Goal: Task Accomplishment & Management: Complete application form

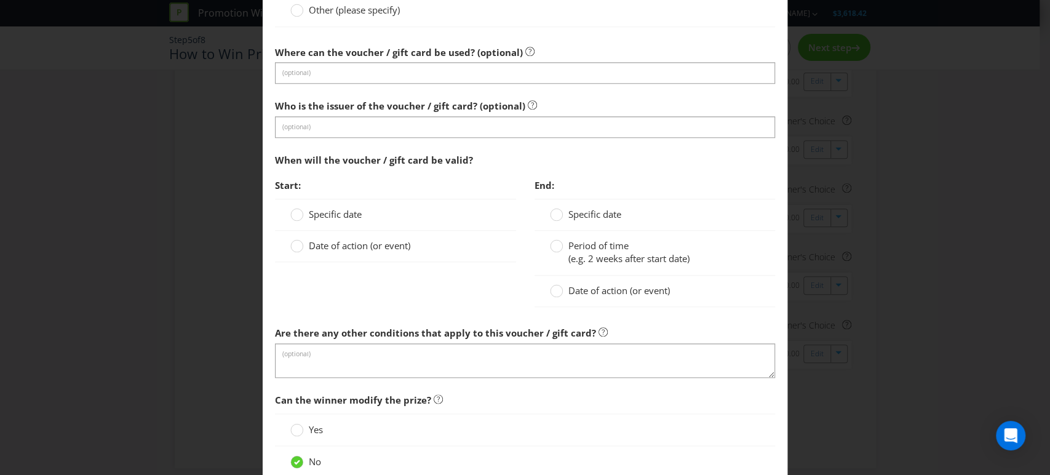
scroll to position [911, 0]
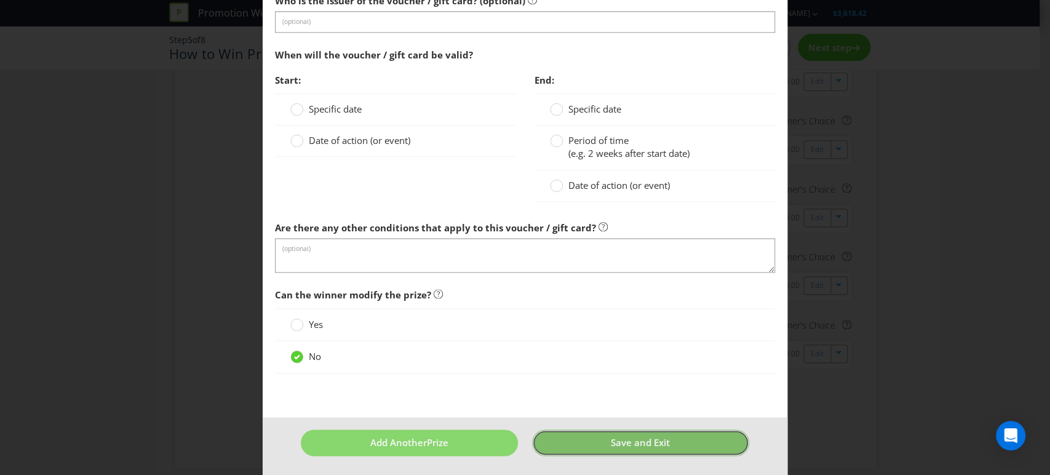
click at [625, 447] on button "Save and Exit" at bounding box center [640, 443] width 217 height 26
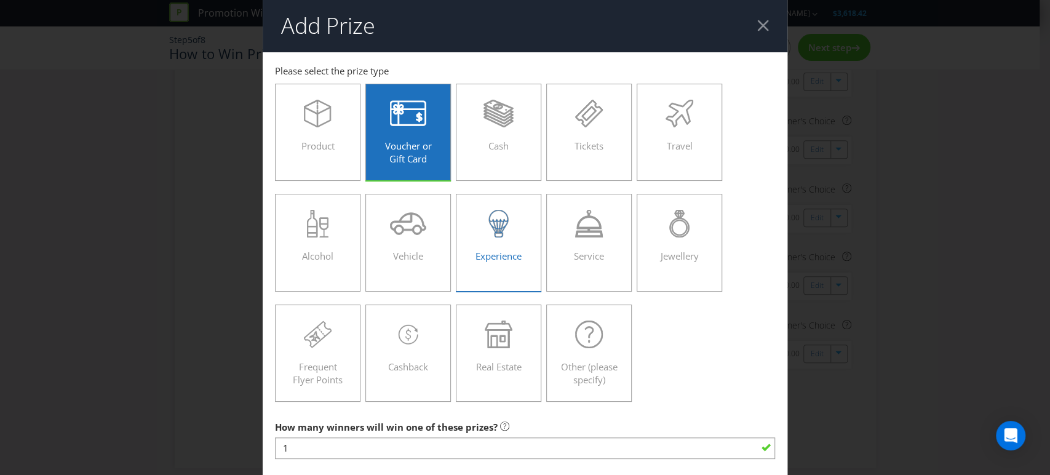
scroll to position [0, 0]
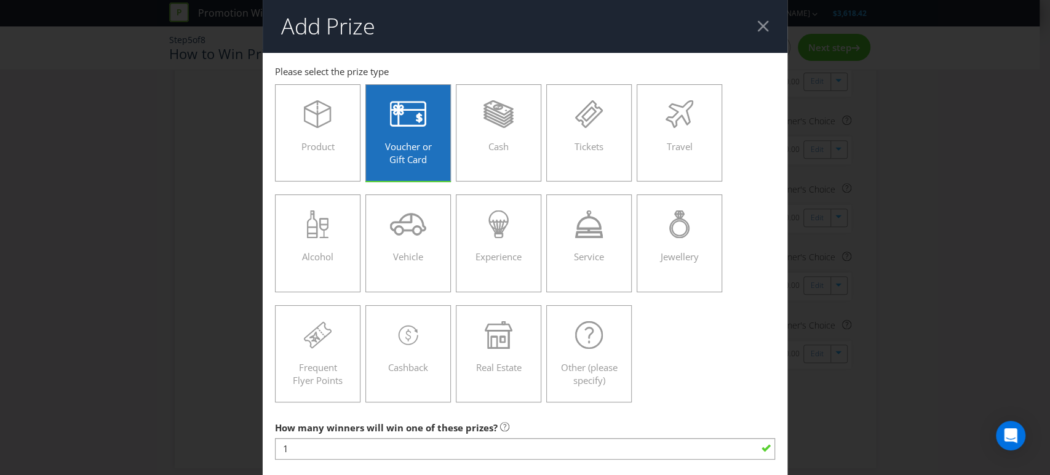
click at [758, 24] on div at bounding box center [764, 26] width 12 height 12
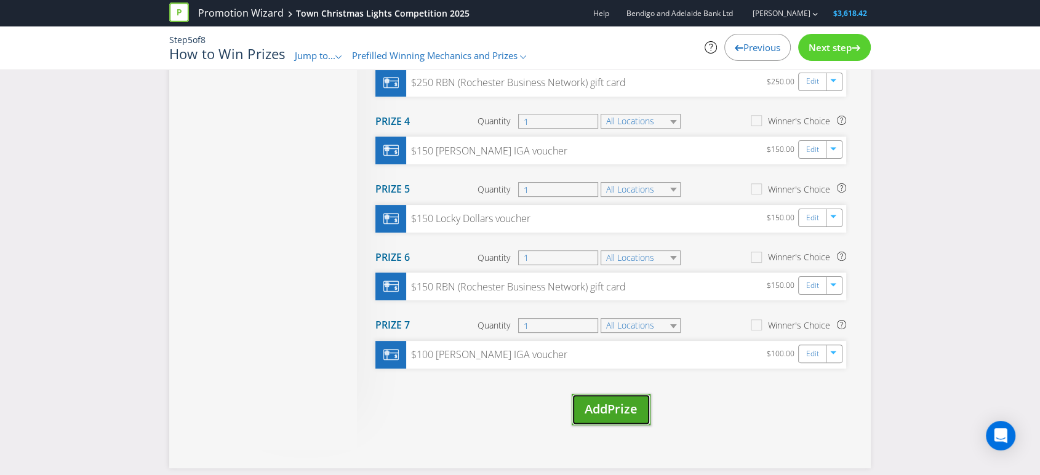
click at [623, 404] on span "Prize" at bounding box center [622, 409] width 30 height 17
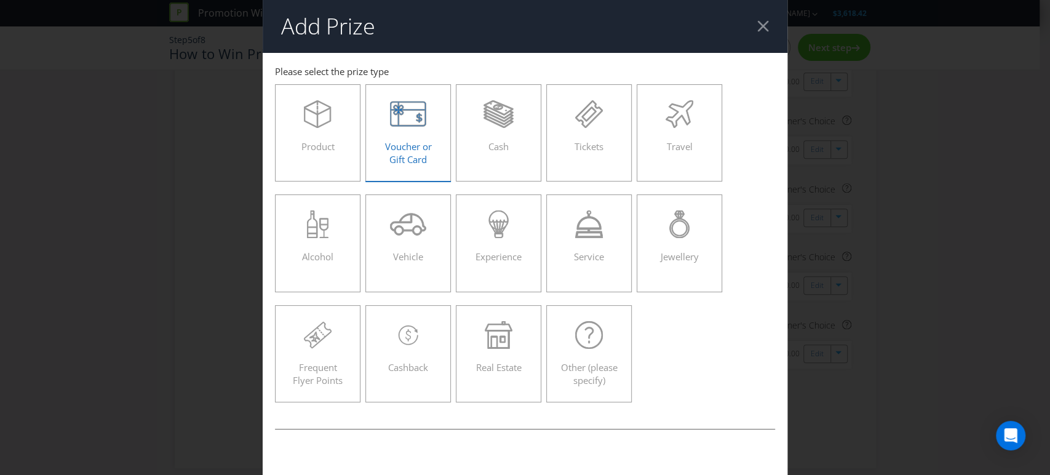
click at [406, 138] on div "Voucher or Gift Card" at bounding box center [408, 127] width 60 height 55
click at [0, 0] on input "Voucher or Gift Card" at bounding box center [0, 0] width 0 height 0
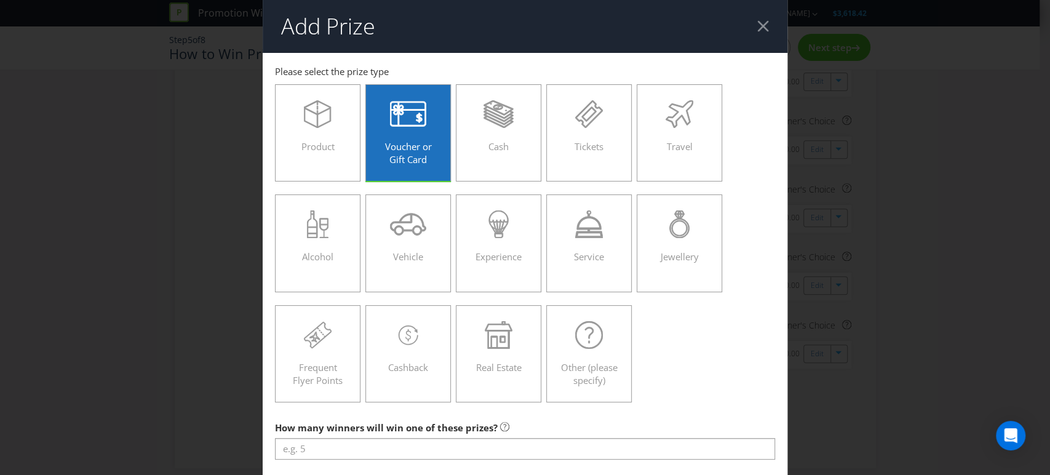
click at [756, 18] on header "Add Prize" at bounding box center [526, 26] width 526 height 53
click at [758, 28] on div at bounding box center [764, 26] width 12 height 12
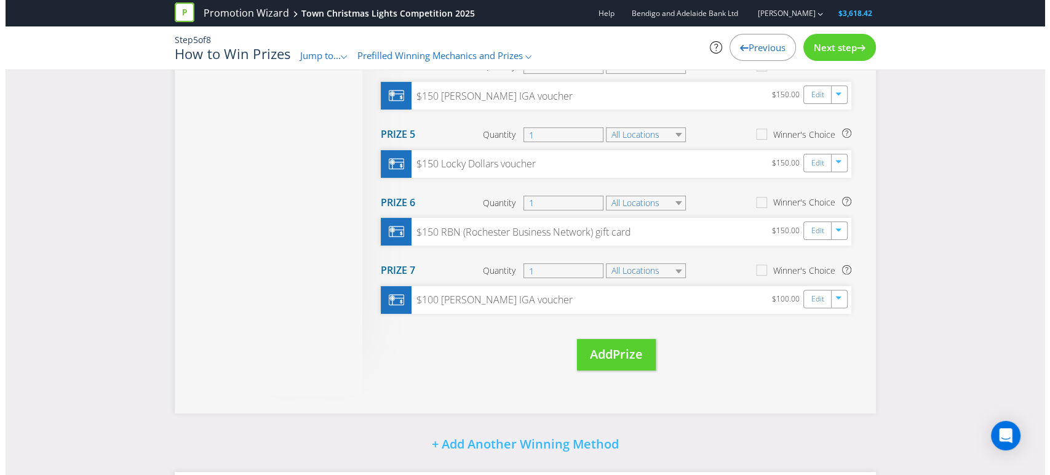
scroll to position [332, 0]
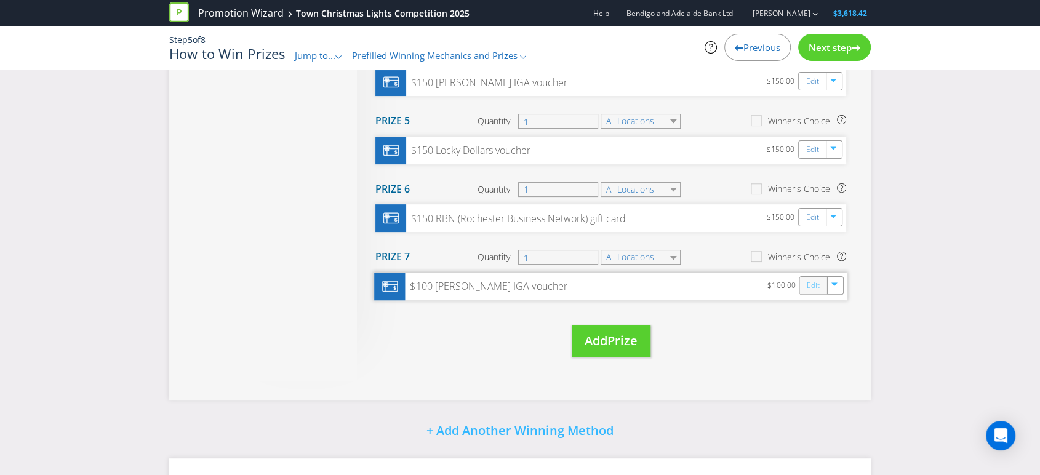
click at [814, 286] on link "Edit" at bounding box center [813, 286] width 13 height 14
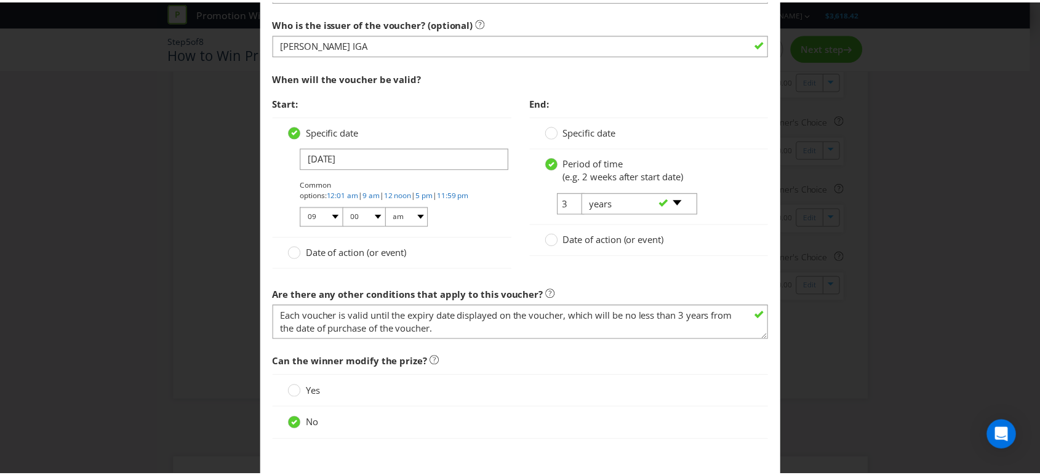
scroll to position [956, 0]
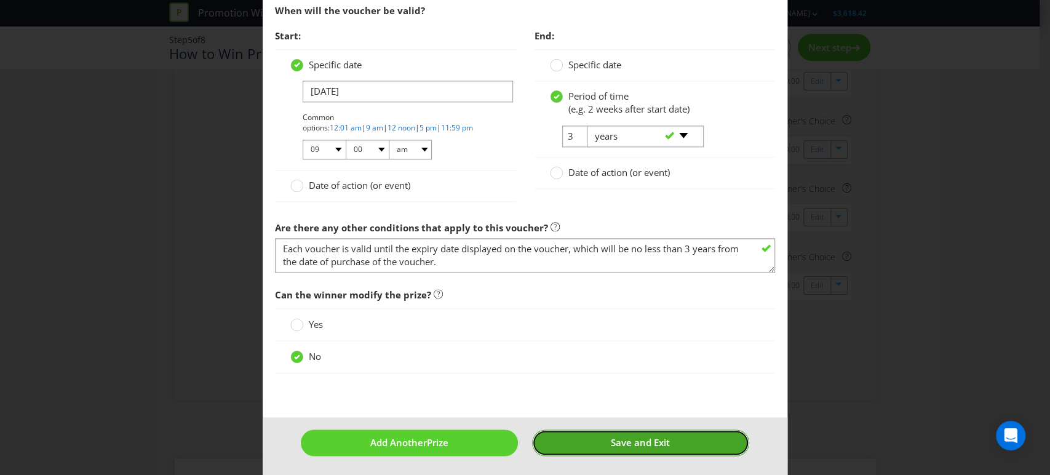
click at [625, 438] on span "Save and Exit" at bounding box center [640, 442] width 59 height 12
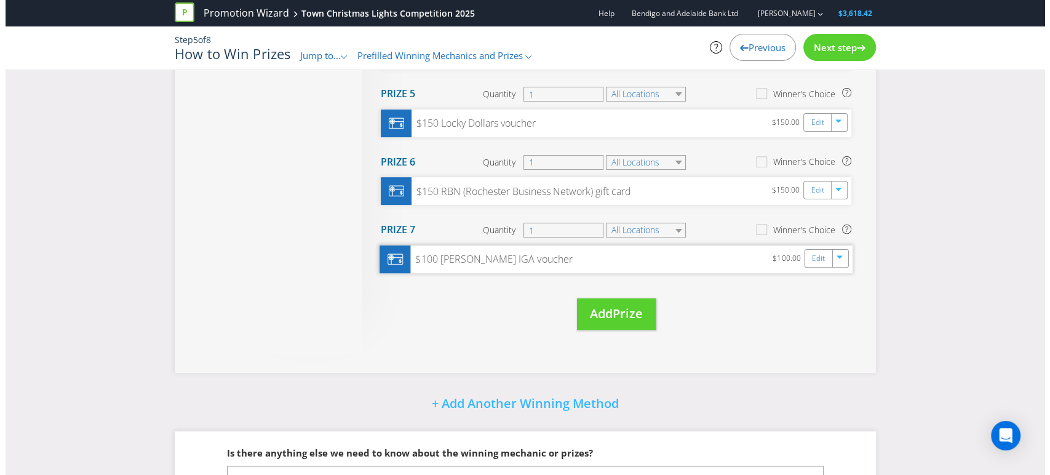
scroll to position [400, 0]
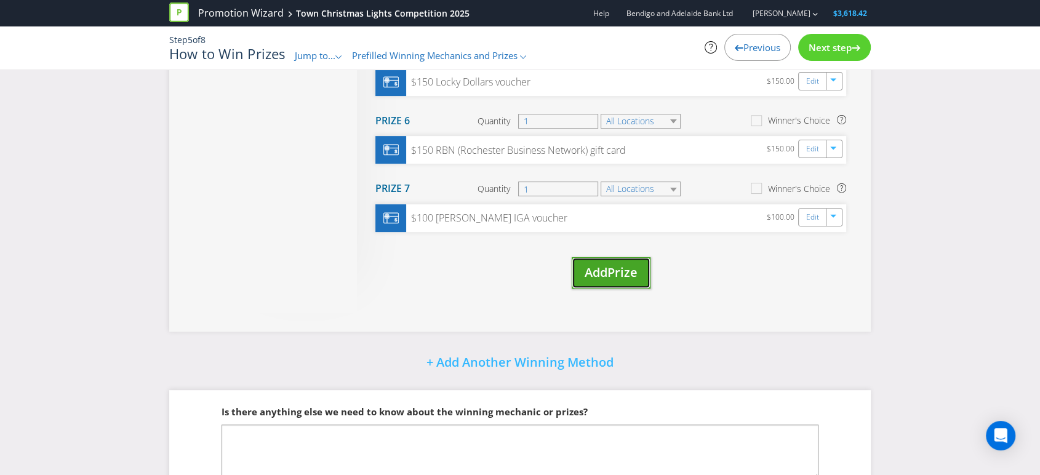
click at [606, 276] on span "Add" at bounding box center [596, 272] width 23 height 17
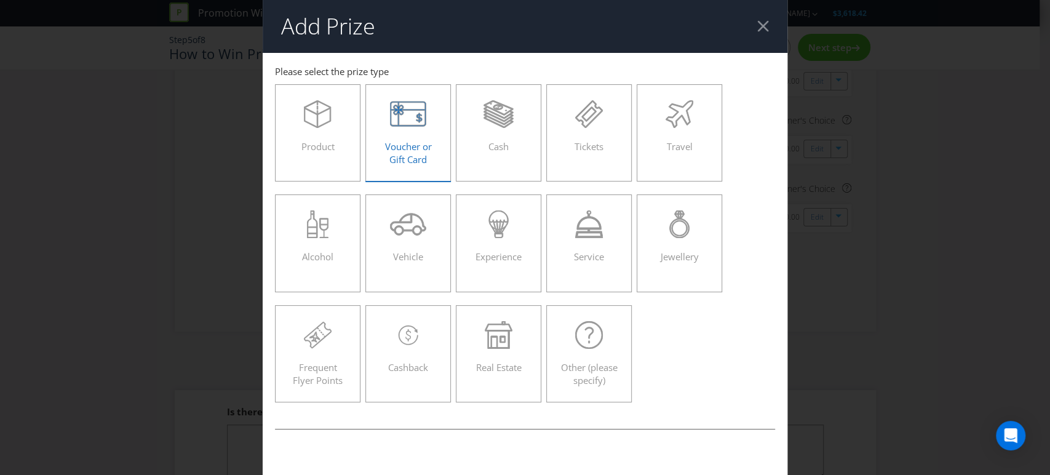
click at [399, 151] on span "Voucher or Gift Card" at bounding box center [408, 152] width 47 height 25
click at [0, 0] on input "Voucher or Gift Card" at bounding box center [0, 0] width 0 height 0
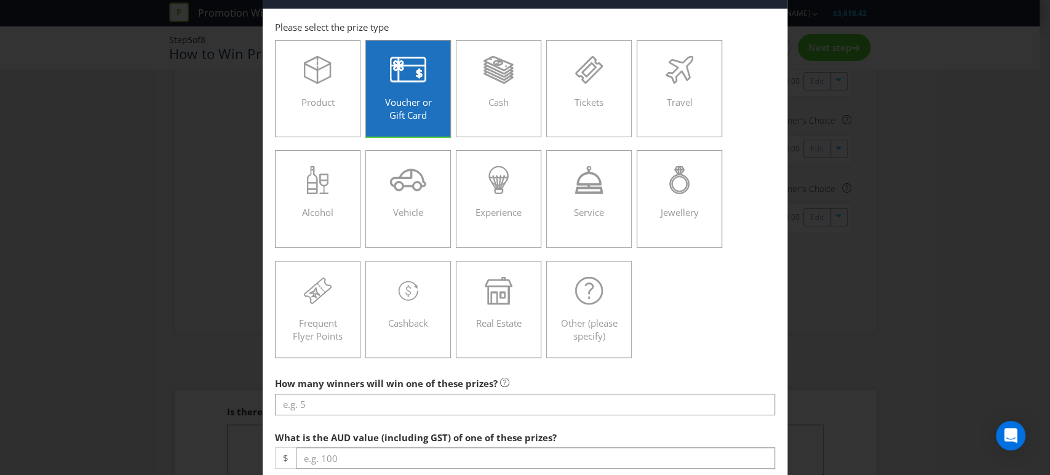
scroll to position [68, 0]
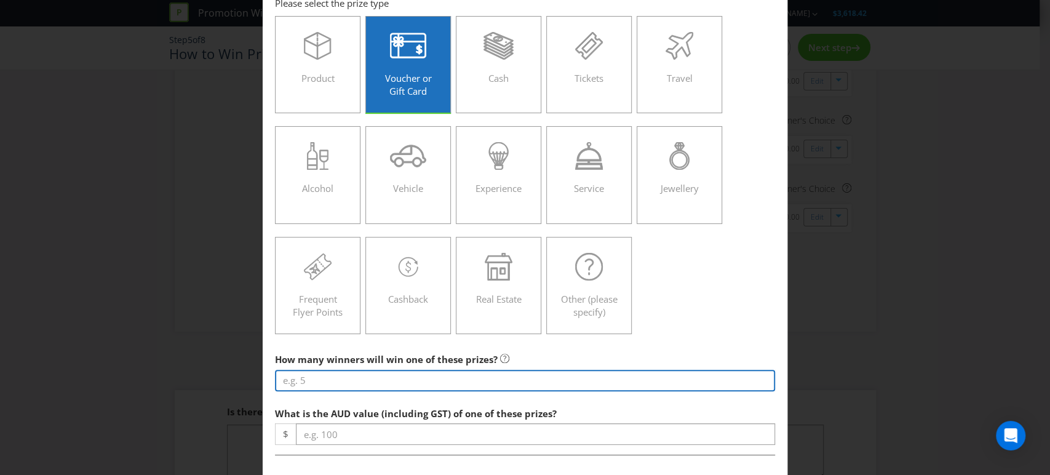
click at [307, 377] on input "number" at bounding box center [525, 381] width 501 height 22
type input "1"
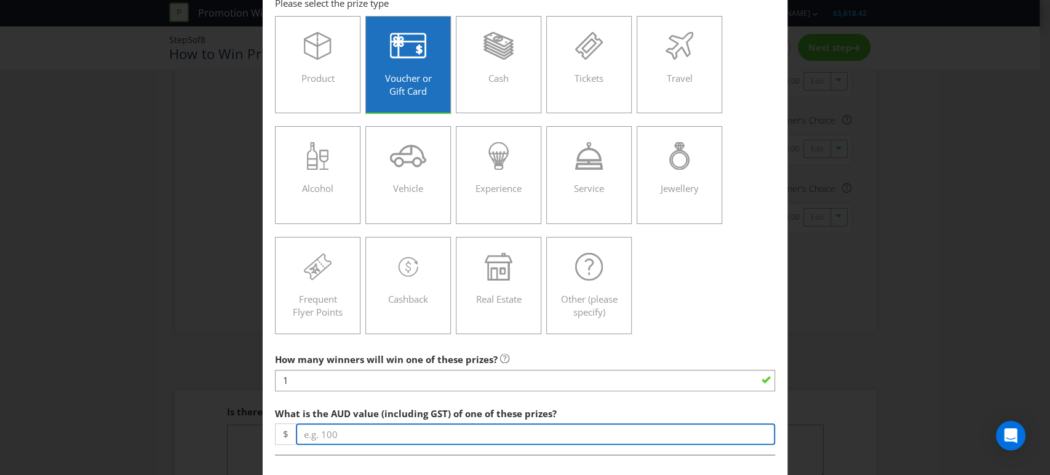
click at [343, 434] on input "number" at bounding box center [536, 434] width 480 height 22
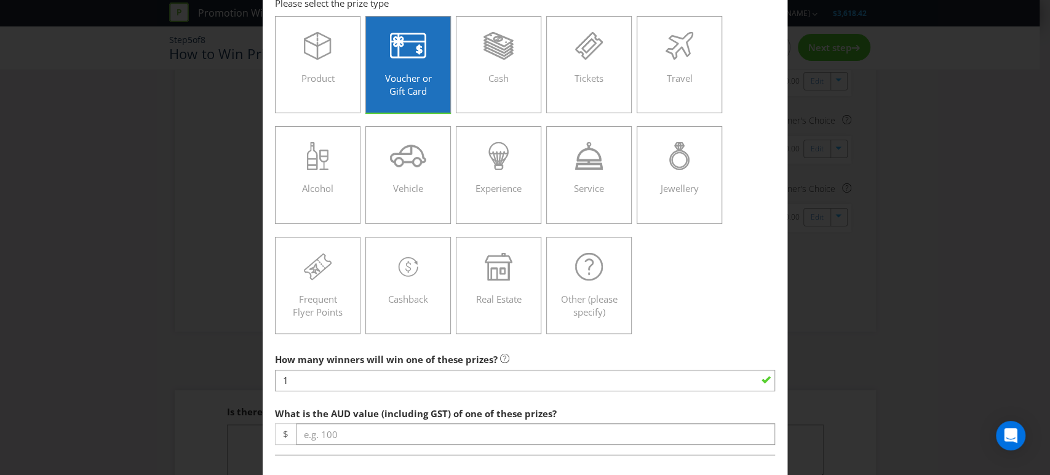
click at [312, 420] on div "What is the AUD value (including GST) of one of these prizes? $" at bounding box center [525, 423] width 501 height 44
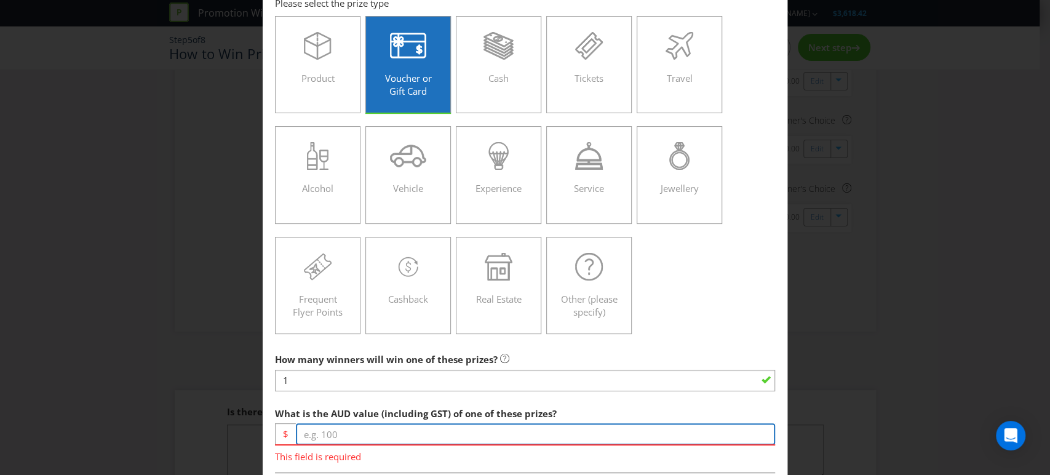
click at [313, 432] on input "number" at bounding box center [536, 434] width 480 height 22
type input "1"
type input "100"
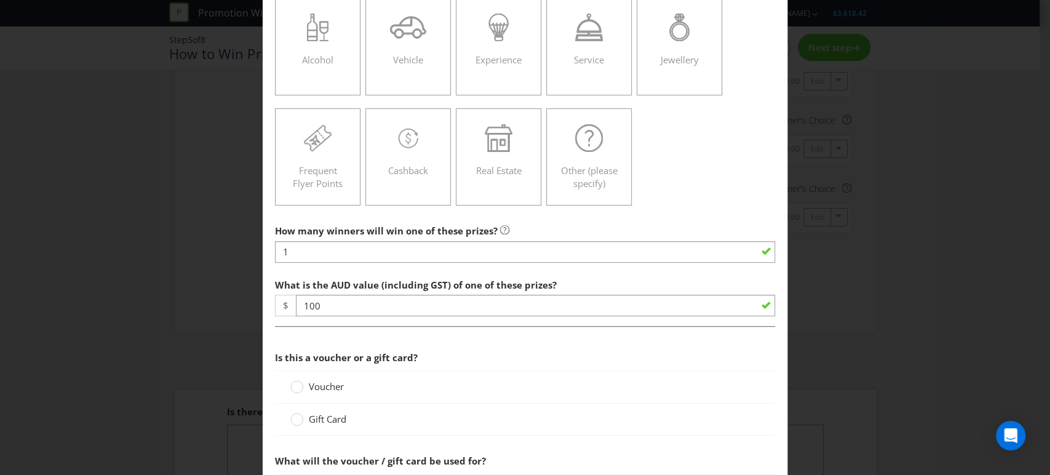
scroll to position [205, 0]
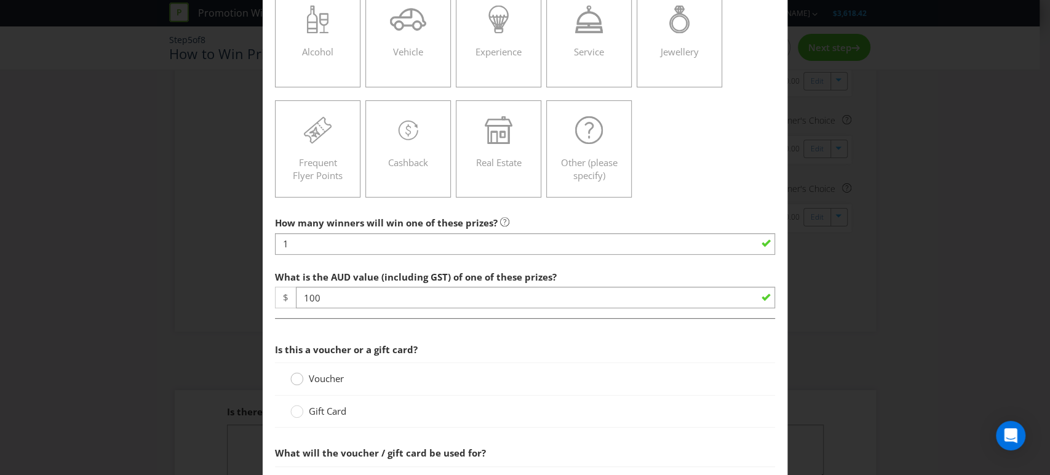
click at [290, 383] on icon at bounding box center [296, 378] width 13 height 13
click at [0, 0] on input "Voucher" at bounding box center [0, 0] width 0 height 0
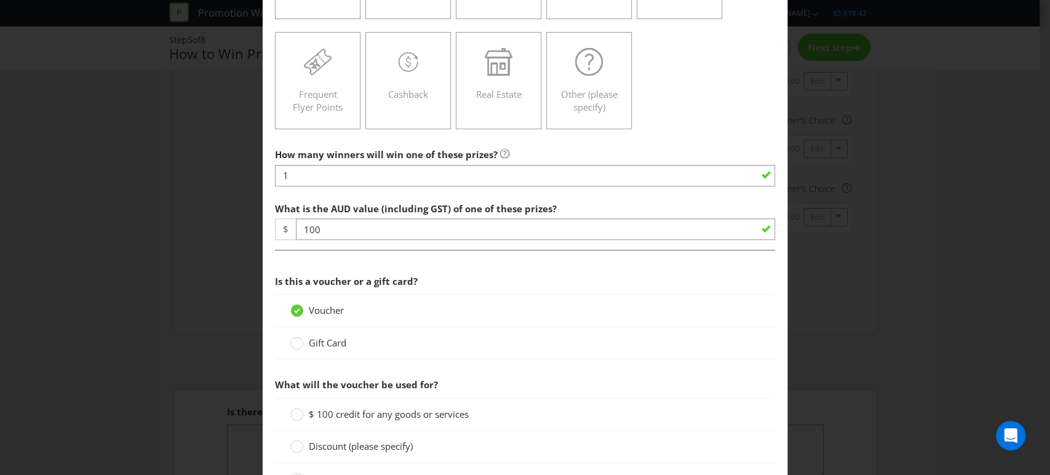
scroll to position [342, 0]
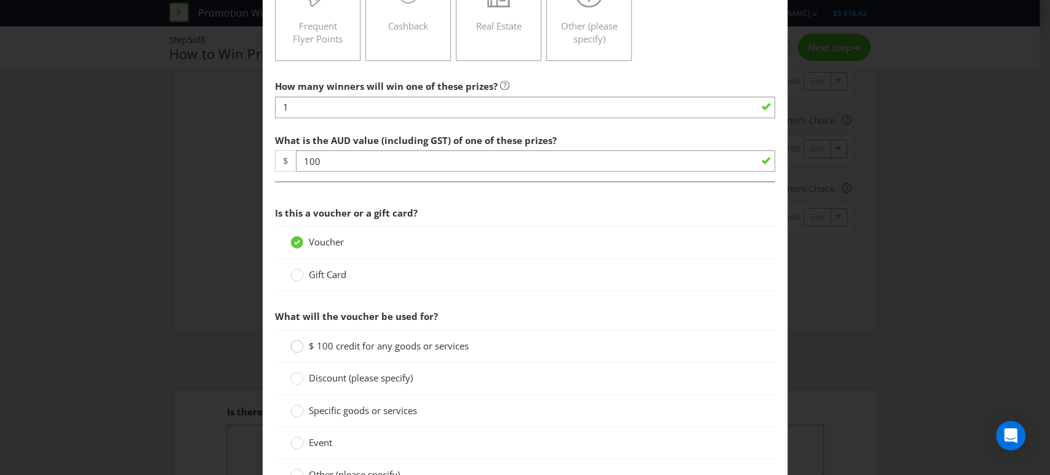
click at [294, 342] on div at bounding box center [297, 342] width 6 height 6
click at [0, 0] on input "$ 100 credit for any goods or services" at bounding box center [0, 0] width 0 height 0
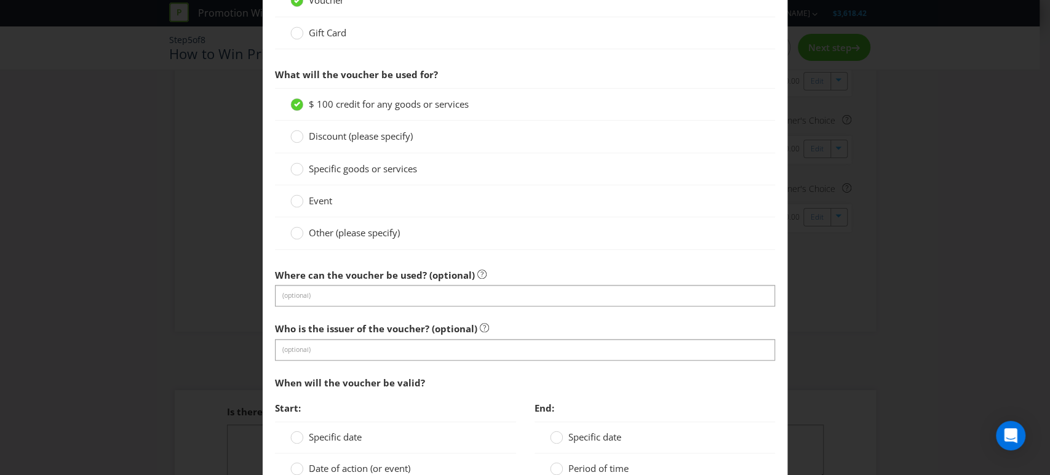
scroll to position [615, 0]
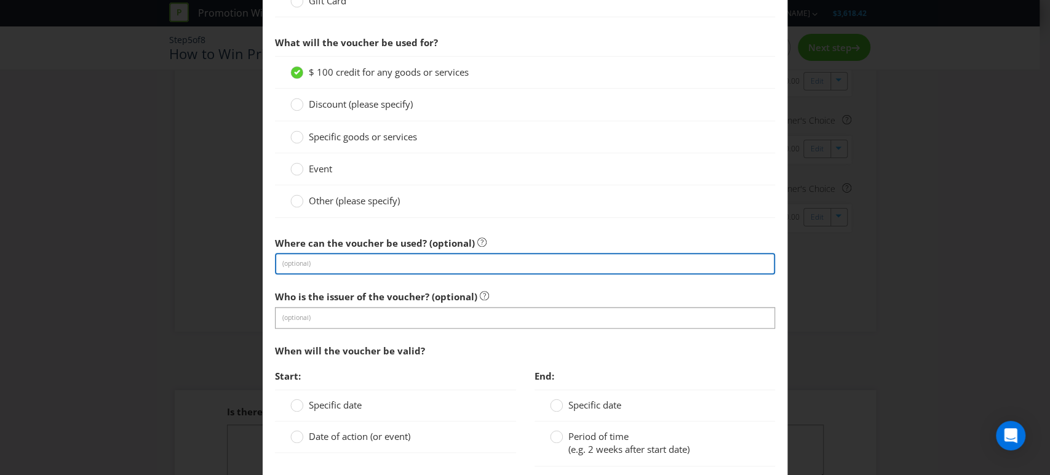
click at [311, 262] on input "text" at bounding box center [525, 264] width 501 height 22
type input "participating businesses"
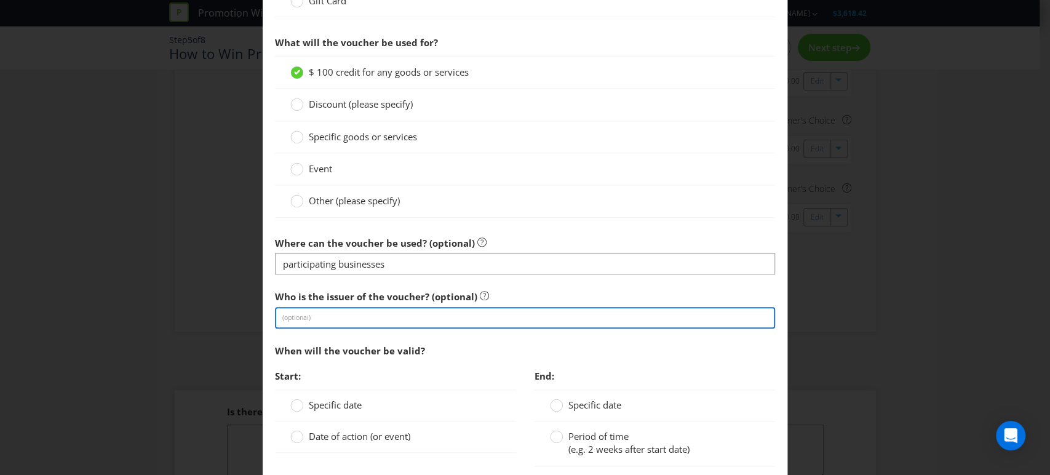
click at [315, 313] on input "text" at bounding box center [525, 318] width 501 height 22
type input "Lucky Dollars"
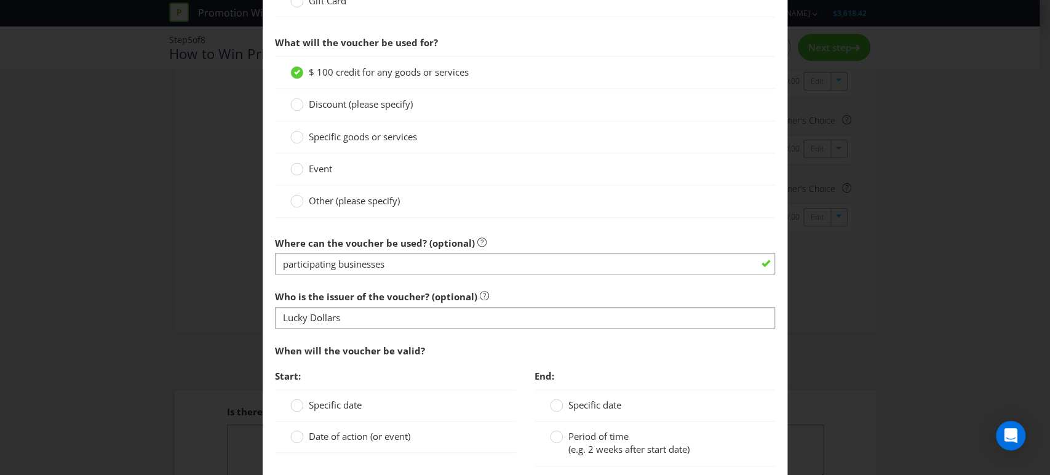
click at [315, 369] on span "Start:" at bounding box center [395, 376] width 241 height 25
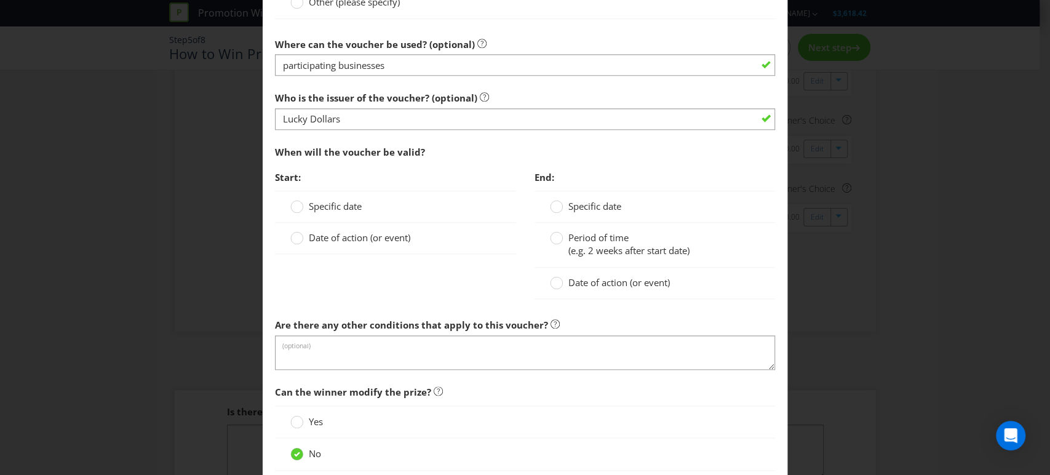
scroll to position [820, 0]
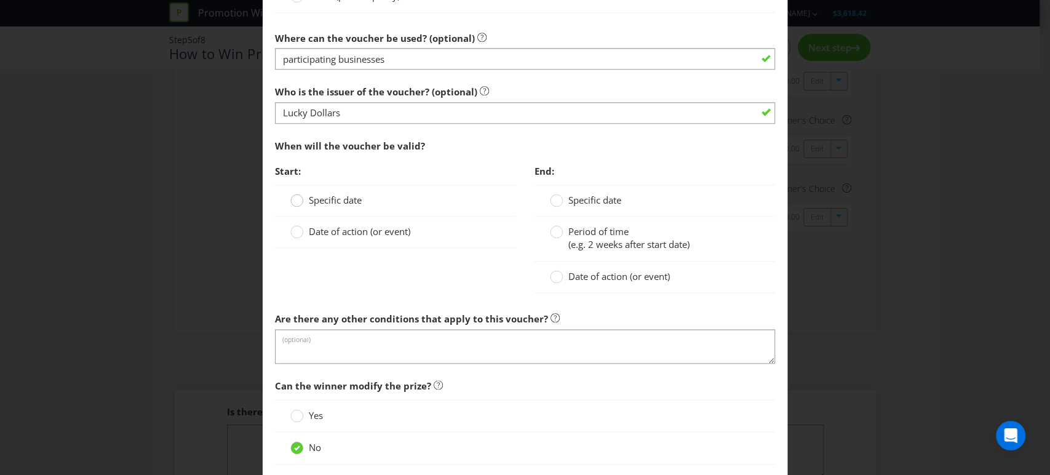
click at [291, 198] on circle at bounding box center [297, 200] width 12 height 12
click at [0, 0] on input "Specific date" at bounding box center [0, 0] width 0 height 0
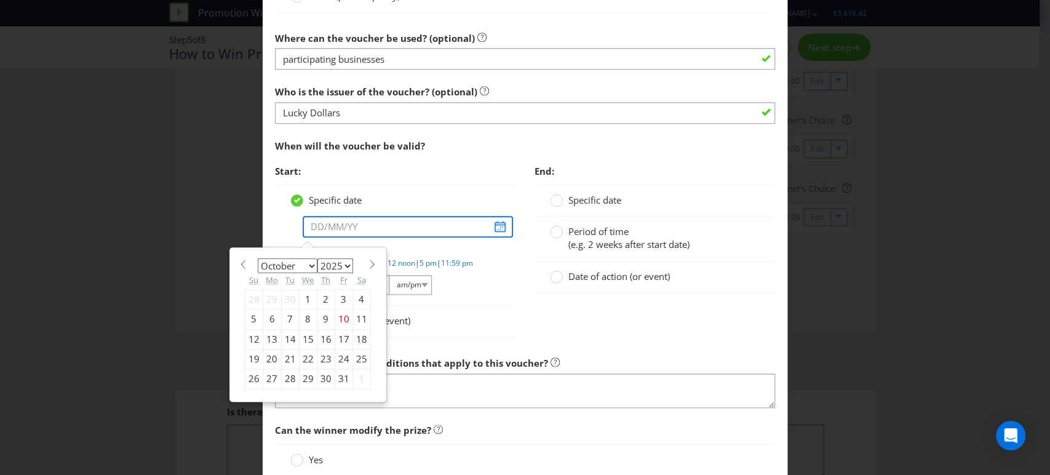
click at [495, 225] on input "text" at bounding box center [408, 227] width 210 height 22
click at [361, 262] on section "January February March April May June July August September October November [D…" at bounding box center [308, 262] width 126 height 9
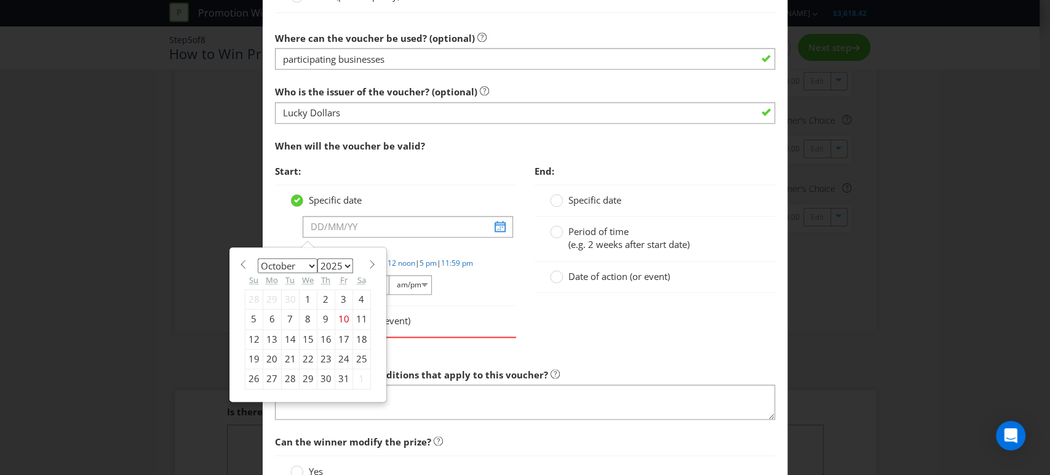
click at [368, 261] on span at bounding box center [372, 264] width 9 height 9
click at [368, 263] on span at bounding box center [372, 264] width 9 height 9
select select "11"
click at [339, 338] on div "19" at bounding box center [344, 339] width 18 height 20
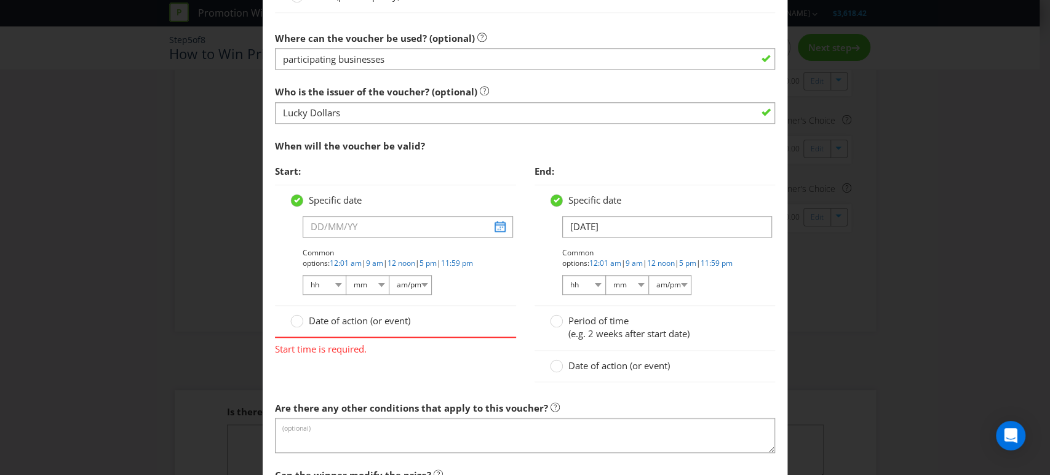
type input "[DATE]"
click at [479, 285] on div "Common options: 12:01 am | 9 am | 12 noon | 5 pm | 11:59 pm hh 01 02 03 04 05 0…" at bounding box center [402, 271] width 198 height 49
click at [383, 258] on link "9 am" at bounding box center [374, 263] width 17 height 10
select select "09"
select select "00"
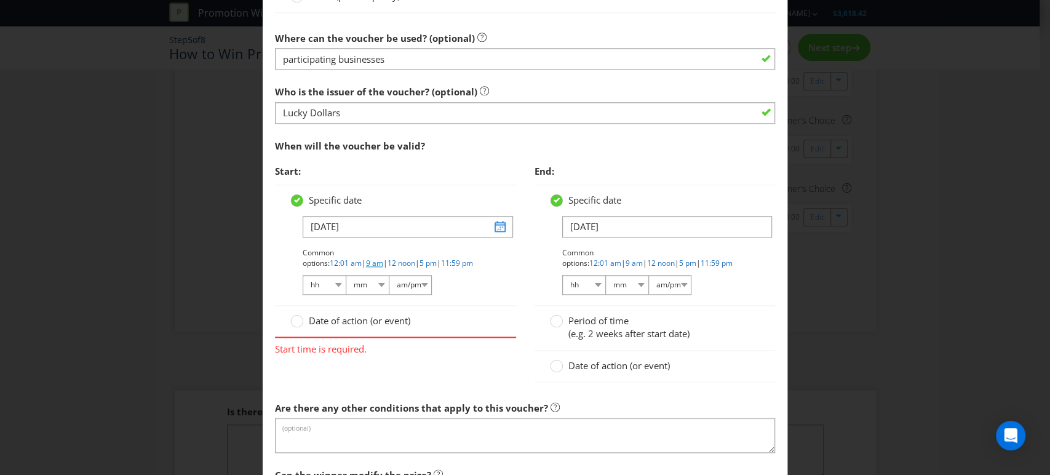
select select "am"
click at [554, 322] on circle at bounding box center [556, 321] width 12 height 12
click at [0, 0] on input "Period of time (e.g. 2 weeks after start date)" at bounding box center [0, 0] width 0 height 0
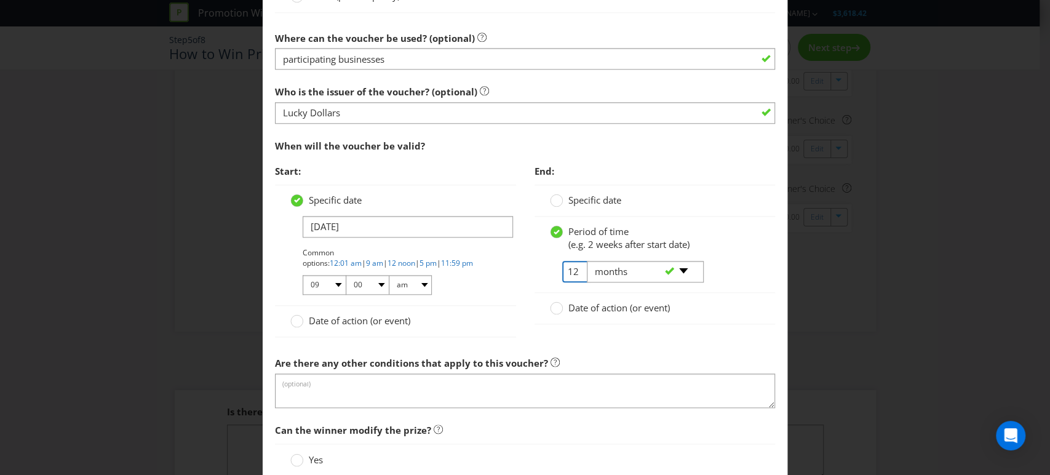
click at [570, 266] on input "12" at bounding box center [576, 272] width 28 height 22
type input "1"
type input "3"
click at [618, 278] on select "-- Please select -- days weeks months years" at bounding box center [645, 272] width 117 height 22
select select "YEARS"
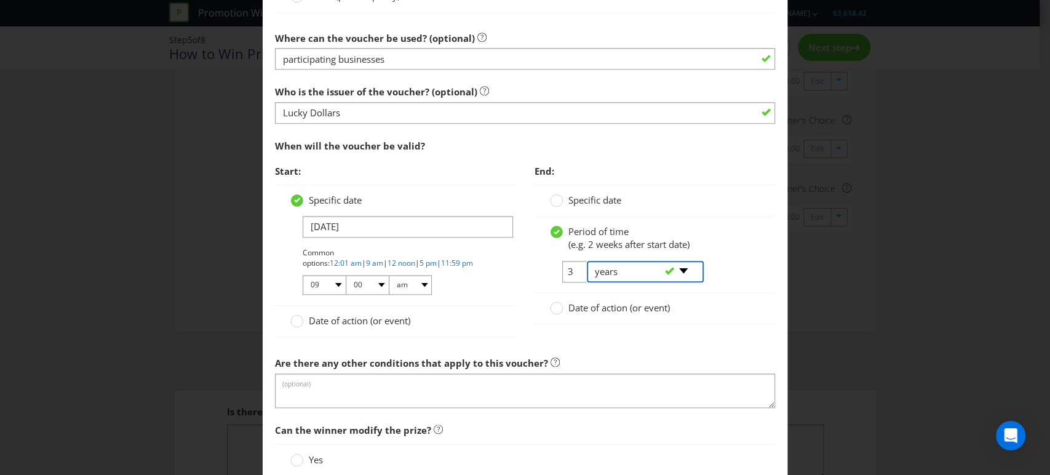
click at [587, 261] on select "-- Please select -- days weeks months years" at bounding box center [645, 272] width 117 height 22
click at [683, 319] on div "Date of action (or event)" at bounding box center [655, 308] width 241 height 31
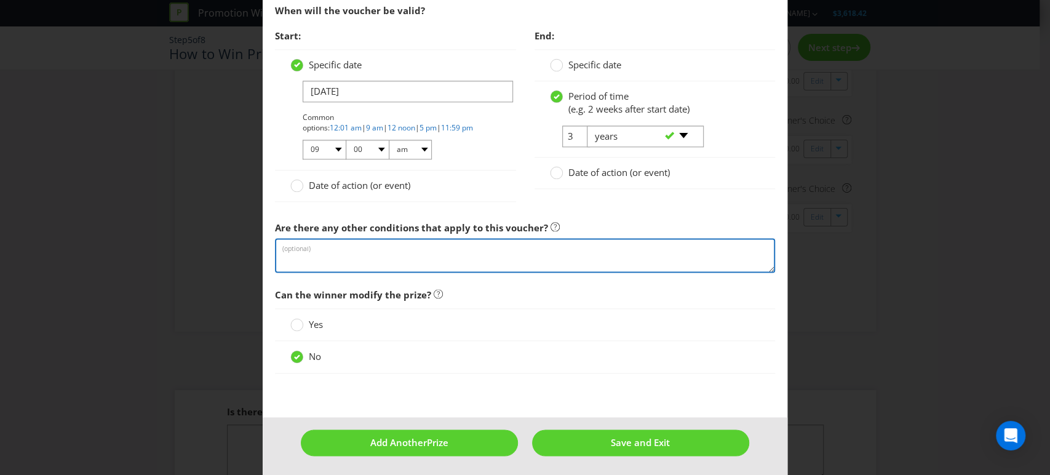
click at [298, 248] on textarea at bounding box center [525, 255] width 501 height 35
paste textarea "Each voucher is valid until the expiry date displayed on the voucher, which wil…"
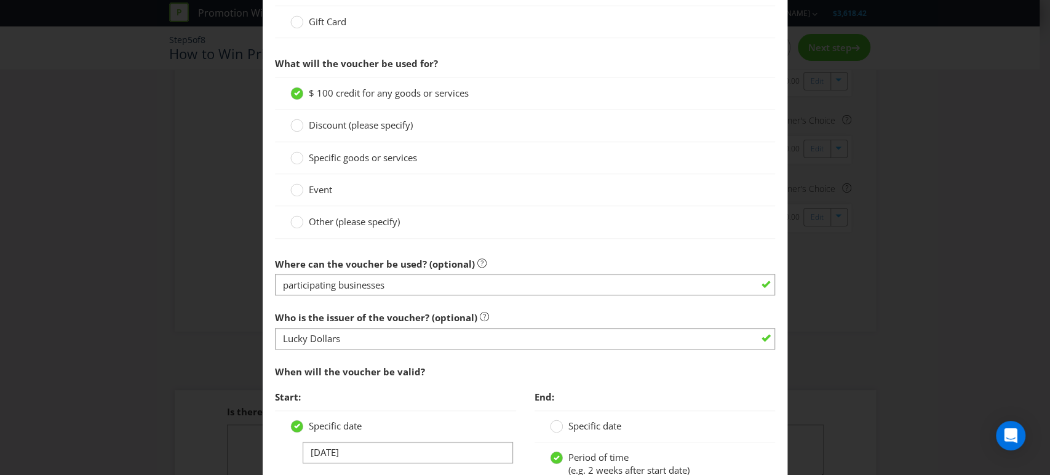
scroll to position [684, 0]
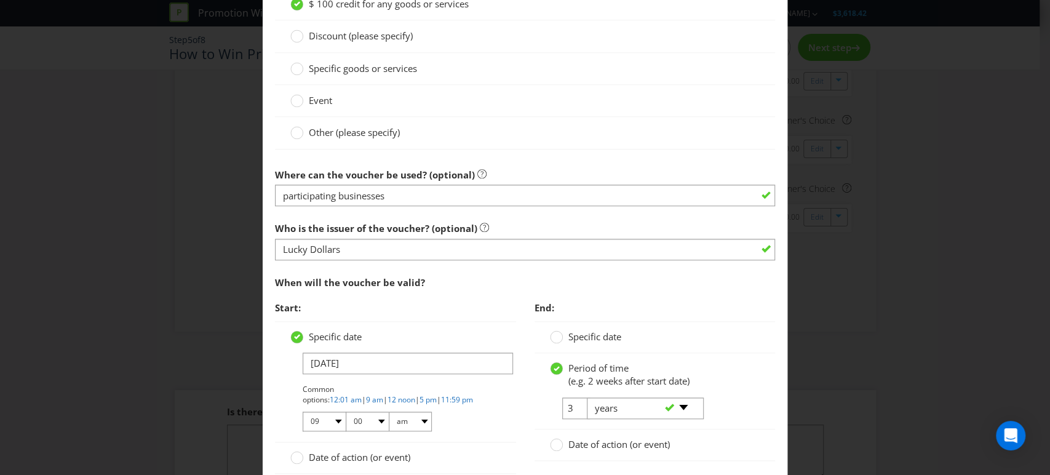
type textarea "Each voucher is valid until the expiry date displayed on the voucher, which wil…"
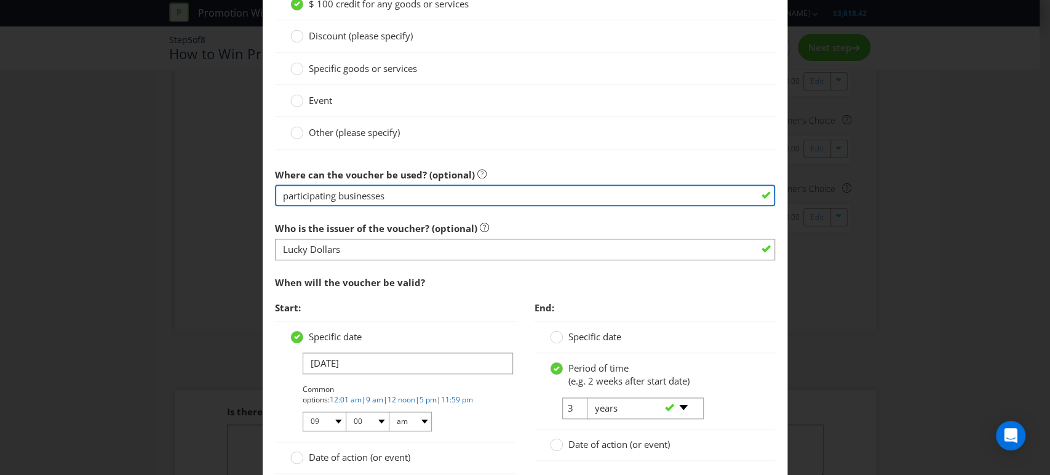
click at [279, 196] on input "participating businesses" at bounding box center [525, 196] width 501 height 22
click at [434, 196] on input "participating businesses" at bounding box center [525, 196] width 501 height 22
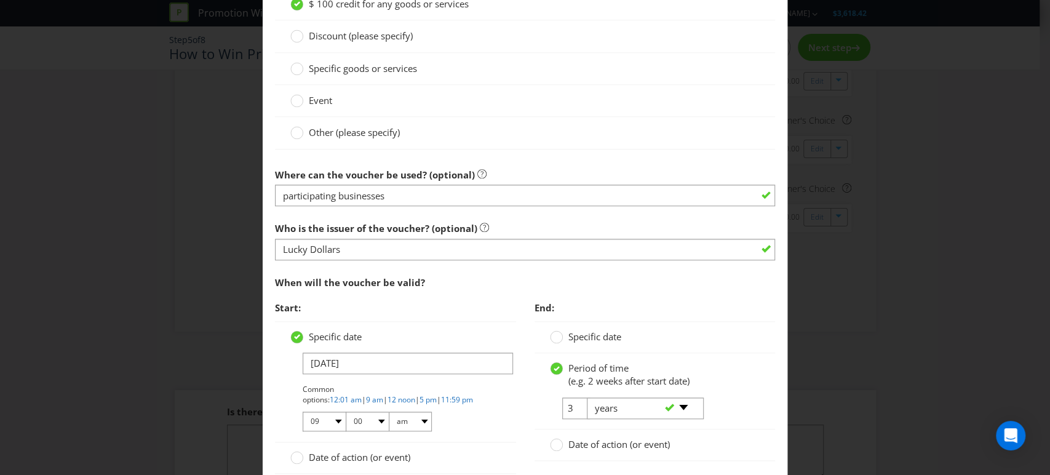
click at [585, 278] on div "When will the voucher be valid?" at bounding box center [525, 282] width 501 height 25
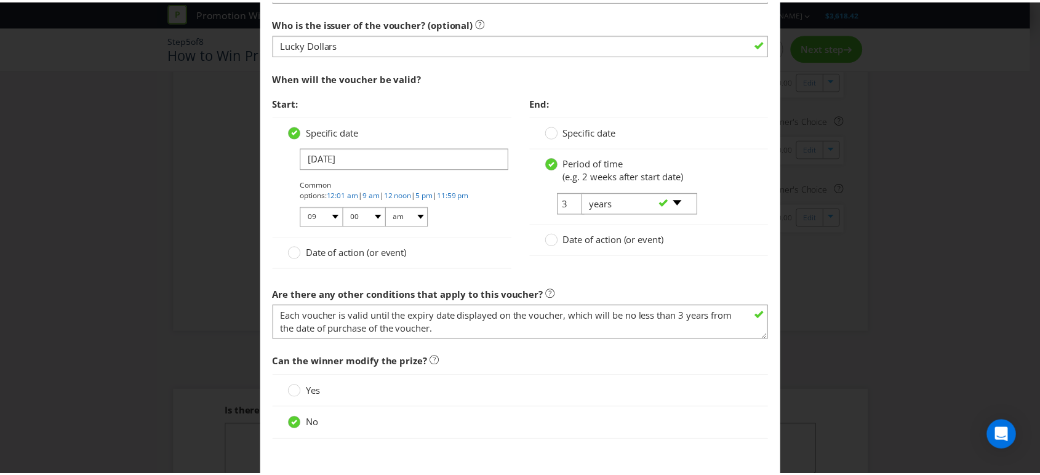
scroll to position [956, 0]
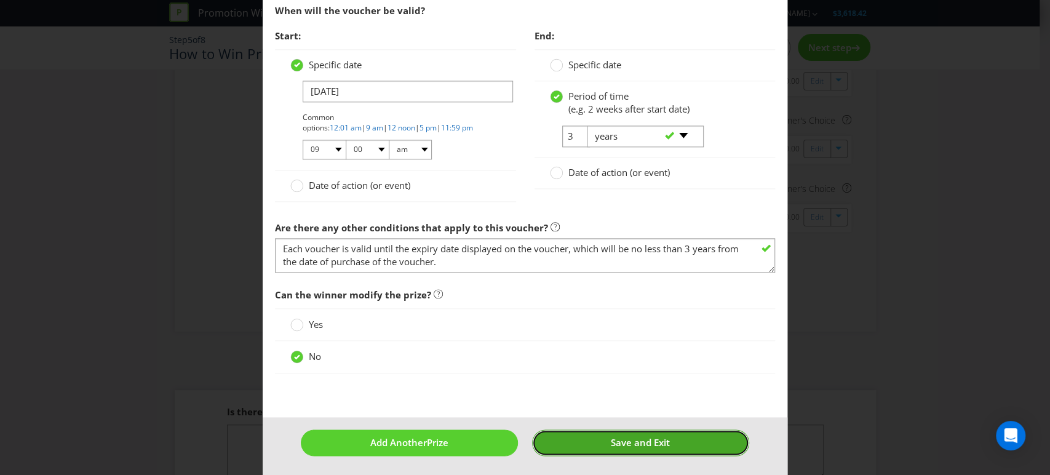
click at [611, 441] on span "Save and Exit" at bounding box center [640, 442] width 59 height 12
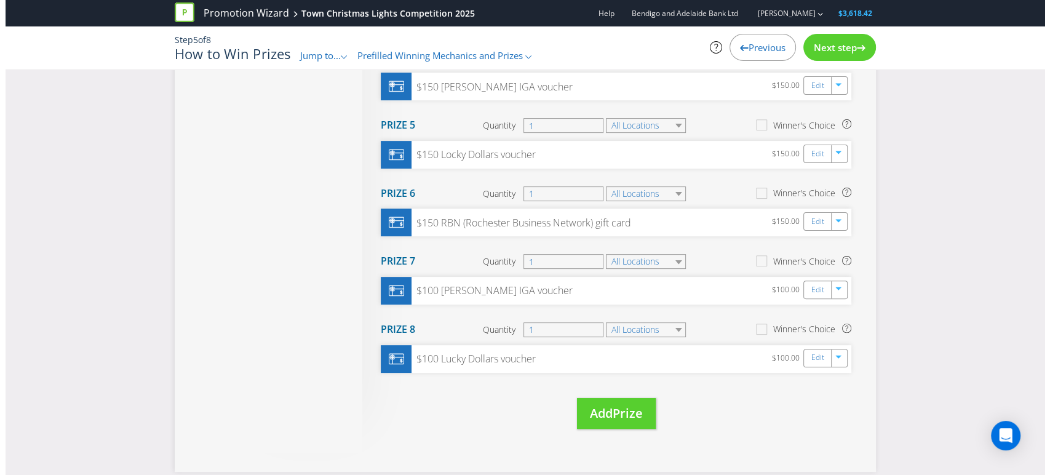
scroll to position [342, 0]
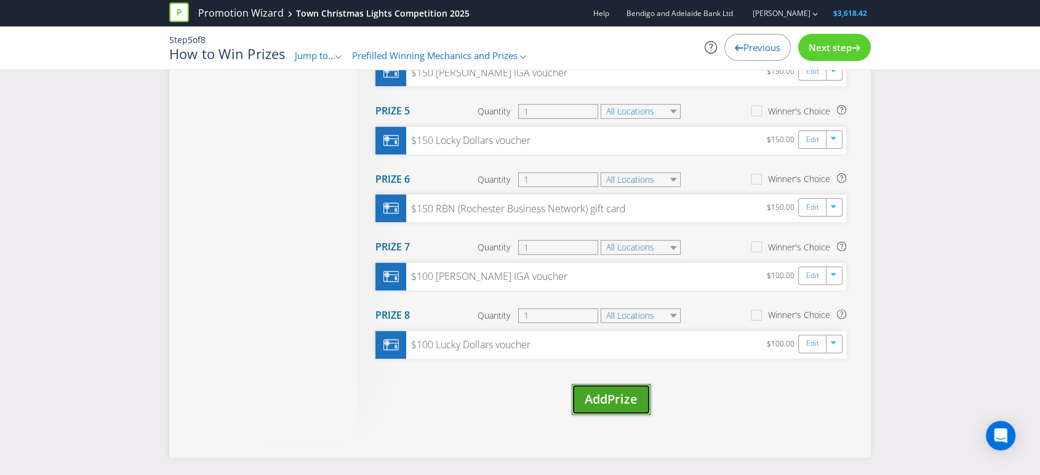
click at [623, 396] on span "Prize" at bounding box center [622, 399] width 30 height 17
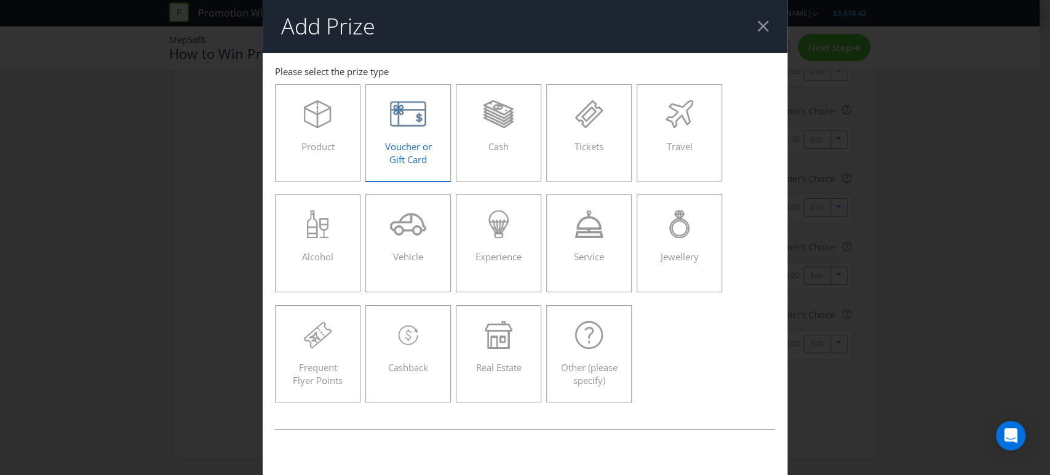
click at [385, 145] on span "Voucher or Gift Card" at bounding box center [408, 152] width 47 height 25
click at [0, 0] on input "Voucher or Gift Card" at bounding box center [0, 0] width 0 height 0
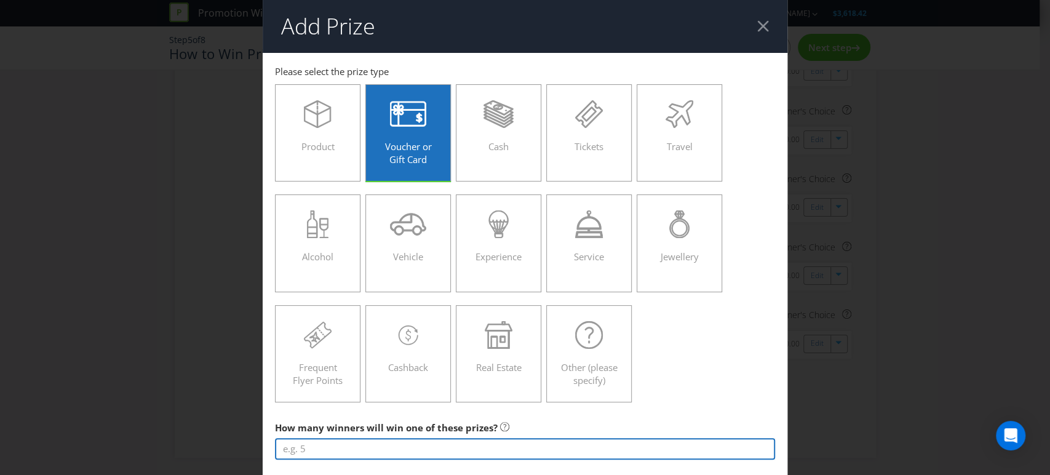
click at [334, 447] on input "number" at bounding box center [525, 449] width 501 height 22
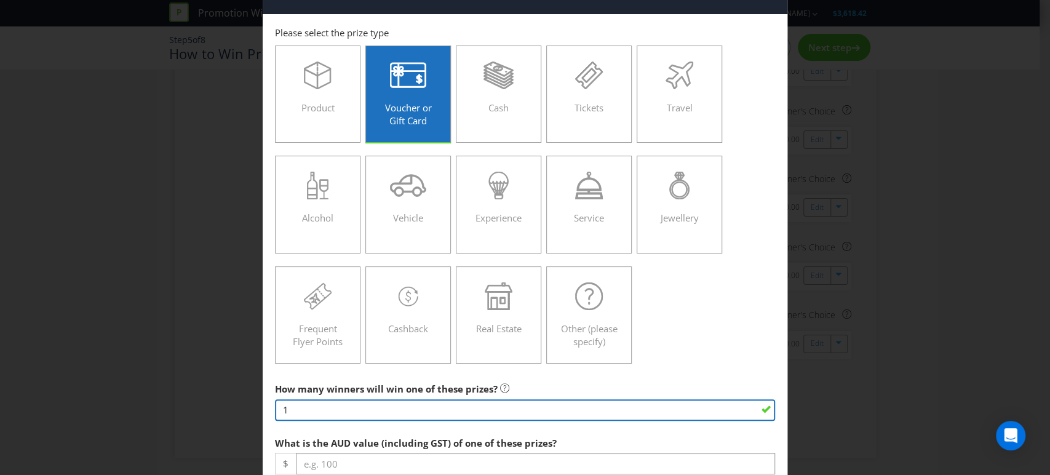
scroll to position [205, 0]
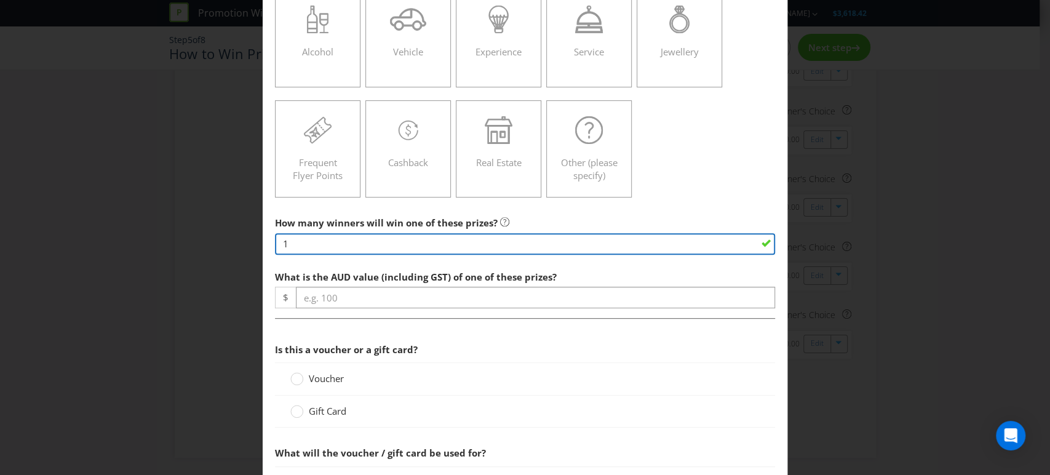
type input "1"
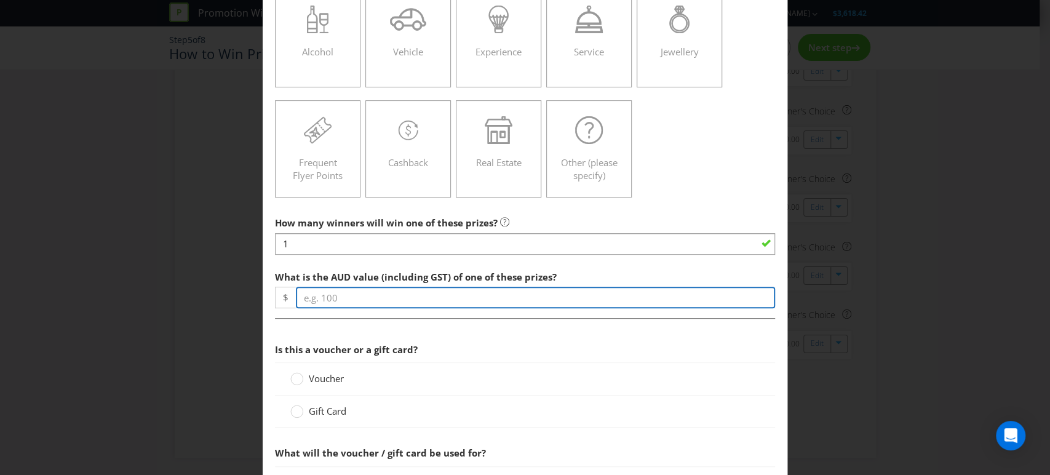
click at [321, 294] on input "number" at bounding box center [536, 298] width 480 height 22
type input "100"
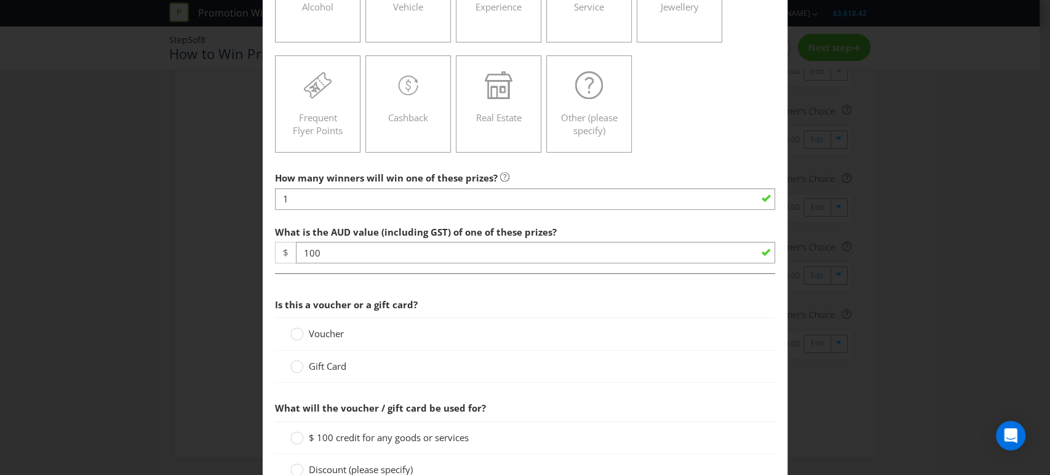
scroll to position [273, 0]
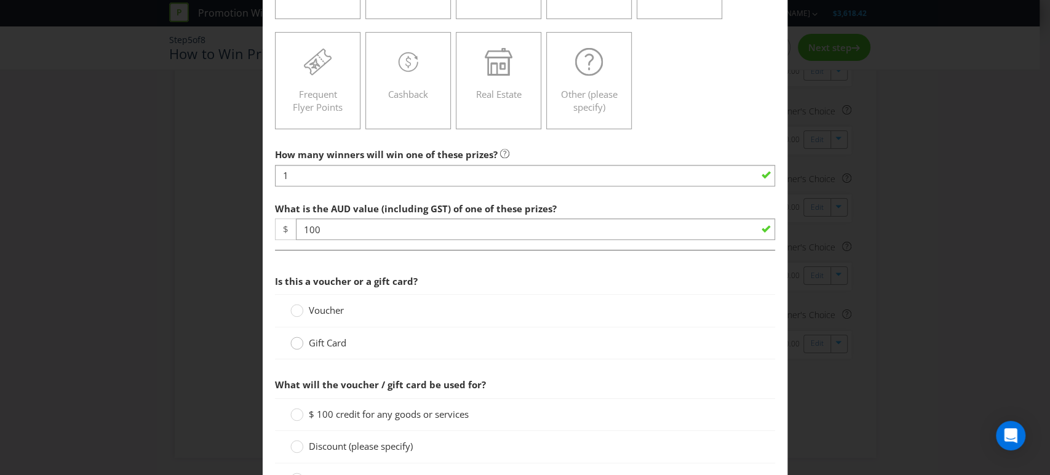
click at [295, 342] on circle at bounding box center [297, 343] width 12 height 12
click at [0, 0] on input "Gift Card" at bounding box center [0, 0] width 0 height 0
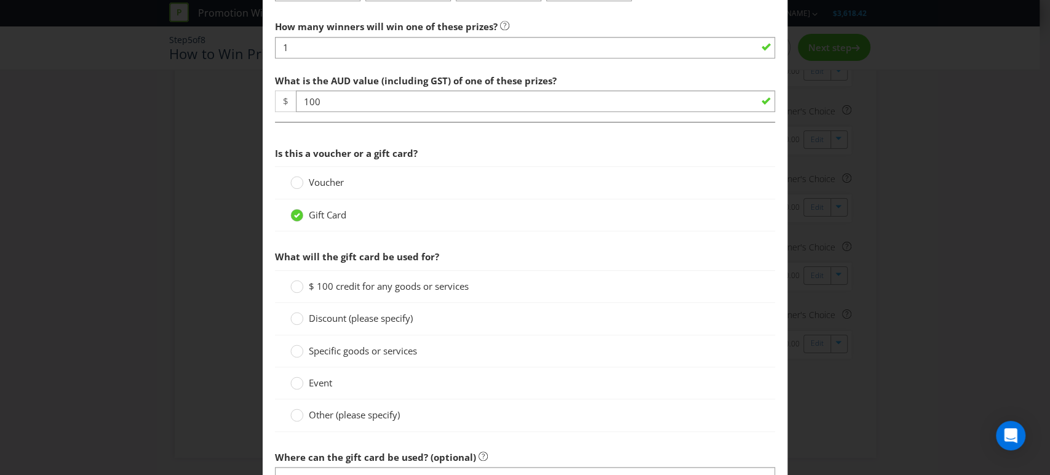
scroll to position [478, 0]
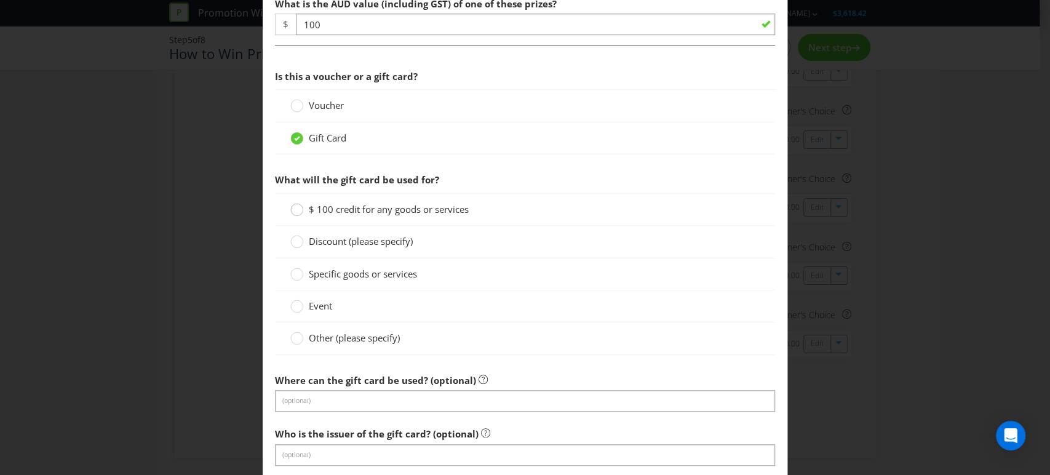
click at [294, 207] on div at bounding box center [297, 205] width 6 height 6
click at [0, 0] on input "$ 100 credit for any goods or services" at bounding box center [0, 0] width 0 height 0
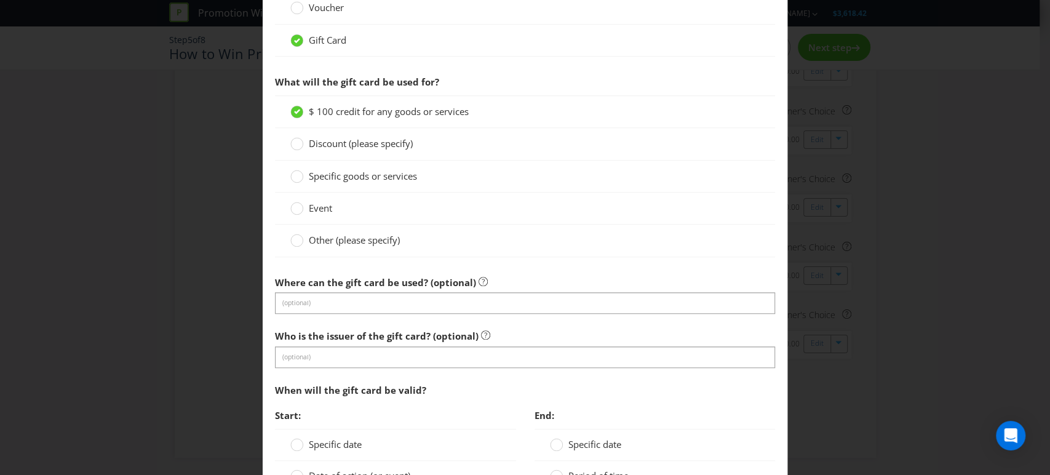
scroll to position [684, 0]
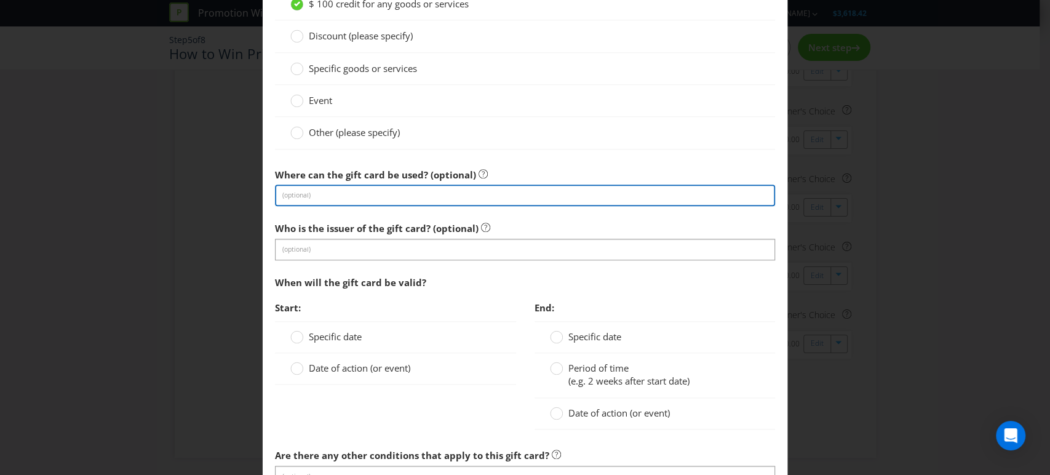
click at [297, 188] on input "text" at bounding box center [525, 196] width 501 height 22
type input "RBN gift card can be used at exclusive participating businesses"
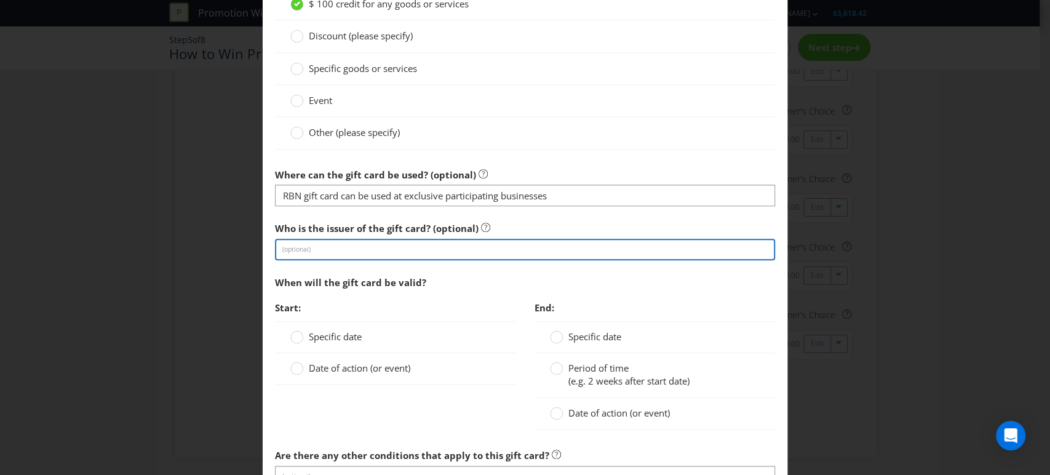
click at [367, 250] on input "text" at bounding box center [525, 250] width 501 height 22
type input "RBN (Rochester Business Network)"
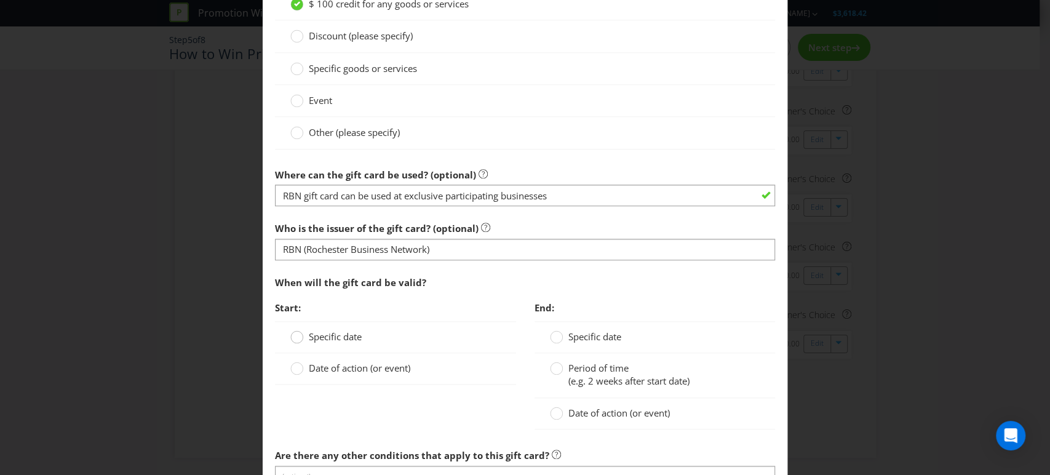
click at [297, 334] on div at bounding box center [297, 333] width 6 height 6
click at [0, 0] on input "Specific date" at bounding box center [0, 0] width 0 height 0
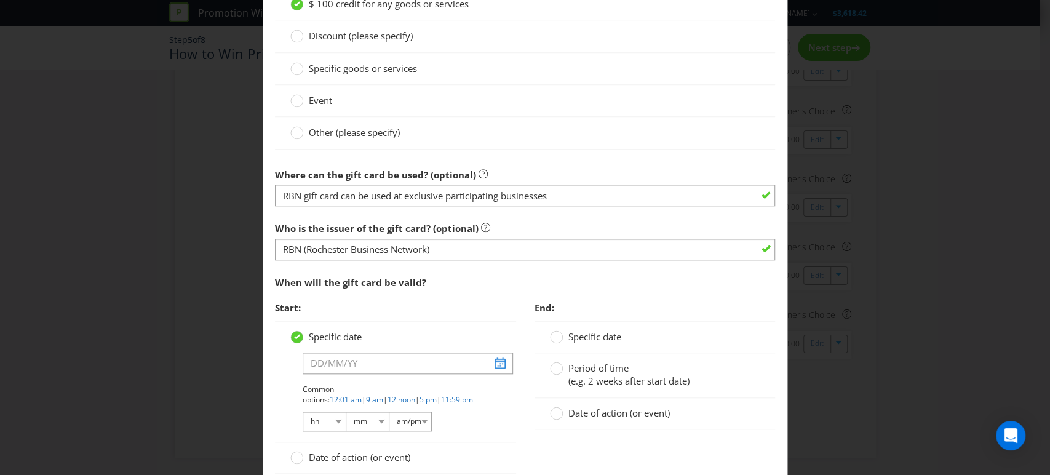
scroll to position [752, 0]
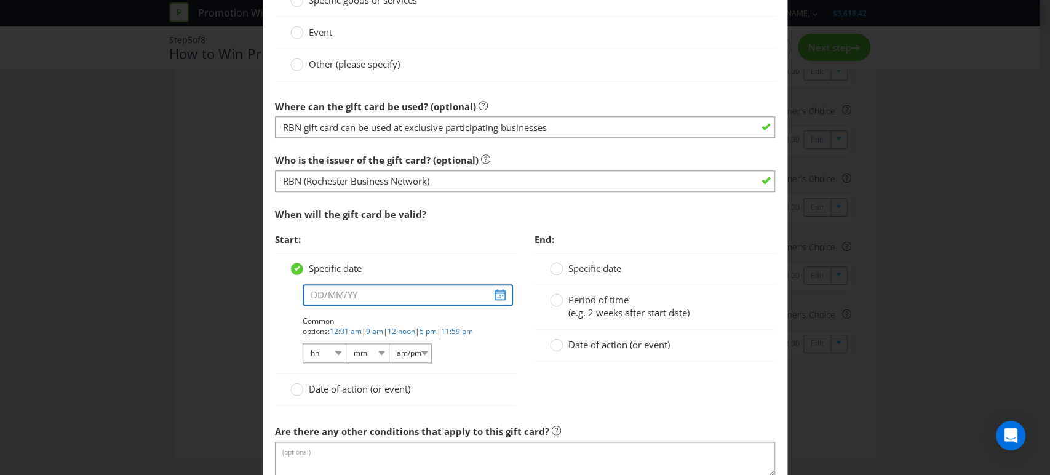
click at [494, 294] on input "text" at bounding box center [408, 295] width 210 height 22
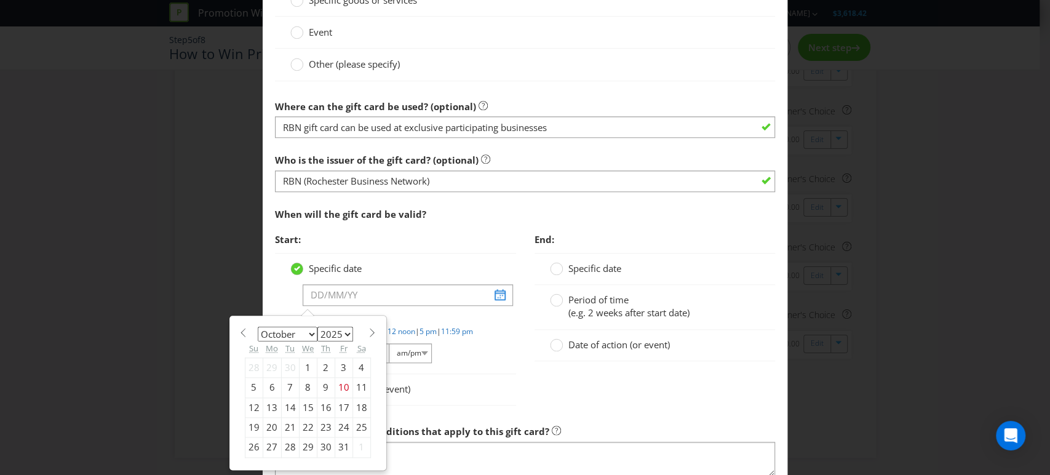
click at [505, 319] on div "Specific date January February March April May June July August September Octob…" at bounding box center [395, 313] width 241 height 121
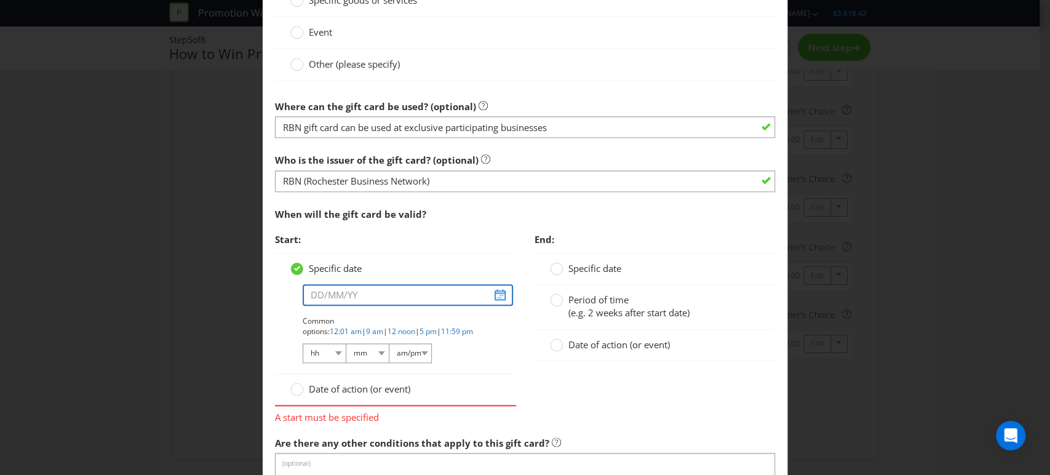
click at [494, 292] on input "text" at bounding box center [408, 295] width 210 height 22
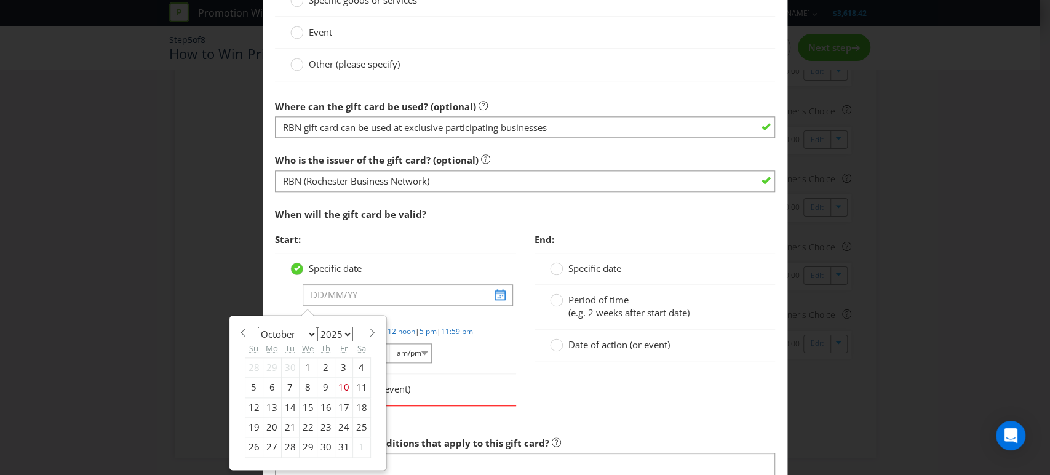
click at [368, 332] on span at bounding box center [372, 332] width 9 height 9
select select "11"
click at [340, 404] on div "19" at bounding box center [344, 408] width 18 height 20
type input "[DATE]"
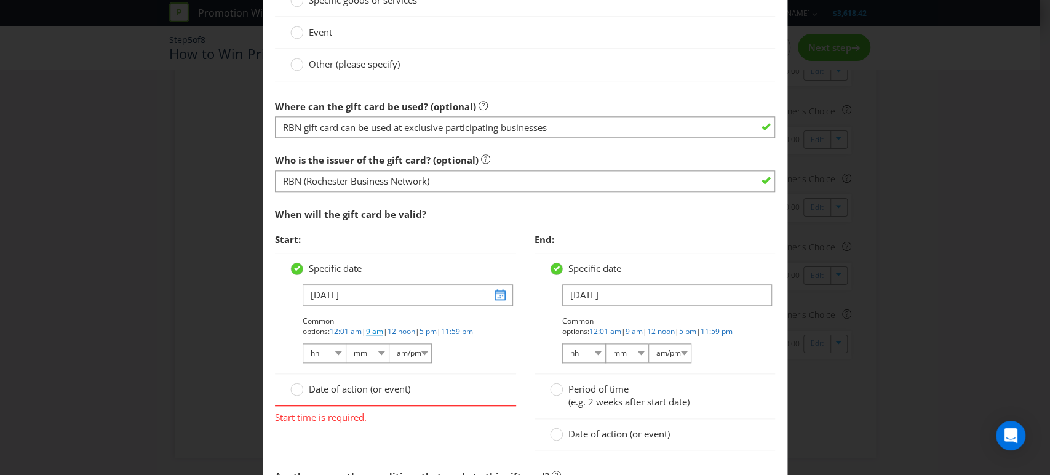
click at [383, 326] on link "9 am" at bounding box center [374, 331] width 17 height 10
select select "09"
select select "00"
select select "am"
click at [553, 388] on circle at bounding box center [556, 389] width 12 height 12
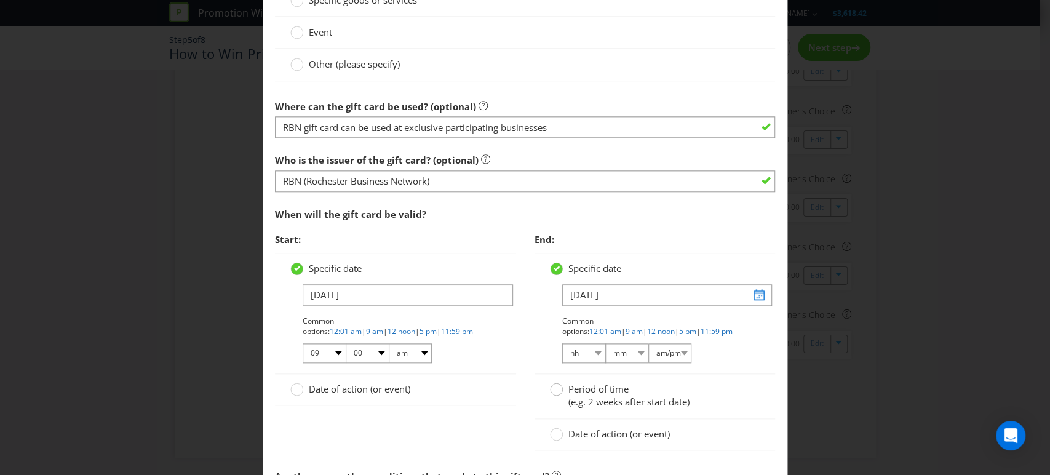
click at [0, 0] on input "Period of time (e.g. 2 weeks after start date)" at bounding box center [0, 0] width 0 height 0
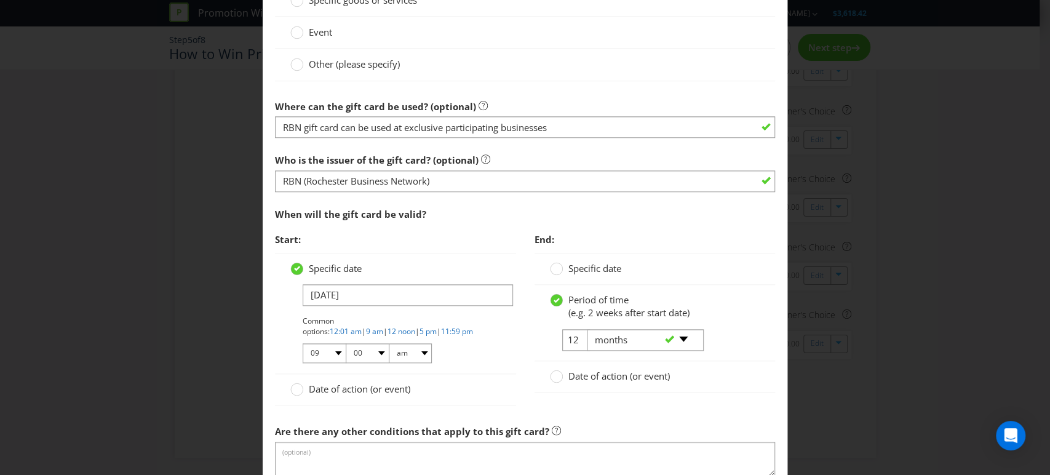
click at [578, 341] on div "-- Please select -- days weeks months years" at bounding box center [640, 340] width 125 height 22
click at [568, 335] on input "12" at bounding box center [576, 340] width 28 height 22
click at [571, 335] on input "12" at bounding box center [576, 340] width 28 height 22
type input "1"
type input "3"
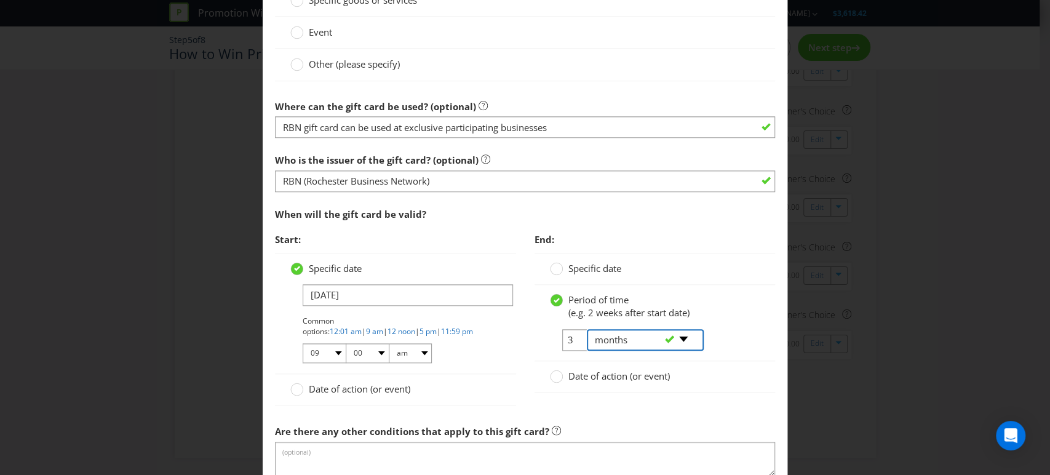
click at [635, 330] on select "-- Please select -- days weeks months years" at bounding box center [645, 340] width 117 height 22
select select "YEARS"
click at [587, 329] on select "-- Please select -- days weeks months years" at bounding box center [645, 340] width 117 height 22
click at [726, 384] on div "Date of action (or event)" at bounding box center [655, 376] width 241 height 31
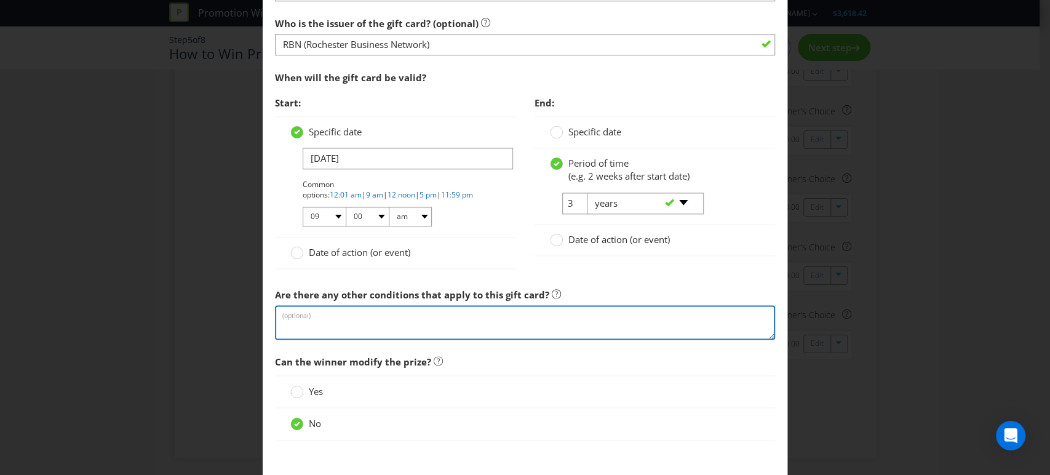
click at [287, 308] on textarea at bounding box center [525, 322] width 501 height 35
paste textarea "RBN (Rochester Business Network) gift card can be used at exclusive local parti…"
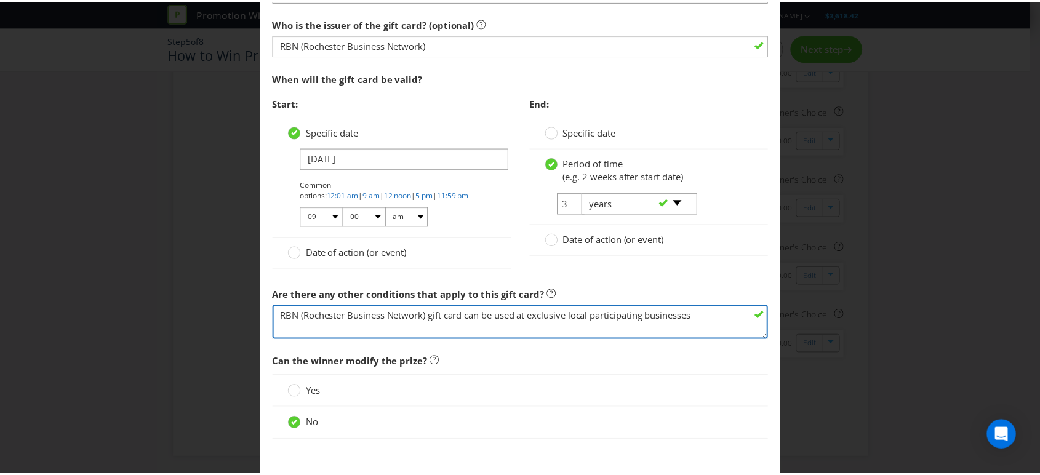
scroll to position [956, 0]
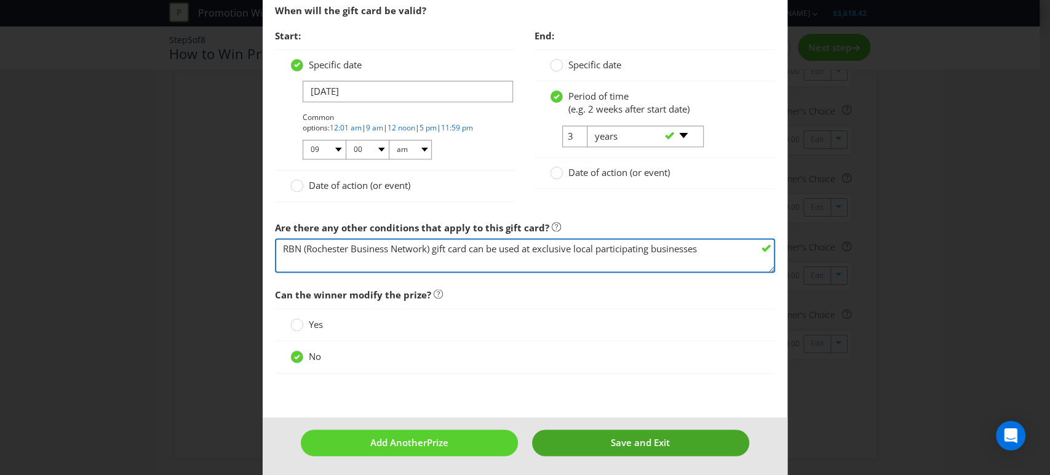
type textarea "RBN (Rochester Business Network) gift card can be used at exclusive local parti…"
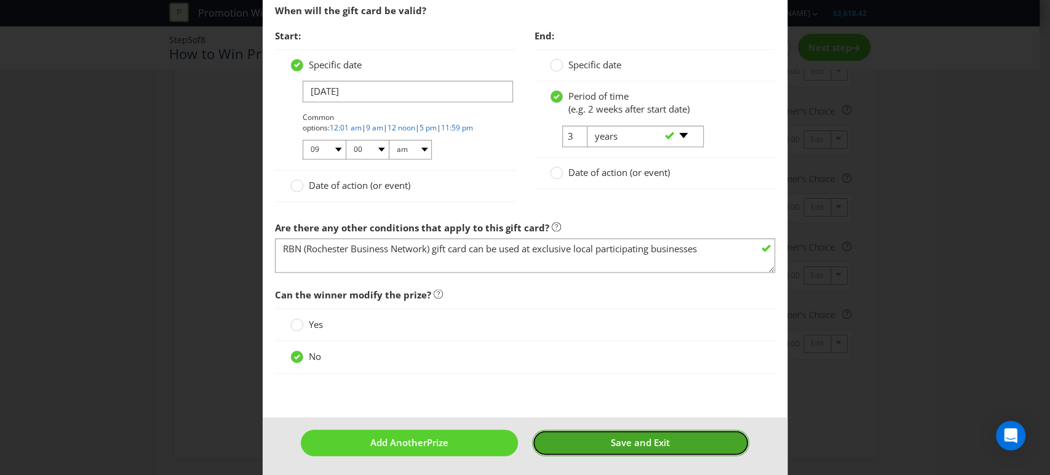
click at [642, 436] on span "Save and Exit" at bounding box center [640, 442] width 59 height 12
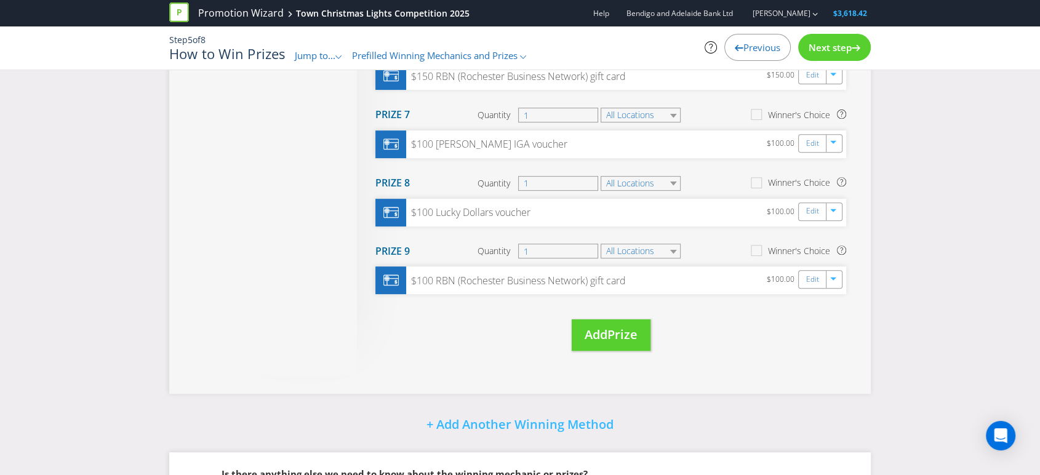
scroll to position [605, 0]
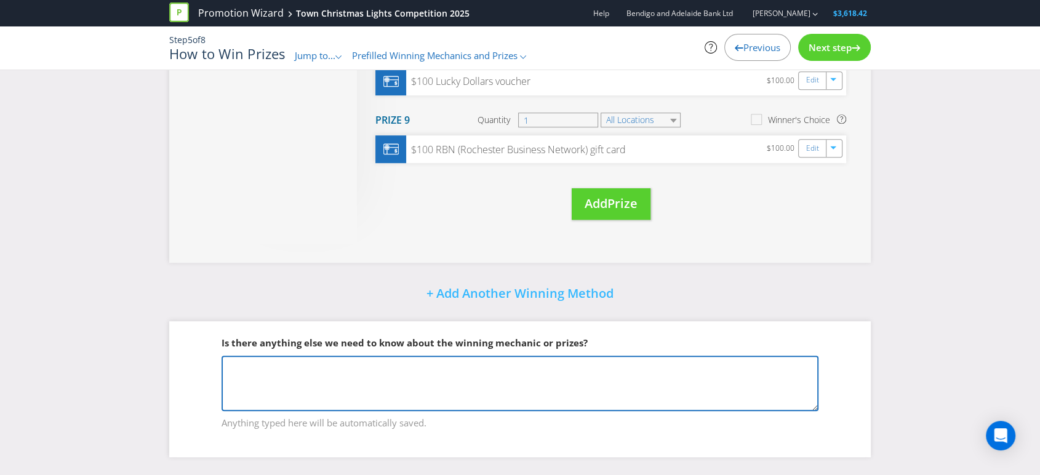
click at [232, 367] on textarea at bounding box center [520, 383] width 597 height 55
paste textarea "The prizes will be structured as follows for each town ([GEOGRAPHIC_DATA], [GEO…"
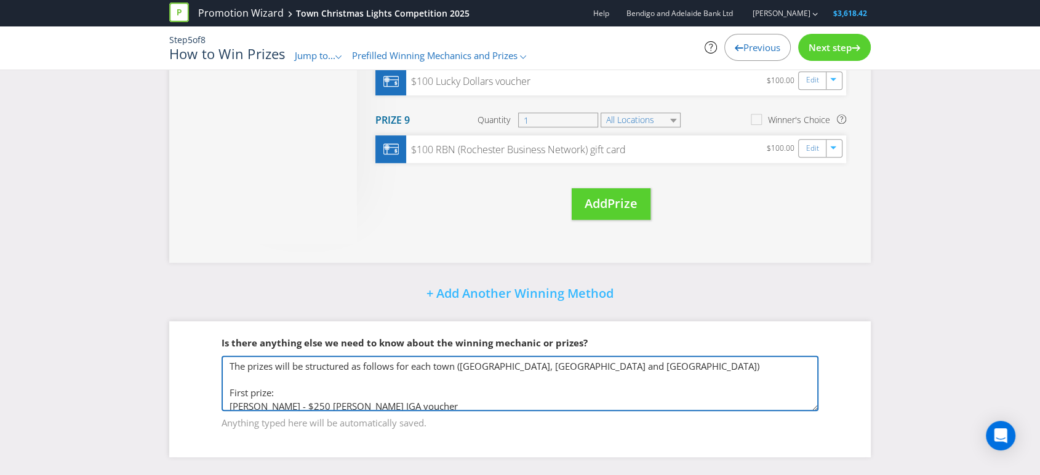
click at [261, 380] on textarea "The prizes will be structured as follows for each town ([GEOGRAPHIC_DATA], [GEO…" at bounding box center [520, 383] width 597 height 55
click at [610, 368] on textarea "The prizes will be structured as follows for each town ([GEOGRAPHIC_DATA], [GEO…" at bounding box center [520, 383] width 597 height 55
click at [237, 383] on textarea "The prizes will be structured as follows for each town ([GEOGRAPHIC_DATA], [GEO…" at bounding box center [520, 383] width 597 height 55
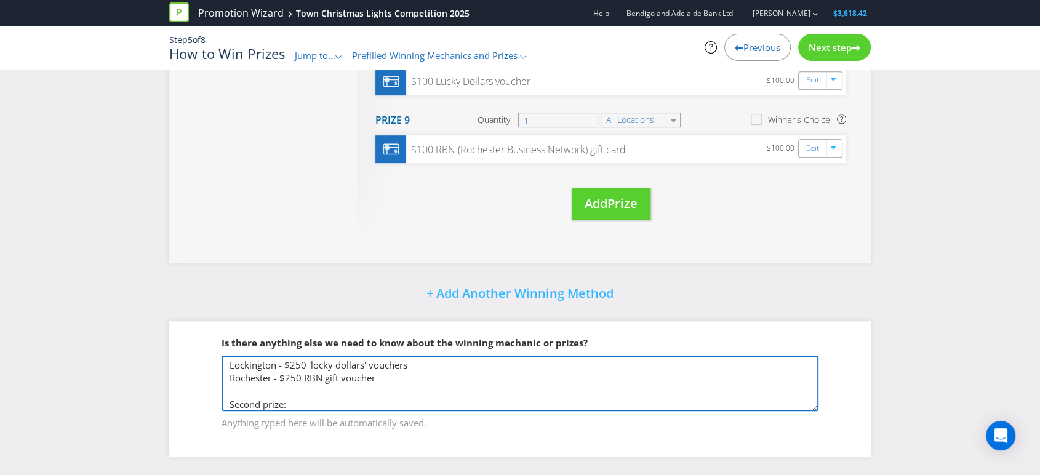
click at [284, 394] on textarea "The prizes will be structured as follows for each town ([GEOGRAPHIC_DATA], [GEO…" at bounding box center [520, 383] width 597 height 55
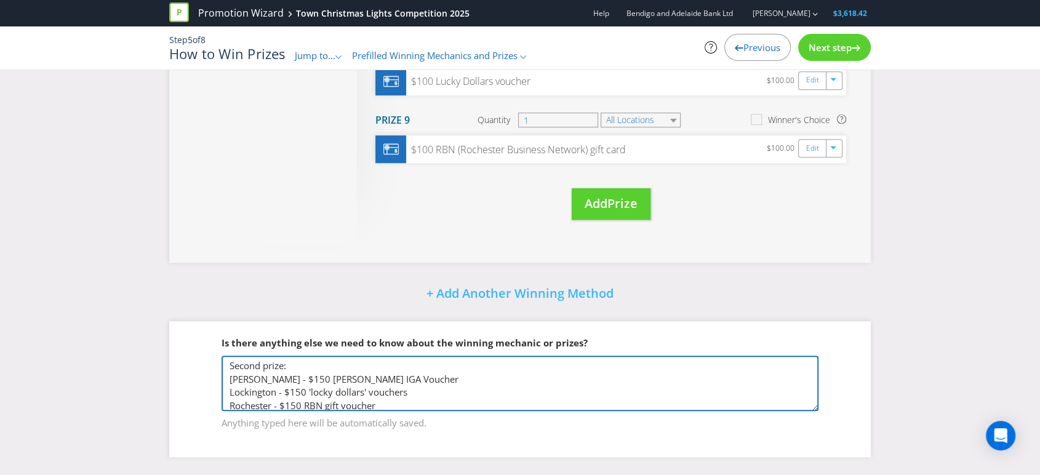
scroll to position [109, 0]
click at [274, 401] on textarea "The prizes will be structured as follows for each town ([GEOGRAPHIC_DATA], [GEO…" at bounding box center [520, 383] width 597 height 55
click at [311, 376] on textarea "The prizes will be structured as follows for each town ([GEOGRAPHIC_DATA], [GEO…" at bounding box center [520, 383] width 597 height 55
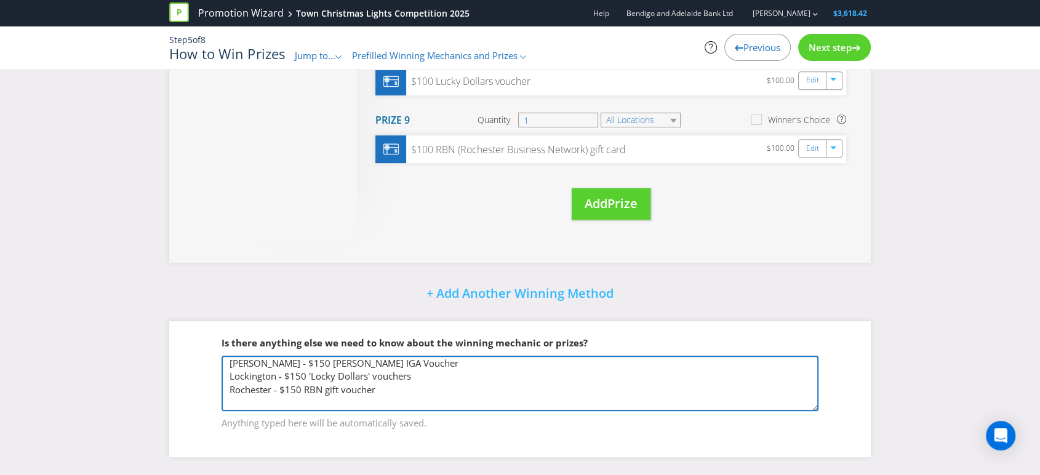
click at [446, 394] on textarea "The prizes will be structured as follows for each town ([GEOGRAPHIC_DATA], [GEO…" at bounding box center [520, 383] width 597 height 55
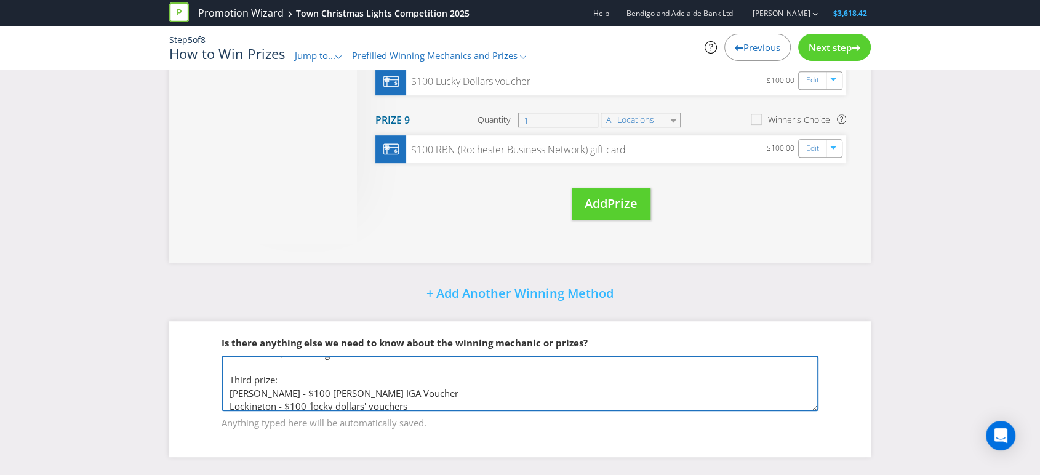
scroll to position [164, 0]
click at [313, 388] on textarea "The prizes will be structured as follows for each town ([GEOGRAPHIC_DATA], [GEO…" at bounding box center [520, 383] width 597 height 55
click at [448, 381] on textarea "The prizes will be structured as follows for each town ([GEOGRAPHIC_DATA], [GEO…" at bounding box center [520, 383] width 597 height 55
click at [311, 405] on textarea "The prizes will be structured as follows for each town ([GEOGRAPHIC_DATA], [GEO…" at bounding box center [520, 383] width 597 height 55
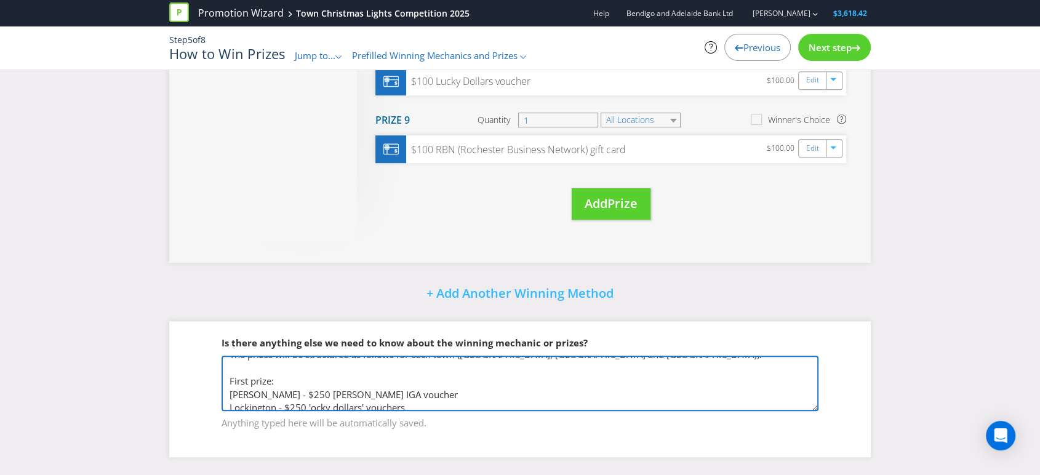
scroll to position [15, 0]
click at [409, 391] on textarea "The prizes will be structured as follows for each town ([GEOGRAPHIC_DATA], [GEO…" at bounding box center [520, 383] width 597 height 55
click at [806, 393] on textarea "The prizes will be structured as follows for each town ([GEOGRAPHIC_DATA], [GEO…" at bounding box center [520, 383] width 597 height 55
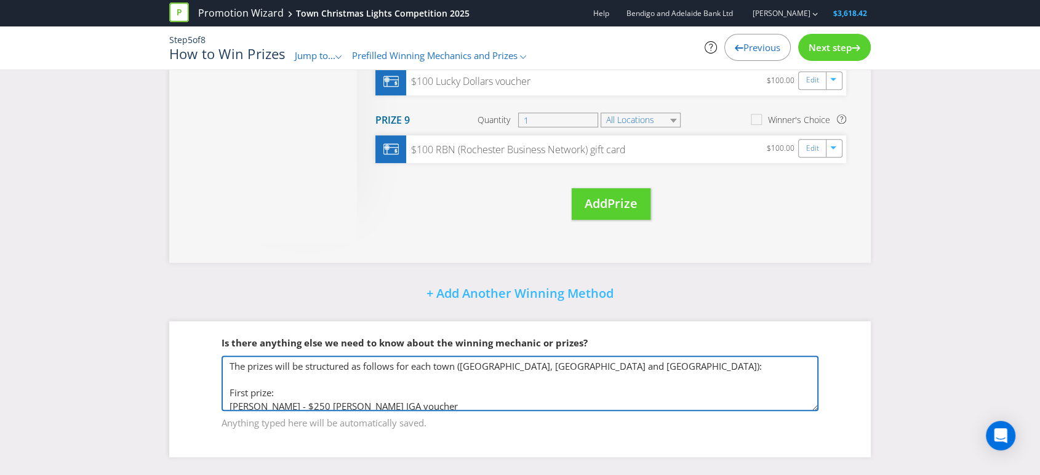
click at [276, 367] on textarea "The prizes will be structured as follows for each town ([GEOGRAPHIC_DATA], [GEO…" at bounding box center [520, 383] width 597 height 55
click at [734, 376] on textarea "The 1st, 2nd & 3rd prizes will be structured as follows for each town ([GEOGRAP…" at bounding box center [520, 383] width 597 height 55
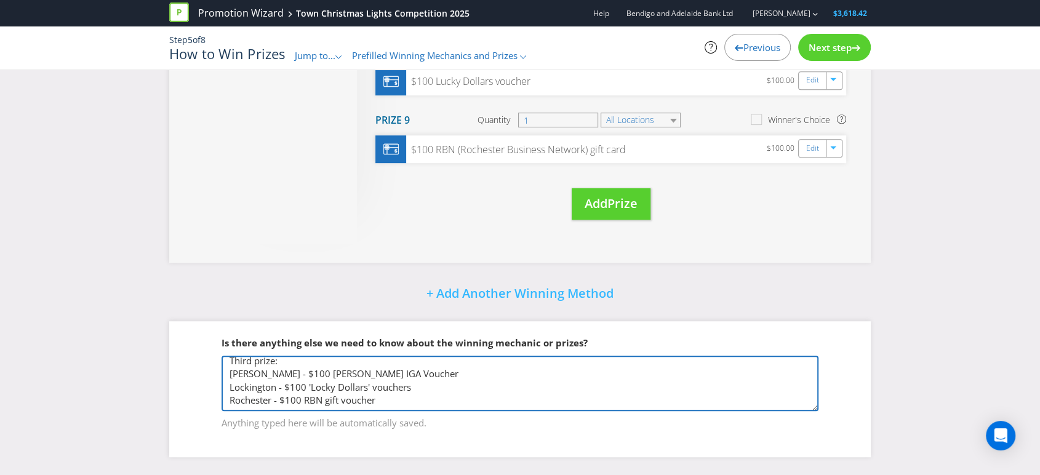
scroll to position [190, 0]
click at [262, 382] on textarea "The 1st, 2nd & 3rd prizes will be structured as follows for each town ([GEOGRAP…" at bounding box center [520, 383] width 597 height 55
click at [262, 395] on textarea "The 1st, 2nd & 3rd prizes will be structured as follows for each town ([GEOGRAP…" at bounding box center [520, 383] width 597 height 55
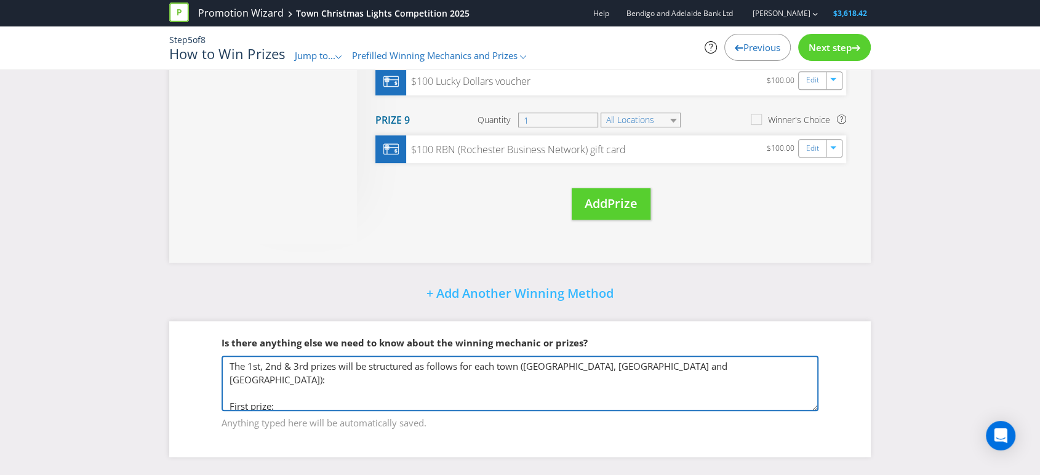
drag, startPoint x: 399, startPoint y: 380, endPoint x: 201, endPoint y: 348, distance: 200.7
click at [201, 348] on fieldset "Is there anything else we need to know about the winning mechanic or prizes? Th…" at bounding box center [520, 375] width 652 height 127
type textarea "The 1st, 2nd & 3rd prizes will be structured as follows for each town ([GEOGRAP…"
click at [709, 368] on textarea "The 1st, 2nd & 3rd prizes will be structured as follows for each town ([GEOGRAP…" at bounding box center [520, 383] width 597 height 55
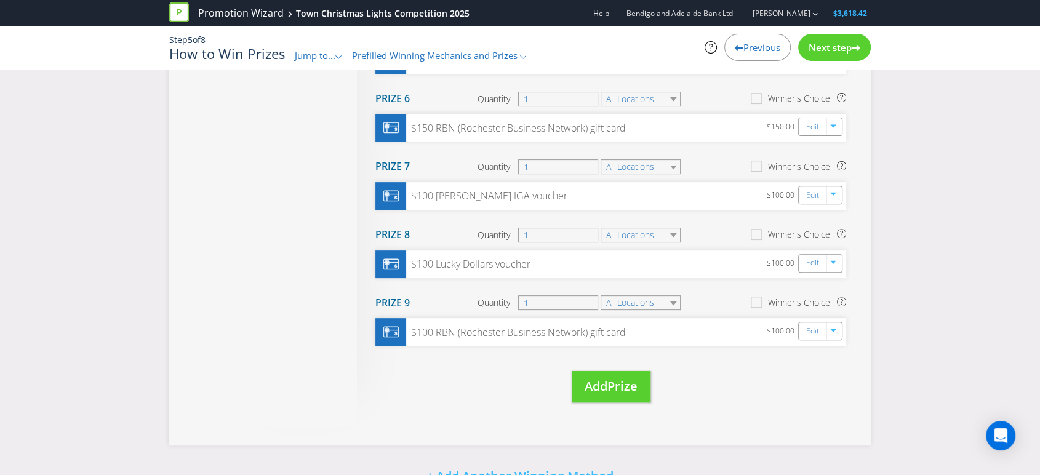
scroll to position [399, 0]
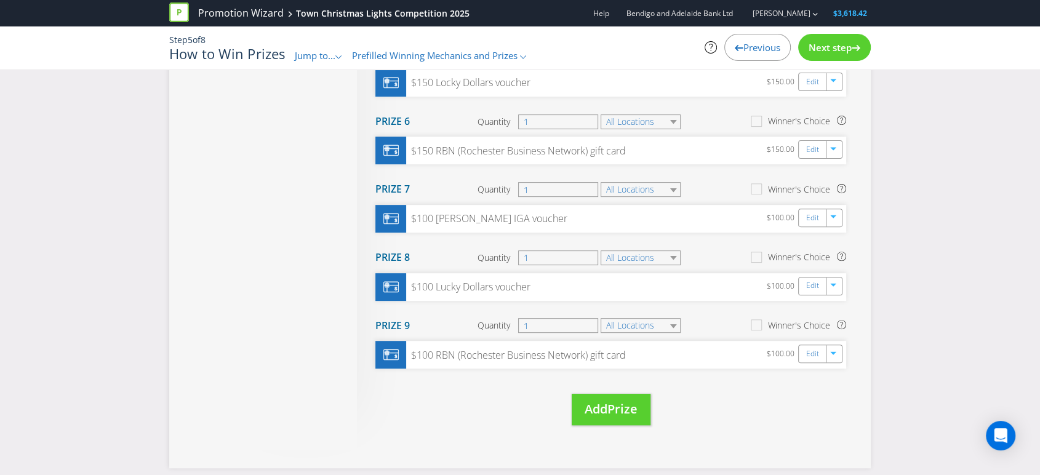
click at [842, 49] on span "Next step" at bounding box center [830, 47] width 43 height 12
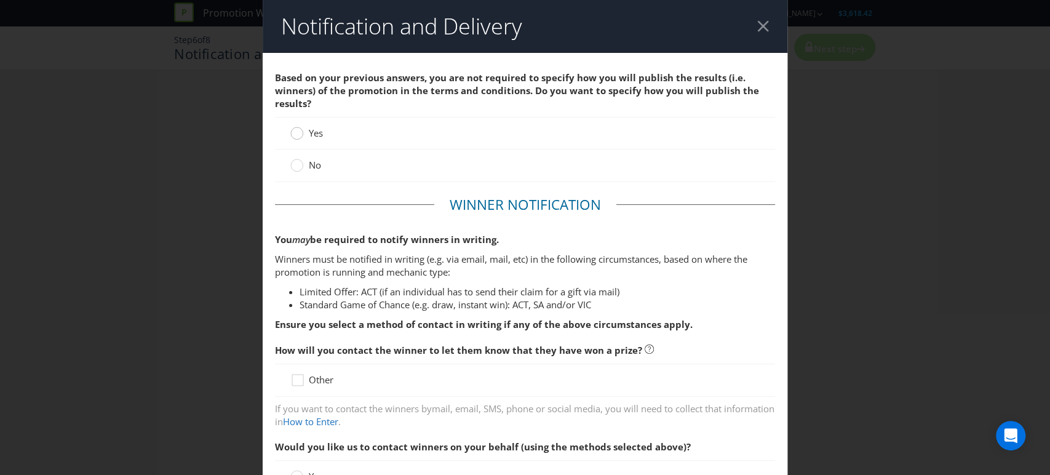
click at [296, 128] on div at bounding box center [297, 129] width 6 height 6
click at [0, 0] on input "Yes" at bounding box center [0, 0] width 0 height 0
click at [291, 162] on circle at bounding box center [297, 165] width 12 height 12
click at [0, 0] on input "No" at bounding box center [0, 0] width 0 height 0
click at [292, 134] on circle at bounding box center [297, 133] width 12 height 12
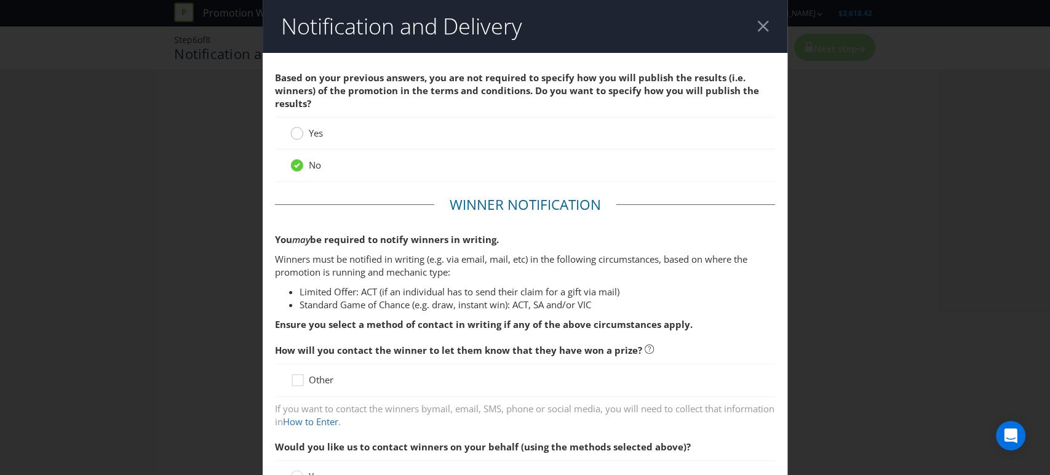
click at [0, 0] on input "Yes" at bounding box center [0, 0] width 0 height 0
click at [758, 30] on div at bounding box center [764, 26] width 12 height 12
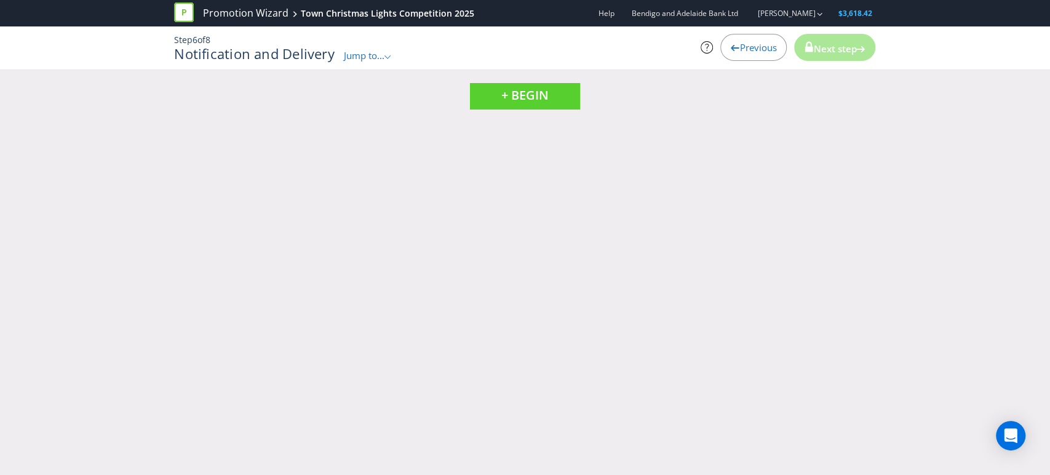
click at [359, 55] on span "Jump to..." at bounding box center [364, 55] width 41 height 12
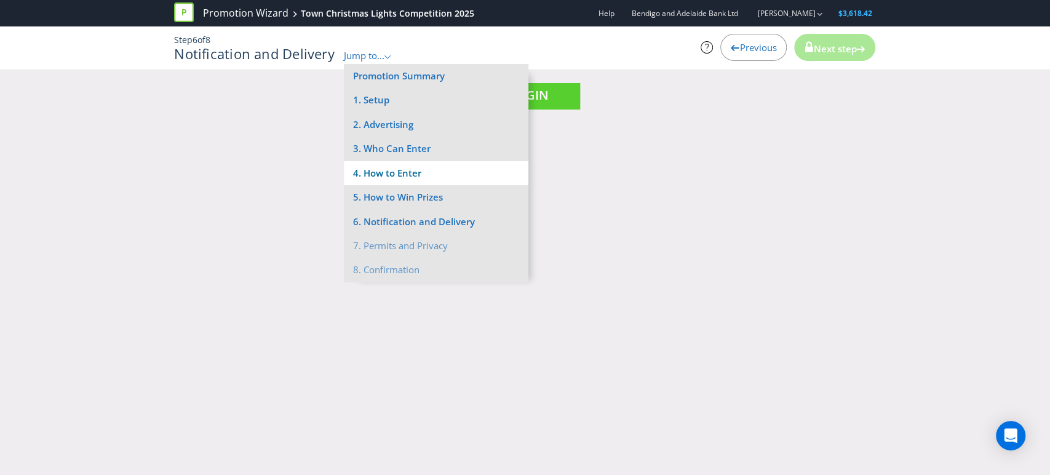
click at [391, 167] on li "4. How to Enter" at bounding box center [436, 173] width 185 height 24
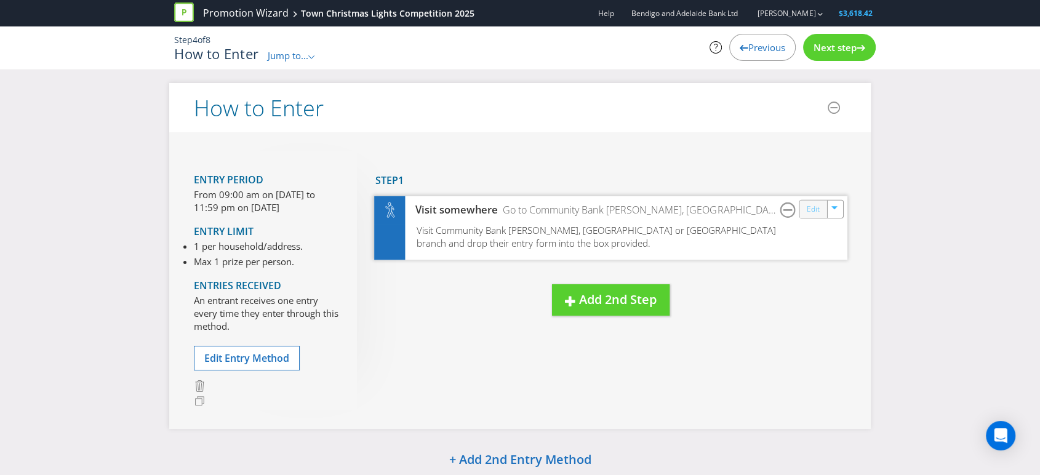
click at [812, 212] on link "Edit" at bounding box center [813, 209] width 13 height 14
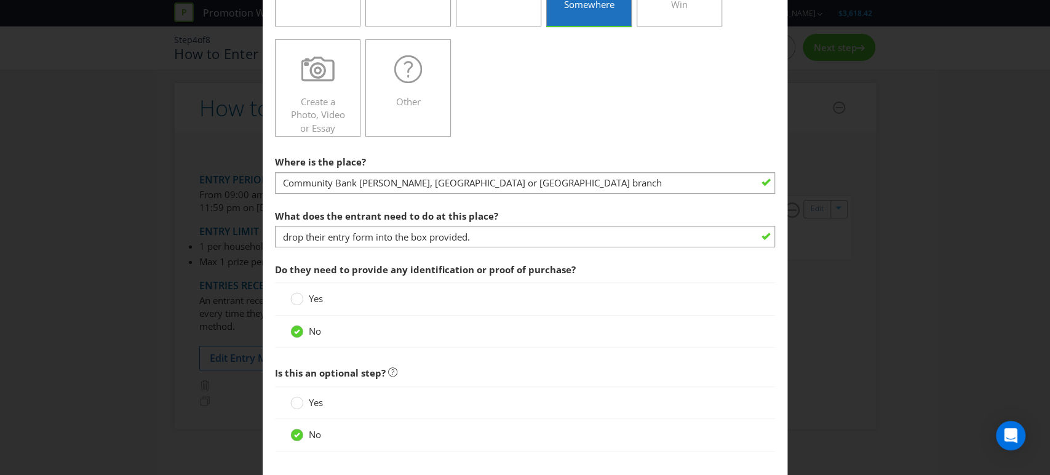
scroll to position [326, 0]
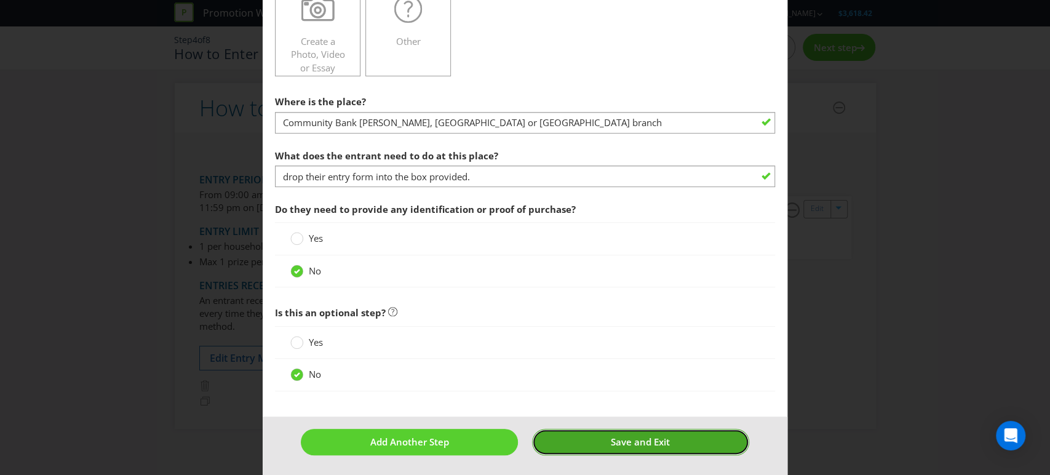
click at [598, 434] on button "Save and Exit" at bounding box center [640, 442] width 217 height 26
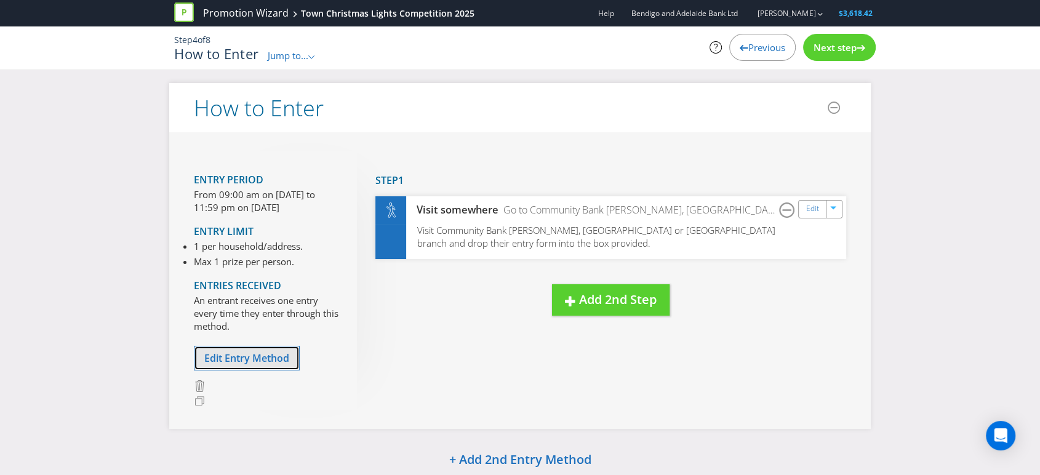
click at [270, 351] on span "Edit Entry Method" at bounding box center [246, 358] width 85 height 14
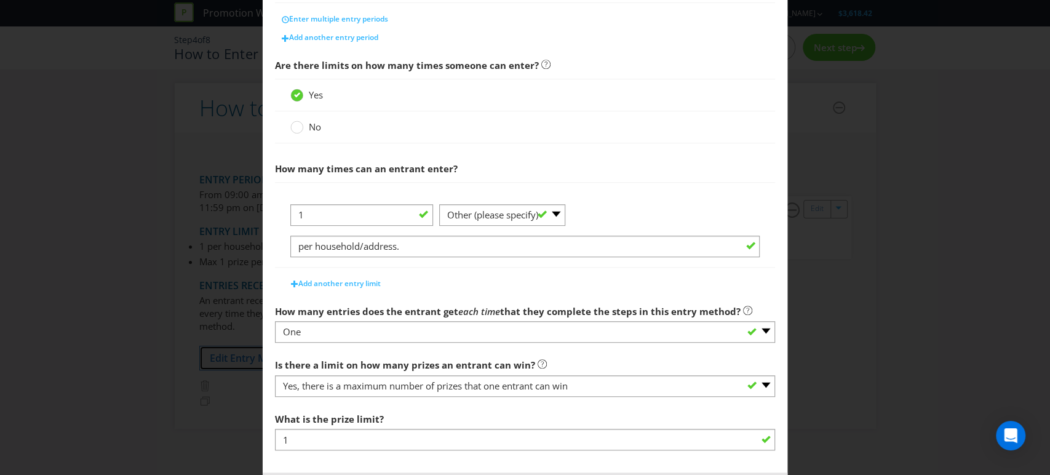
scroll to position [430, 0]
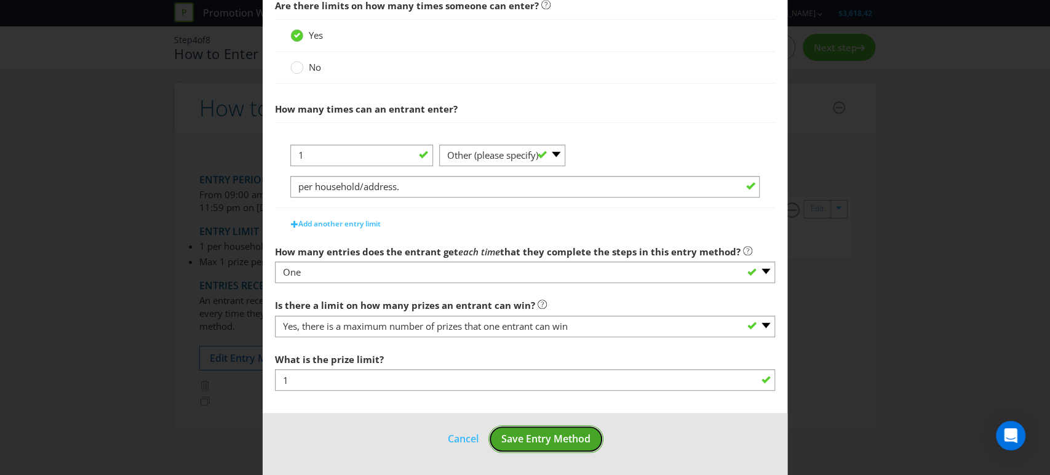
click at [526, 433] on span "Save Entry Method" at bounding box center [546, 439] width 89 height 14
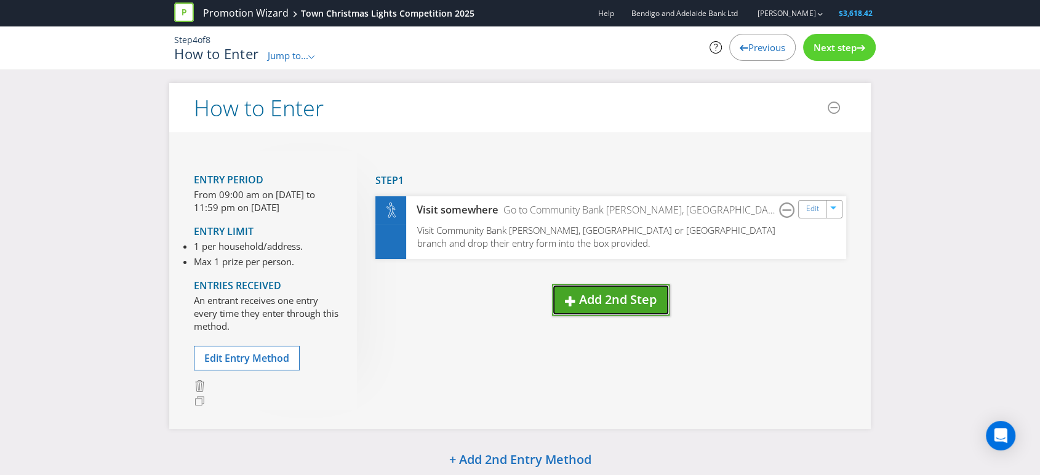
click at [610, 300] on span "Add 2nd Step" at bounding box center [618, 299] width 78 height 17
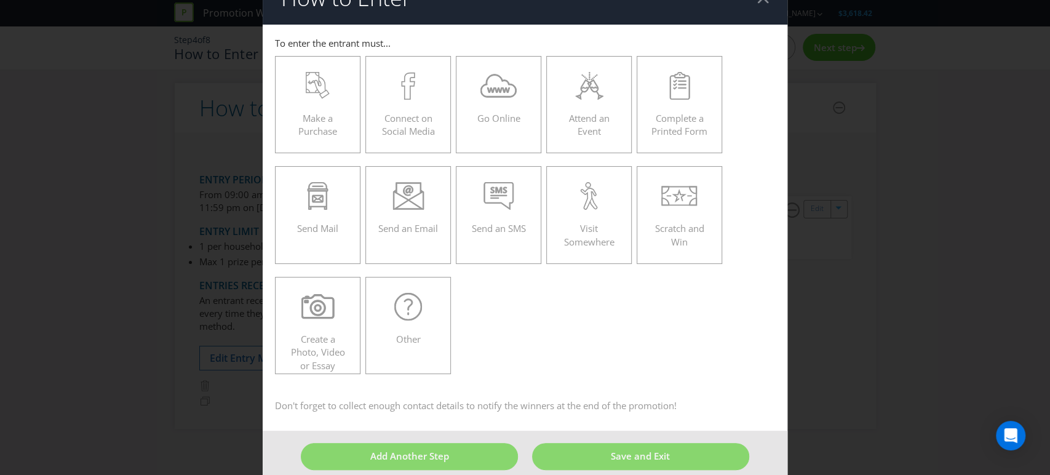
scroll to position [44, 0]
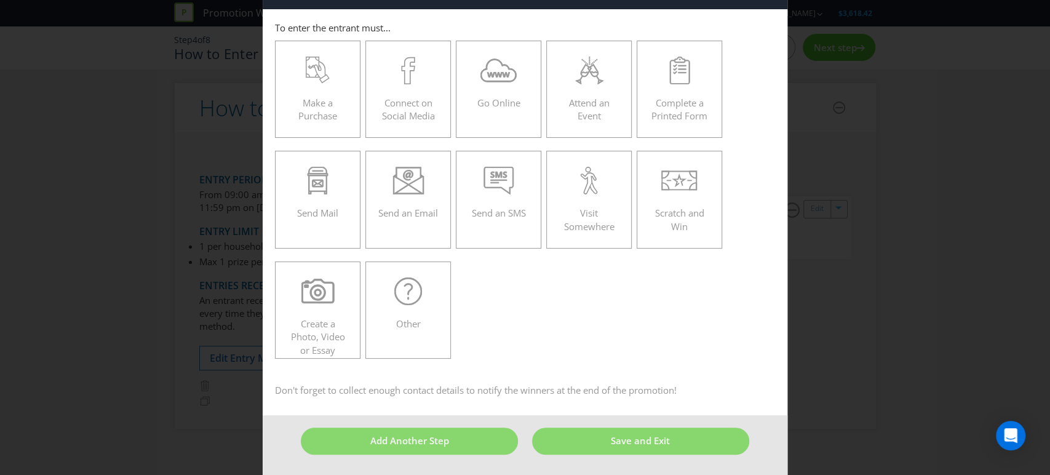
click at [694, 368] on div "To enter the entrant must... Make a Purchase Connect on Social Media Go Online …" at bounding box center [525, 210] width 501 height 376
click at [893, 378] on div "How to Enter To enter the entrant must... Make a Purchase Connect on Social Med…" at bounding box center [525, 237] width 1050 height 475
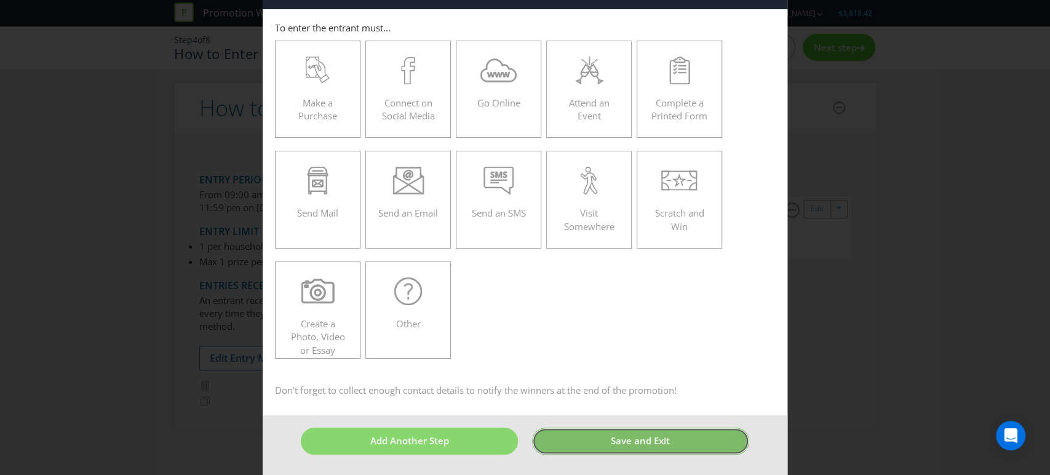
click at [582, 444] on button "Save and Exit" at bounding box center [640, 441] width 217 height 26
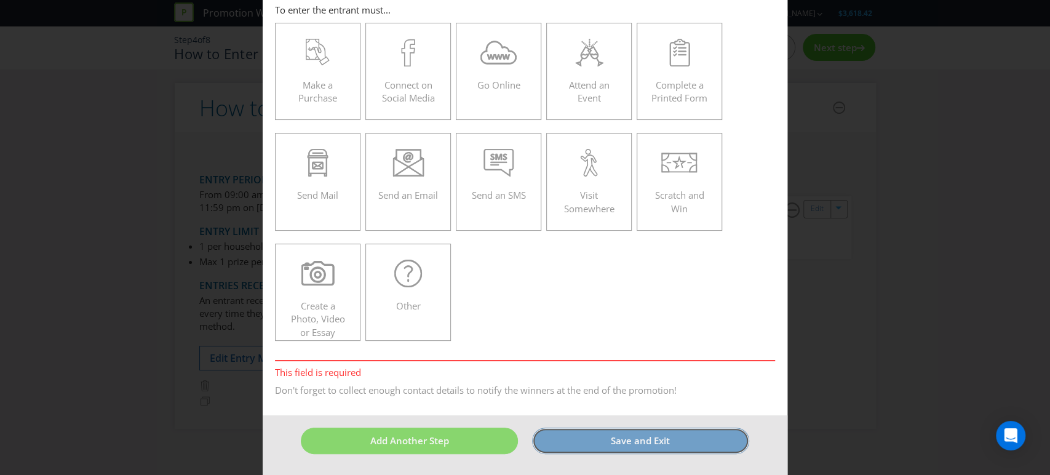
scroll to position [0, 0]
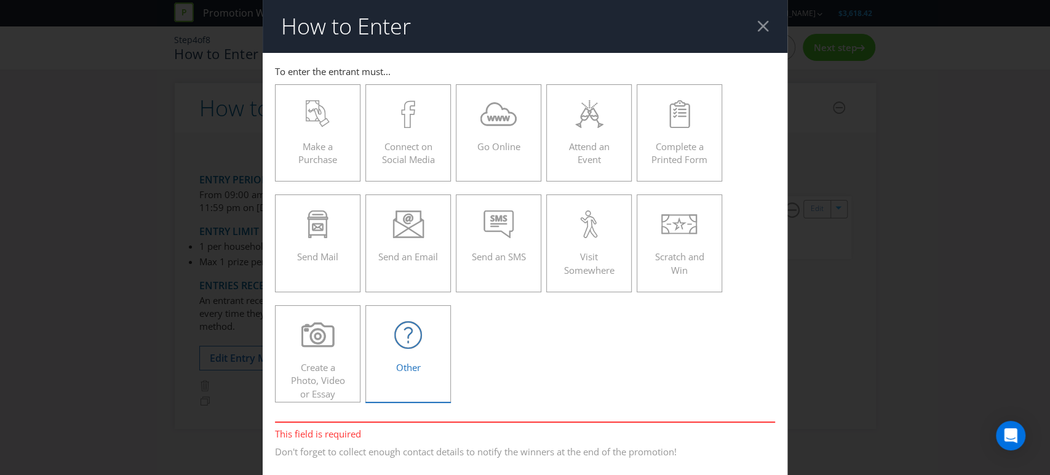
click at [413, 354] on div "Other" at bounding box center [408, 348] width 60 height 55
click at [0, 0] on input "Other" at bounding box center [0, 0] width 0 height 0
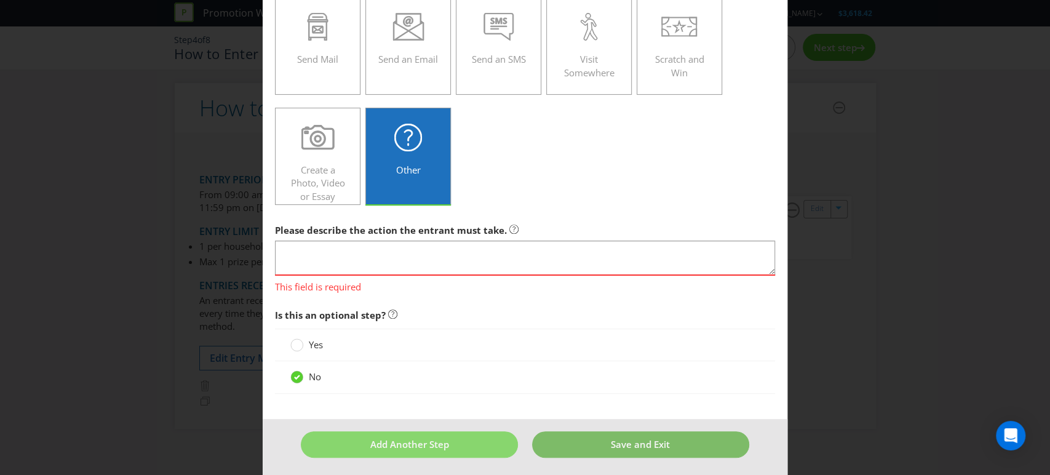
scroll to position [201, 0]
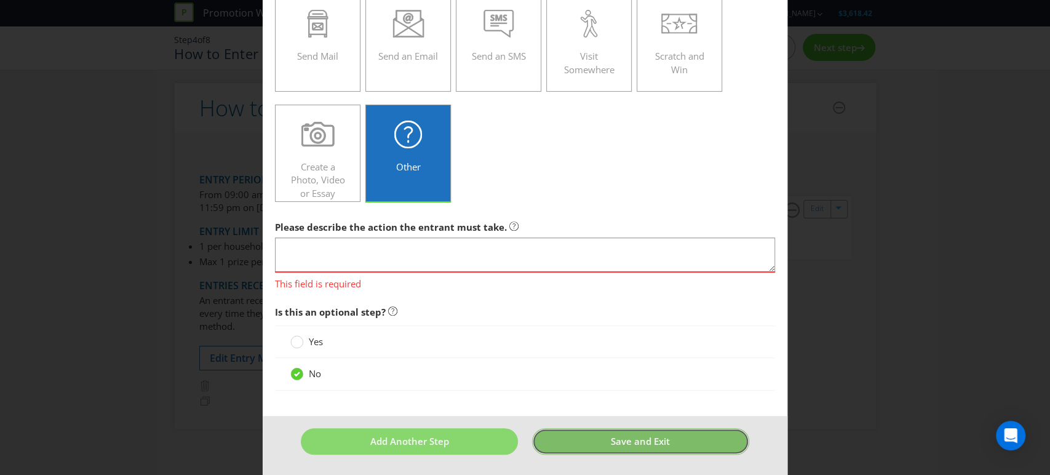
click at [642, 442] on span "Save and Exit" at bounding box center [640, 441] width 59 height 12
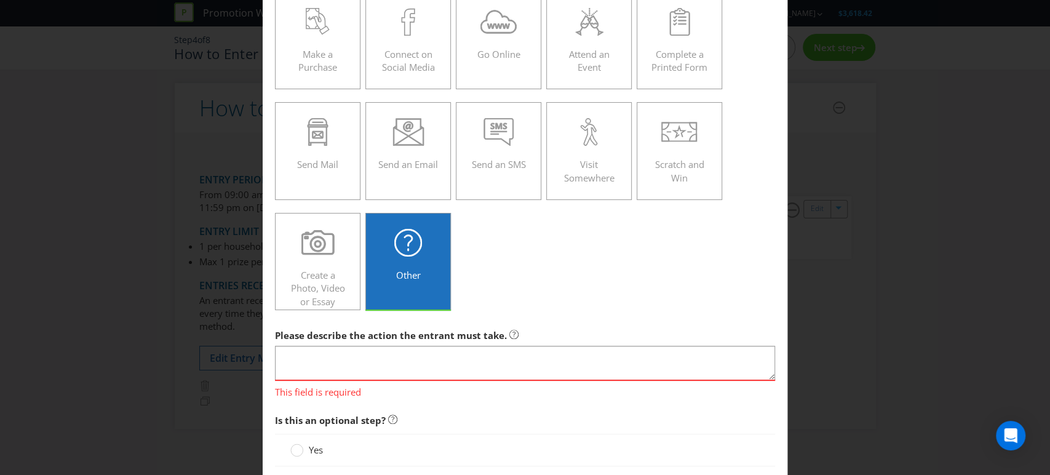
scroll to position [0, 0]
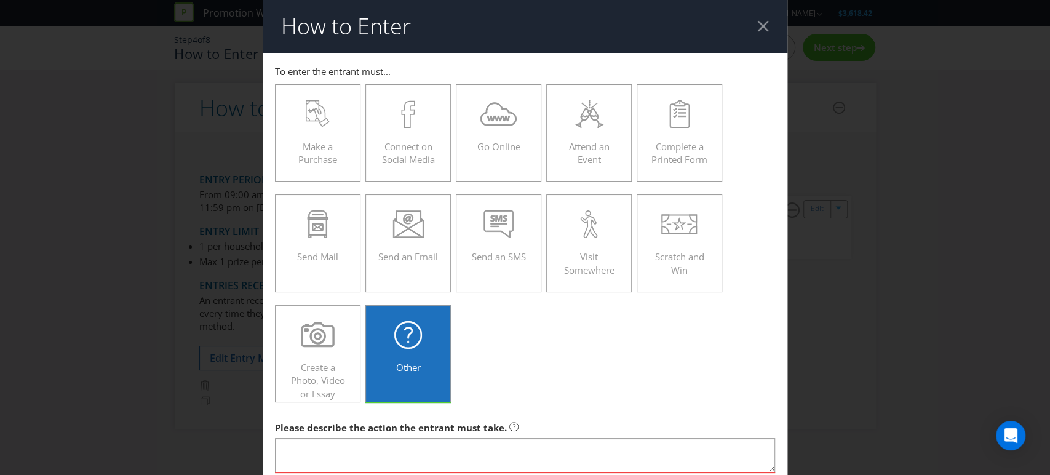
click at [758, 22] on div at bounding box center [764, 26] width 12 height 12
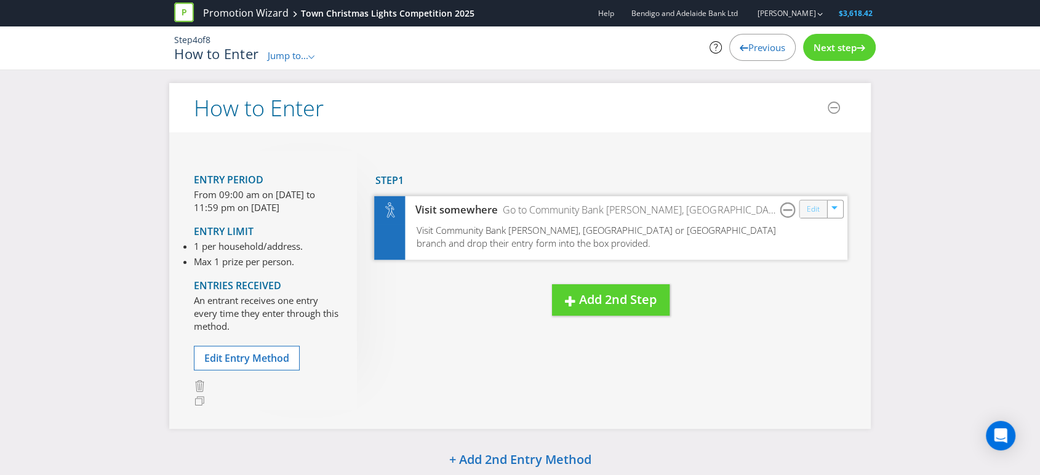
click at [812, 212] on link "Edit" at bounding box center [813, 209] width 13 height 14
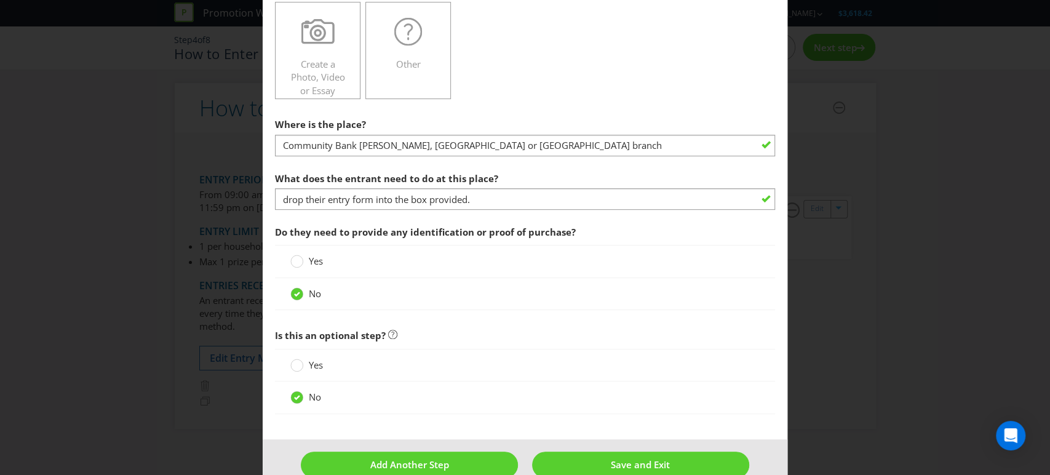
scroll to position [326, 0]
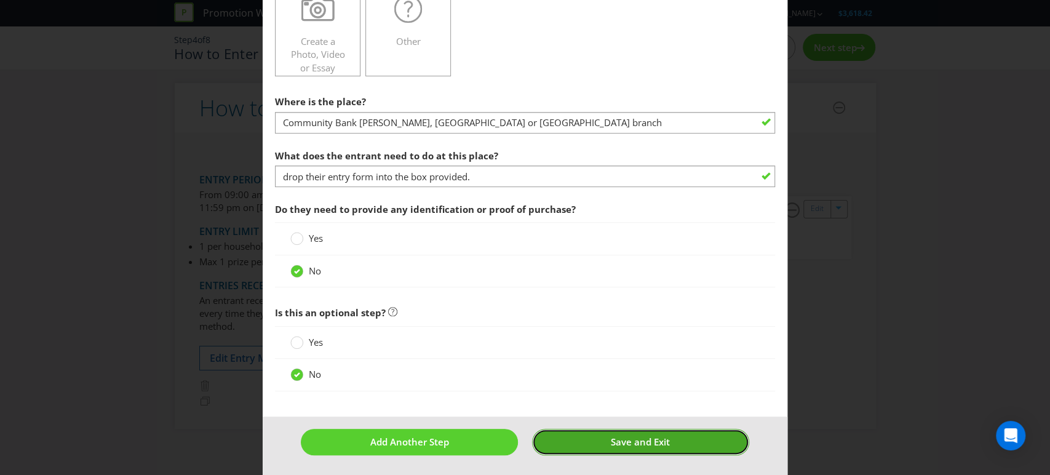
click at [609, 431] on button "Save and Exit" at bounding box center [640, 442] width 217 height 26
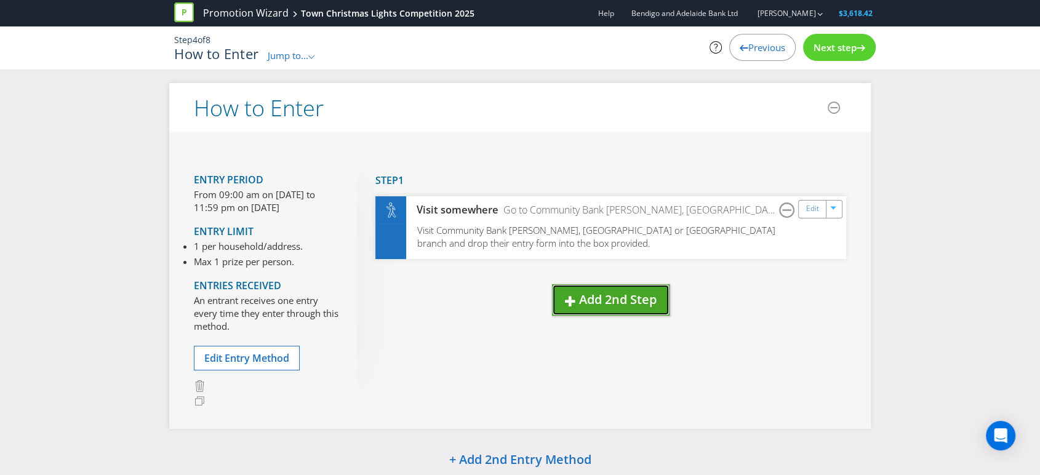
click at [618, 302] on span "Add 2nd Step" at bounding box center [618, 299] width 78 height 17
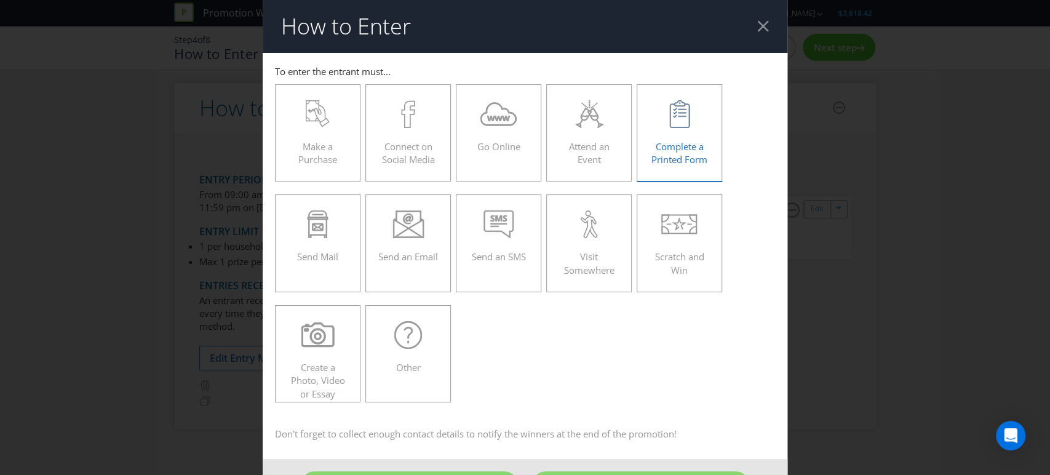
click at [678, 142] on span "Complete a Printed Form" at bounding box center [680, 152] width 56 height 25
click at [0, 0] on input "Complete a Printed Form" at bounding box center [0, 0] width 0 height 0
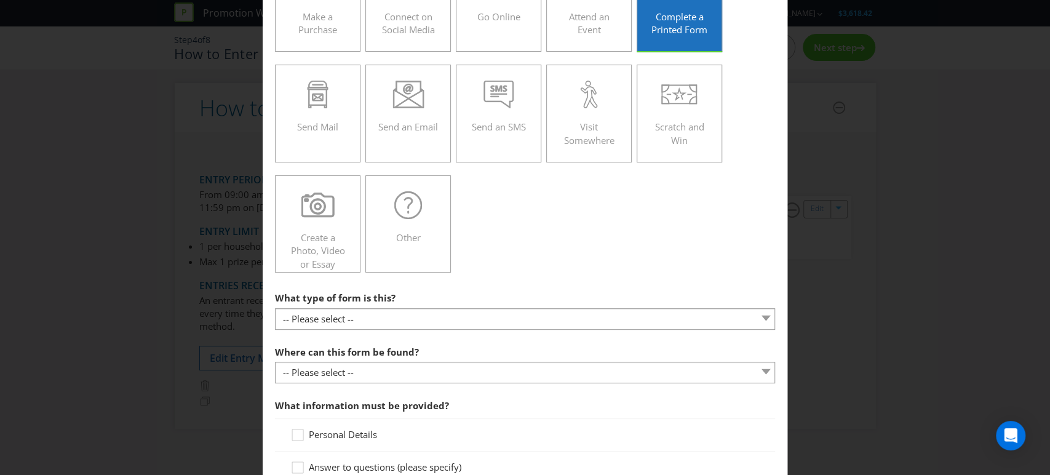
scroll to position [137, 0]
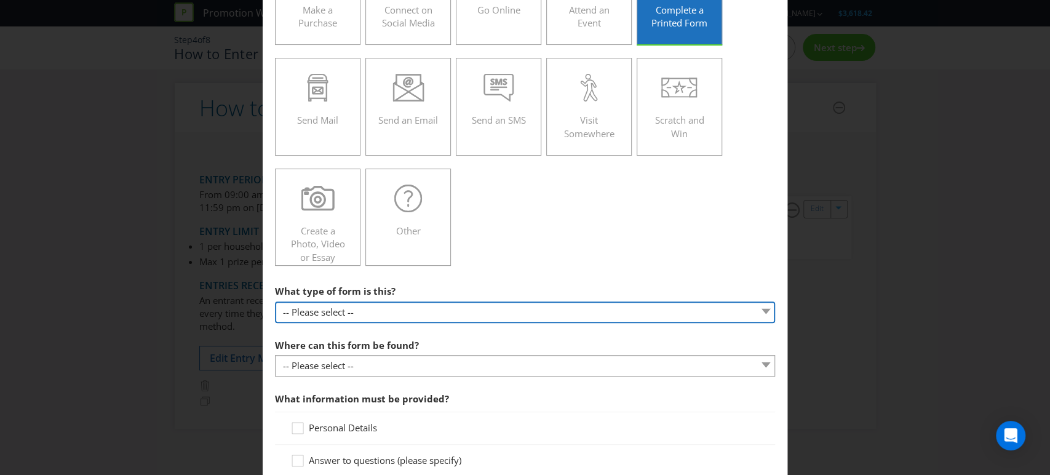
click at [360, 309] on select "-- Please select -- Entry form for a competition Claim form for a gift with pur…" at bounding box center [525, 313] width 501 height 22
select select "FORM_FOR_COMPETITION"
click at [275, 302] on select "-- Please select -- Entry form for a competition Claim form for a gift with pur…" at bounding box center [525, 313] width 501 height 22
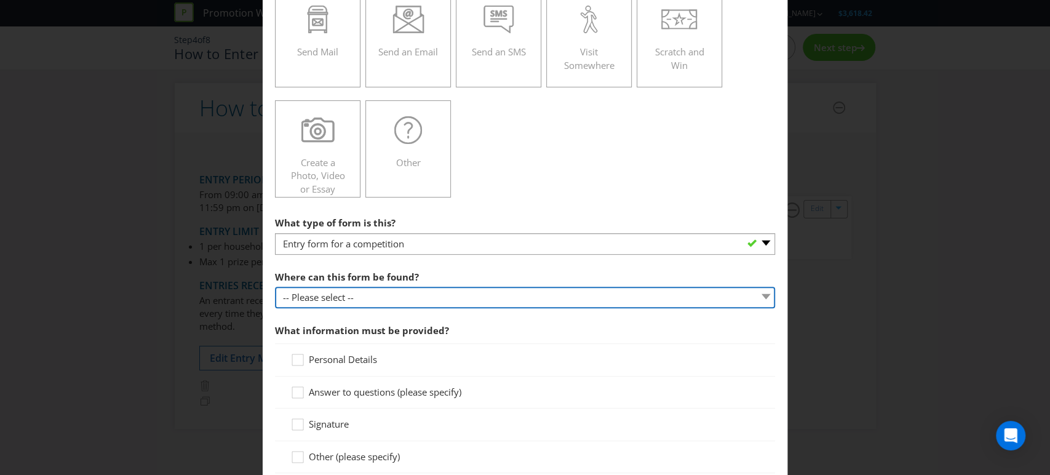
click at [372, 301] on select "-- Please select -- In-store Online (download and print) On back of game card O…" at bounding box center [525, 298] width 501 height 22
select select "IN_STORE"
click at [275, 287] on select "-- Please select -- In-store Online (download and print) On back of game card O…" at bounding box center [525, 298] width 501 height 22
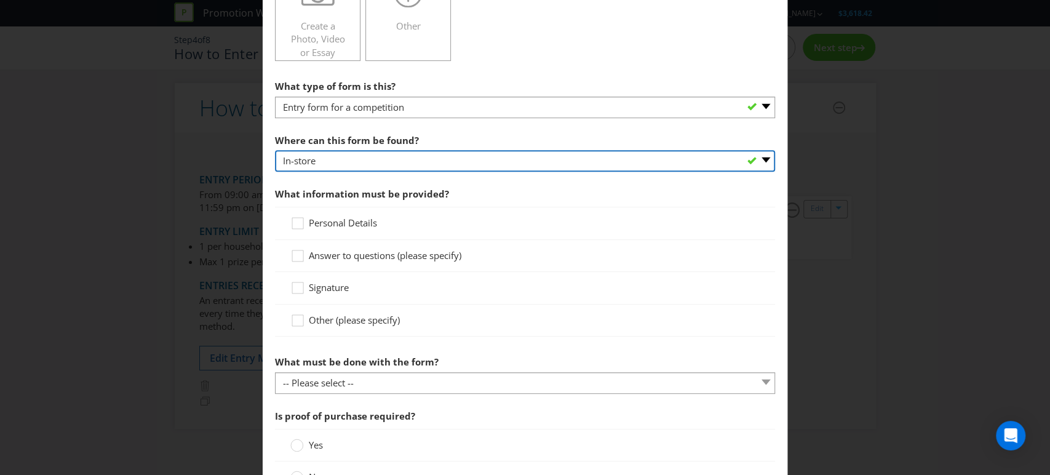
scroll to position [273, 0]
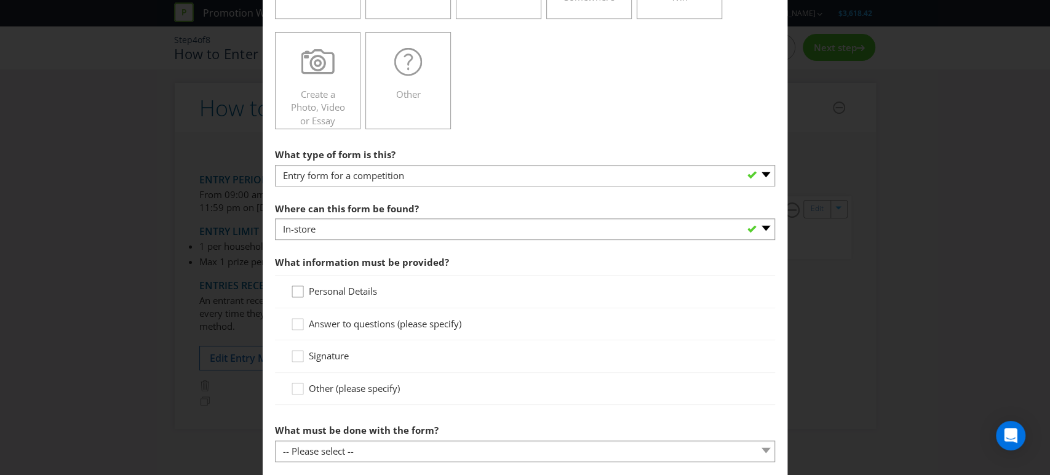
click at [295, 292] on icon at bounding box center [299, 294] width 18 height 18
click at [0, 0] on input "Personal Details" at bounding box center [0, 0] width 0 height 0
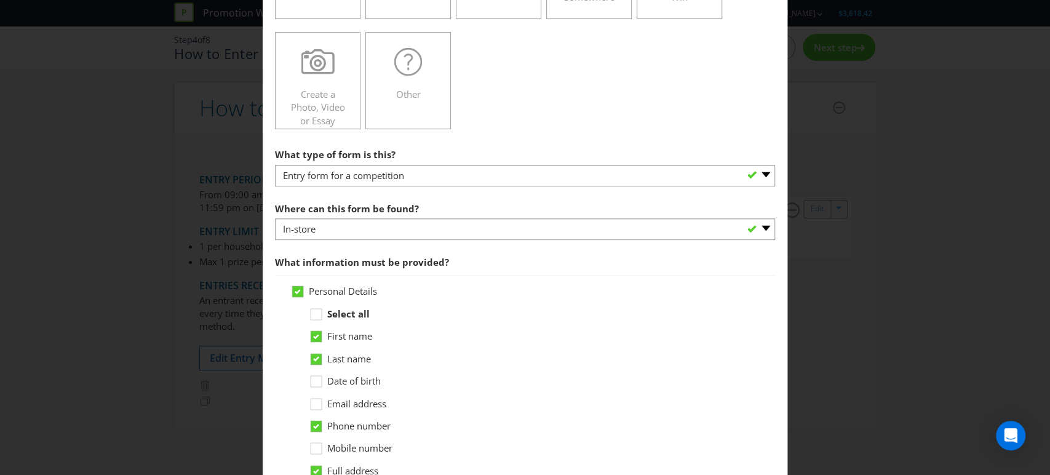
scroll to position [342, 0]
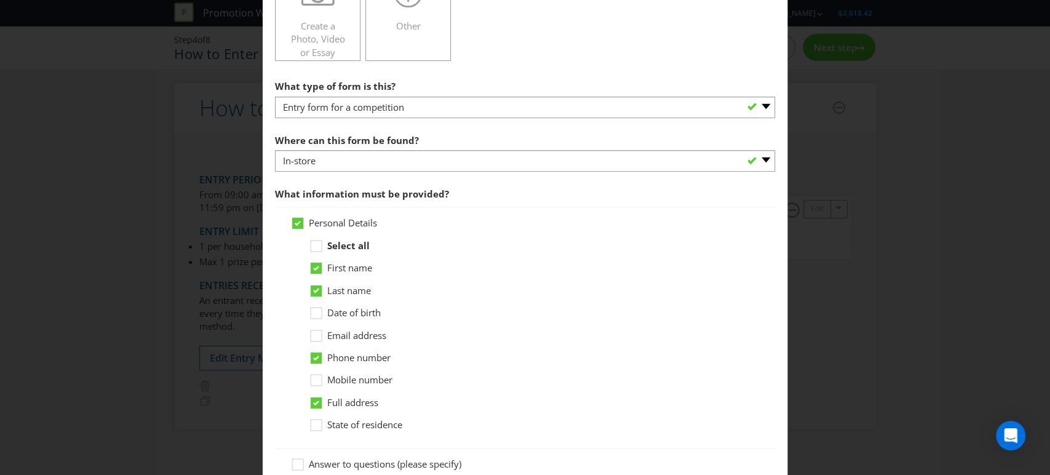
click at [359, 335] on span "Email address" at bounding box center [356, 335] width 59 height 12
click at [0, 0] on input "Email address" at bounding box center [0, 0] width 0 height 0
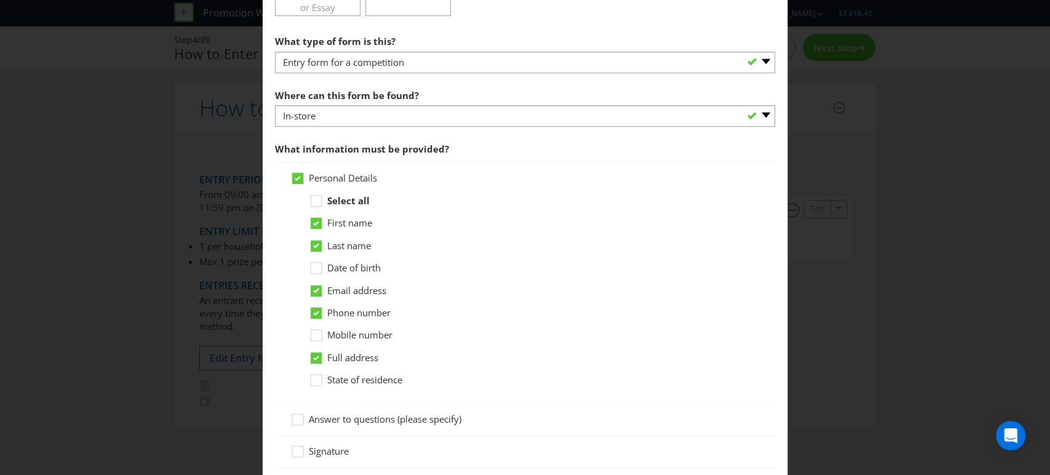
scroll to position [410, 0]
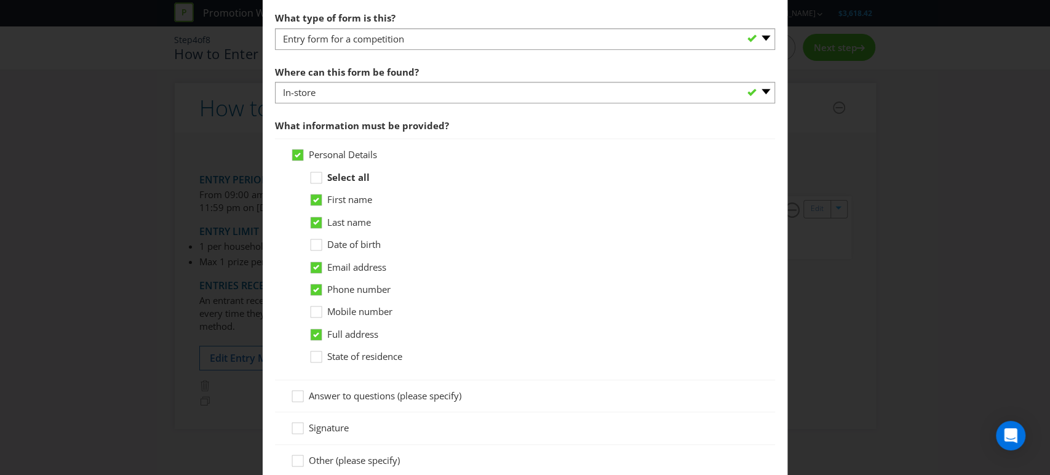
click at [370, 354] on span "State of residence" at bounding box center [364, 356] width 75 height 12
click at [0, 0] on input "State of residence" at bounding box center [0, 0] width 0 height 0
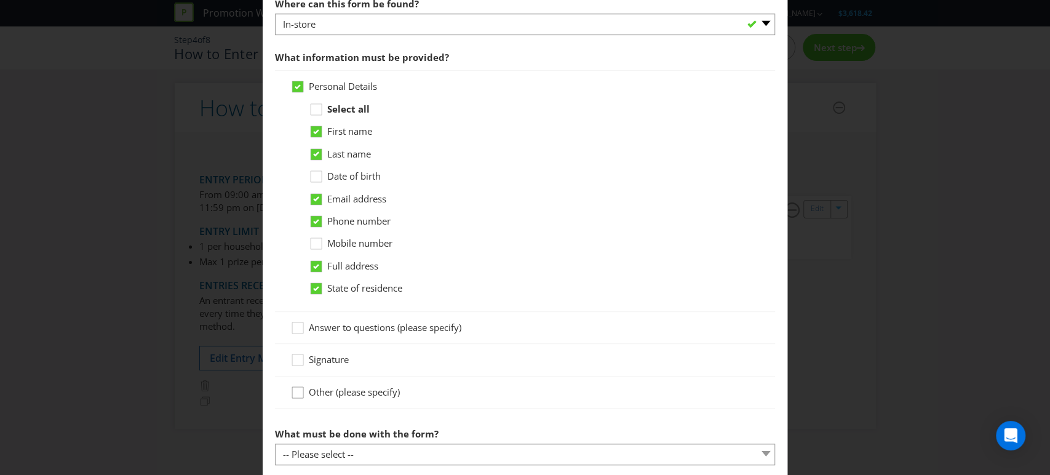
click at [292, 391] on icon at bounding box center [299, 395] width 18 height 18
click at [0, 0] on input "Other (please specify)" at bounding box center [0, 0] width 0 height 0
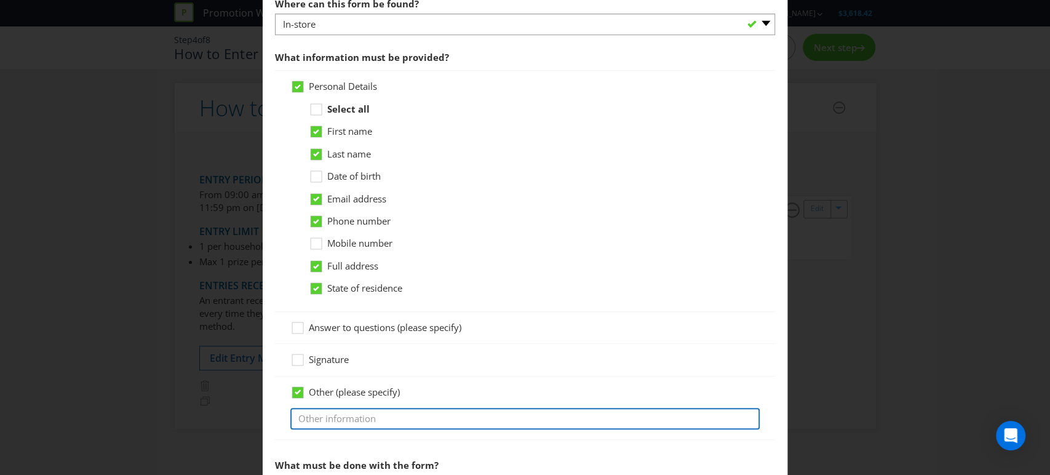
click at [324, 416] on input "text" at bounding box center [525, 419] width 470 height 22
type input "Postcode"
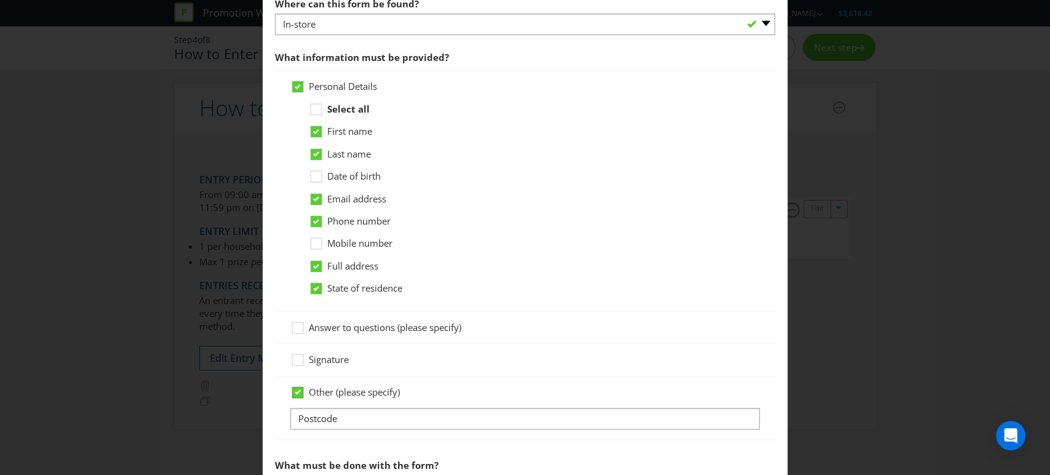
click at [295, 390] on icon at bounding box center [298, 392] width 6 height 5
click at [0, 0] on input "Other (please specify)" at bounding box center [0, 0] width 0 height 0
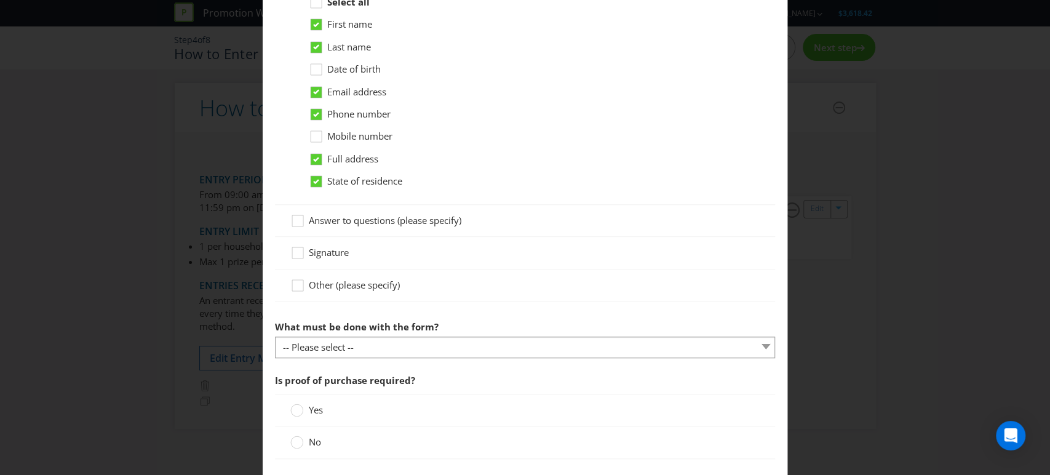
scroll to position [615, 0]
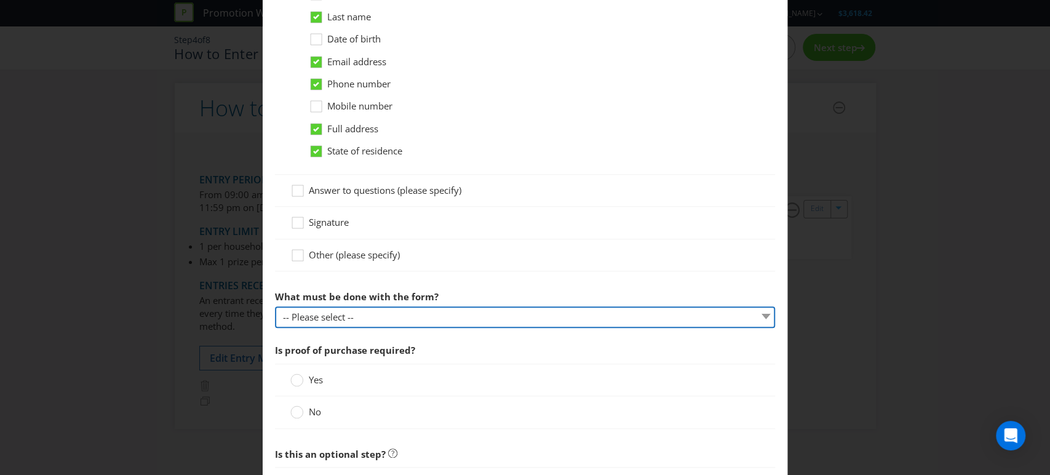
click at [536, 314] on select "-- Please select -- Send it by mail Submit it in person Scan it and send by ema…" at bounding box center [525, 317] width 501 height 22
select select "IN_PERSON"
click at [275, 306] on select "-- Please select -- Send it by mail Submit it in person Scan it and send by ema…" at bounding box center [525, 317] width 501 height 22
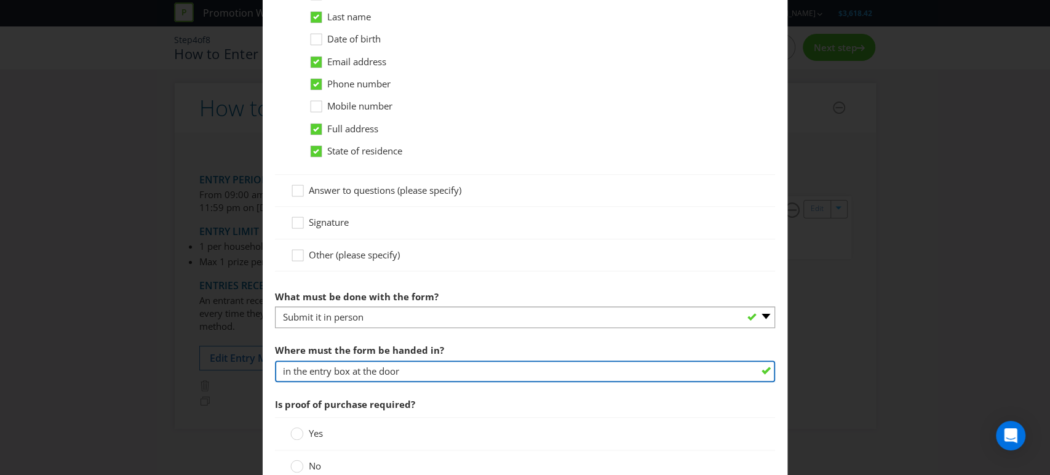
click at [559, 375] on input "in the entry box at the door" at bounding box center [525, 372] width 501 height 22
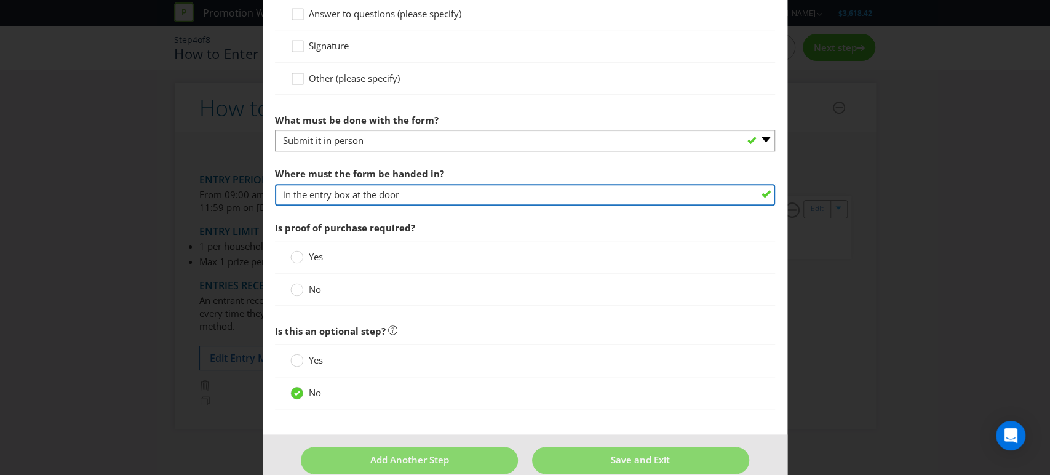
scroll to position [810, 0]
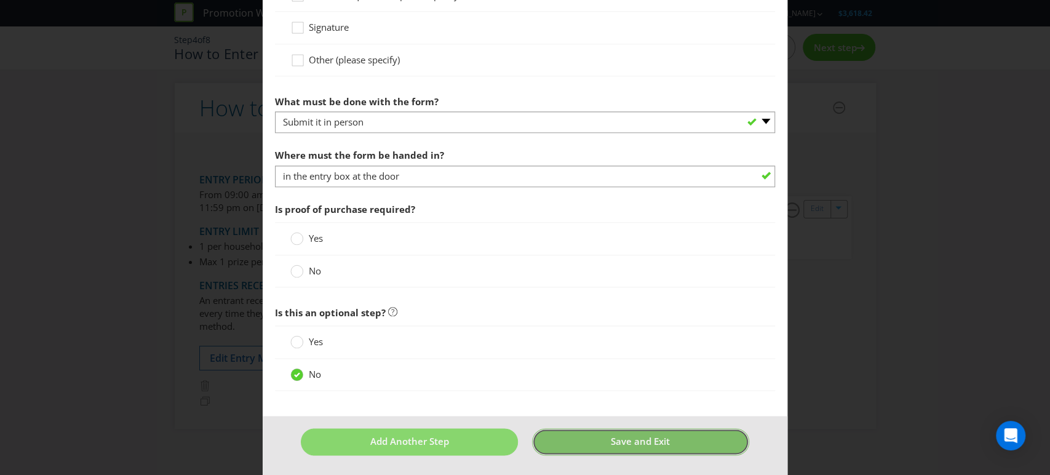
click at [640, 443] on span "Save and Exit" at bounding box center [640, 441] width 59 height 12
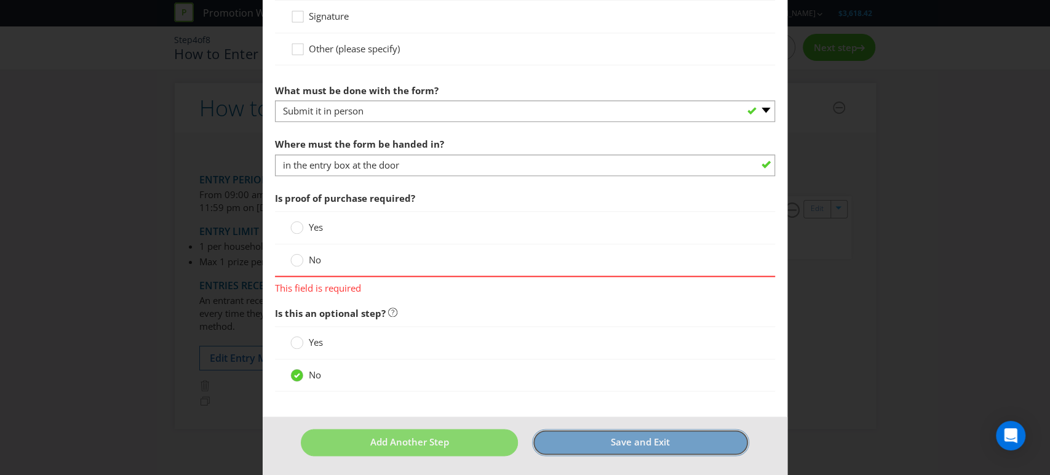
scroll to position [822, 0]
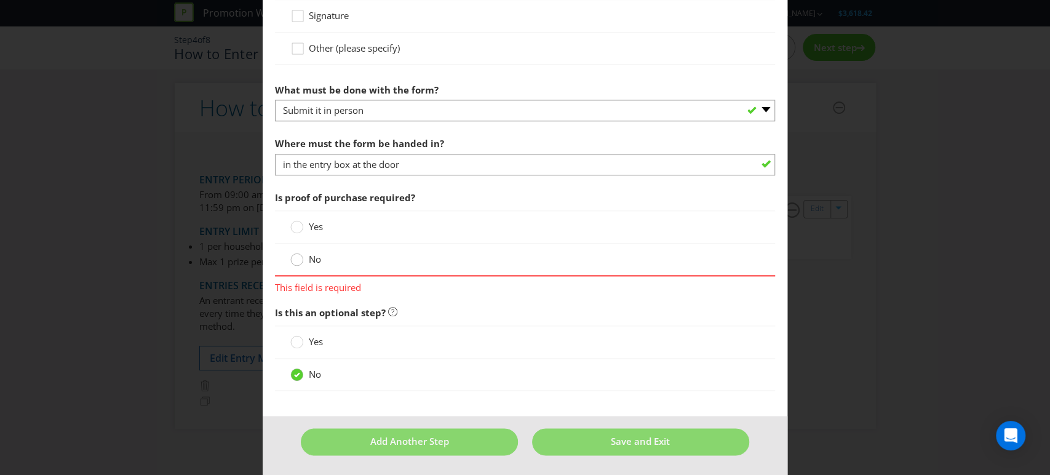
click at [292, 259] on circle at bounding box center [297, 260] width 12 height 12
click at [0, 0] on input "No" at bounding box center [0, 0] width 0 height 0
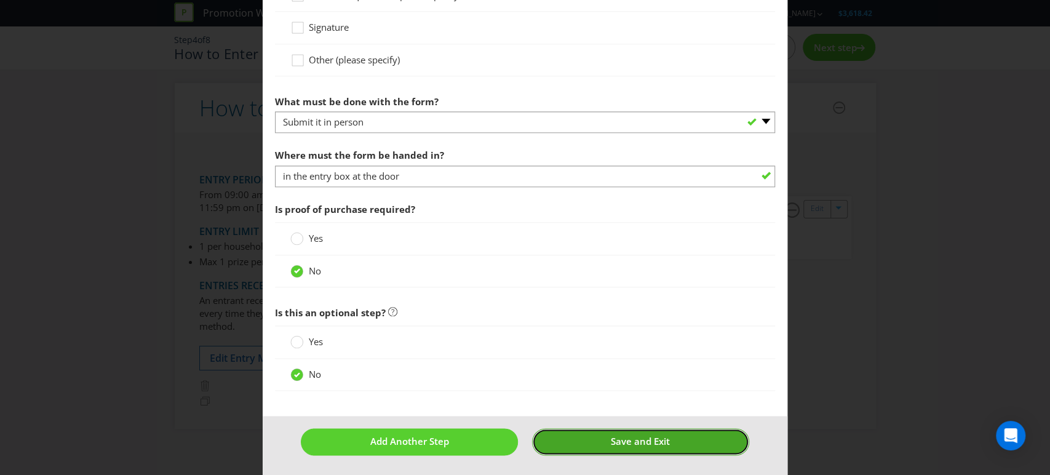
click at [619, 439] on span "Save and Exit" at bounding box center [640, 441] width 59 height 12
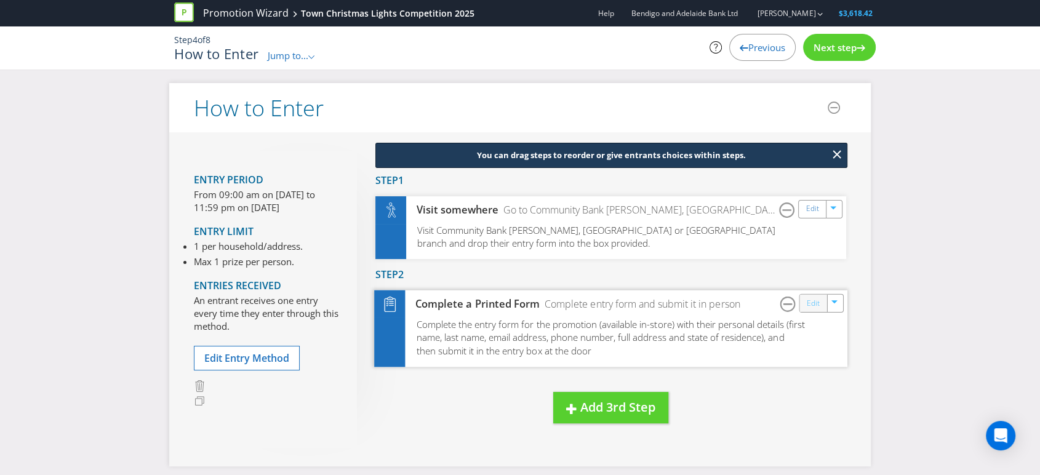
click at [811, 305] on link "Edit" at bounding box center [813, 303] width 13 height 14
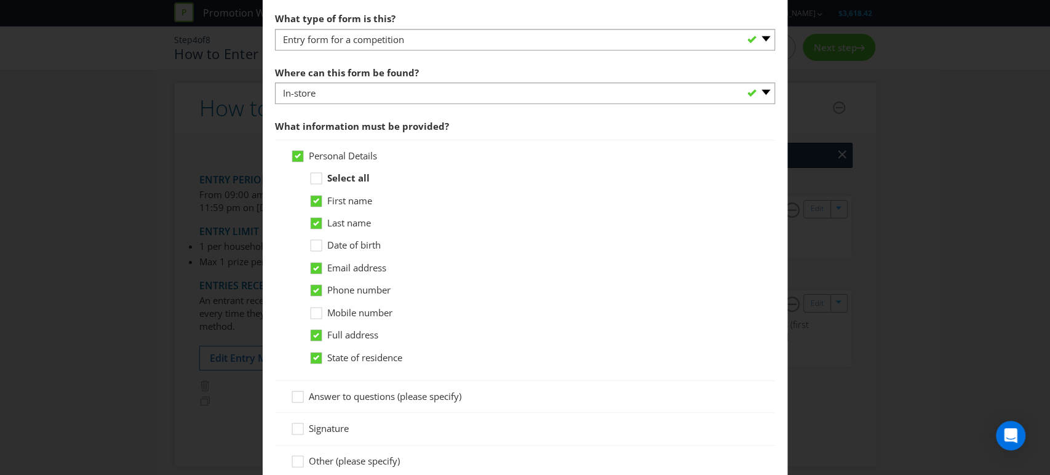
scroll to position [546, 0]
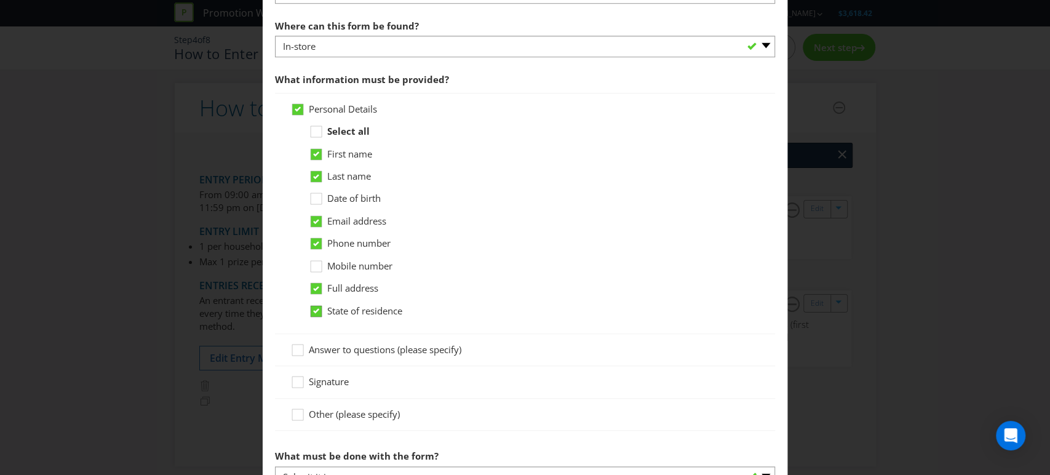
click at [316, 312] on icon at bounding box center [316, 310] width 6 height 5
click at [0, 0] on input "State of residence" at bounding box center [0, 0] width 0 height 0
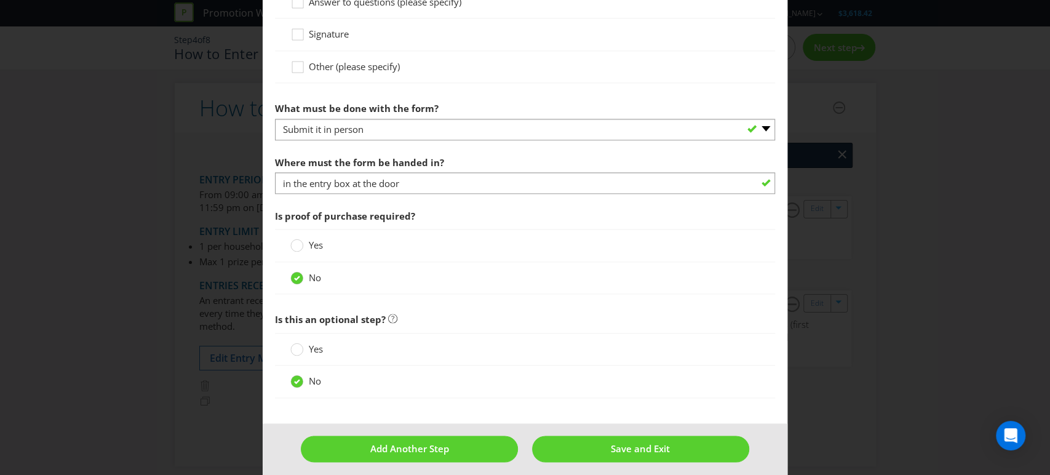
scroll to position [901, 0]
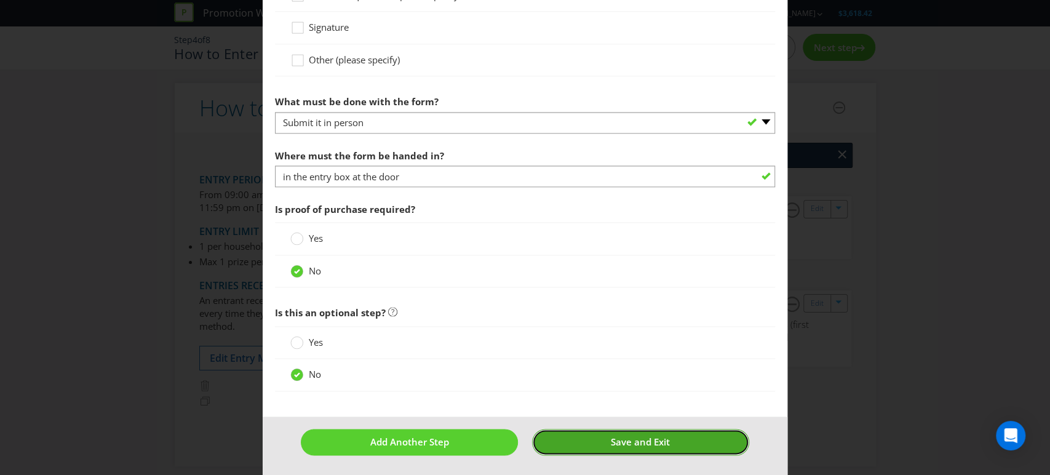
click at [629, 441] on span "Save and Exit" at bounding box center [640, 442] width 59 height 12
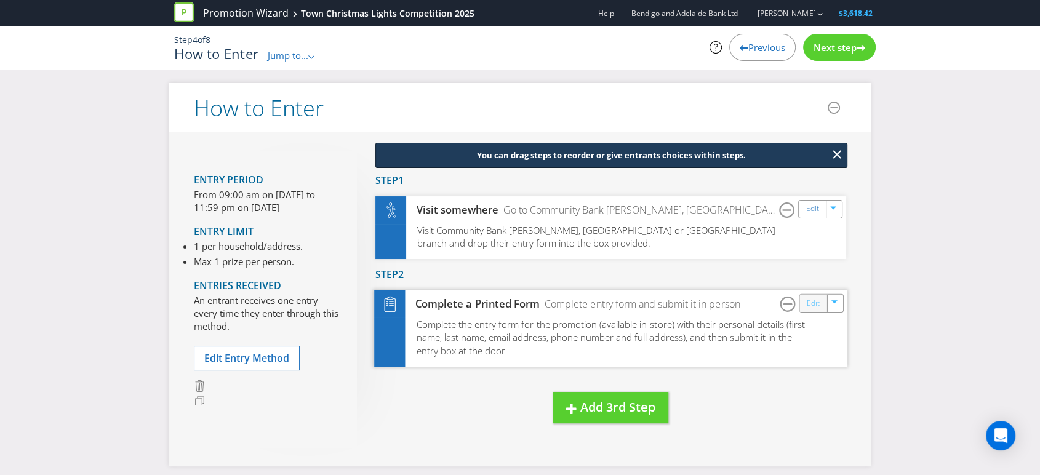
click at [812, 304] on link "Edit" at bounding box center [813, 303] width 13 height 14
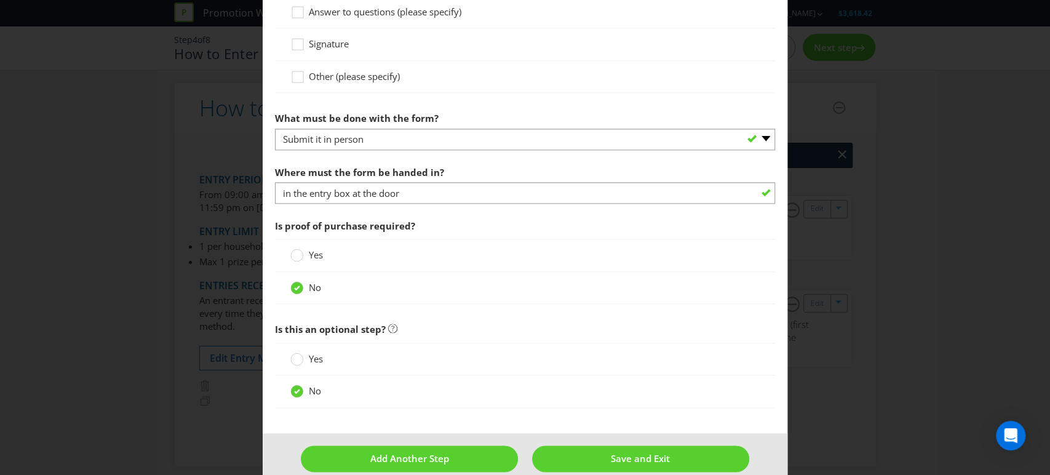
scroll to position [889, 0]
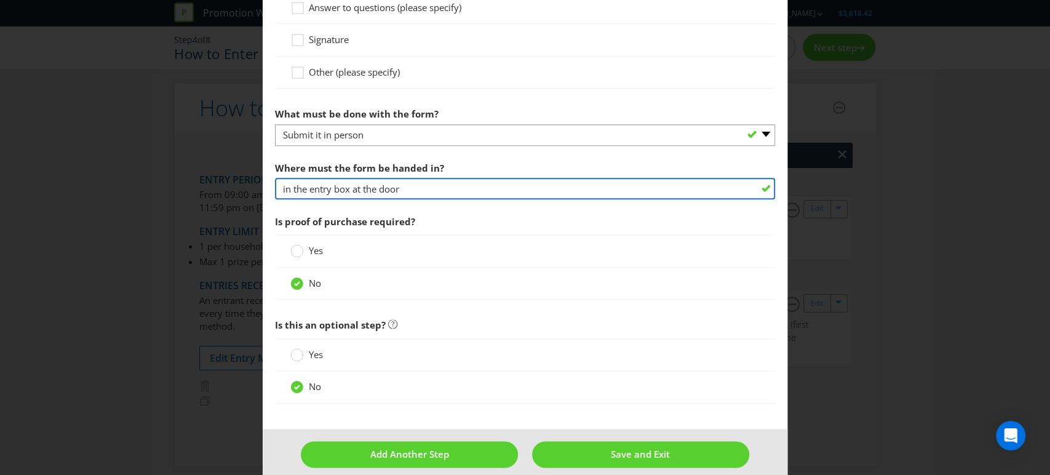
click at [405, 188] on input "in the entry box at the door" at bounding box center [525, 189] width 501 height 22
click at [351, 190] on input "in the entry box at the [GEOGRAPHIC_DATA], [GEOGRAPHIC_DATA] or [GEOGRAPHIC_DAT…" at bounding box center [525, 189] width 501 height 22
click at [527, 186] on input "in to staff at the [GEOGRAPHIC_DATA], [GEOGRAPHIC_DATA] or [GEOGRAPHIC_DATA] br…" at bounding box center [525, 189] width 501 height 22
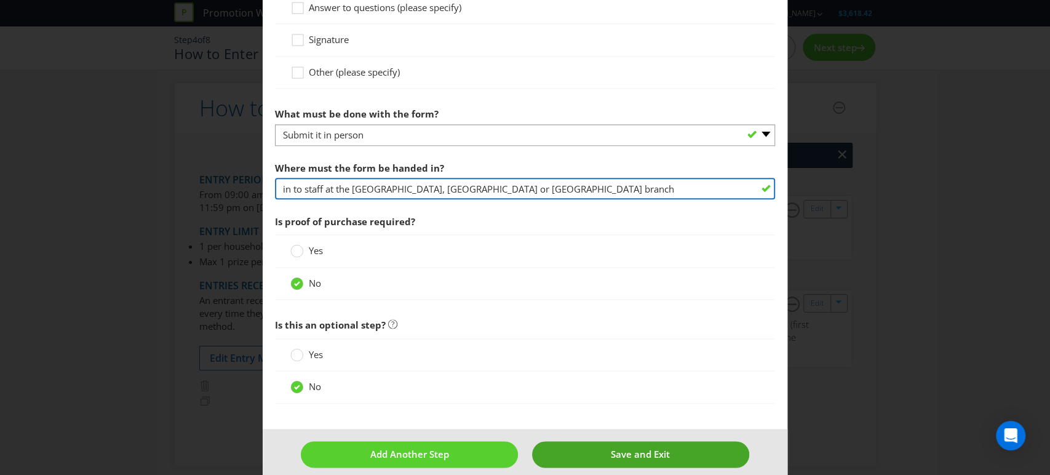
type input "in to staff at the [GEOGRAPHIC_DATA], [GEOGRAPHIC_DATA] or [GEOGRAPHIC_DATA] br…"
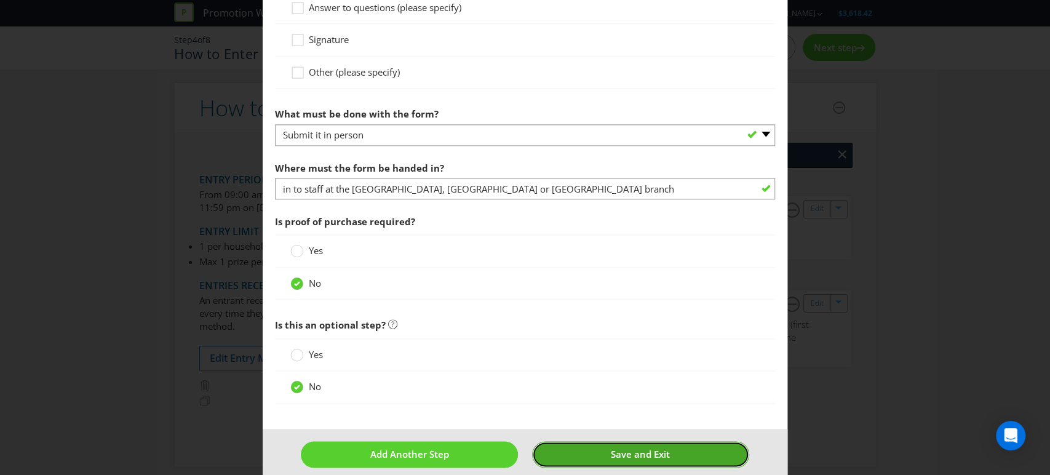
click at [611, 452] on span "Save and Exit" at bounding box center [640, 454] width 59 height 12
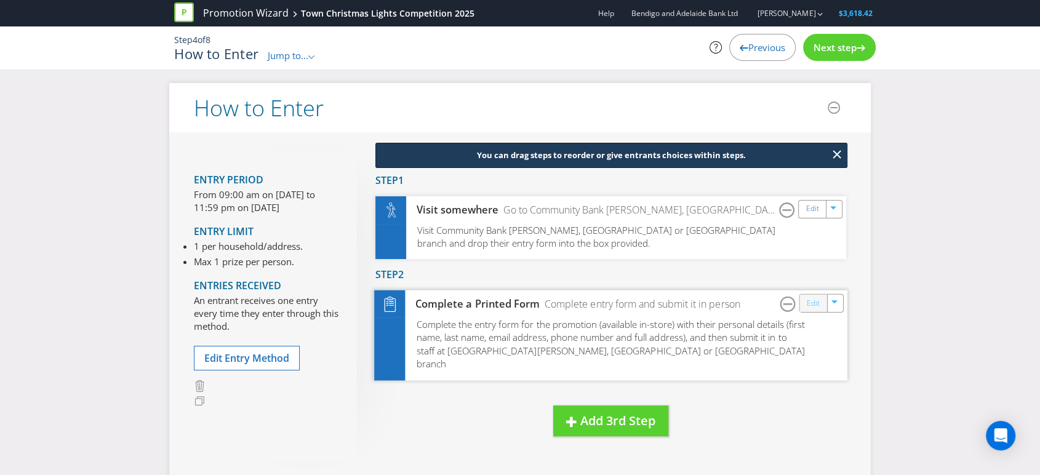
click at [817, 306] on link "Edit" at bounding box center [813, 303] width 13 height 14
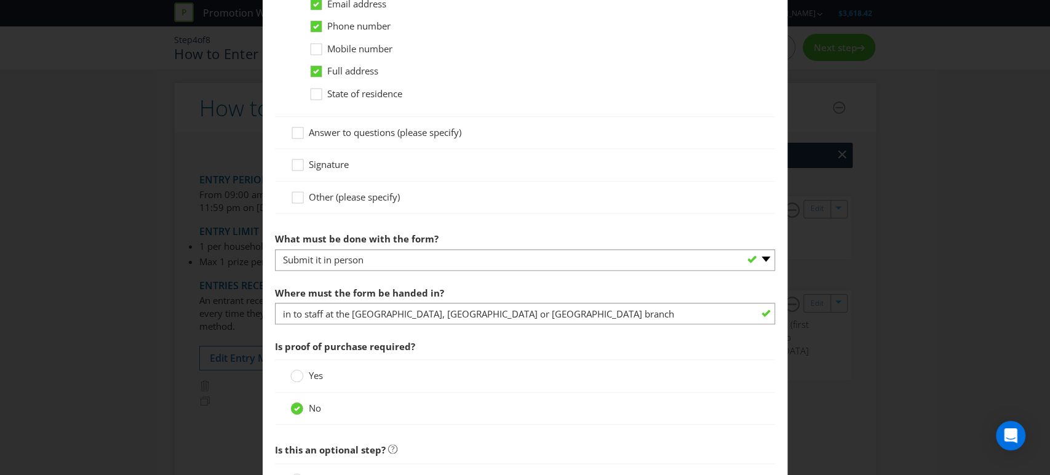
scroll to position [695, 0]
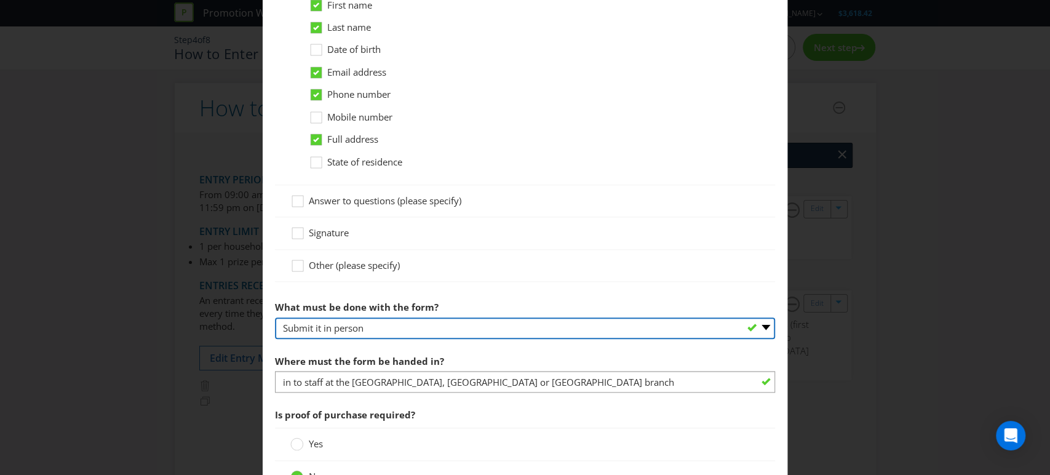
click at [438, 325] on select "-- Please select -- Send it by mail Submit it in person Scan it and send by ema…" at bounding box center [525, 329] width 501 height 22
click at [275, 318] on select "-- Please select -- Send it by mail Submit it in person Scan it and send by ema…" at bounding box center [525, 329] width 501 height 22
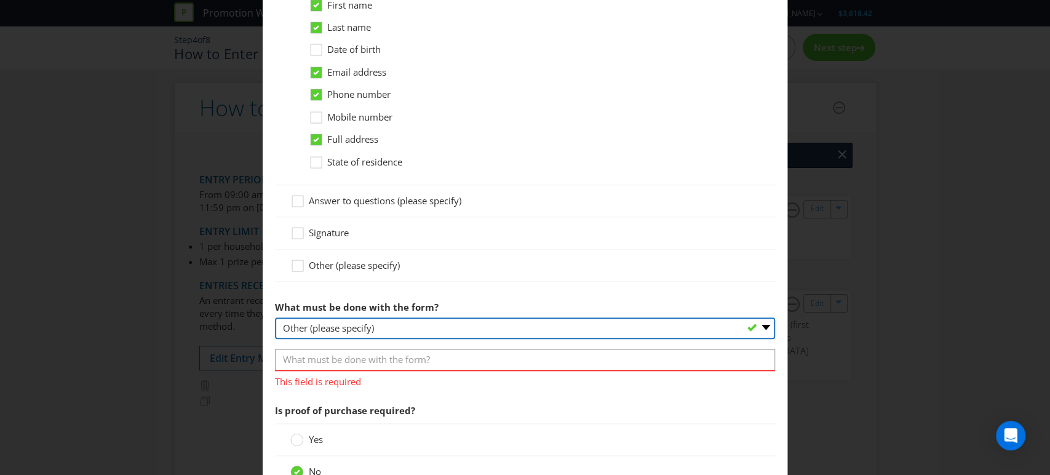
click at [428, 326] on select "-- Please select -- Send it by mail Submit it in person Scan it and send by ema…" at bounding box center [525, 329] width 501 height 22
select select "IN_PERSON"
click at [275, 318] on select "-- Please select -- Send it by mail Submit it in person Scan it and send by ema…" at bounding box center [525, 329] width 501 height 22
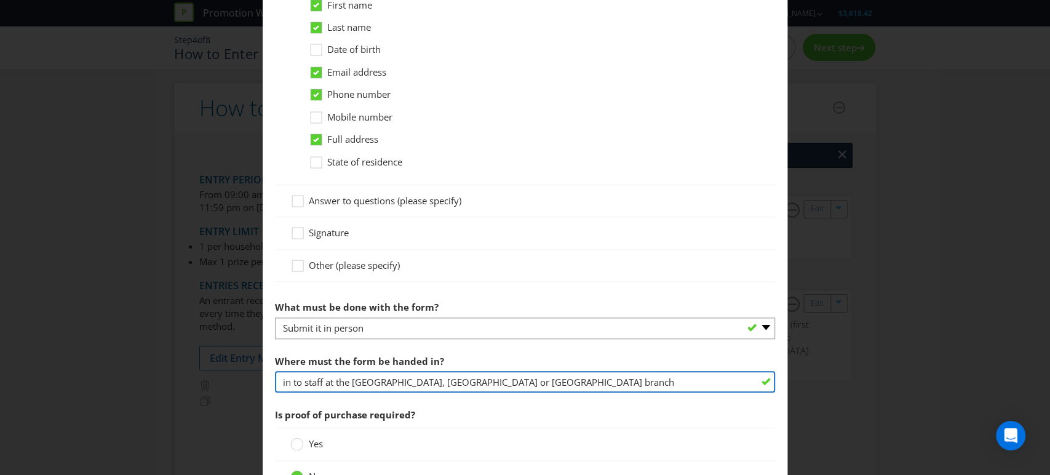
click at [301, 383] on input "in to staff at the [GEOGRAPHIC_DATA], [GEOGRAPHIC_DATA] or [GEOGRAPHIC_DATA] br…" at bounding box center [525, 382] width 501 height 22
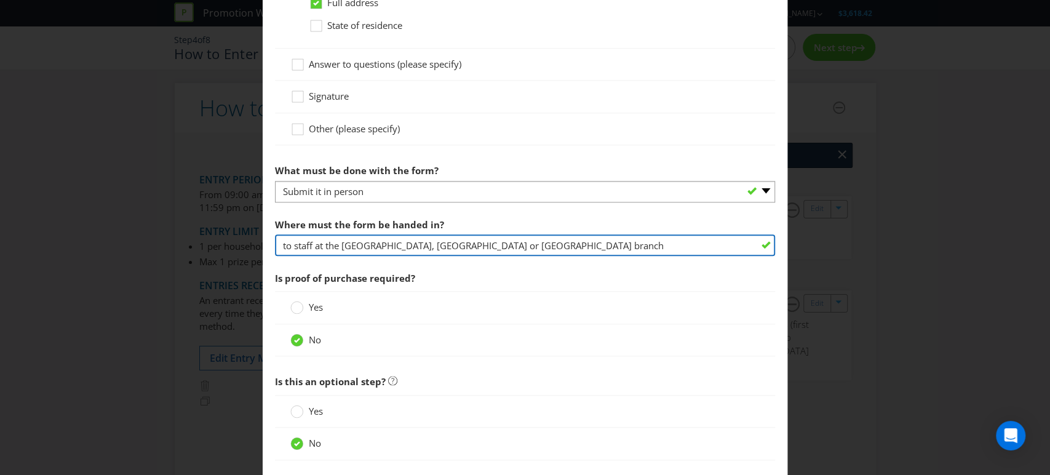
scroll to position [901, 0]
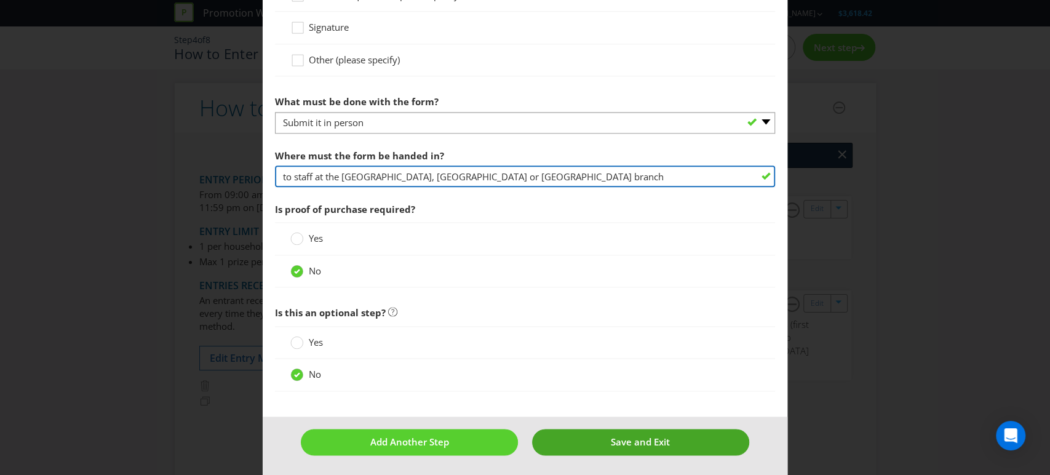
type input "to staff at the [GEOGRAPHIC_DATA], [GEOGRAPHIC_DATA] or [GEOGRAPHIC_DATA] branch"
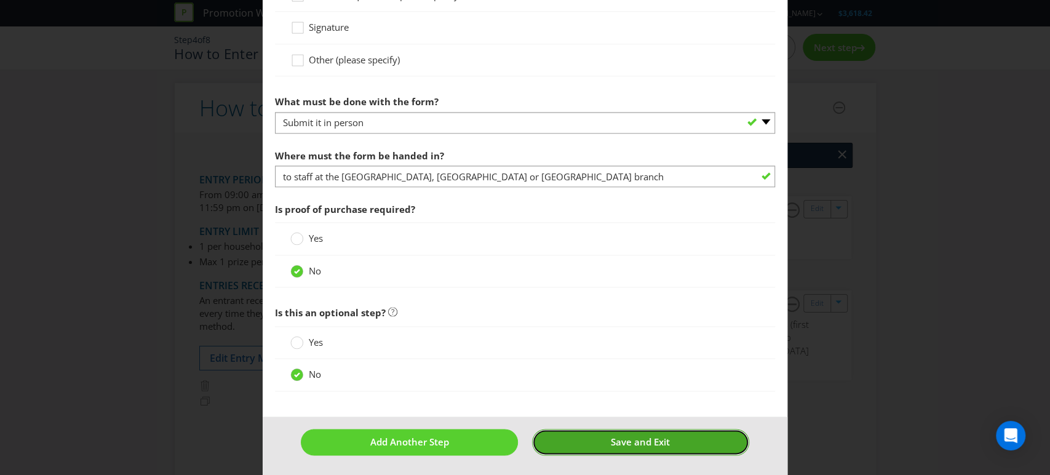
click at [635, 437] on span "Save and Exit" at bounding box center [640, 442] width 59 height 12
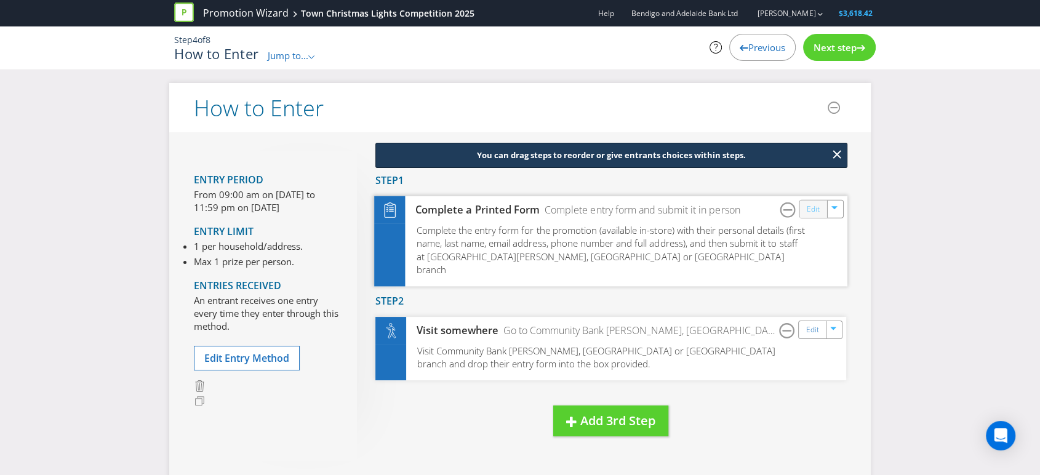
click at [808, 208] on link "Edit" at bounding box center [813, 209] width 13 height 14
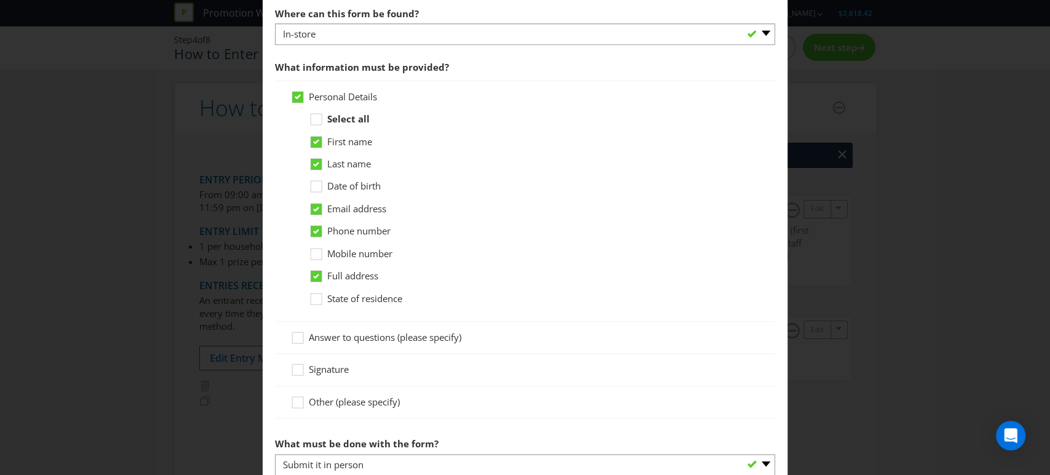
scroll to position [627, 0]
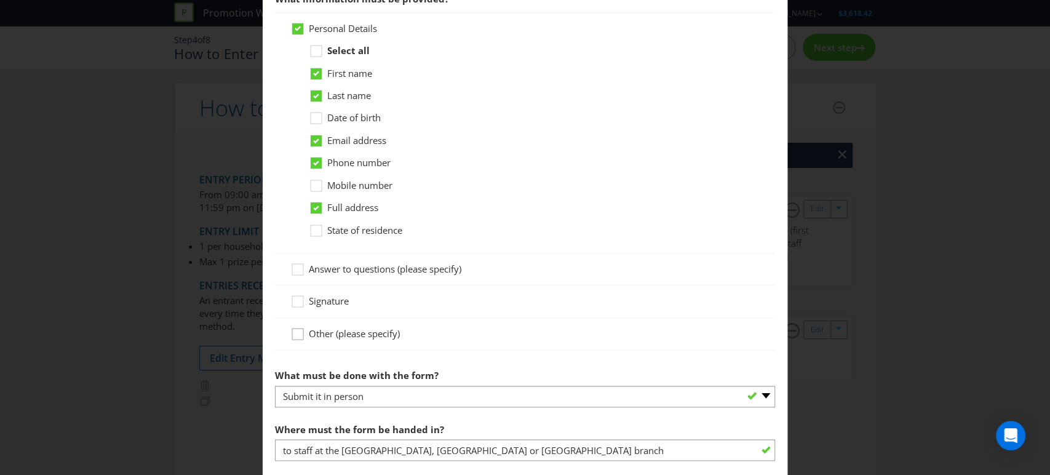
click at [295, 330] on div at bounding box center [298, 330] width 6 height 6
click at [0, 0] on input "Other (please specify)" at bounding box center [0, 0] width 0 height 0
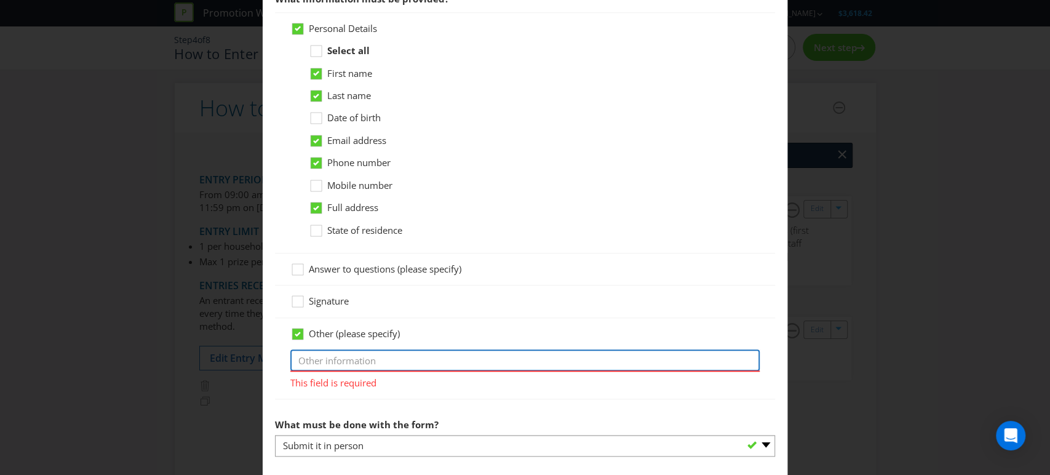
click at [348, 356] on input "text" at bounding box center [525, 361] width 470 height 22
type input "with an accompanying photo of their Christmas lights"
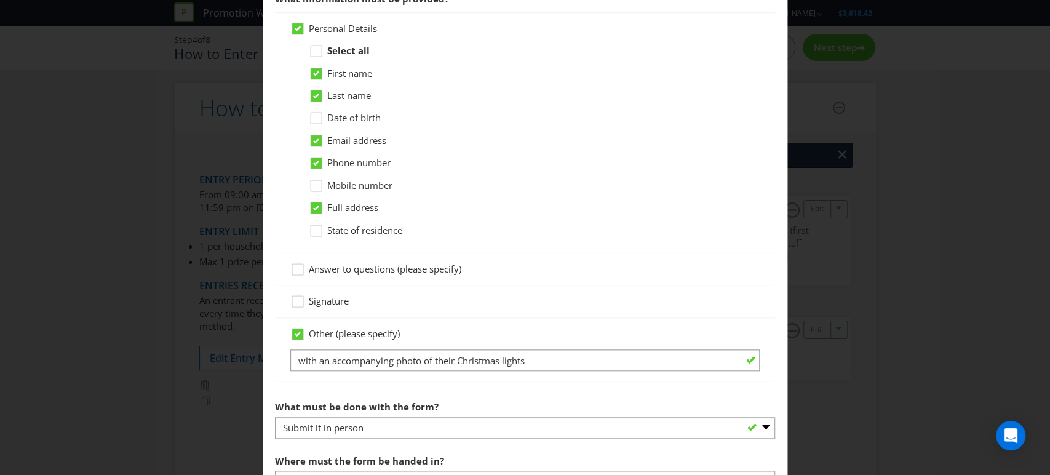
click at [655, 407] on section "What type of form is this? -- Please select -- Entry form for a competition Cla…" at bounding box center [525, 239] width 501 height 721
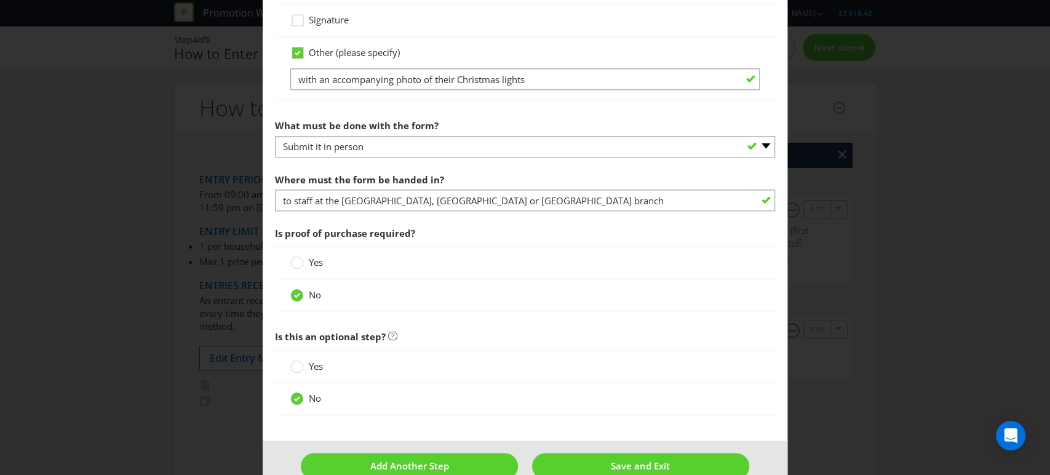
scroll to position [932, 0]
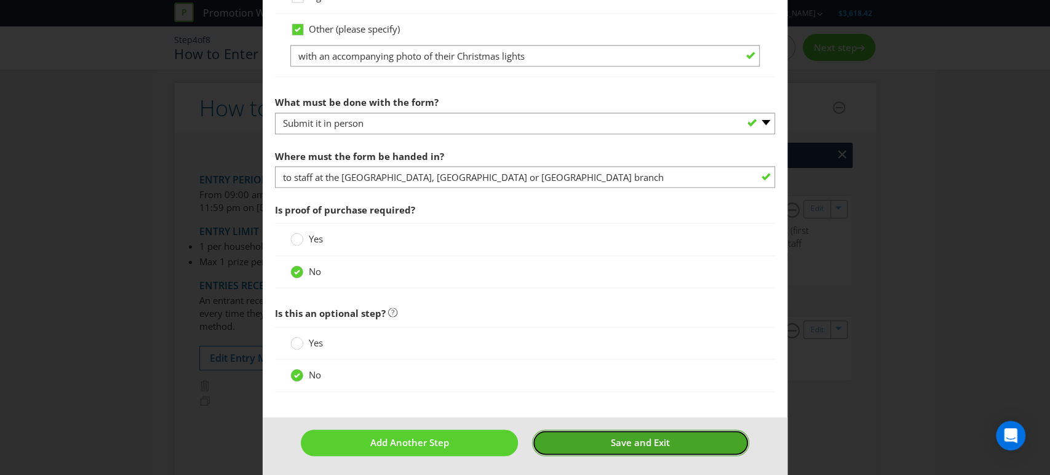
click at [631, 441] on span "Save and Exit" at bounding box center [640, 442] width 59 height 12
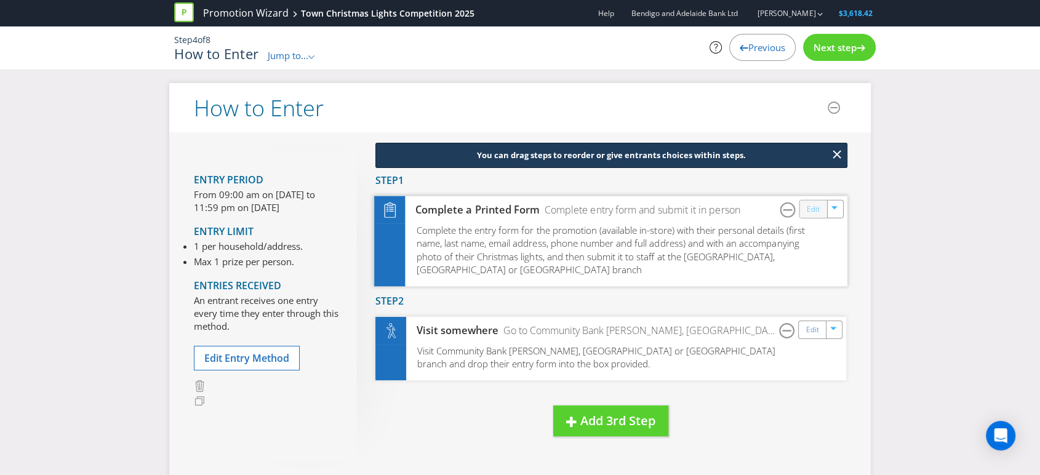
click at [811, 212] on link "Edit" at bounding box center [813, 209] width 13 height 14
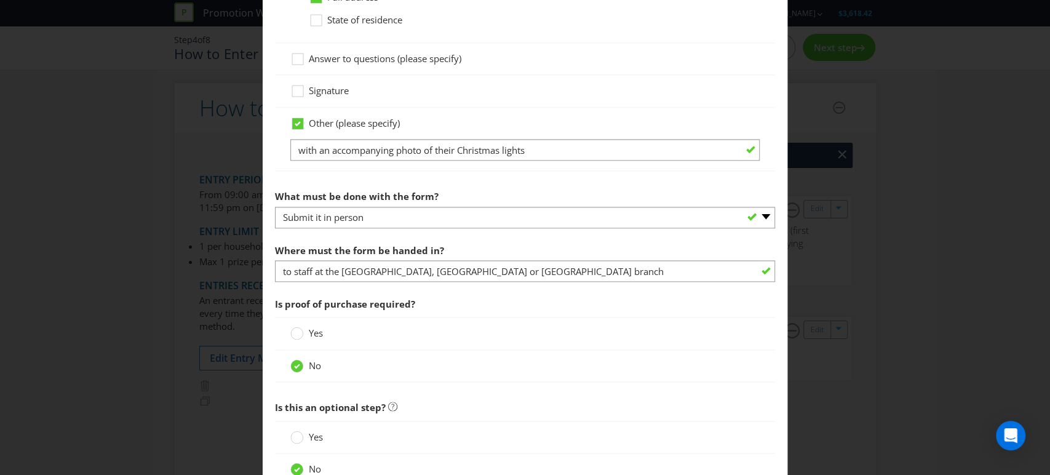
scroll to position [727, 0]
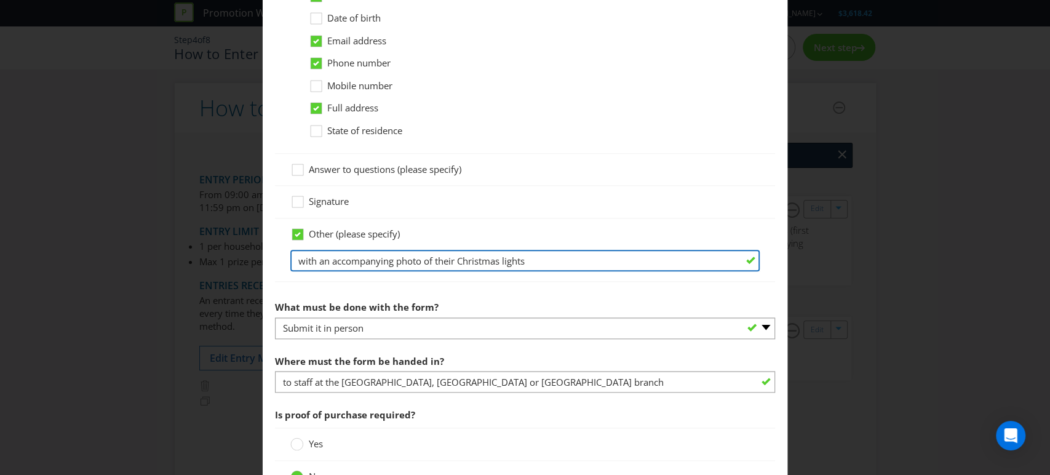
click at [317, 260] on input "with an accompanying photo of their Christmas lights" at bounding box center [525, 261] width 470 height 22
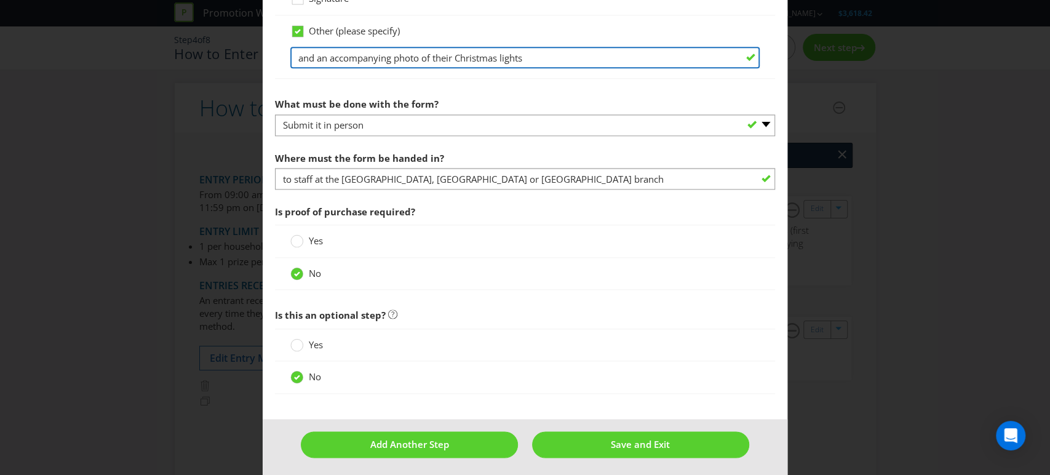
scroll to position [932, 0]
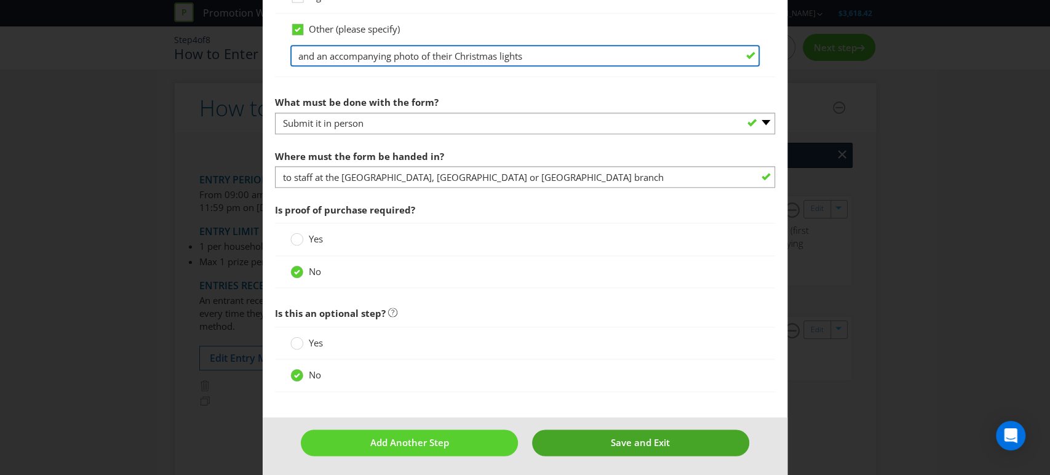
type input "and an accompanying photo of their Christmas lights"
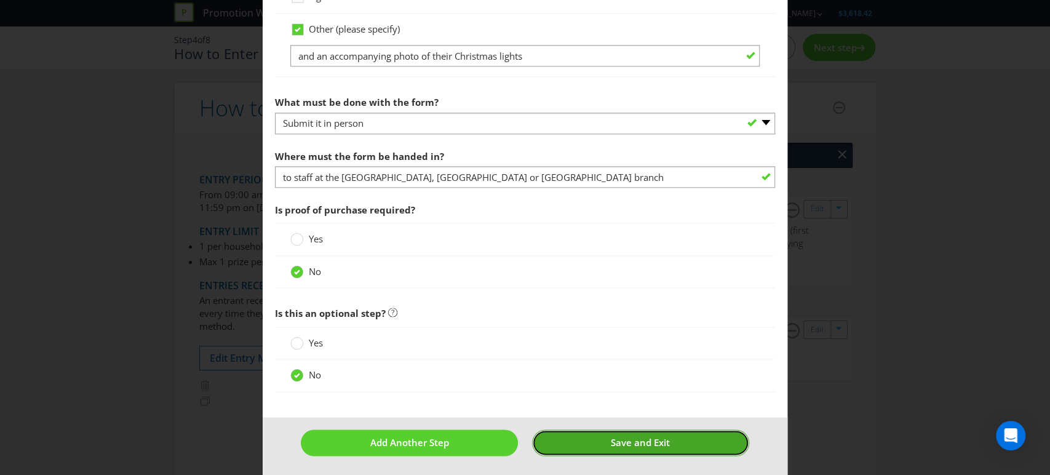
click at [635, 436] on span "Save and Exit" at bounding box center [640, 442] width 59 height 12
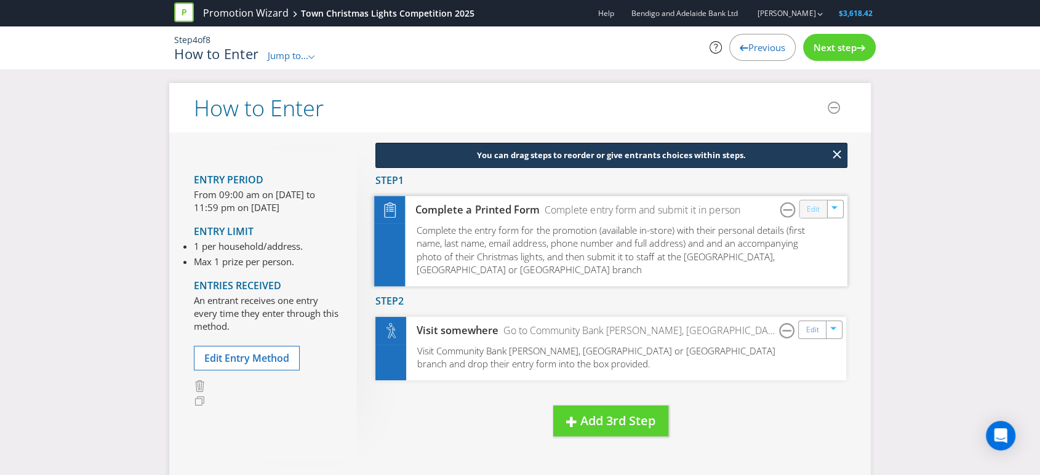
click at [813, 209] on link "Edit" at bounding box center [813, 209] width 13 height 14
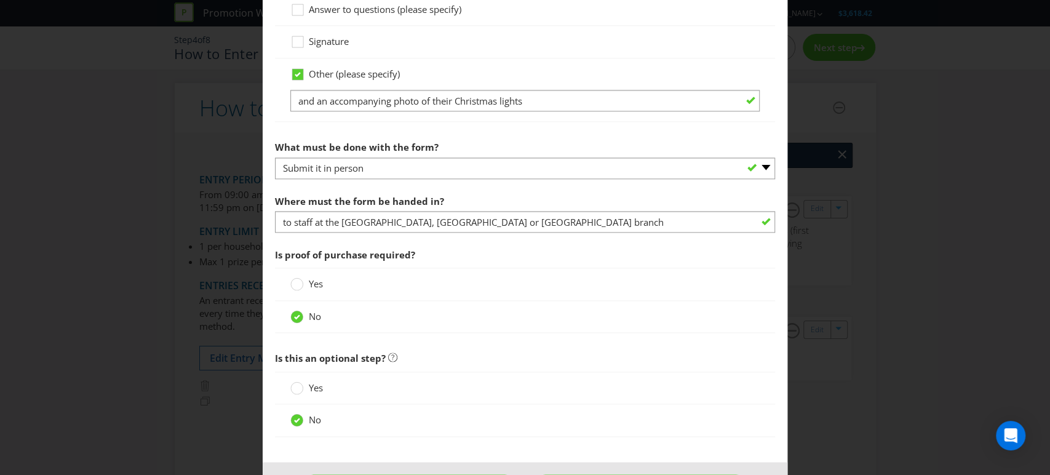
scroll to position [863, 0]
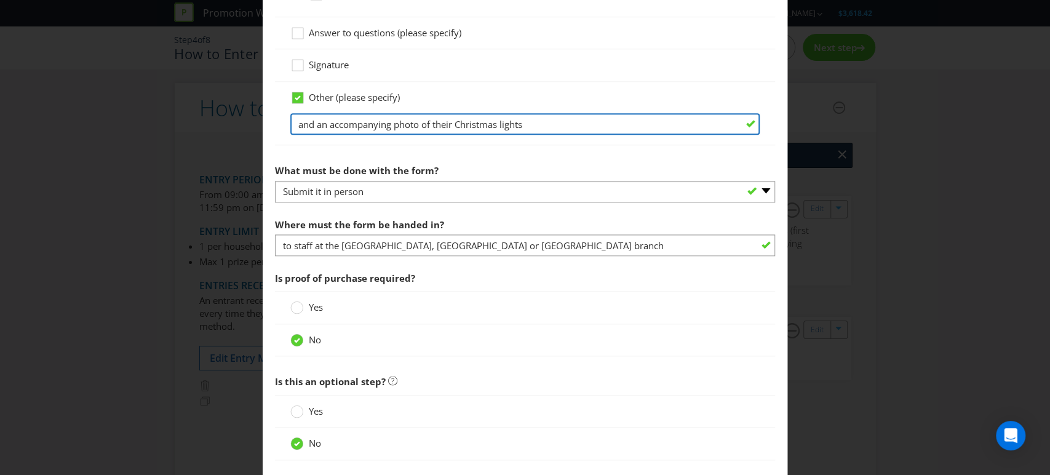
click at [315, 122] on input "and an accompanying photo of their Christmas lights" at bounding box center [525, 124] width 470 height 22
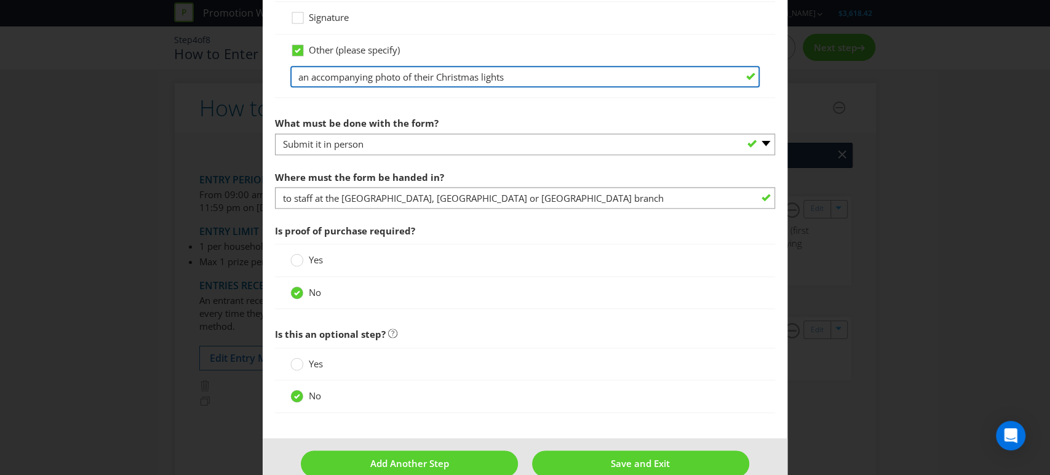
scroll to position [932, 0]
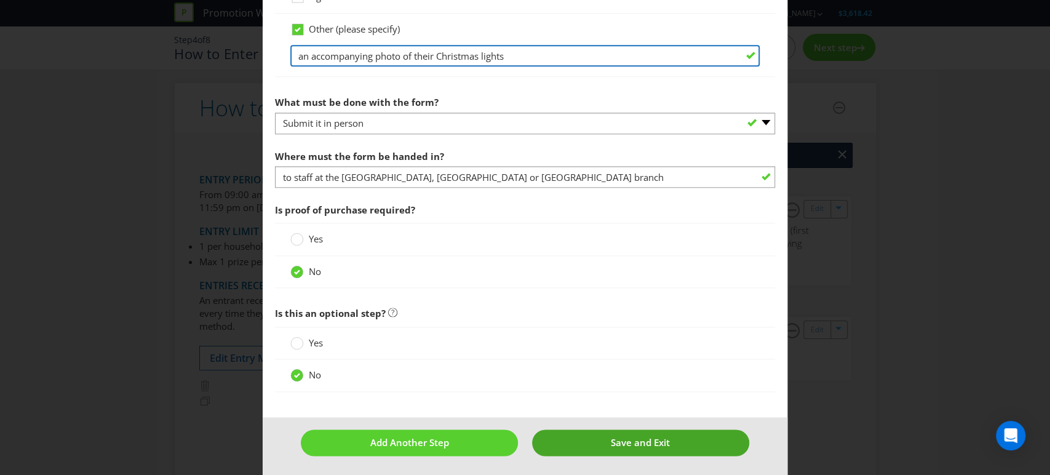
type input "an accompanying photo of their Christmas lights"
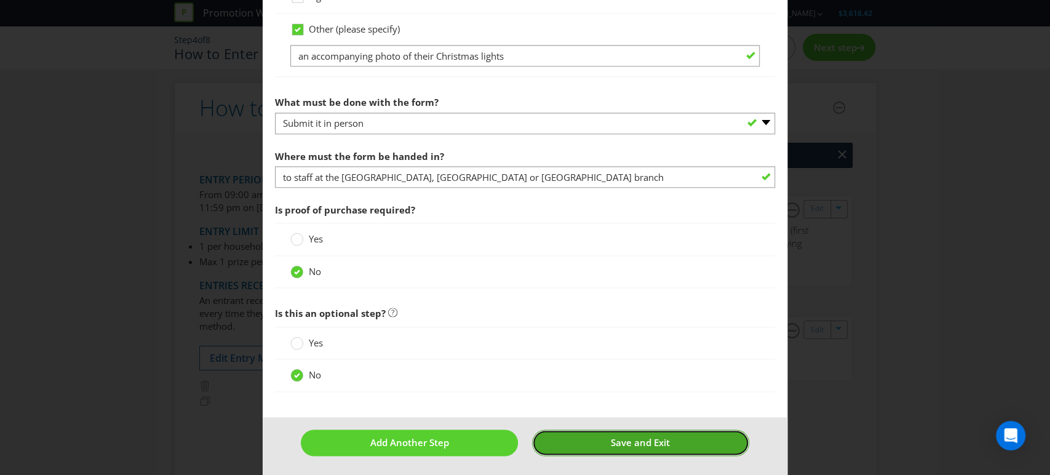
click at [591, 436] on button "Save and Exit" at bounding box center [640, 443] width 217 height 26
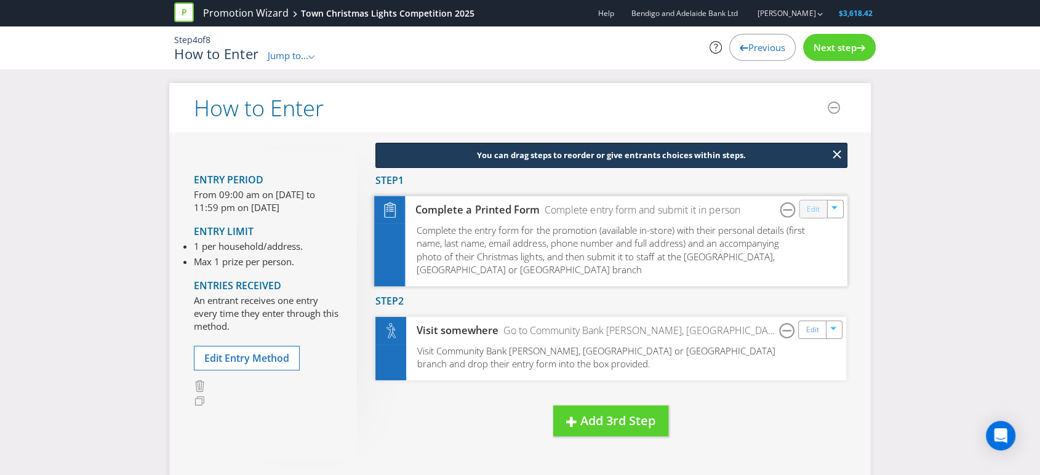
click at [810, 208] on link "Edit" at bounding box center [813, 209] width 13 height 14
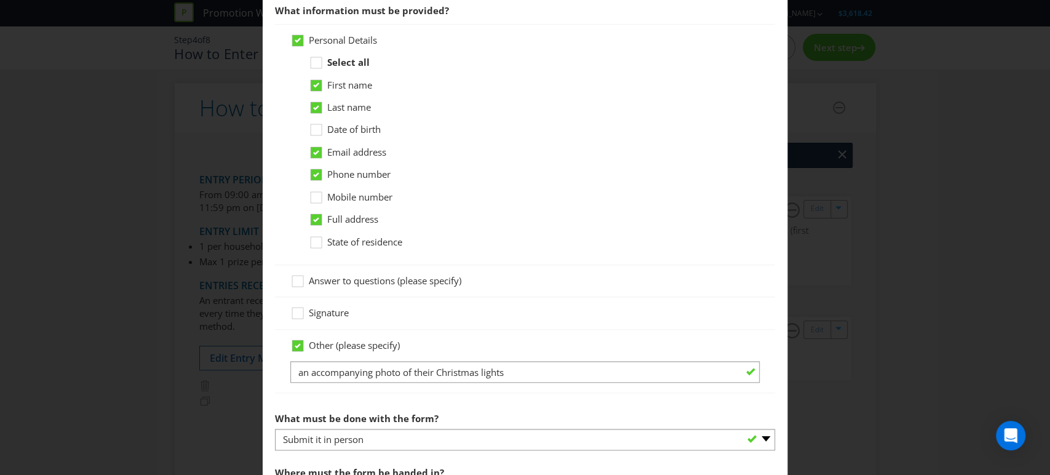
scroll to position [546, 0]
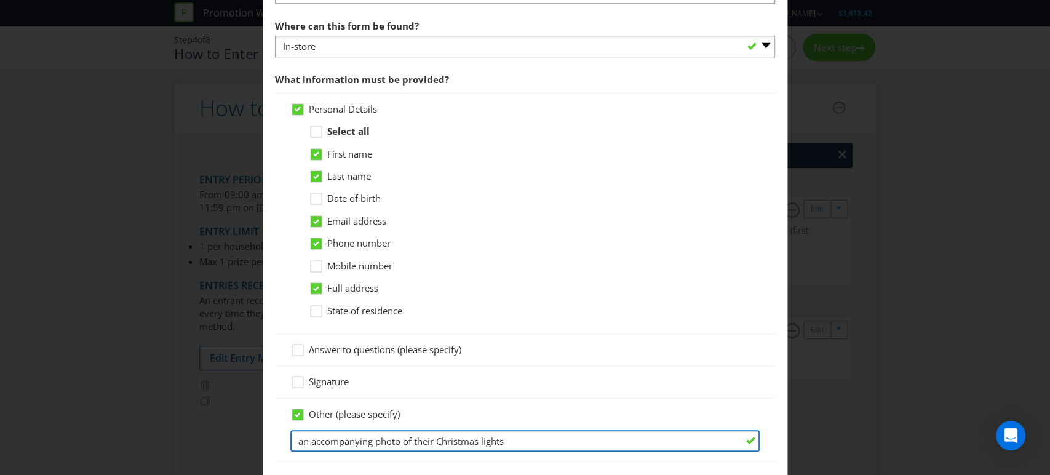
drag, startPoint x: 367, startPoint y: 441, endPoint x: 282, endPoint y: 442, distance: 84.9
click at [282, 442] on div "Other (please specify) an accompanying photo of their Christmas lights" at bounding box center [525, 430] width 501 height 63
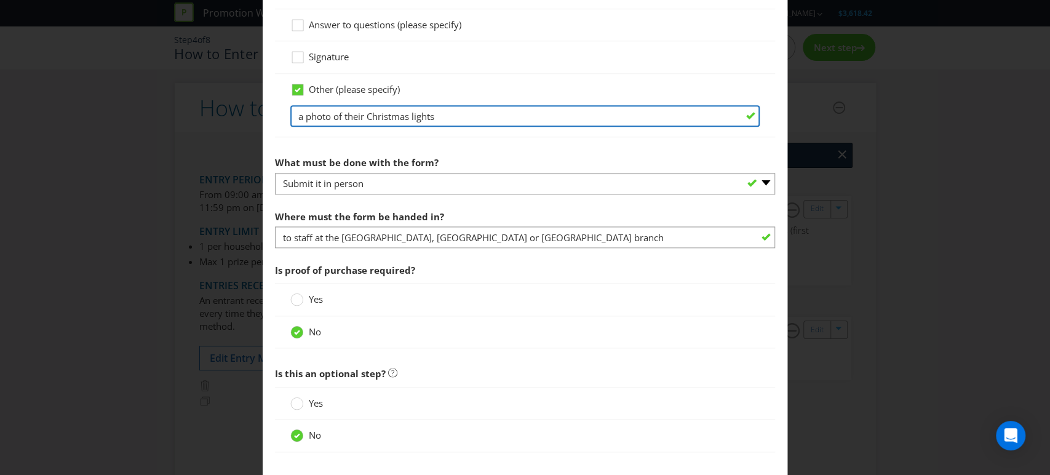
scroll to position [932, 0]
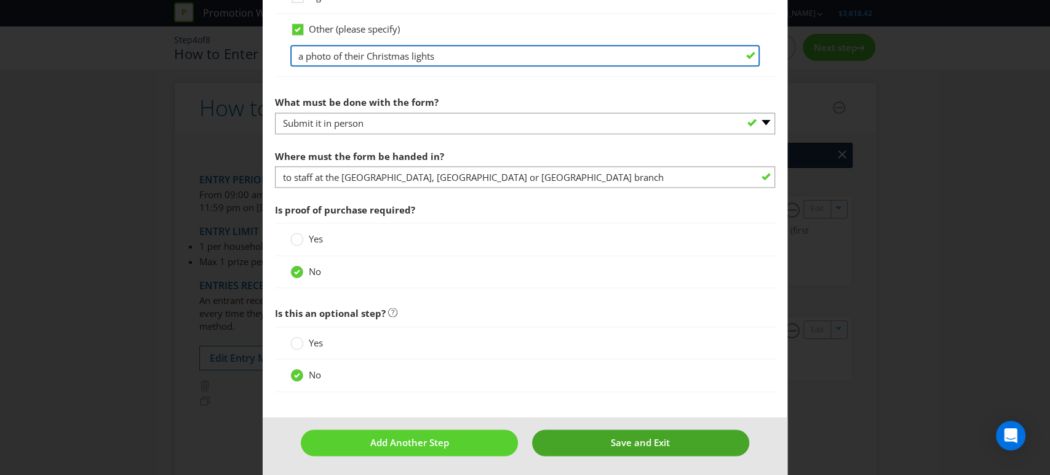
type input "a photo of their Christmas lights"
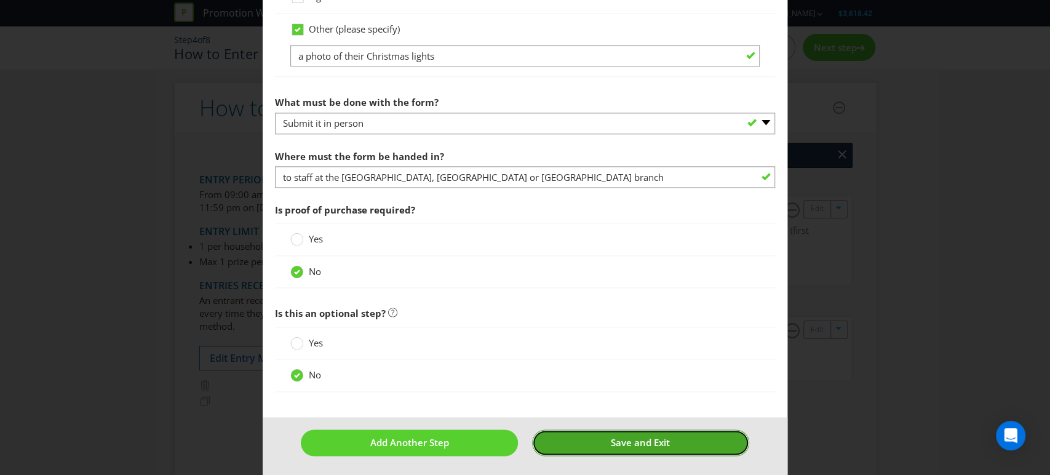
click at [601, 431] on button "Save and Exit" at bounding box center [640, 443] width 217 height 26
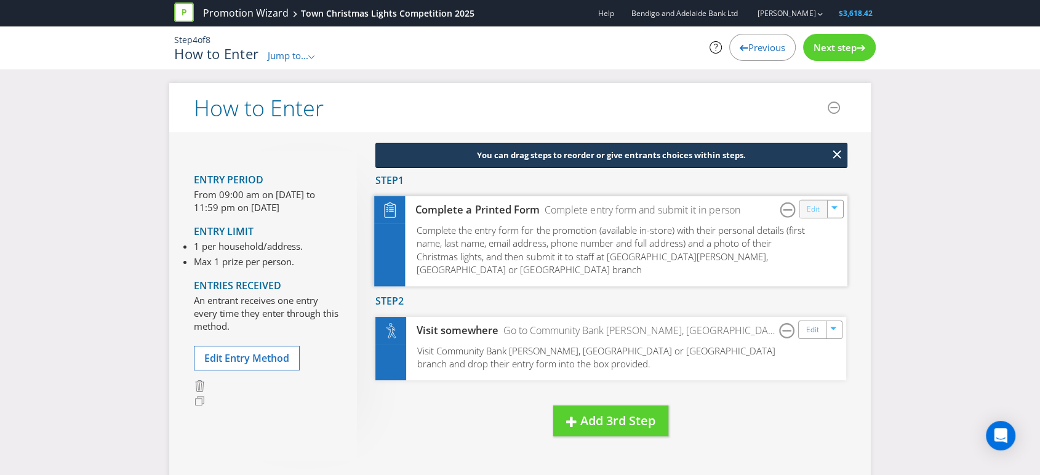
click at [814, 205] on link "Edit" at bounding box center [813, 209] width 13 height 14
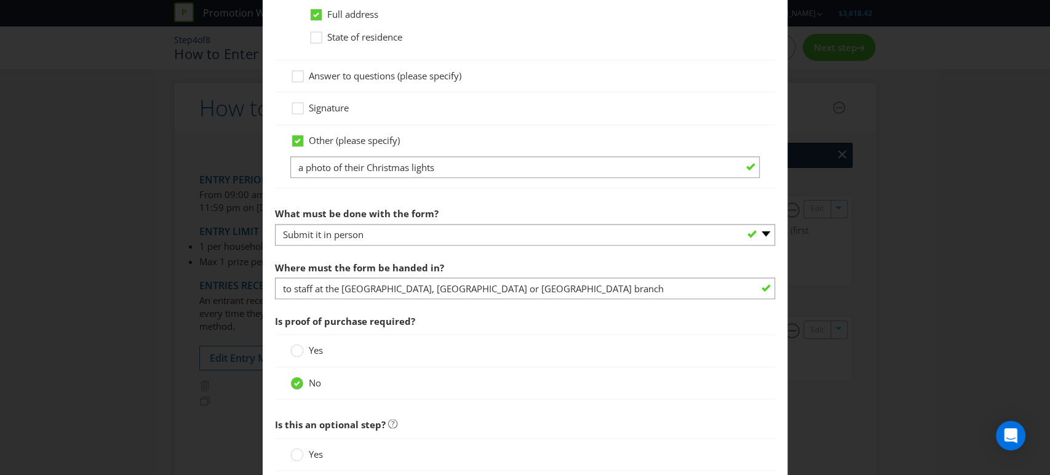
scroll to position [932, 0]
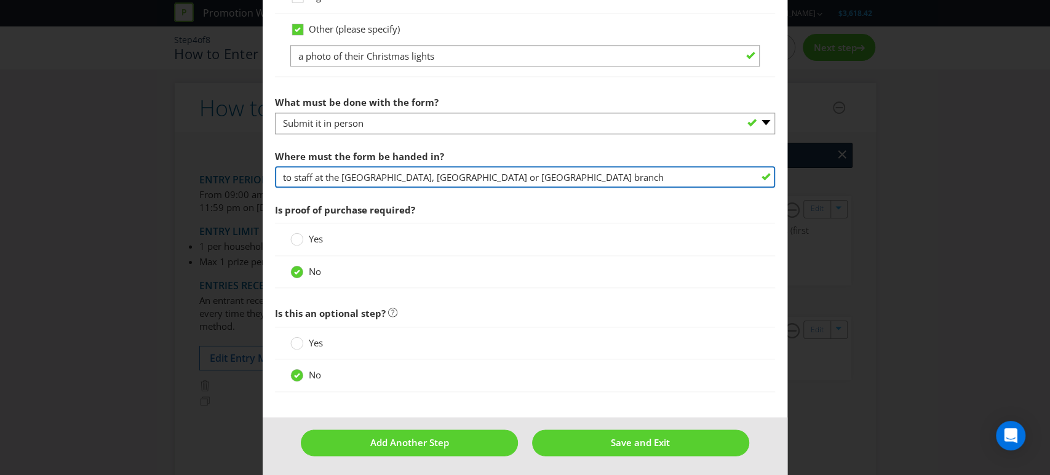
click at [531, 178] on input "to staff at the [GEOGRAPHIC_DATA], [GEOGRAPHIC_DATA] or [GEOGRAPHIC_DATA] branch" at bounding box center [525, 177] width 501 height 22
type input "to staff at the [GEOGRAPHIC_DATA], [GEOGRAPHIC_DATA] or [GEOGRAPHIC_DATA] branc…"
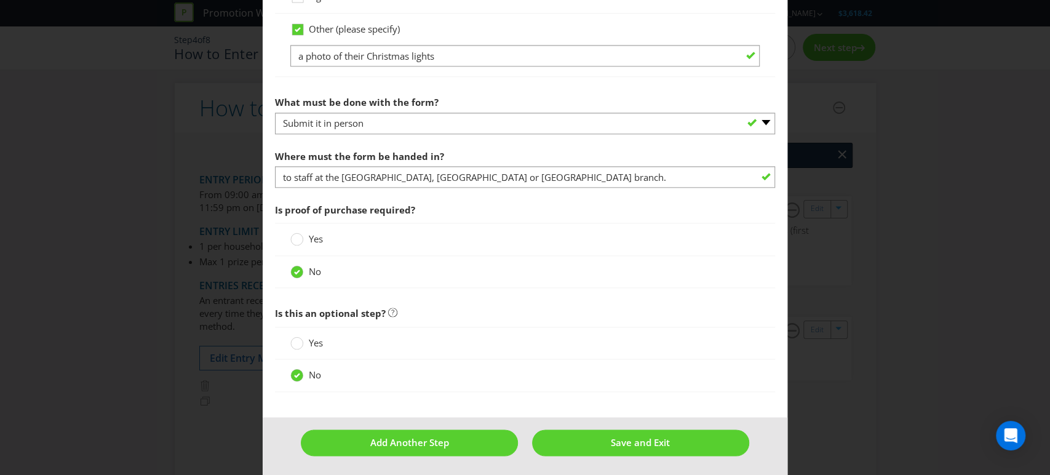
click at [510, 220] on span "Is proof of purchase required?" at bounding box center [525, 210] width 501 height 25
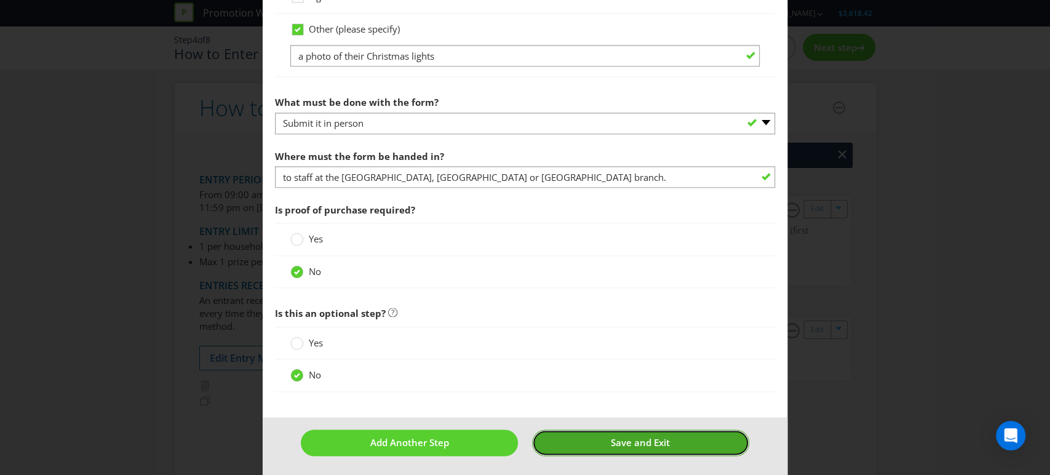
click at [601, 444] on button "Save and Exit" at bounding box center [640, 443] width 217 height 26
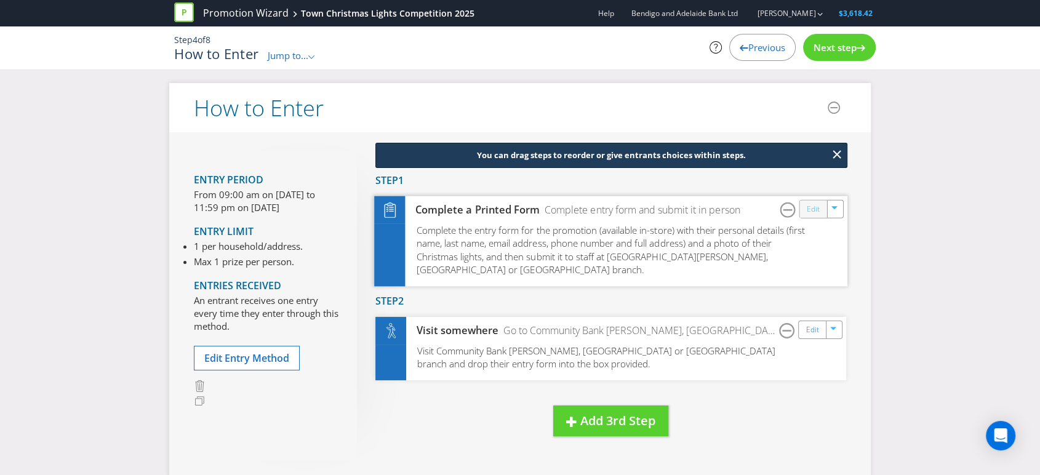
click at [812, 210] on link "Edit" at bounding box center [813, 209] width 13 height 14
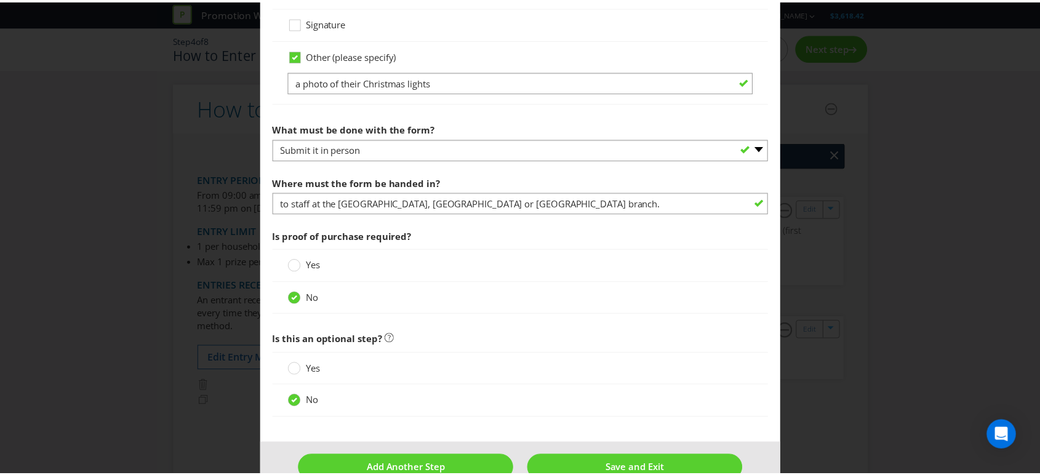
scroll to position [932, 0]
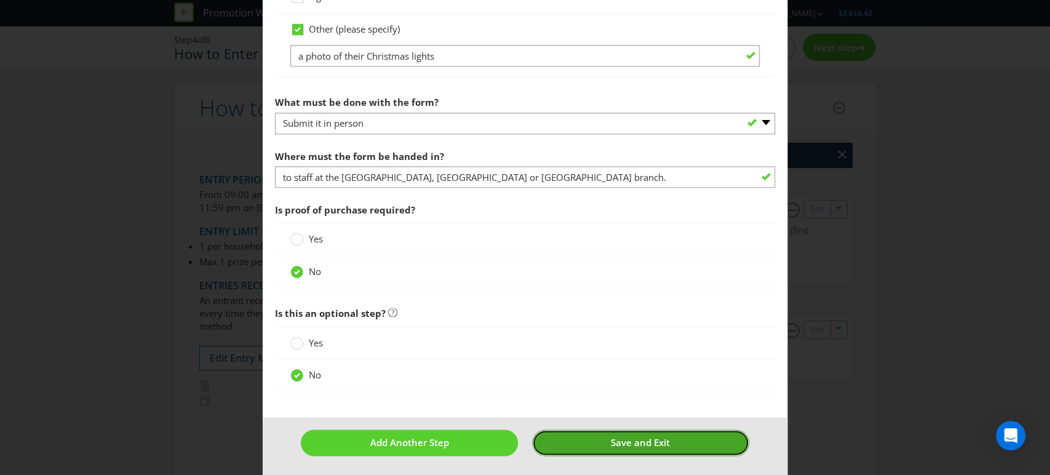
click at [642, 439] on span "Save and Exit" at bounding box center [640, 442] width 59 height 12
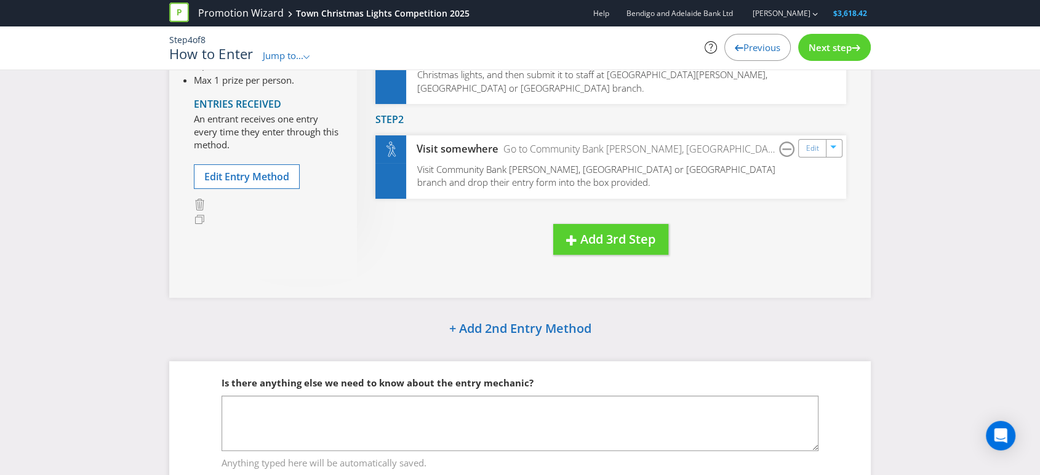
scroll to position [205, 0]
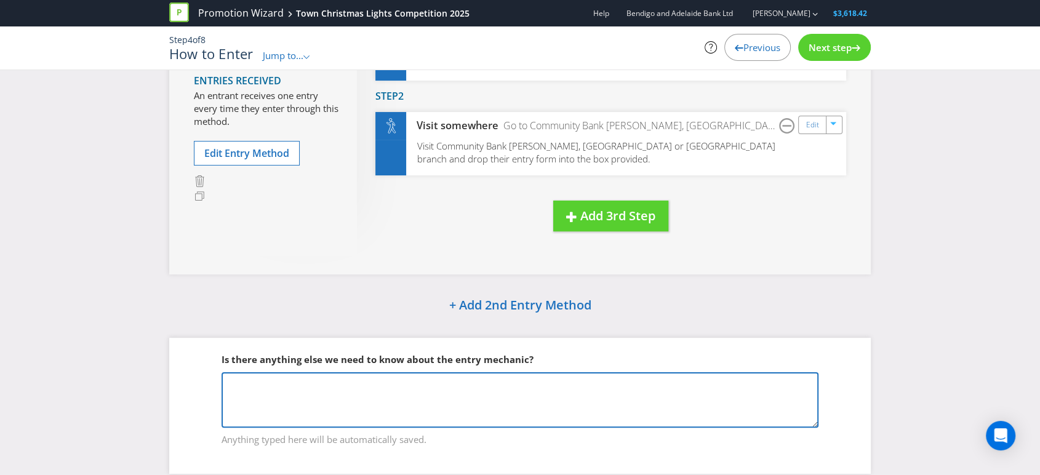
click at [258, 372] on textarea at bounding box center [520, 399] width 597 height 55
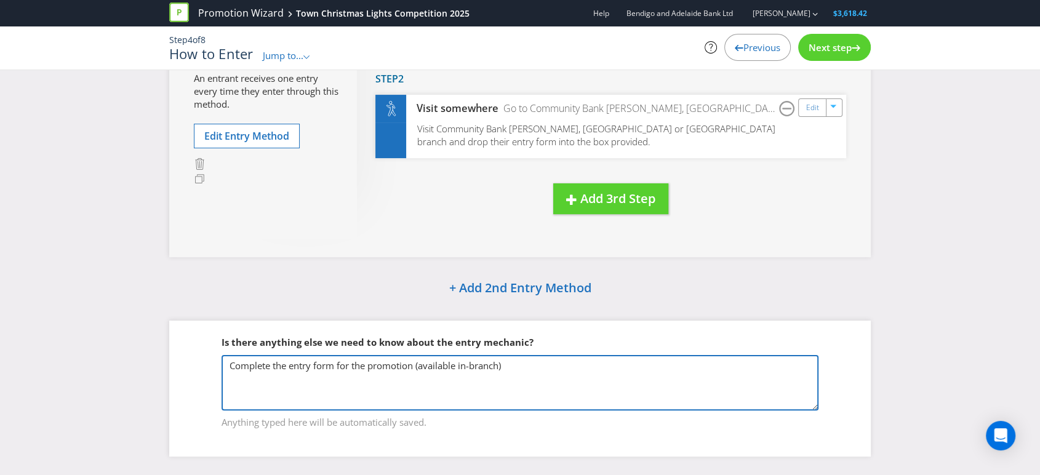
click at [422, 355] on textarea "Complete the entry form for the promotion (available in-branch)" at bounding box center [520, 382] width 597 height 55
click at [507, 355] on textarea "Complete the entry form for the promotion (available in-branch)" at bounding box center [520, 382] width 597 height 55
click at [226, 355] on textarea "Complete the entry form for the promotion (available in-branch)." at bounding box center [520, 382] width 597 height 55
click at [609, 357] on textarea "Update completed Complete the entry form for the promotion (available in-branch…" at bounding box center [520, 382] width 597 height 55
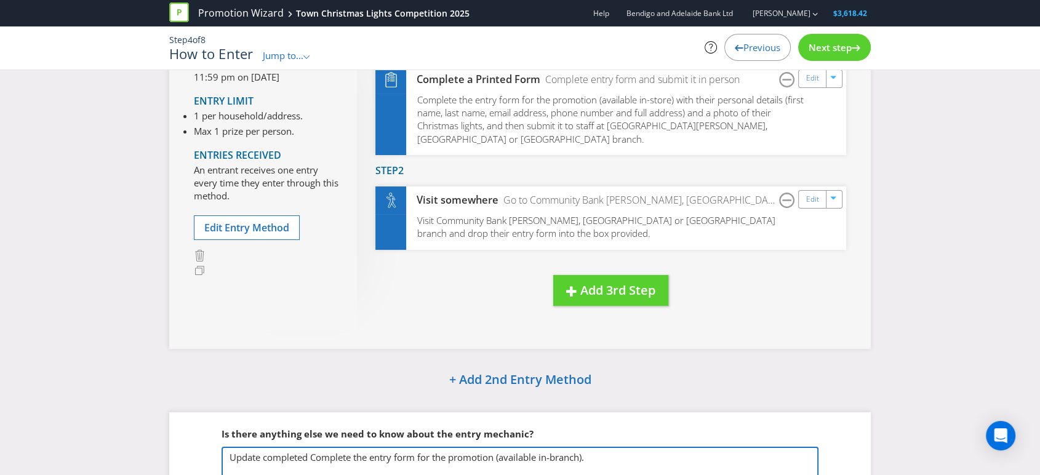
scroll to position [154, 0]
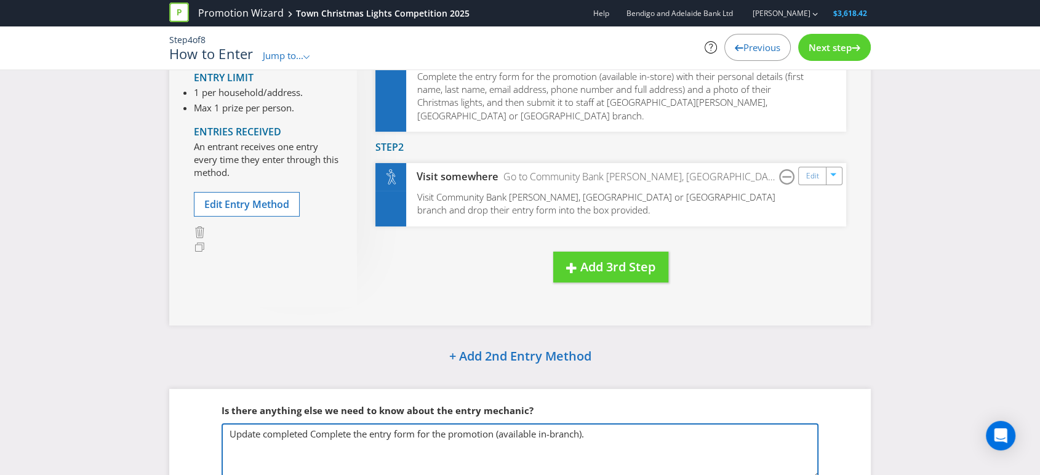
click at [261, 423] on textarea "Update completed Complete the entry form for the promotion (available in-branch…" at bounding box center [520, 450] width 597 height 55
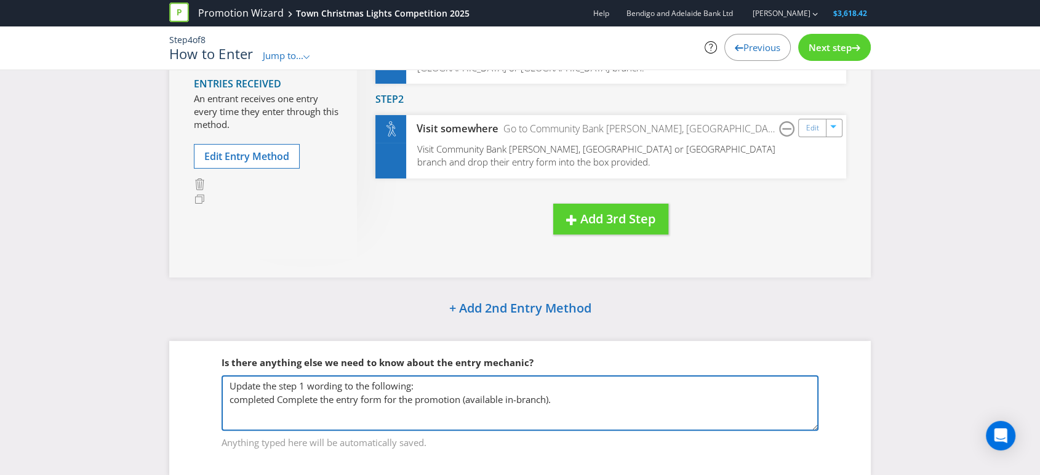
scroll to position [222, 0]
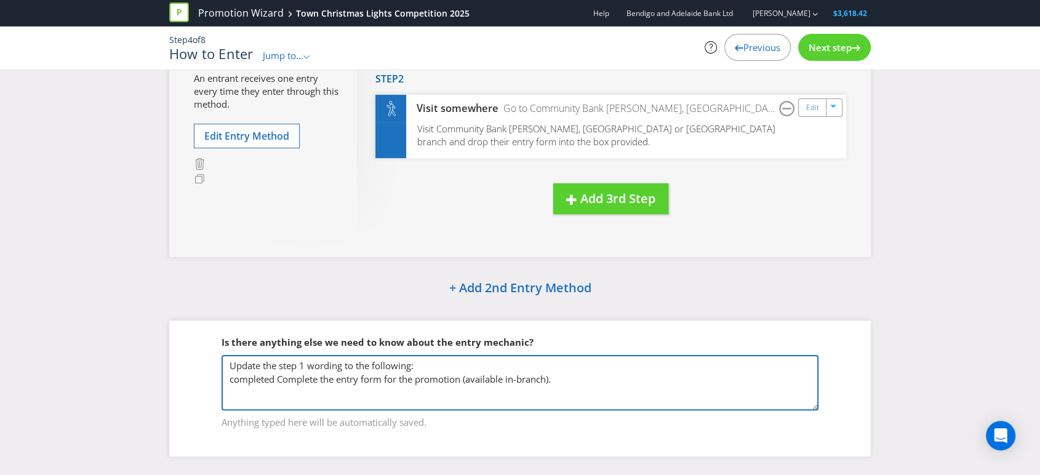
click at [559, 365] on textarea "Update the step 1 wording to the following: completed Complete the entry form f…" at bounding box center [520, 382] width 597 height 55
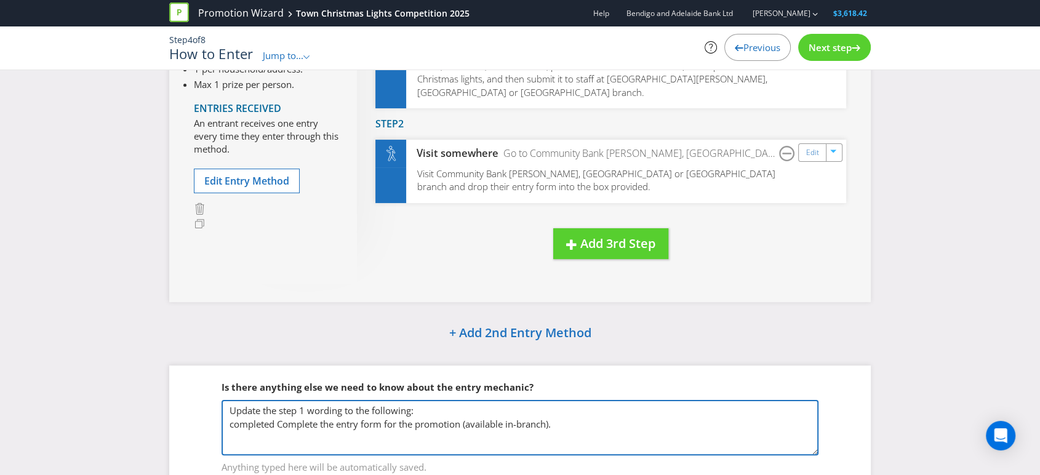
scroll to position [154, 0]
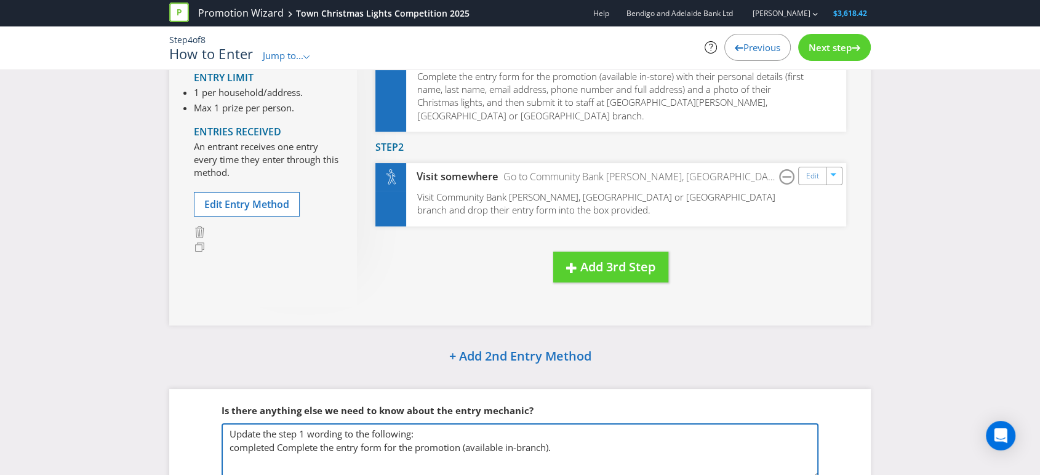
click at [276, 434] on textarea "Update the step 1 wording to the following: completed Complete the entry form f…" at bounding box center [520, 450] width 597 height 55
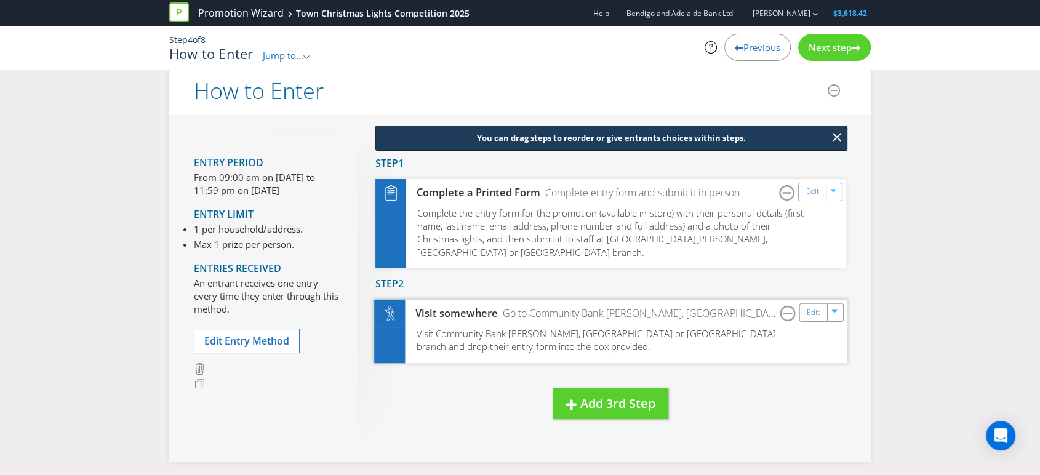
scroll to position [222, 0]
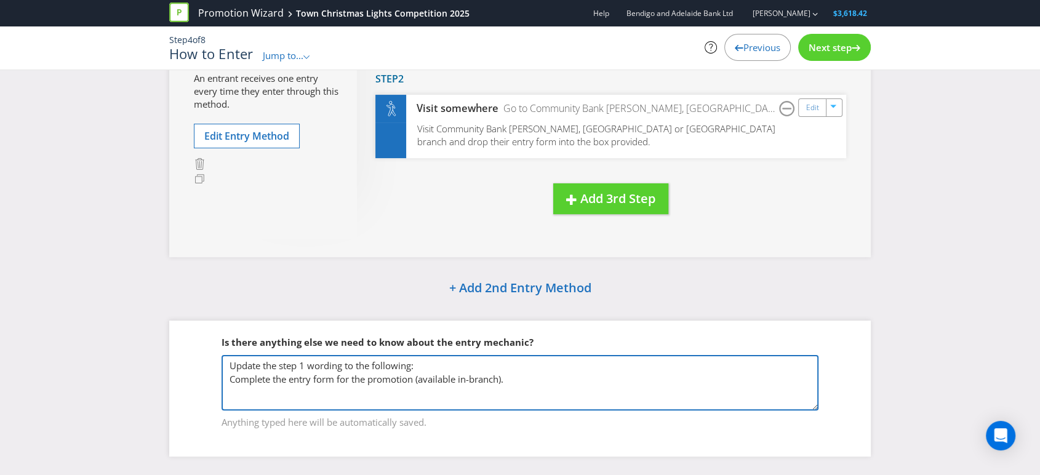
drag, startPoint x: 542, startPoint y: 364, endPoint x: 225, endPoint y: 345, distance: 316.9
click at [225, 355] on textarea "Update the step 1 wording to the following: Complete the entry form for the pro…" at bounding box center [520, 382] width 597 height 55
click at [512, 367] on textarea "Update the step 1 wording to the following: Complete the entry form for the pro…" at bounding box center [520, 382] width 597 height 55
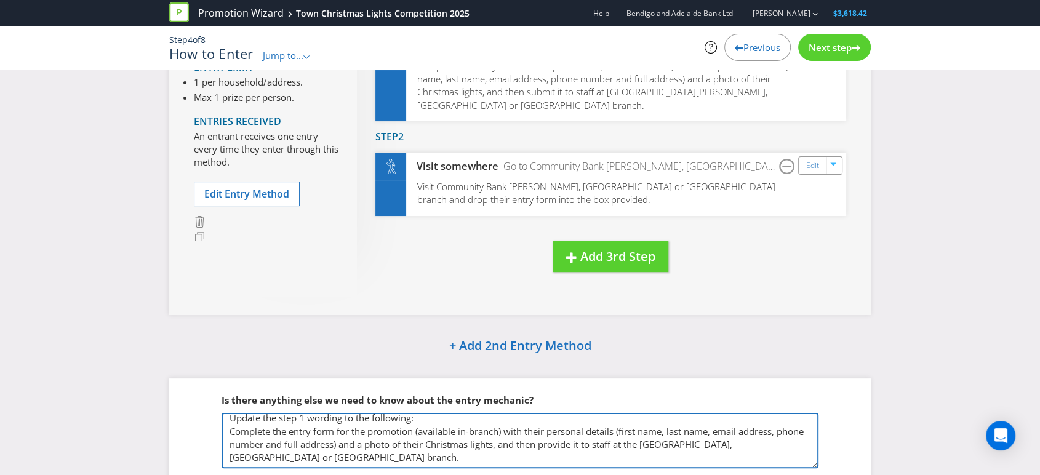
scroll to position [86, 0]
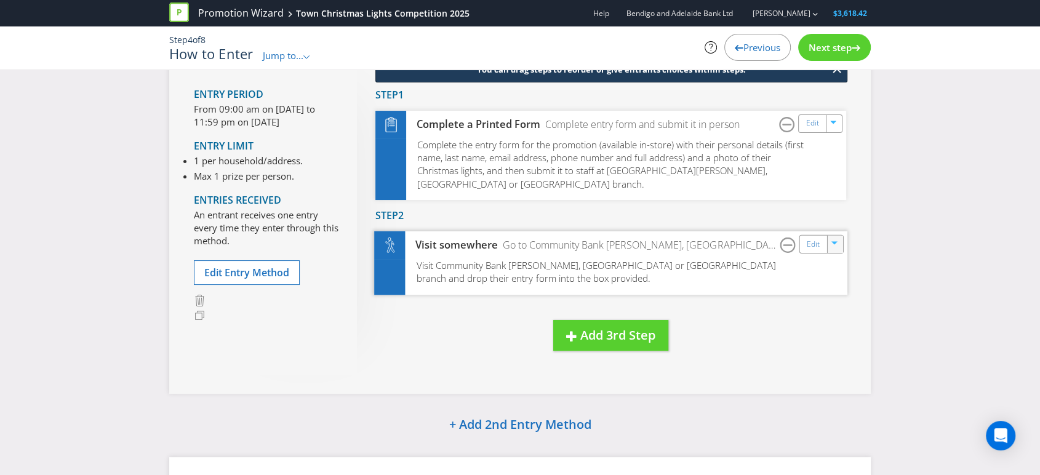
type textarea "Update the step 1 wording to the following: Complete the entry form for the pro…"
click at [835, 241] on icon "button" at bounding box center [834, 242] width 6 height 3
click at [798, 292] on div "You can drag steps to reorder or give entrants choices within steps. New Step D…" at bounding box center [601, 220] width 489 height 310
click at [598, 327] on span "Add 3rd Step" at bounding box center [617, 335] width 75 height 17
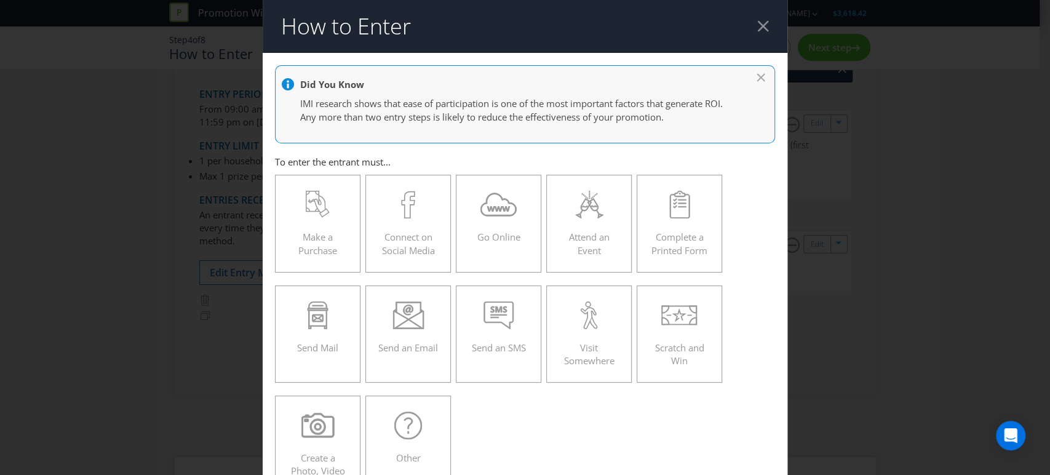
click at [812, 298] on div "How to Enter Did You Know IMI research shows that ease of participation is one …" at bounding box center [525, 237] width 1050 height 475
click at [758, 28] on div at bounding box center [764, 26] width 12 height 12
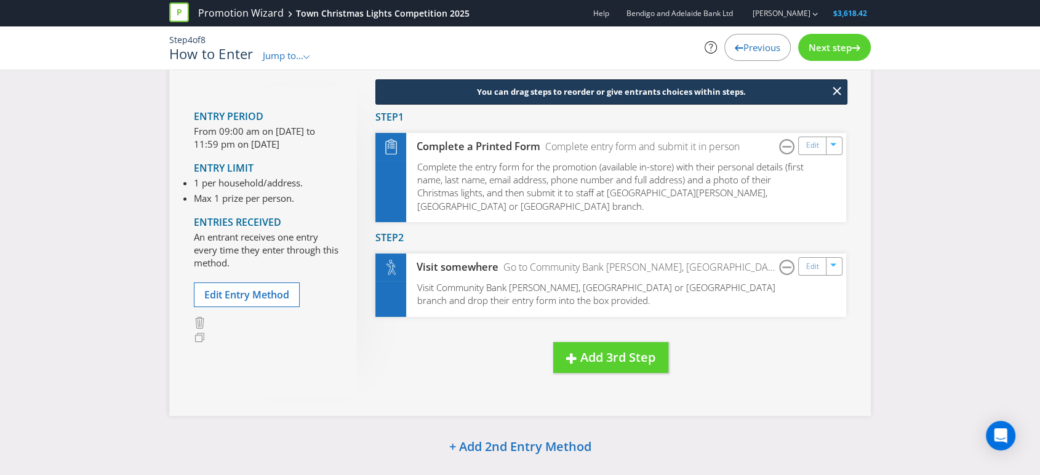
scroll to position [86, 0]
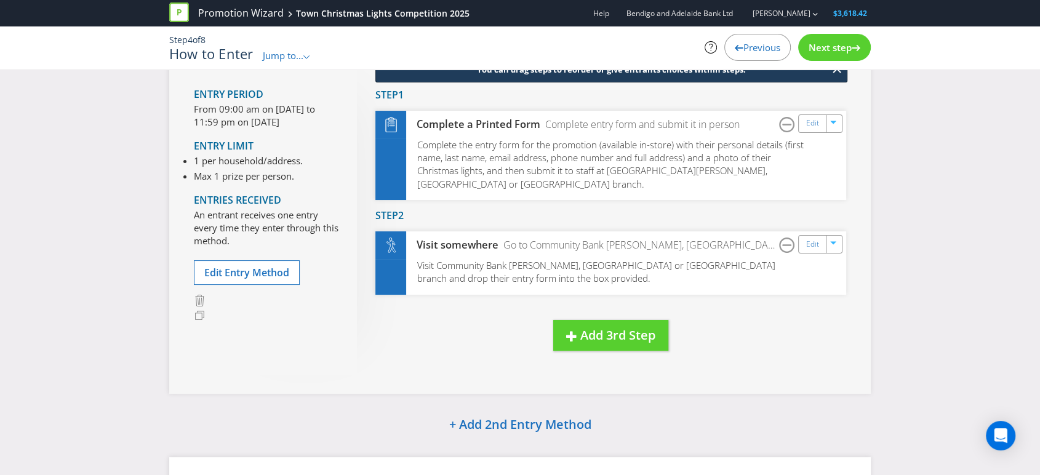
click at [827, 39] on div "Next step" at bounding box center [834, 47] width 73 height 27
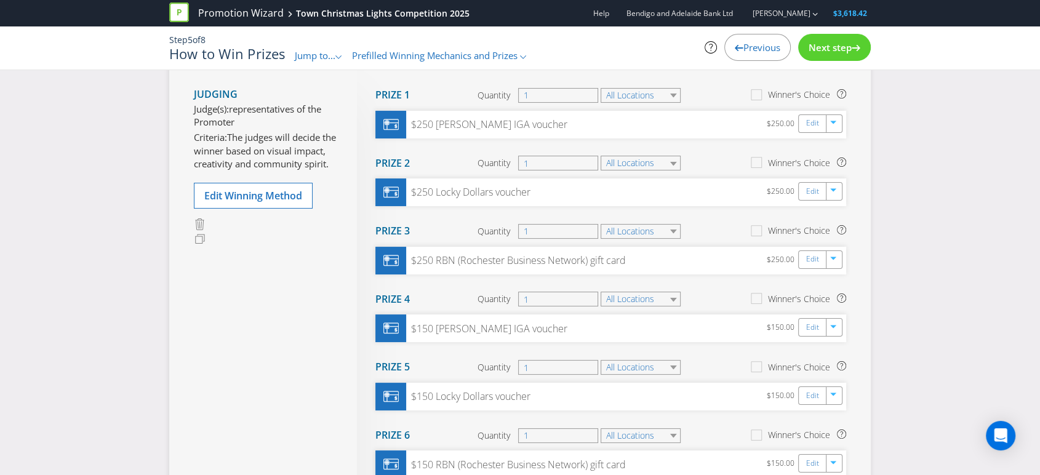
click at [768, 43] on span "Previous" at bounding box center [761, 47] width 37 height 12
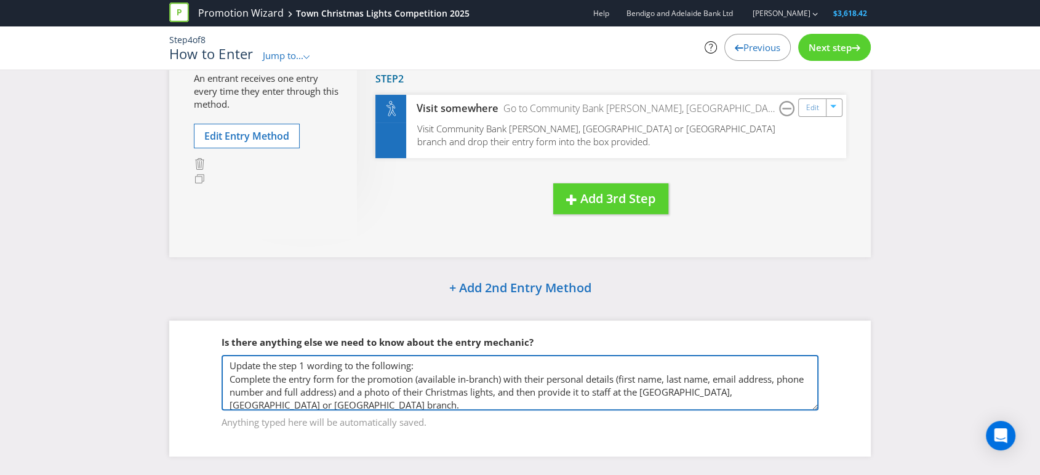
scroll to position [6, 0]
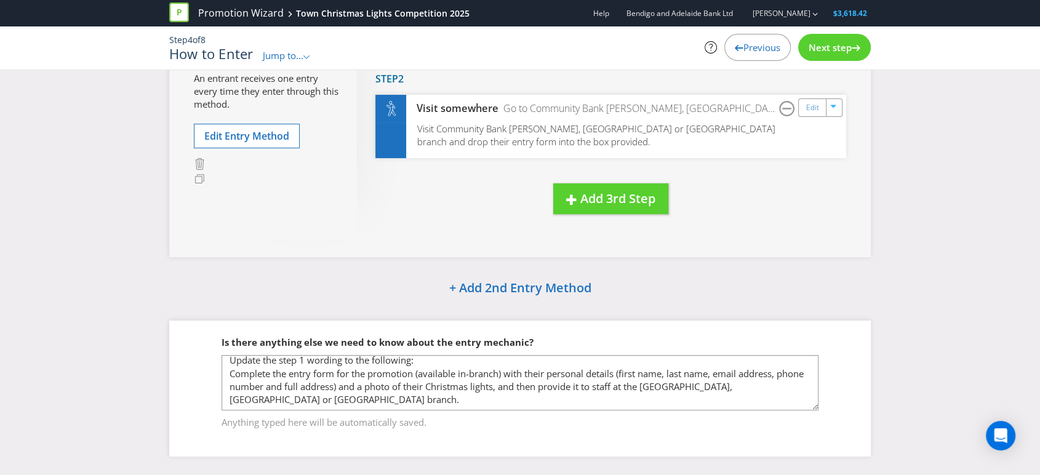
click at [842, 364] on fieldset "Is there anything else we need to know about the entry mechanic? Update the ste…" at bounding box center [520, 374] width 652 height 127
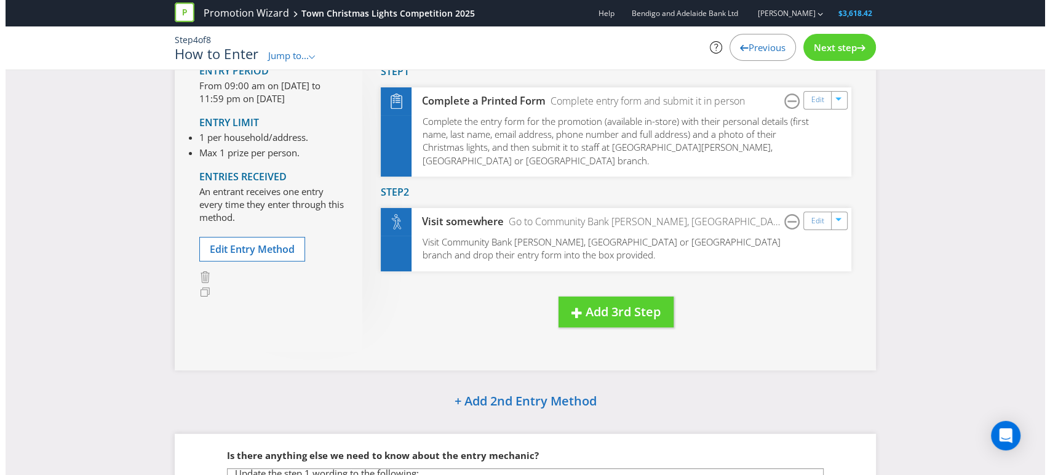
scroll to position [86, 0]
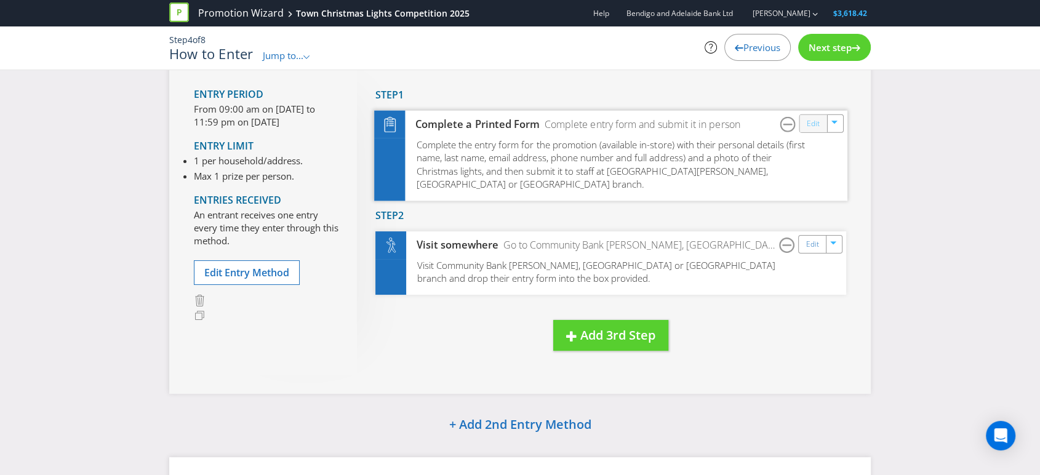
click at [817, 123] on link "Edit" at bounding box center [813, 123] width 13 height 14
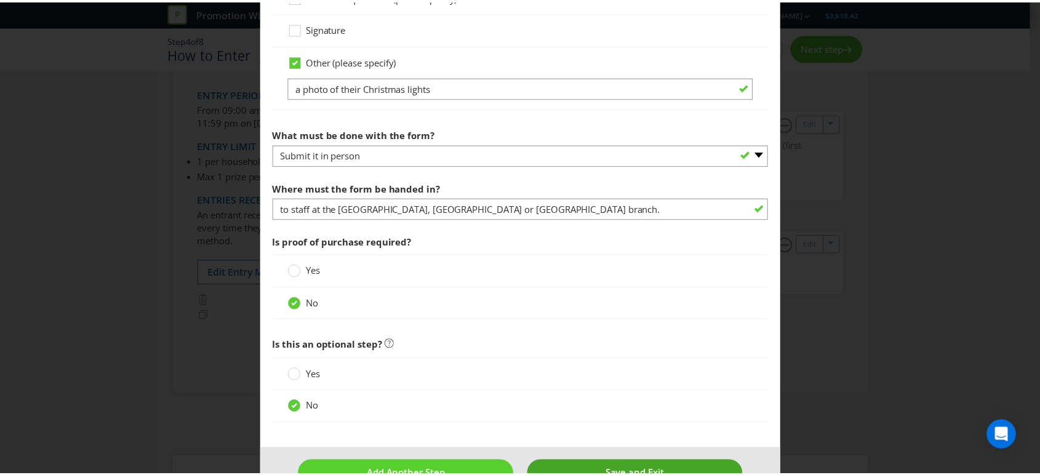
scroll to position [932, 0]
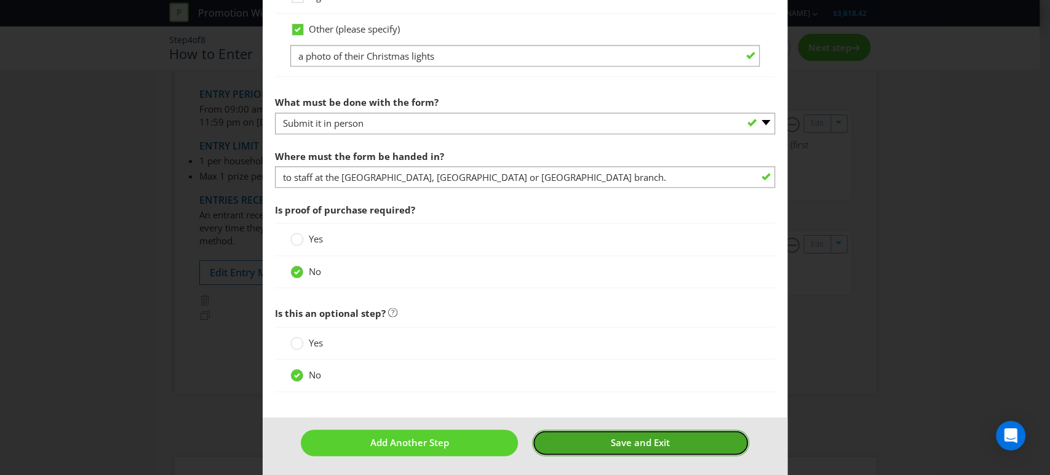
click at [624, 437] on span "Save and Exit" at bounding box center [640, 442] width 59 height 12
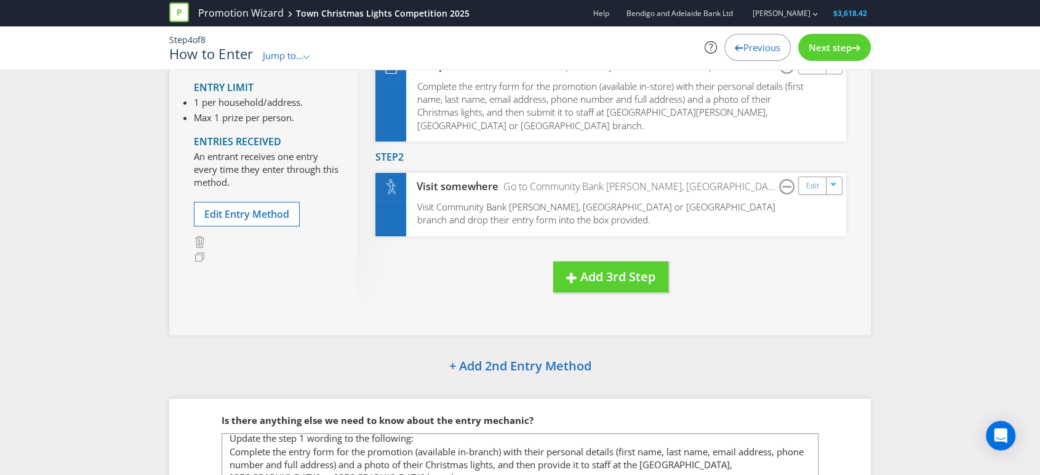
scroll to position [222, 0]
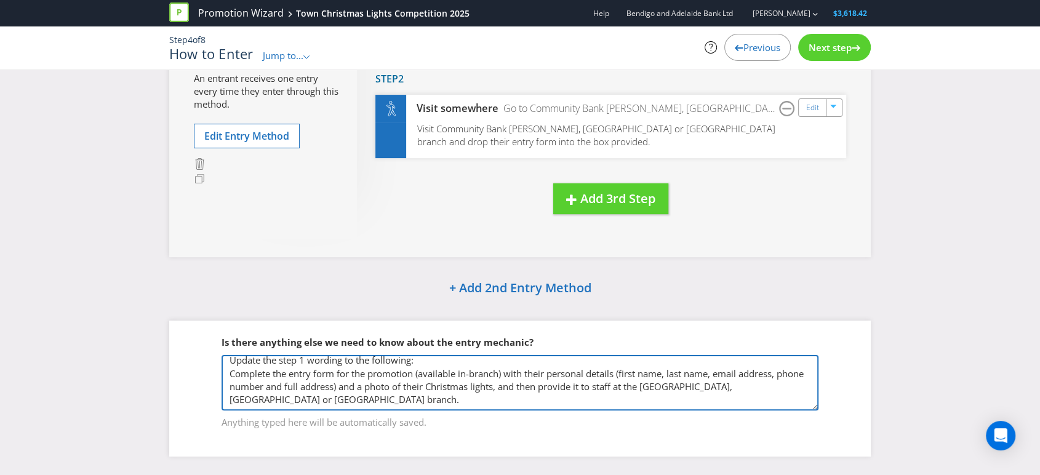
click at [500, 359] on textarea "Update the step 1 wording to the following: Complete the entry form for the pro…" at bounding box center [520, 382] width 597 height 55
click at [543, 359] on textarea "Update the step 1 wording to the following: Complete the entry form for the pro…" at bounding box center [520, 382] width 597 height 55
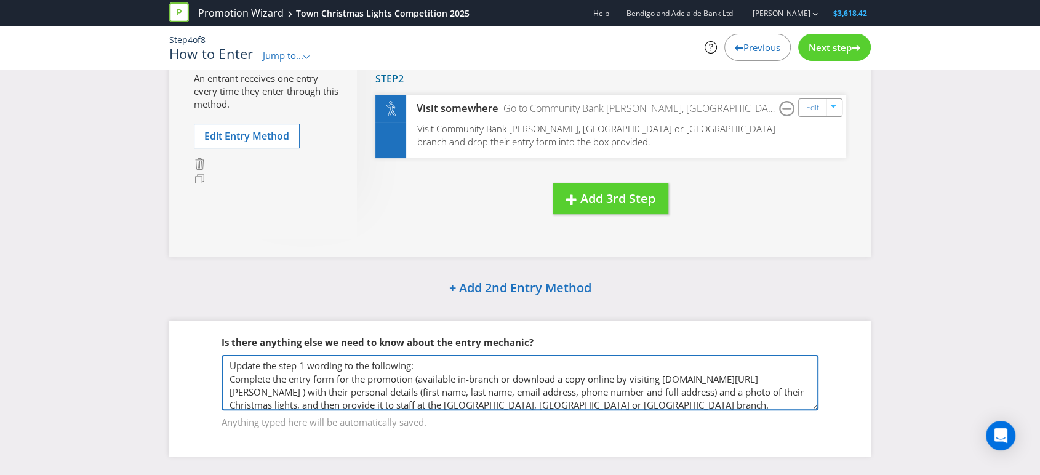
click at [792, 366] on textarea "Update the step 1 wording to the following: Complete the entry form for the pro…" at bounding box center [520, 382] width 597 height 55
type textarea "Update the step 1 wording to the following: Complete the entry form for the pro…"
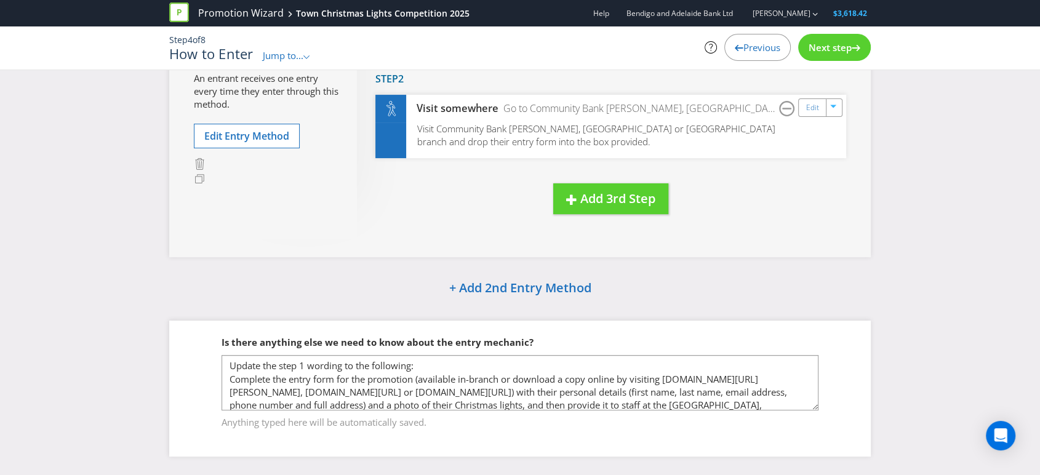
click at [831, 47] on span "Next step" at bounding box center [830, 47] width 43 height 12
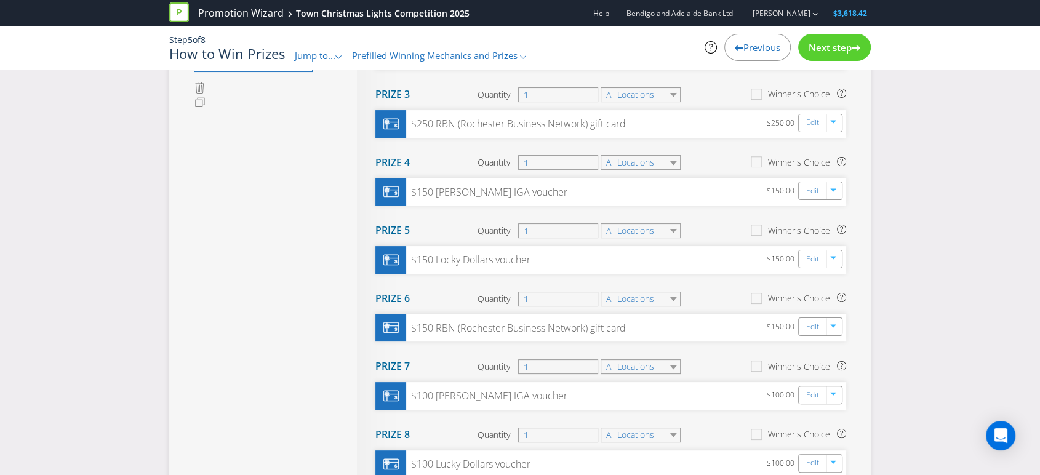
click at [743, 45] on span "Previous" at bounding box center [761, 47] width 37 height 12
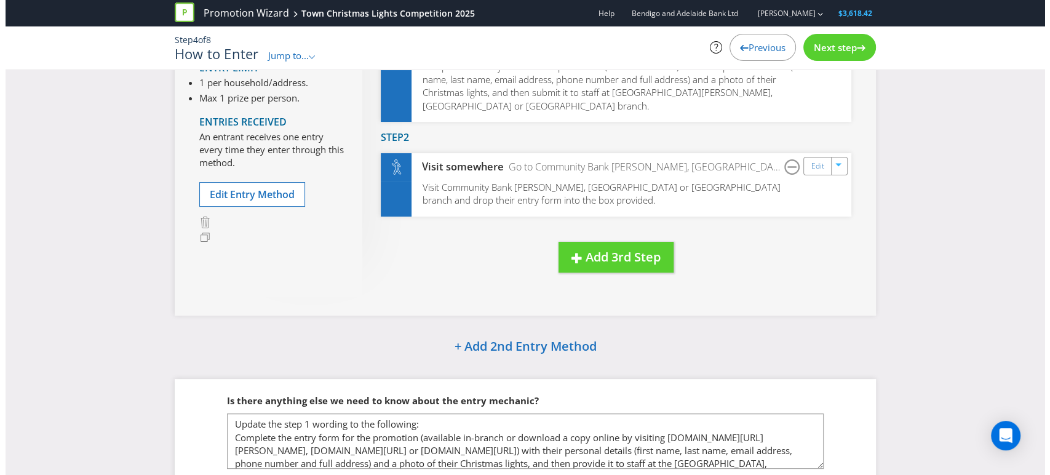
scroll to position [86, 0]
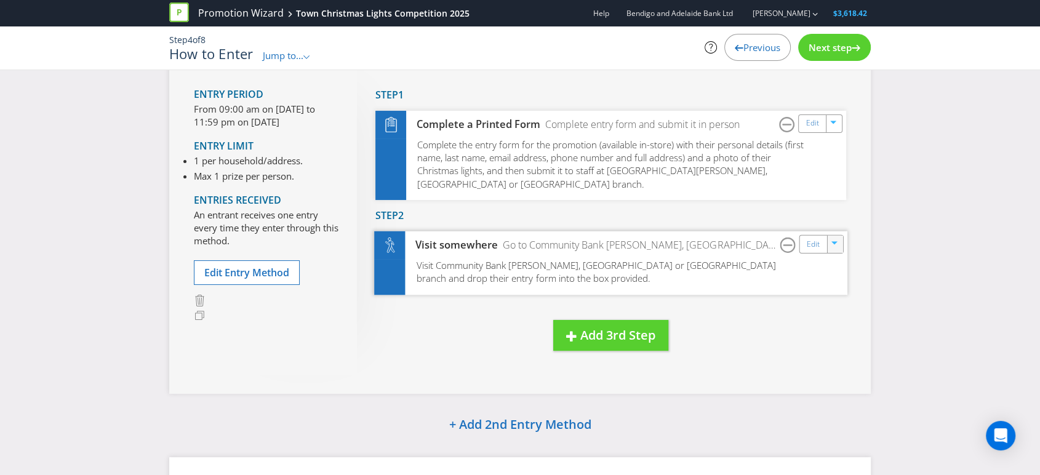
click at [833, 241] on icon "button" at bounding box center [834, 244] width 7 height 7
click at [796, 300] on div "New Step Drag here to move step Step 1 Complete a Printed Form Complete entry f…" at bounding box center [601, 220] width 489 height 310
click at [815, 237] on link "Edit" at bounding box center [813, 244] width 13 height 14
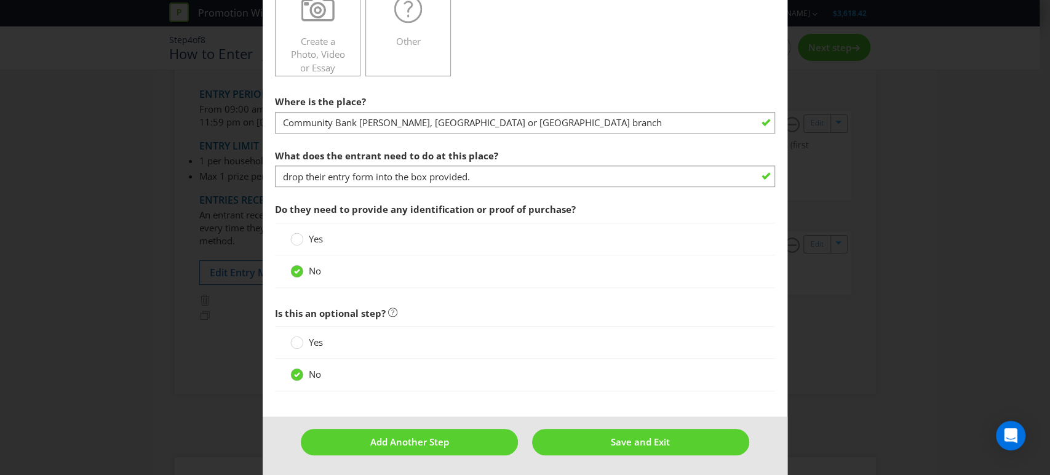
scroll to position [417, 0]
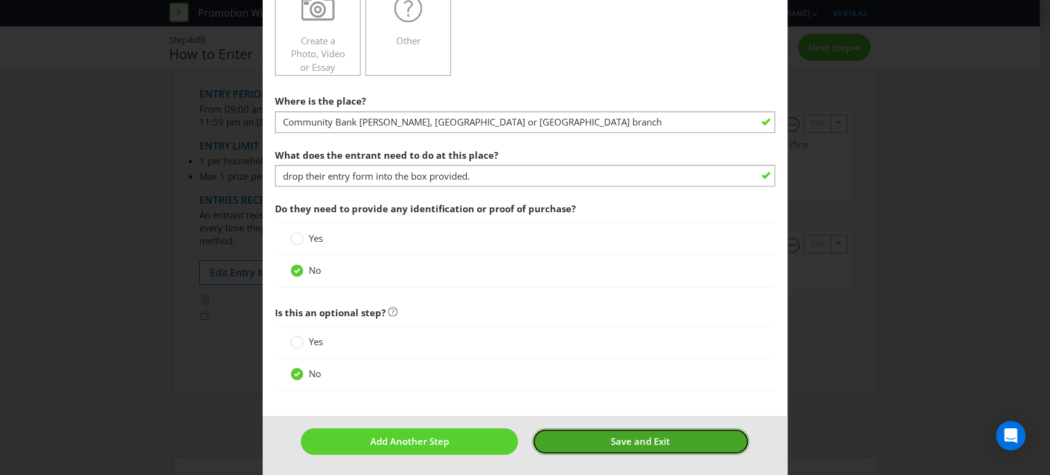
click at [624, 440] on span "Save and Exit" at bounding box center [640, 441] width 59 height 12
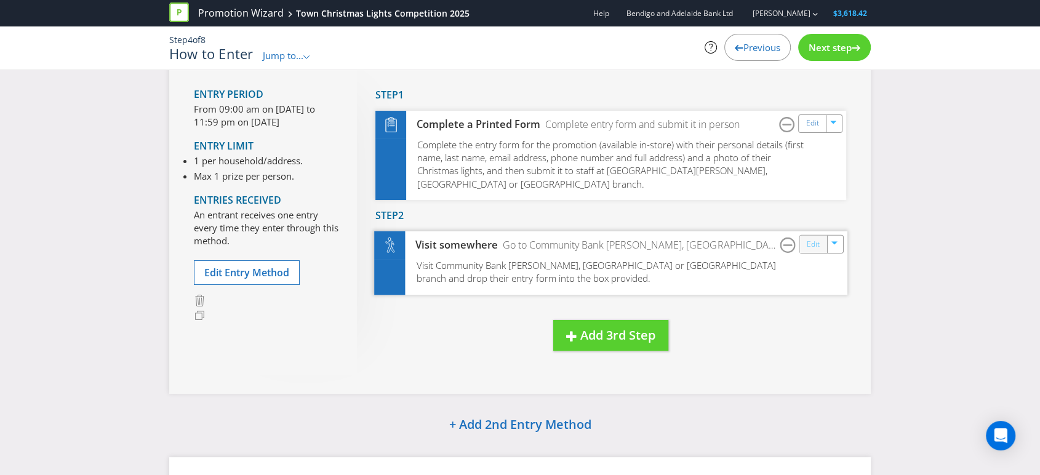
click at [817, 237] on link "Edit" at bounding box center [813, 244] width 13 height 14
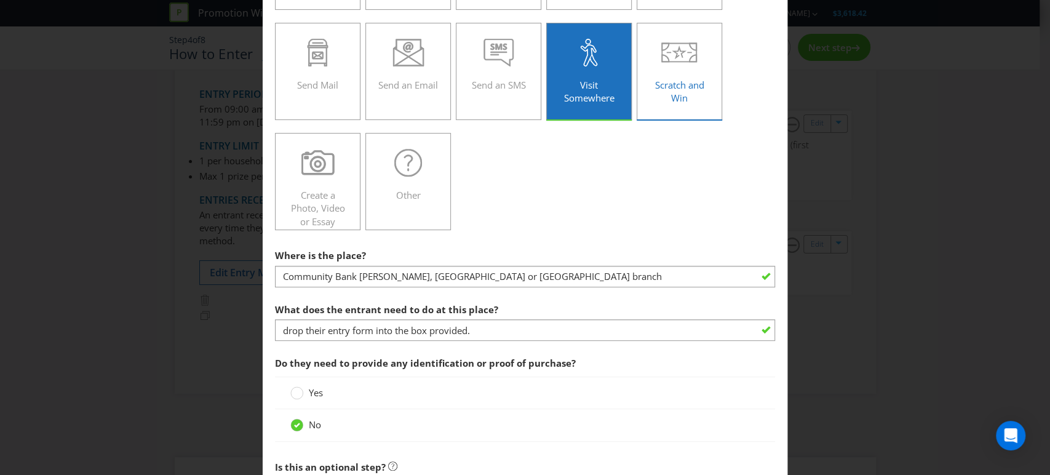
scroll to position [342, 0]
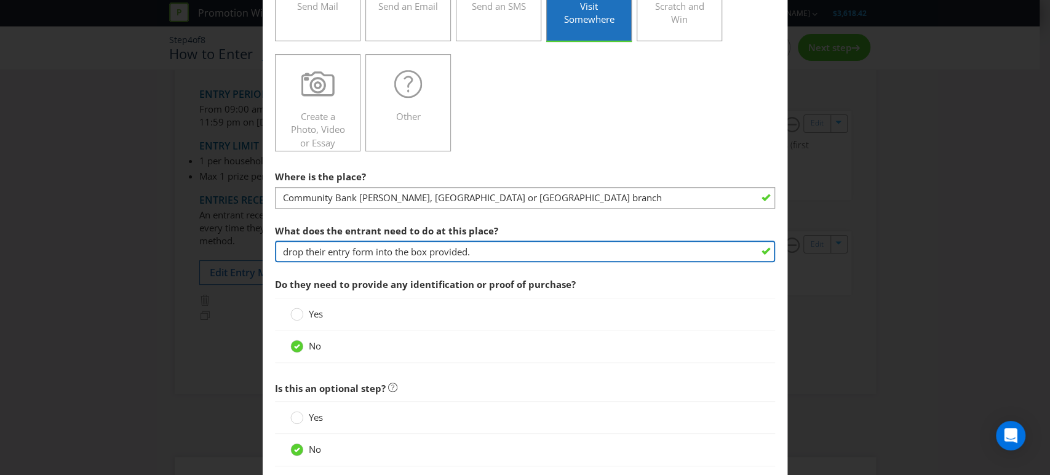
click at [299, 252] on input "drop their entry form into the box provided." at bounding box center [525, 252] width 501 height 22
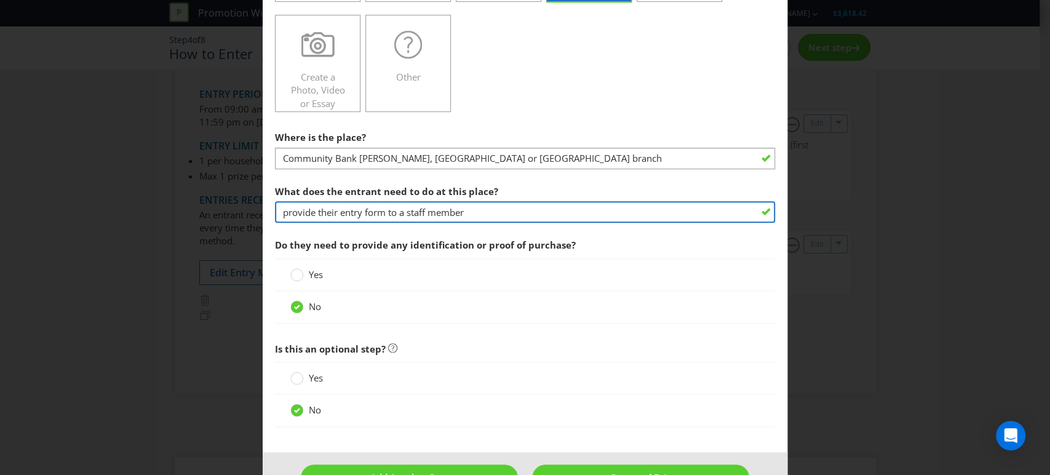
scroll to position [417, 0]
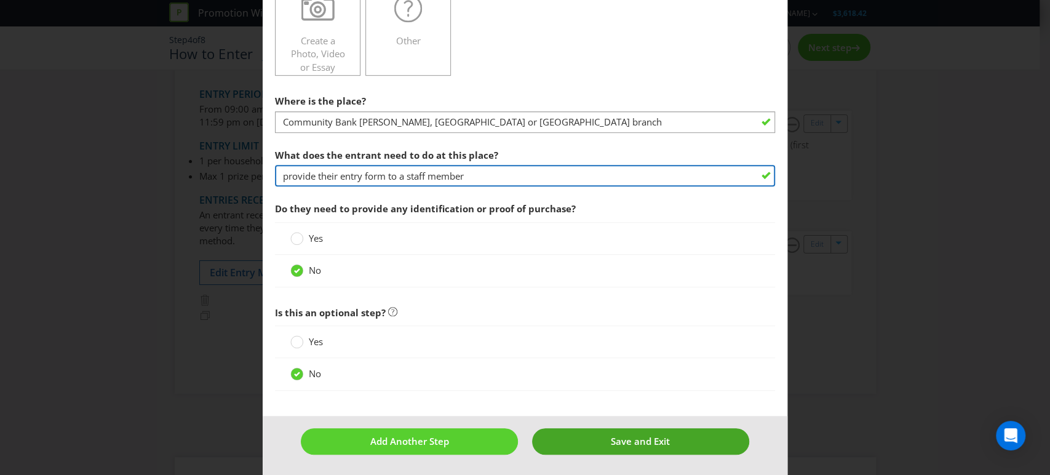
type input "provide their entry form to a staff member"
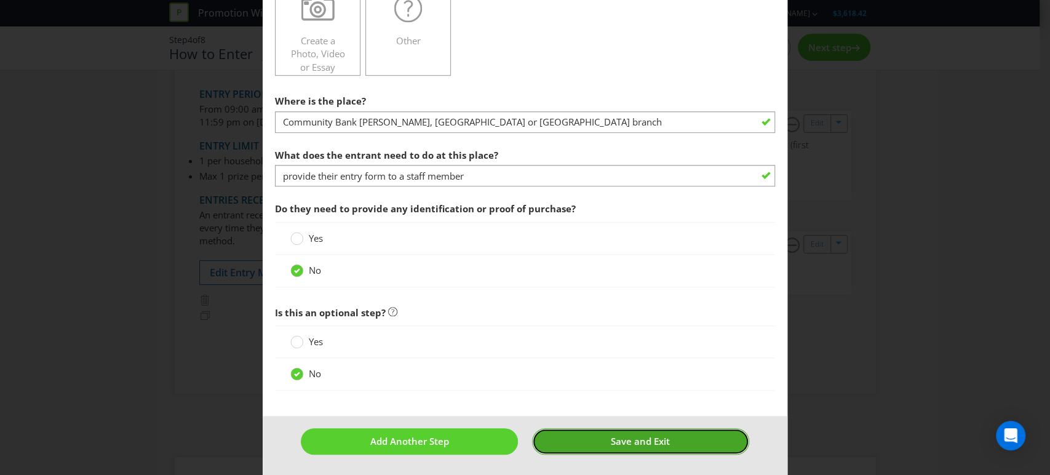
click at [615, 435] on span "Save and Exit" at bounding box center [640, 441] width 59 height 12
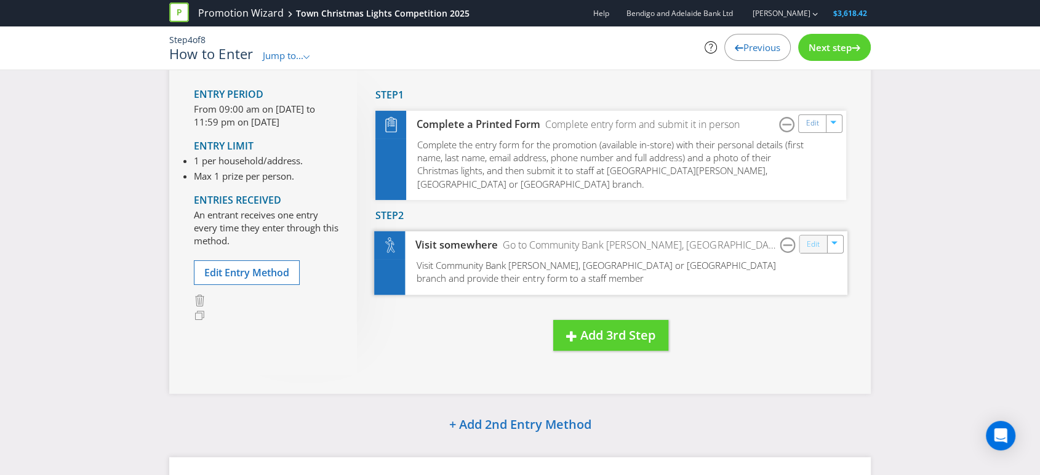
click at [810, 237] on link "Edit" at bounding box center [813, 244] width 13 height 14
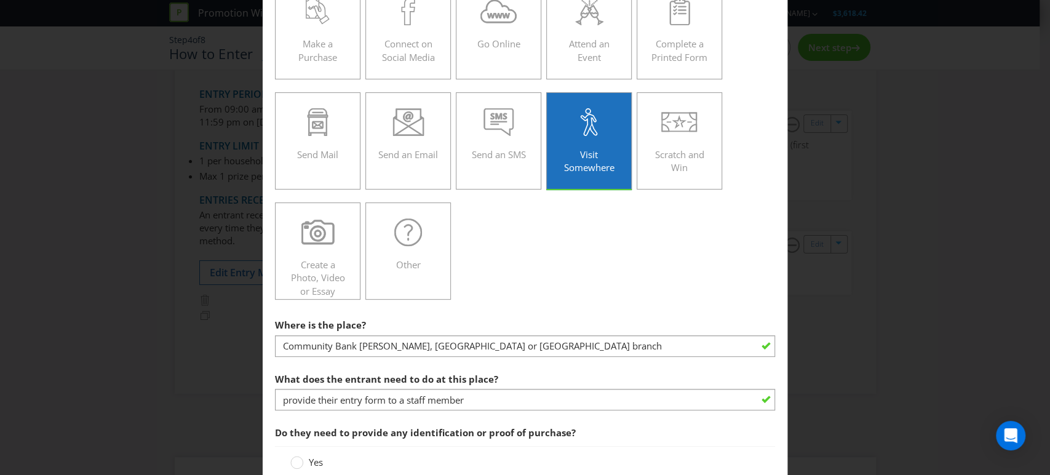
scroll to position [273, 0]
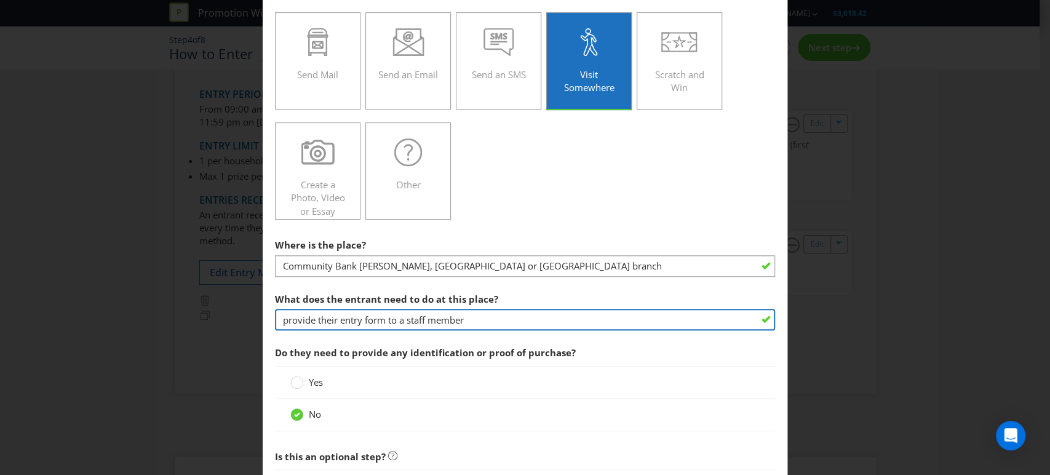
click at [495, 321] on input "provide their entry form to a staff member" at bounding box center [525, 320] width 501 height 22
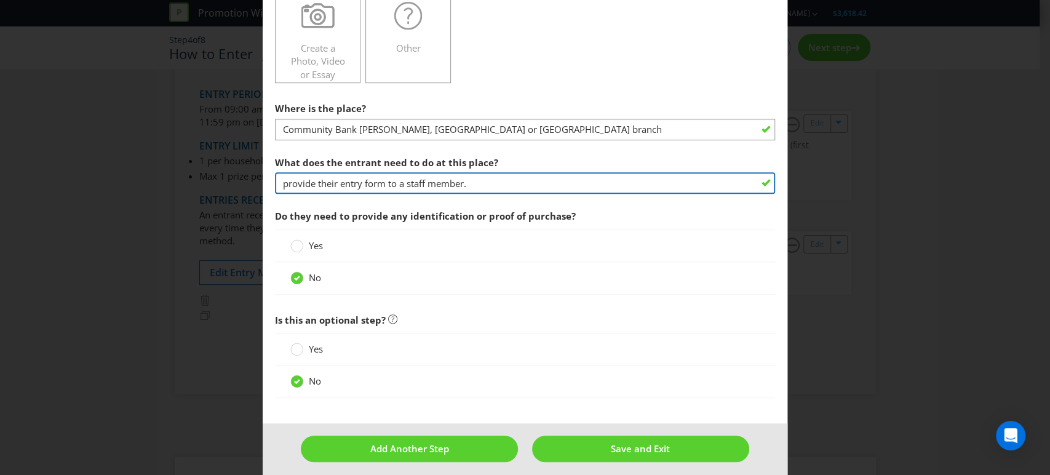
scroll to position [417, 0]
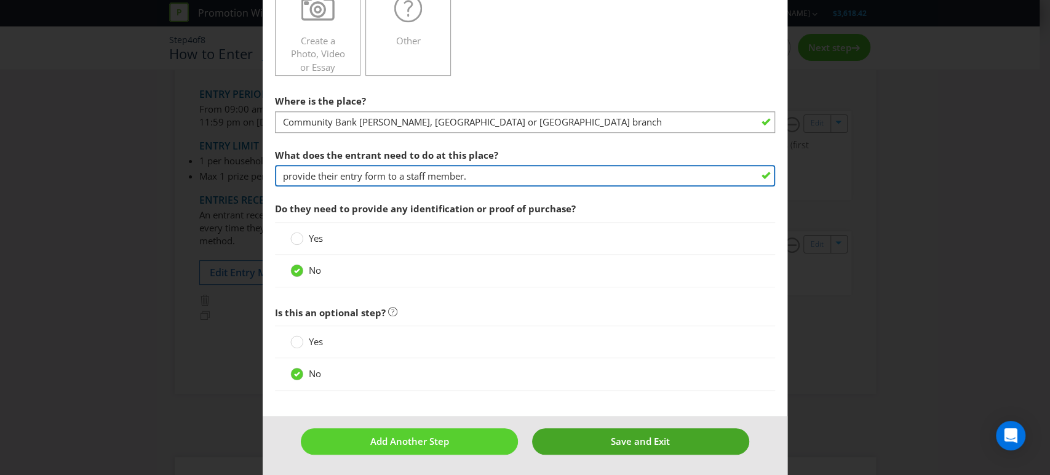
type input "provide their entry form to a staff member."
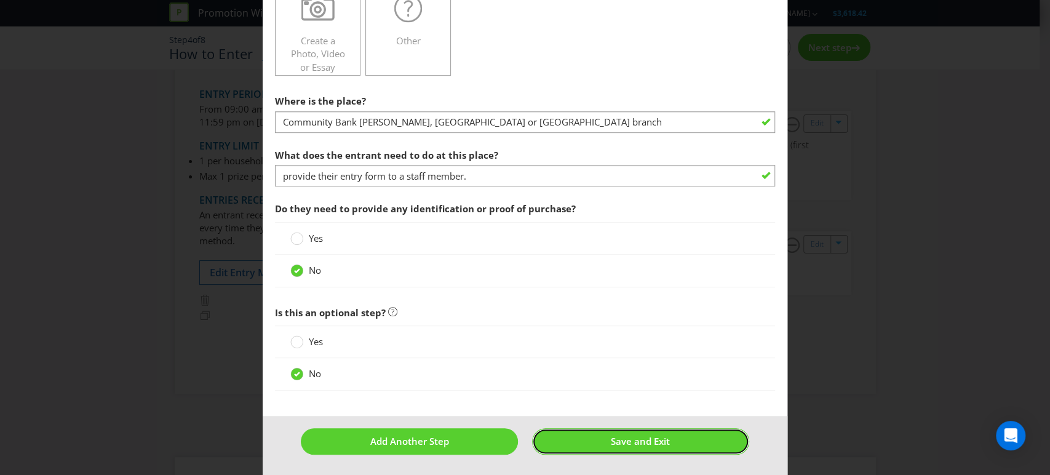
click at [579, 438] on button "Save and Exit" at bounding box center [640, 441] width 217 height 26
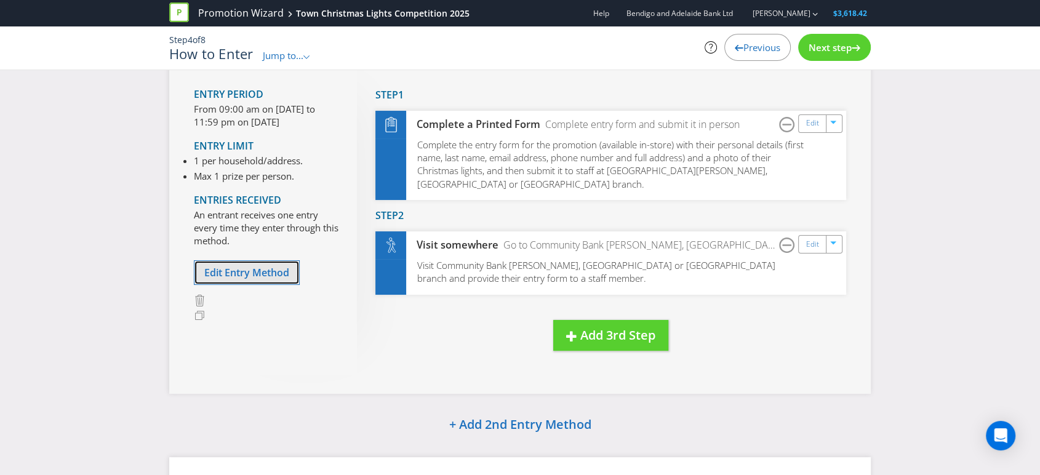
click at [250, 272] on span "Edit Entry Method" at bounding box center [246, 273] width 85 height 14
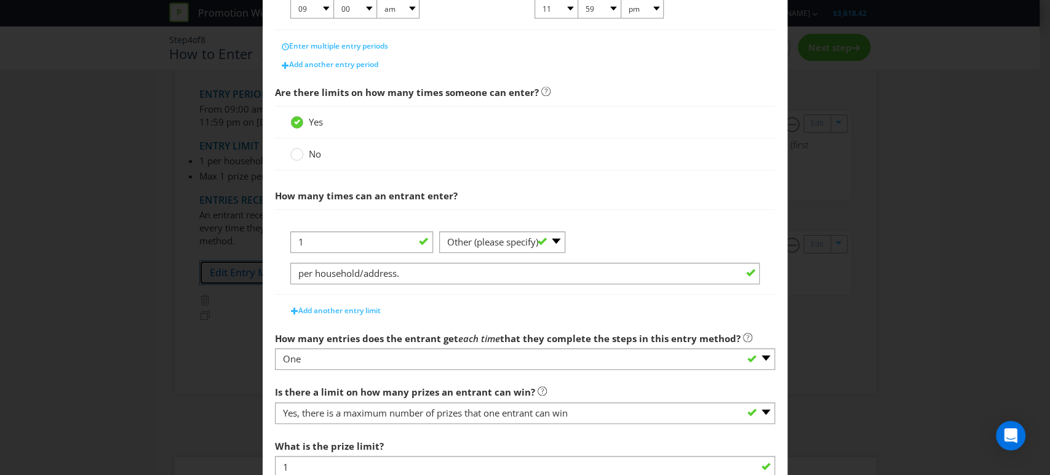
scroll to position [342, 0]
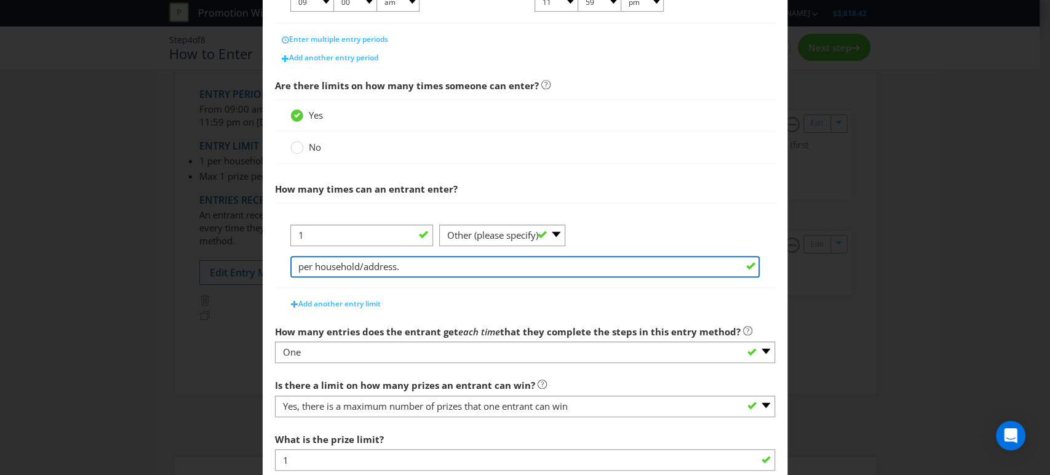
drag, startPoint x: 405, startPoint y: 279, endPoint x: 318, endPoint y: 276, distance: 86.8
click at [318, 276] on input "per household/address." at bounding box center [525, 267] width 470 height 22
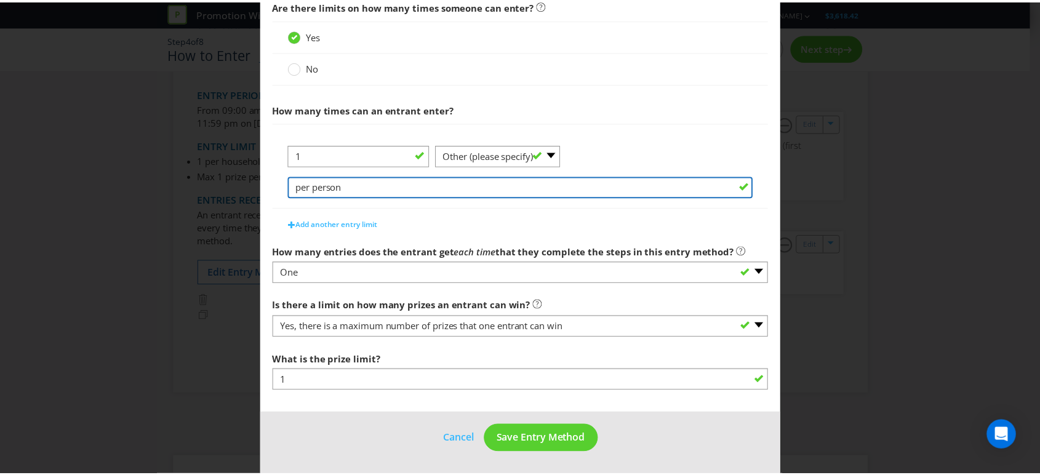
scroll to position [430, 0]
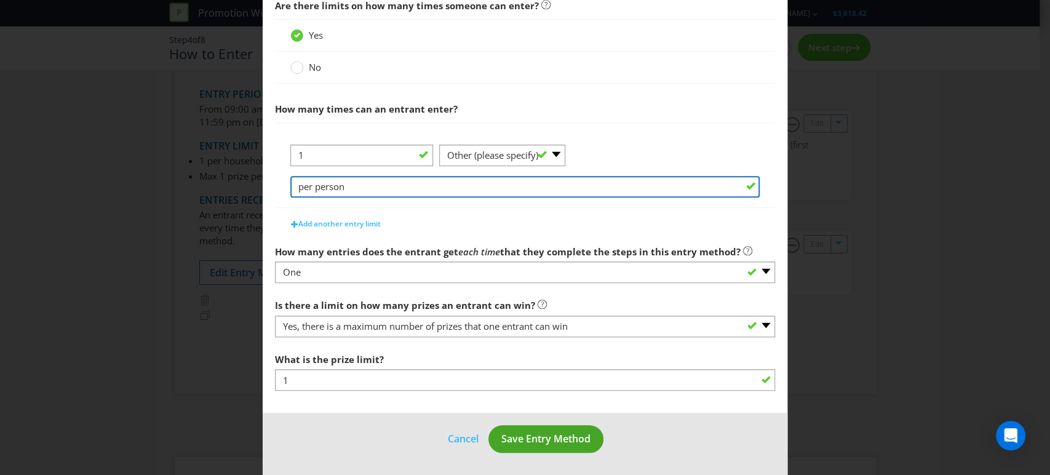
type input "per person"
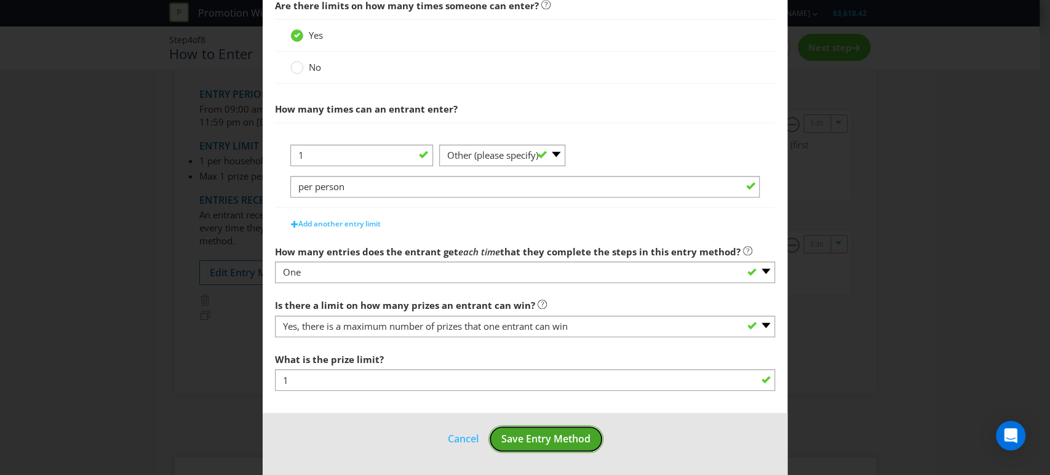
click at [540, 437] on span "Save Entry Method" at bounding box center [546, 439] width 89 height 14
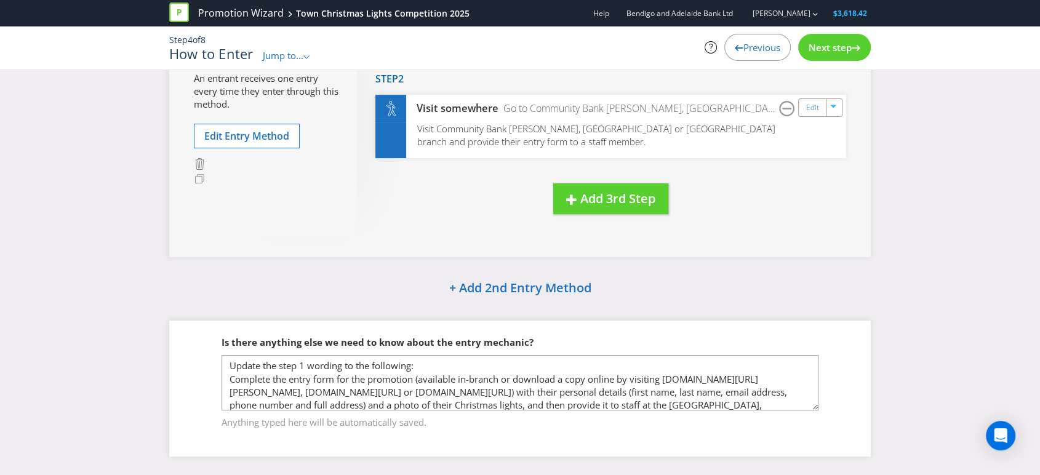
click at [822, 45] on span "Next step" at bounding box center [830, 47] width 43 height 12
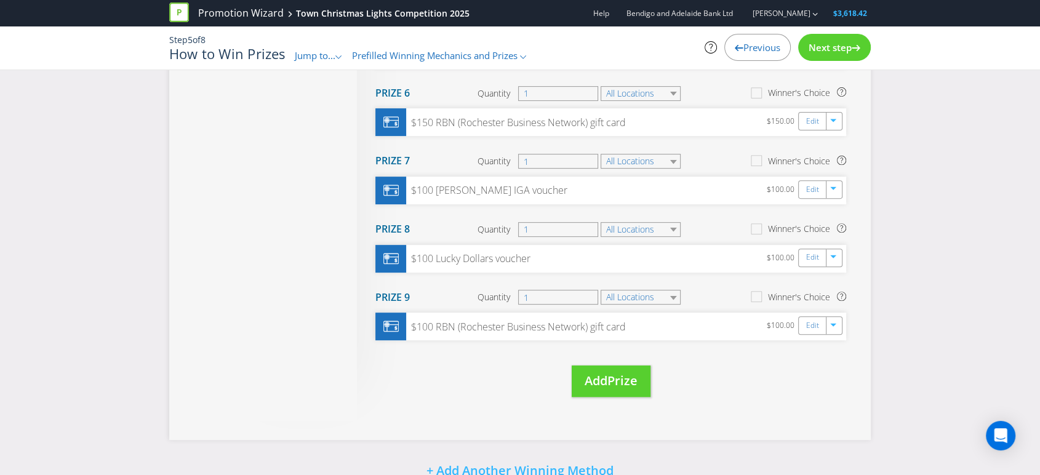
scroll to position [605, 0]
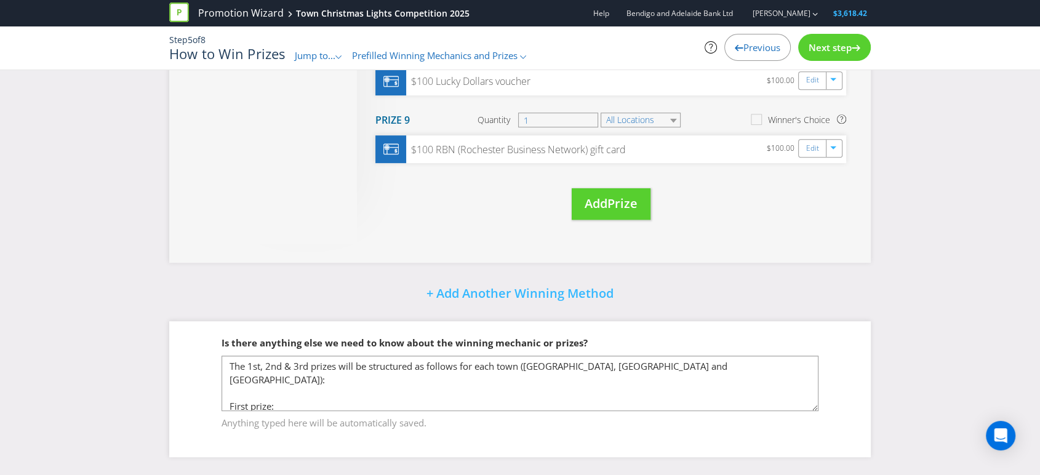
click at [838, 46] on span "Next step" at bounding box center [830, 47] width 43 height 12
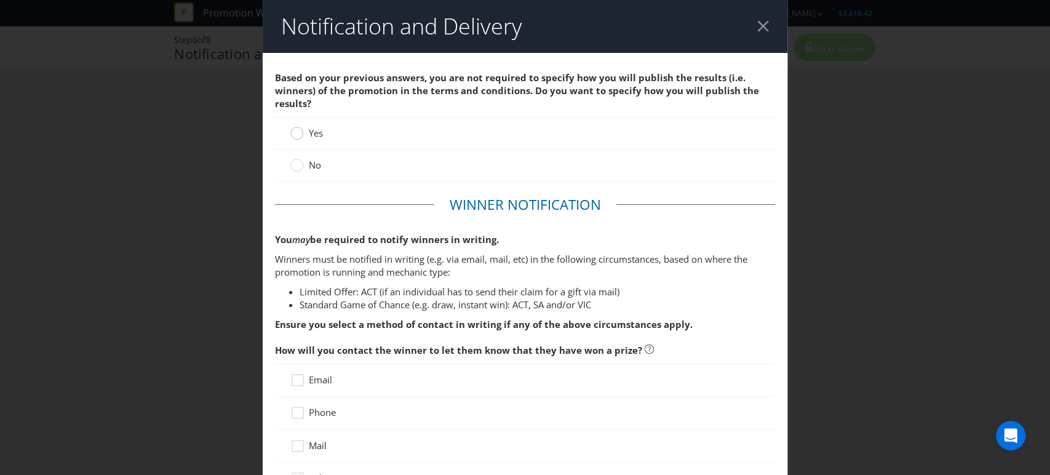
click at [293, 135] on circle at bounding box center [297, 133] width 12 height 12
click at [0, 0] on input "Yes" at bounding box center [0, 0] width 0 height 0
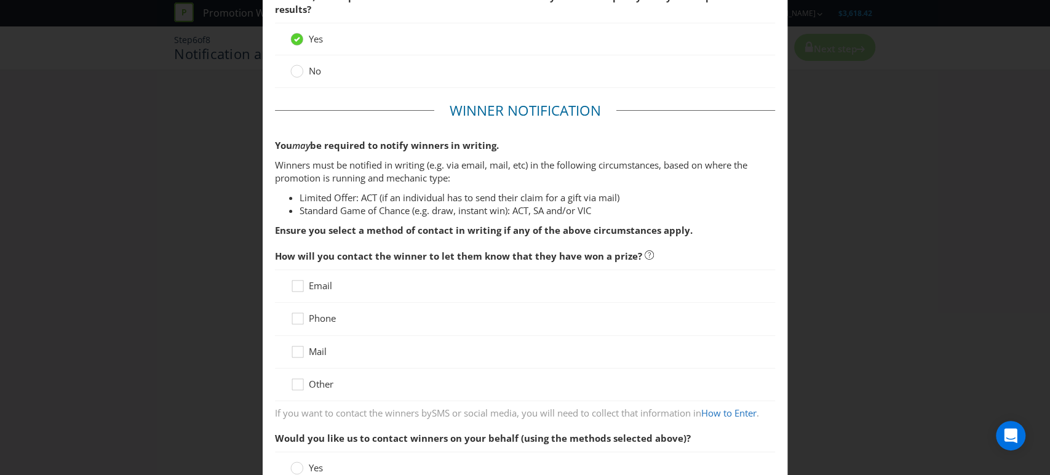
scroll to position [137, 0]
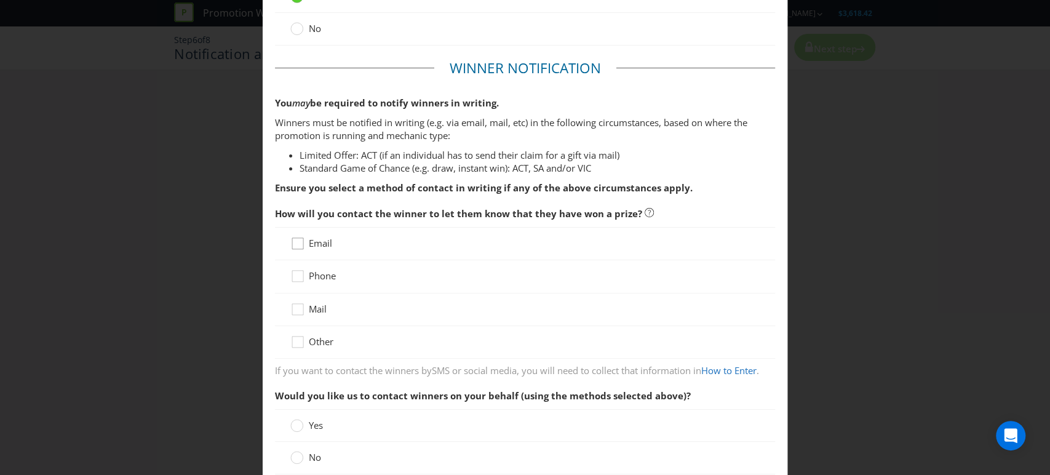
click at [298, 241] on icon at bounding box center [299, 246] width 18 height 18
click at [0, 0] on input "Email" at bounding box center [0, 0] width 0 height 0
click at [298, 273] on icon at bounding box center [299, 279] width 18 height 18
click at [0, 0] on input "Phone" at bounding box center [0, 0] width 0 height 0
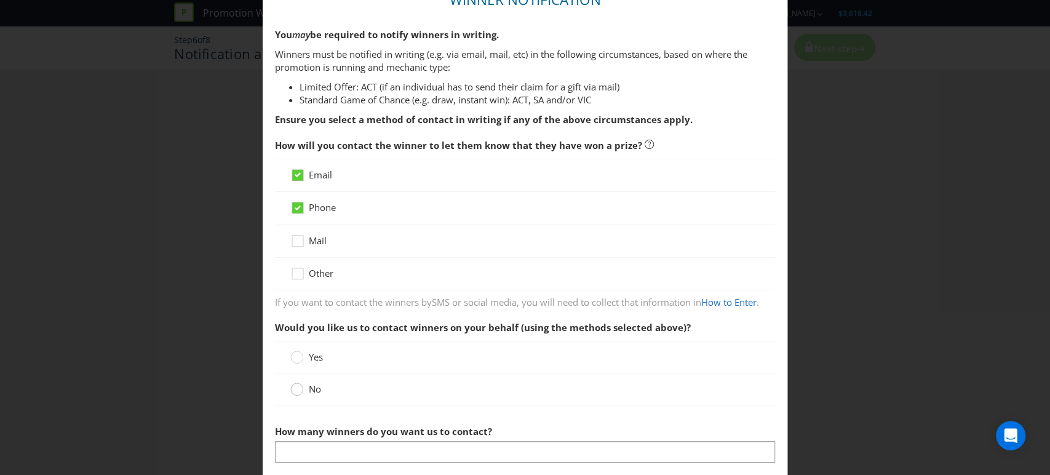
click at [295, 388] on circle at bounding box center [297, 389] width 12 height 12
click at [0, 0] on input "No" at bounding box center [0, 0] width 0 height 0
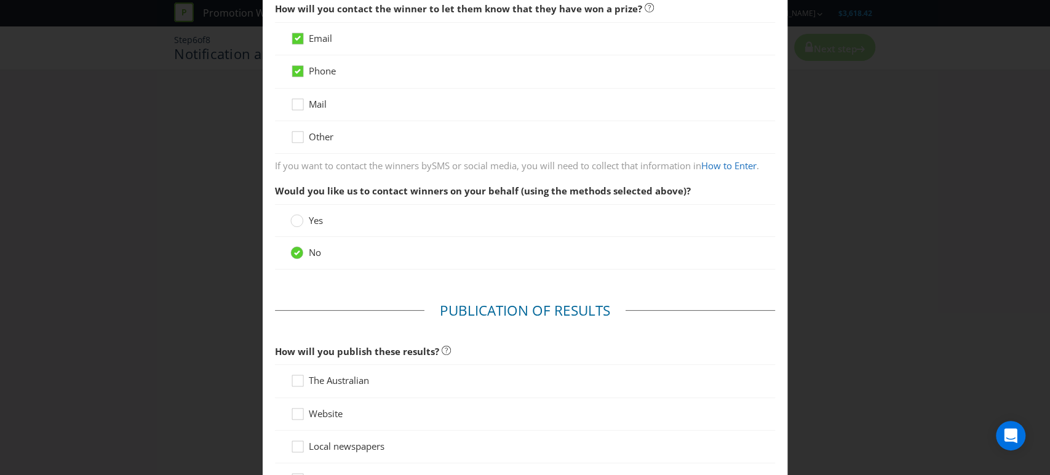
scroll to position [478, 0]
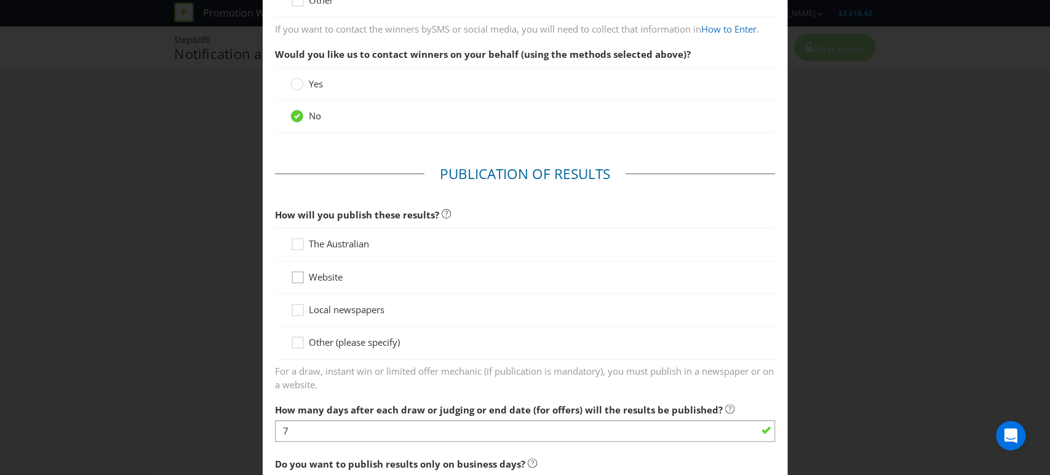
click at [297, 277] on icon at bounding box center [299, 280] width 18 height 18
click at [0, 0] on input "Website" at bounding box center [0, 0] width 0 height 0
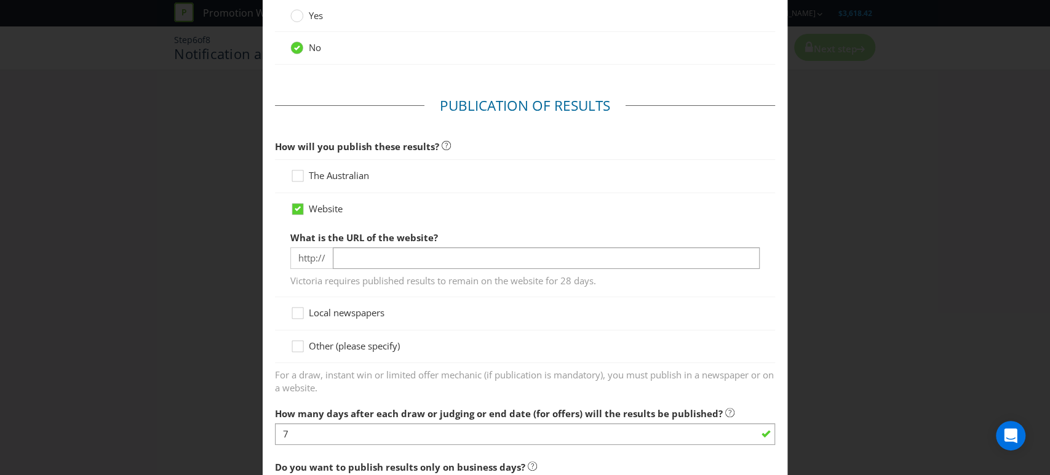
scroll to position [546, 0]
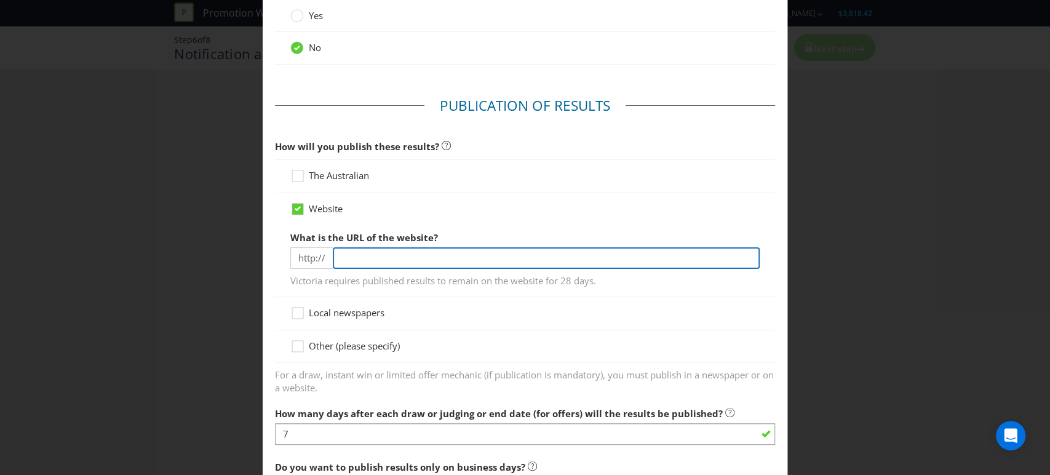
click at [355, 255] on input "text" at bounding box center [547, 258] width 428 height 22
type input "[DOMAIN_NAME][URL][PERSON_NAME]"
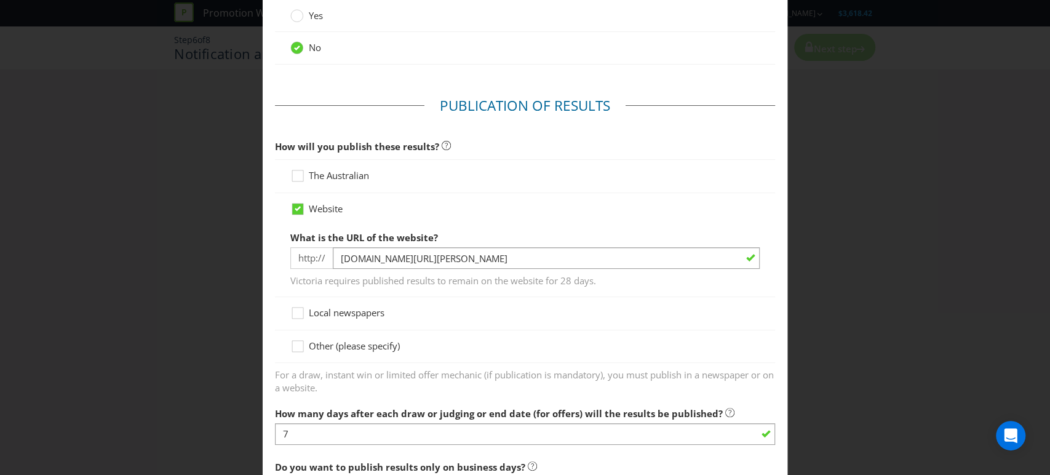
click at [615, 297] on div "Local newspapers" at bounding box center [525, 313] width 501 height 33
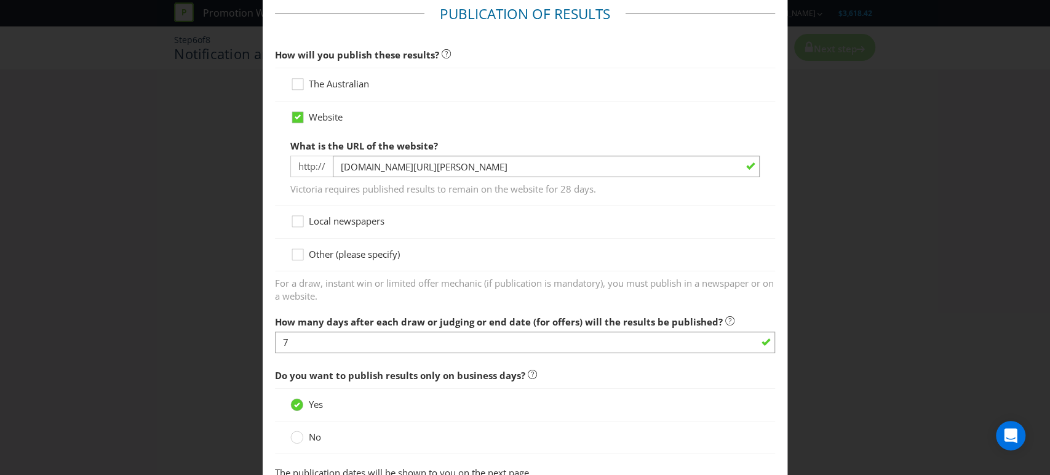
scroll to position [684, 0]
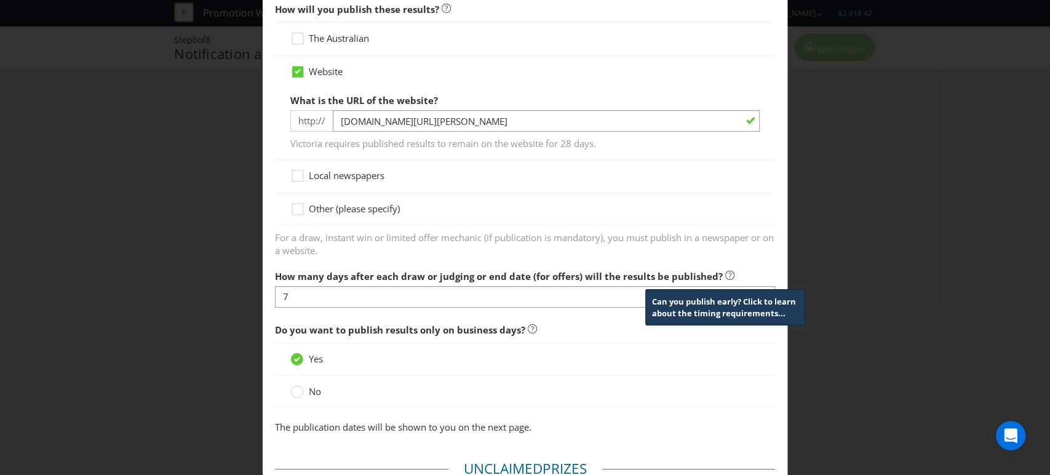
click at [726, 272] on icon at bounding box center [730, 275] width 9 height 9
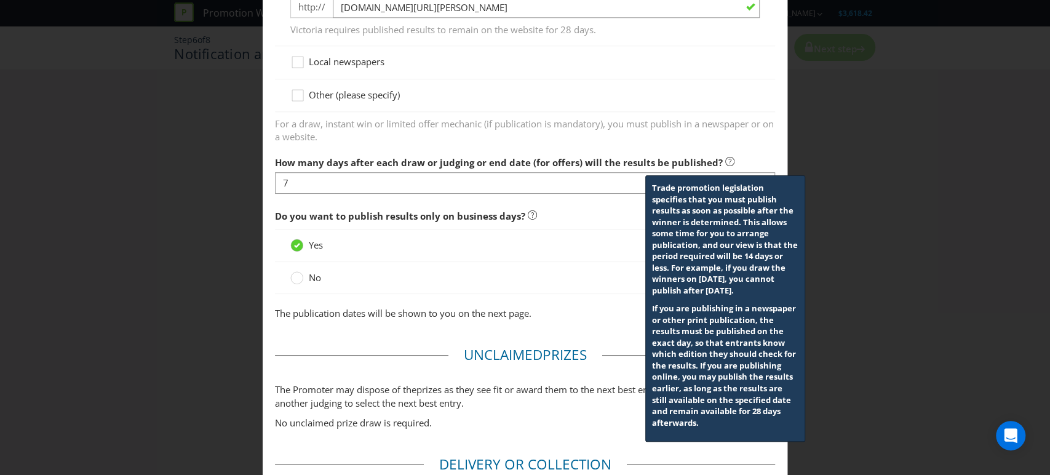
scroll to position [820, 0]
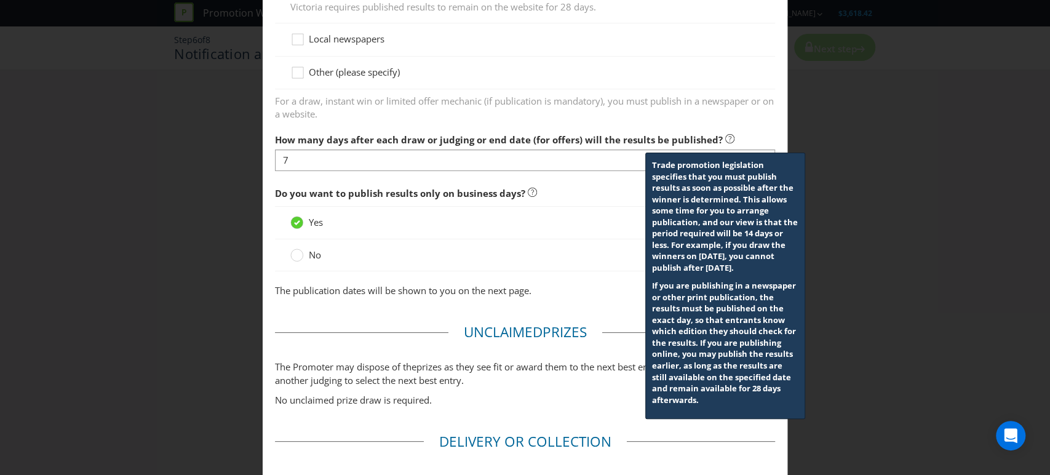
click at [515, 249] on div "No" at bounding box center [525, 255] width 470 height 13
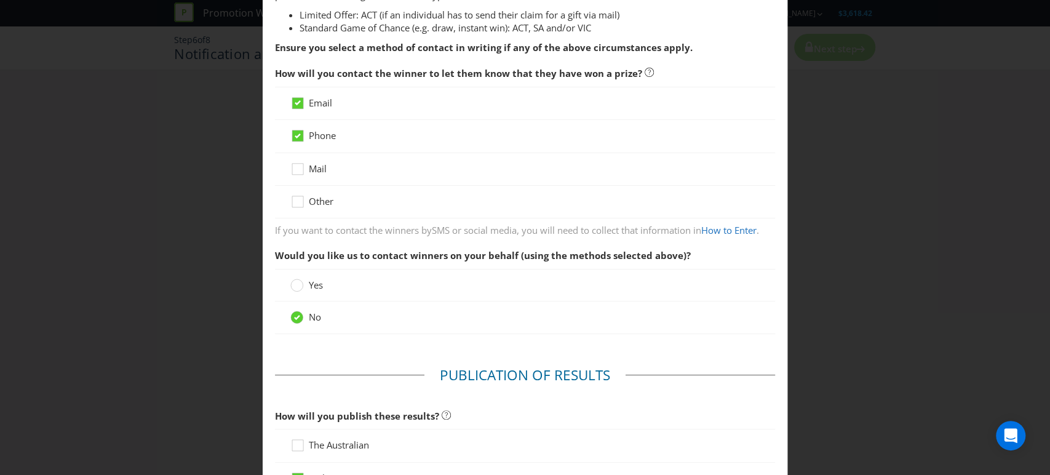
scroll to position [410, 0]
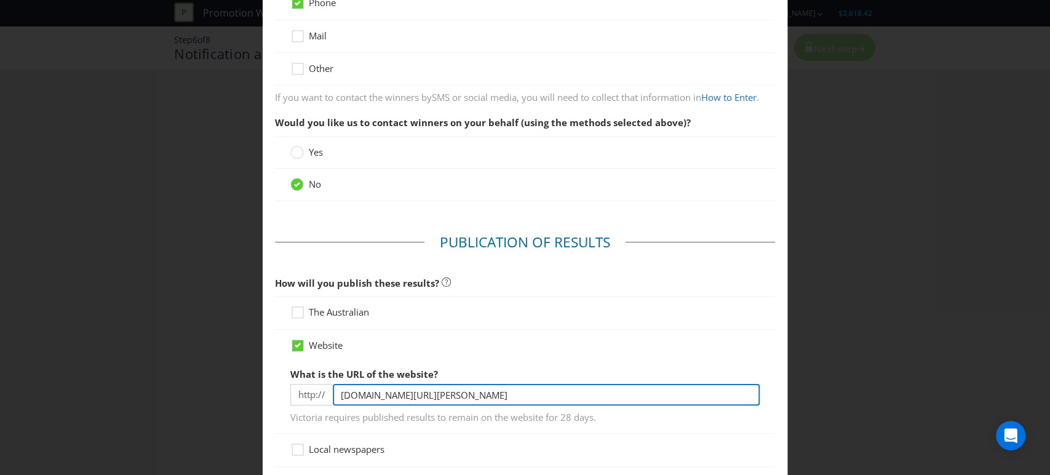
drag, startPoint x: 489, startPoint y: 394, endPoint x: 295, endPoint y: 386, distance: 194.0
click at [295, 386] on div "http:// [DOMAIN_NAME][URL][PERSON_NAME]" at bounding box center [525, 395] width 470 height 22
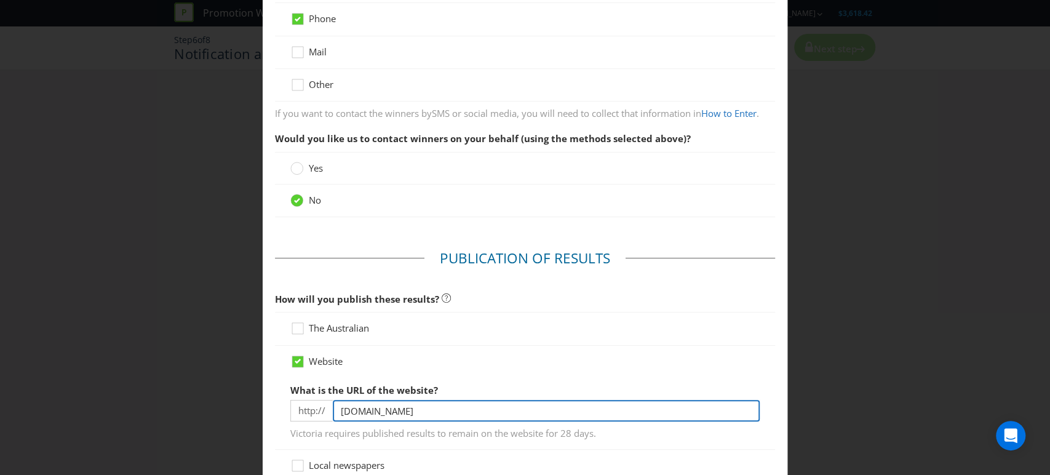
type input "[DOMAIN_NAME]"
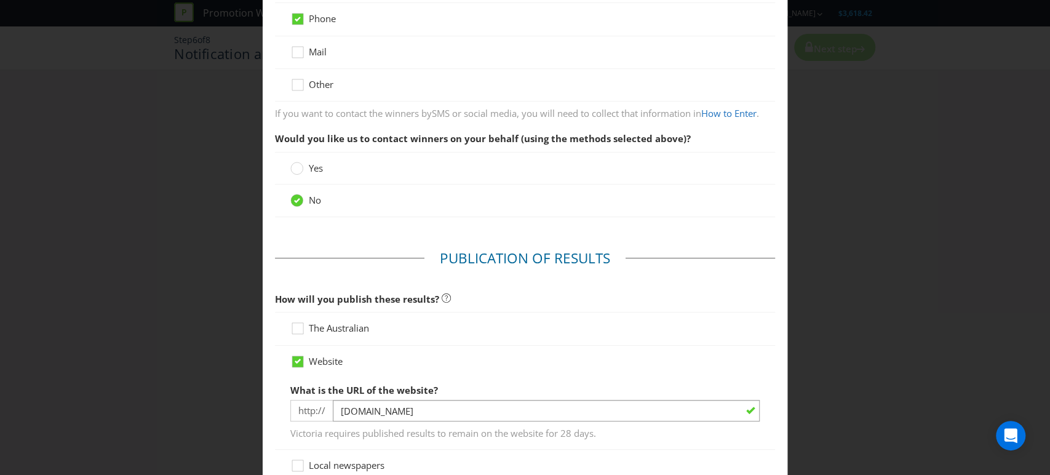
click at [550, 370] on div "Website What is the URL of the website? http:// [DOMAIN_NAME] Victoria requires…" at bounding box center [525, 398] width 470 height 86
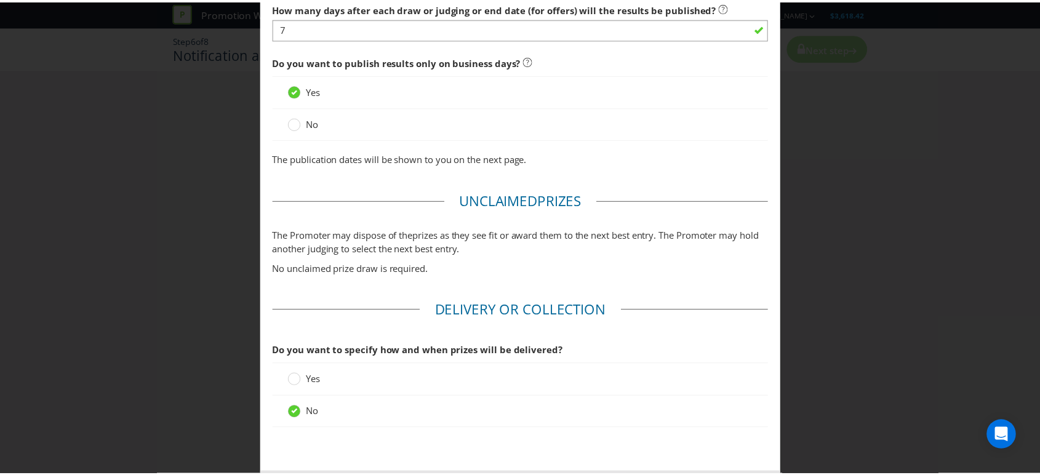
scroll to position [1009, 0]
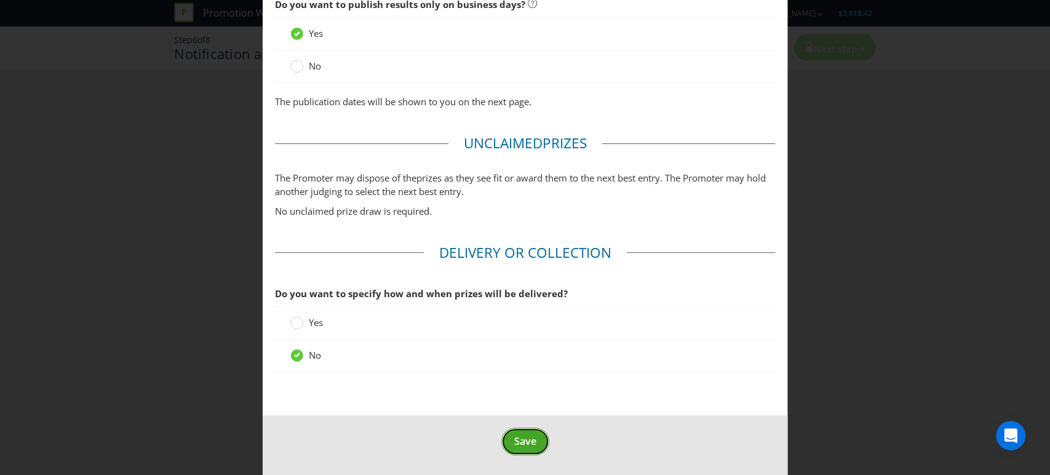
click at [520, 440] on span "Save" at bounding box center [525, 441] width 22 height 14
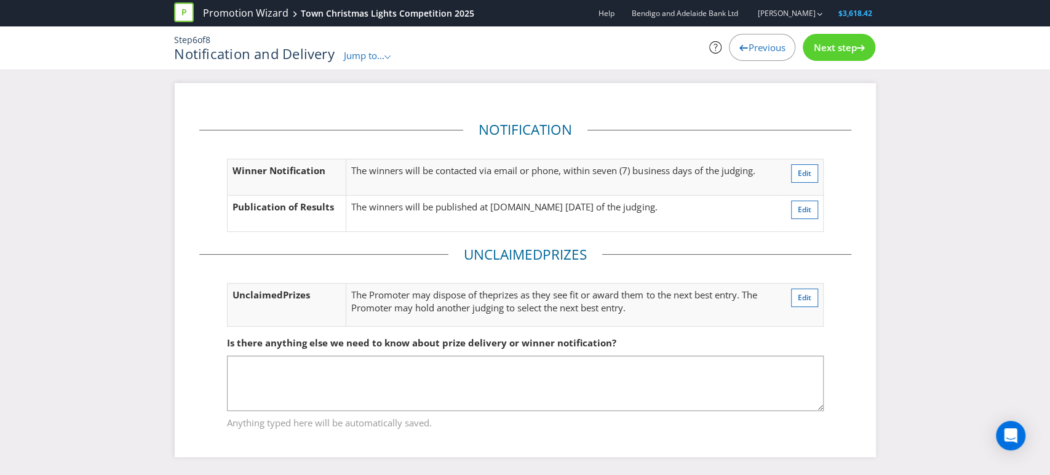
click at [753, 45] on span "Previous" at bounding box center [766, 47] width 37 height 12
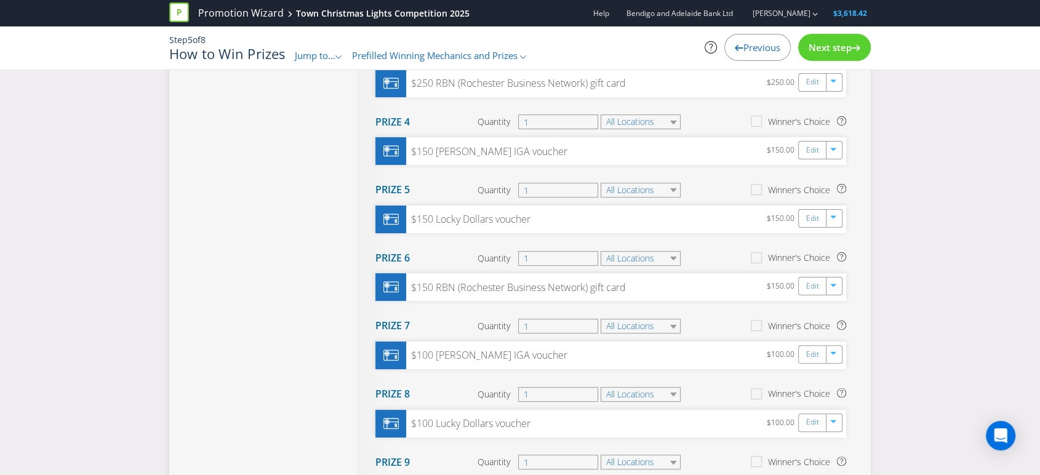
scroll to position [605, 0]
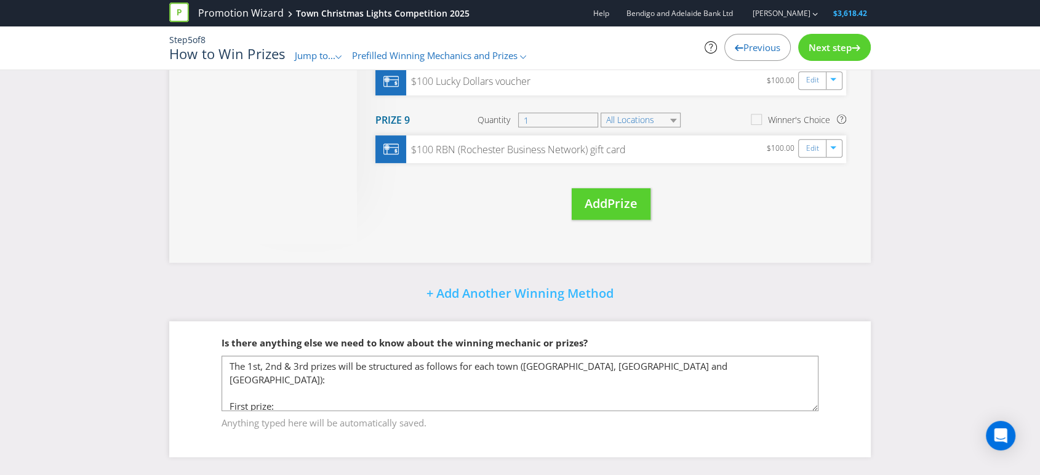
click at [857, 43] on div at bounding box center [856, 45] width 9 height 9
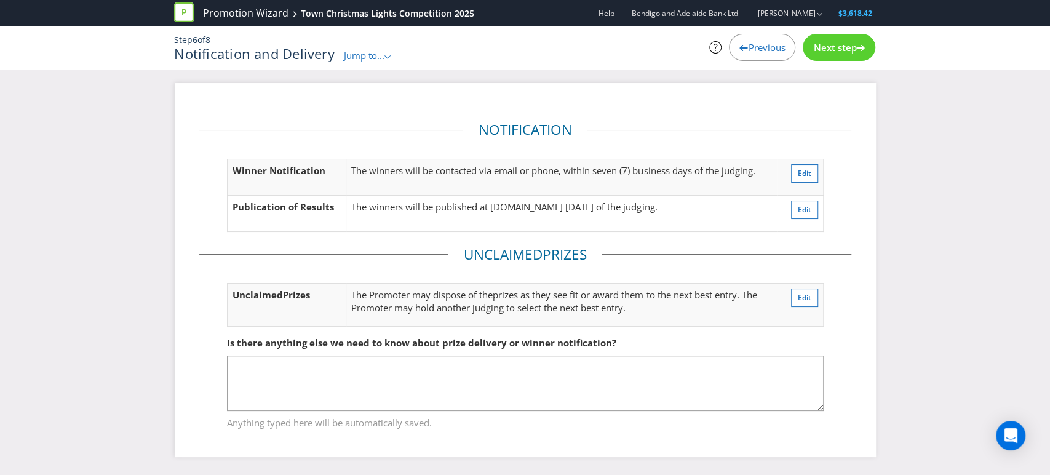
click at [748, 48] on span "Previous" at bounding box center [766, 47] width 37 height 12
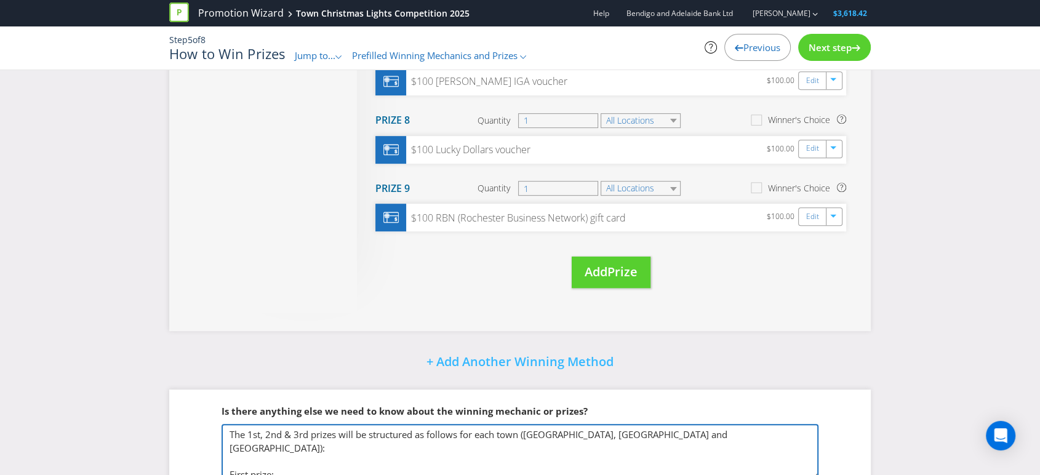
scroll to position [605, 0]
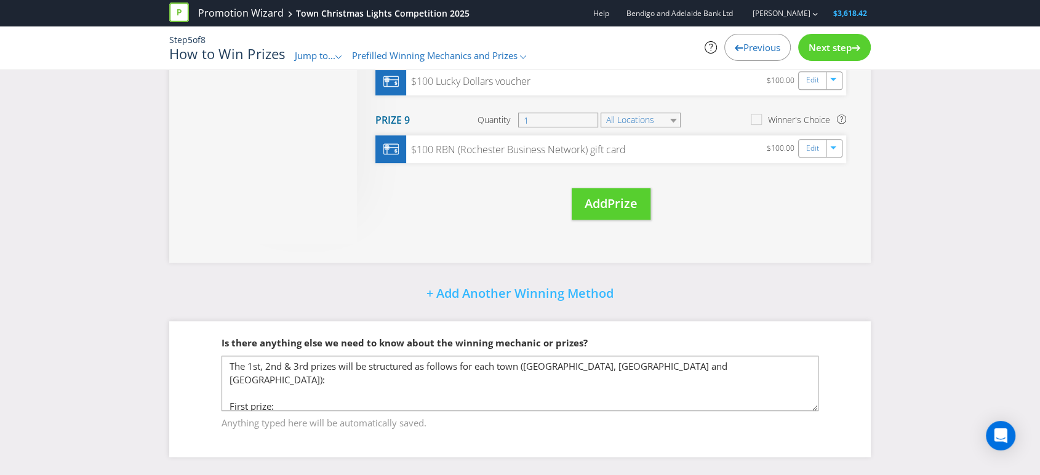
click at [833, 49] on span "Next step" at bounding box center [830, 47] width 43 height 12
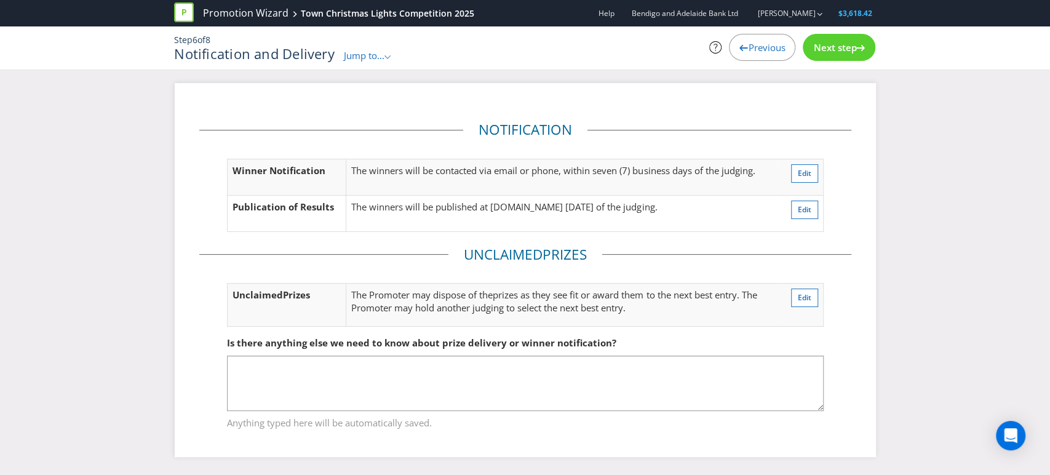
click at [835, 47] on span "Next step" at bounding box center [835, 47] width 43 height 12
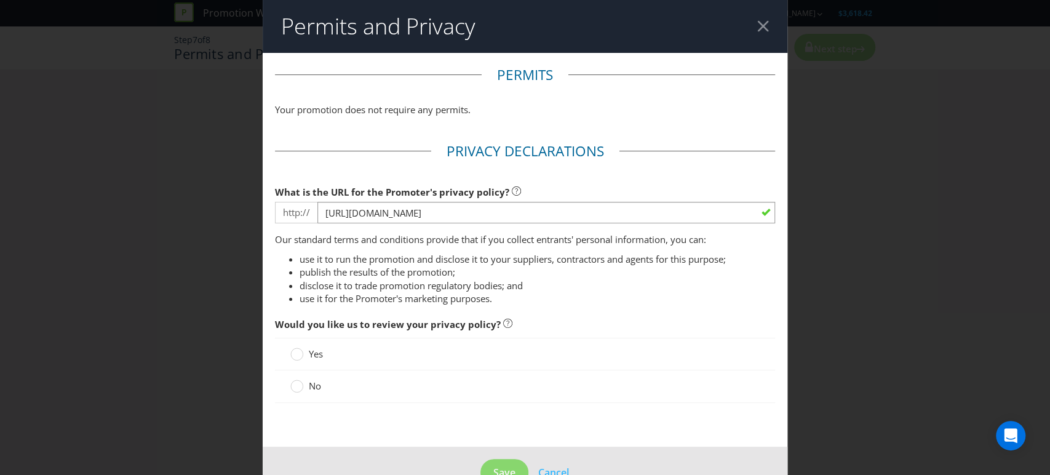
click at [758, 28] on div at bounding box center [764, 26] width 12 height 12
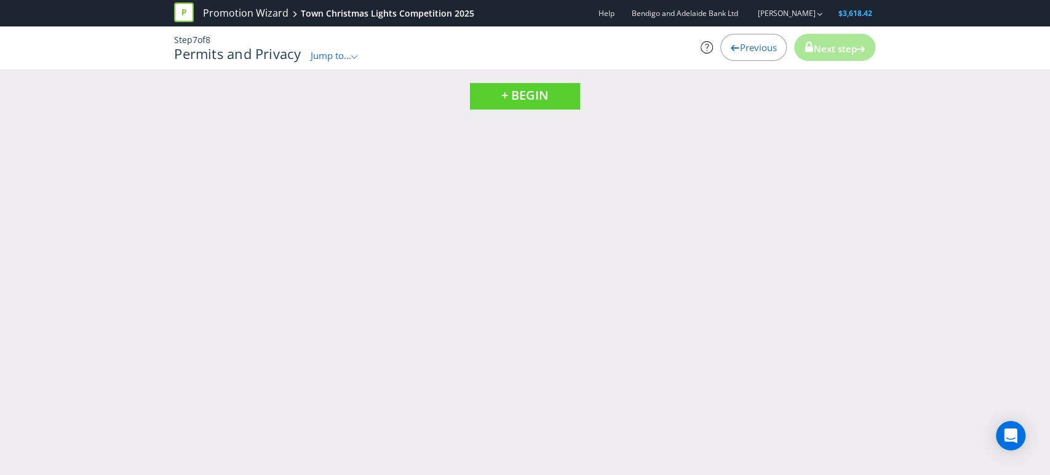
click at [758, 45] on span "Previous" at bounding box center [758, 47] width 37 height 12
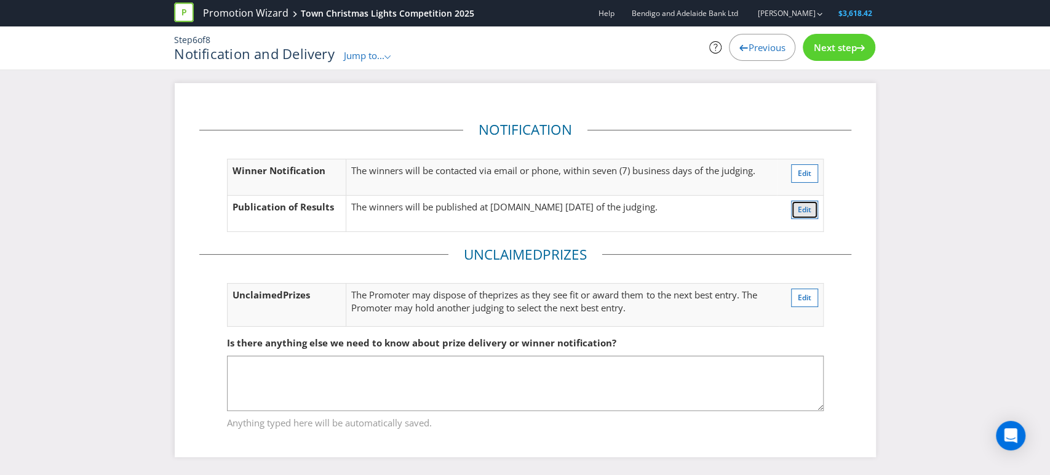
click at [809, 209] on span "Edit" at bounding box center [805, 209] width 14 height 10
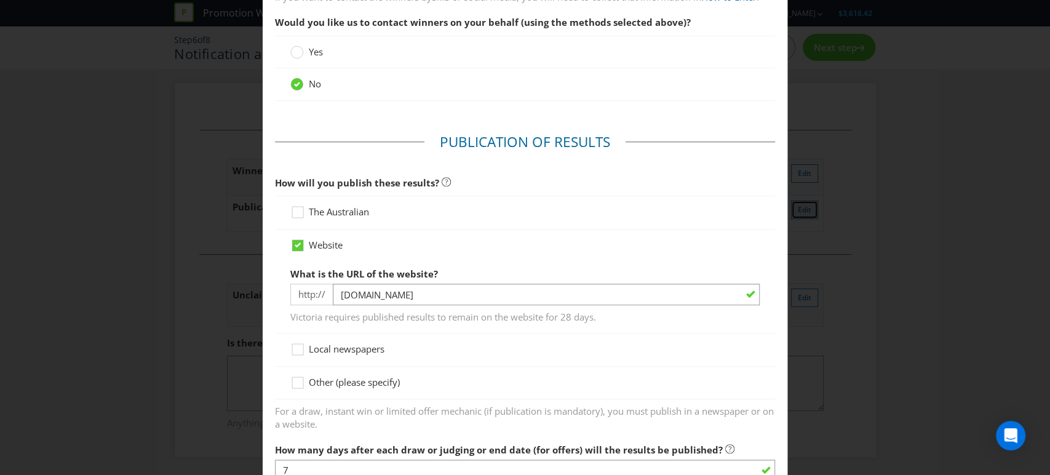
scroll to position [505, 0]
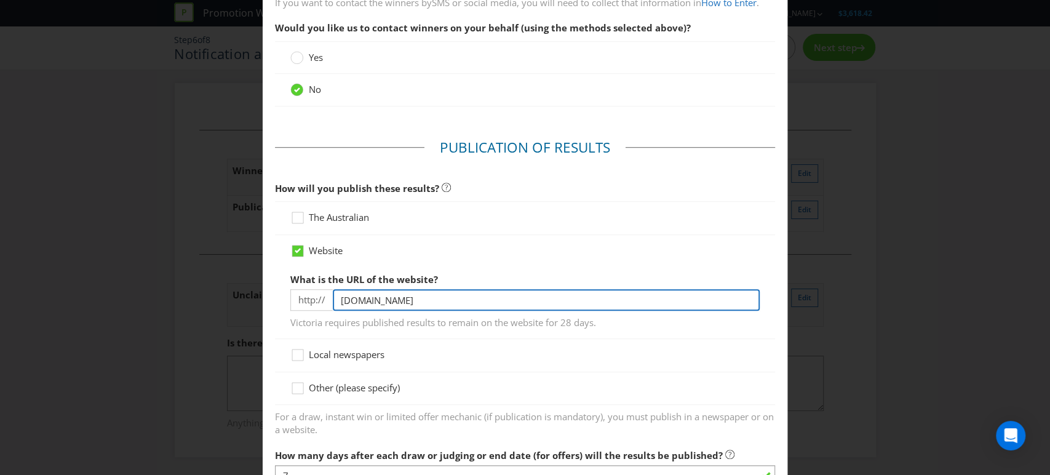
drag, startPoint x: 434, startPoint y: 297, endPoint x: 330, endPoint y: 295, distance: 104.6
click at [333, 295] on input "[DOMAIN_NAME]" at bounding box center [547, 300] width 428 height 22
type input "b"
type input "[DOMAIN_NAME][URL][PERSON_NAME]"
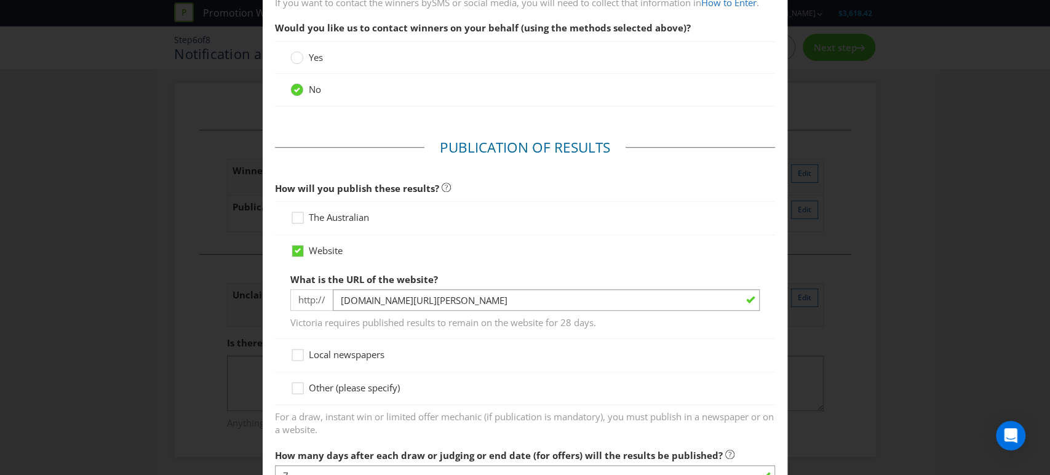
click at [452, 343] on div "Local newspapers" at bounding box center [525, 355] width 501 height 33
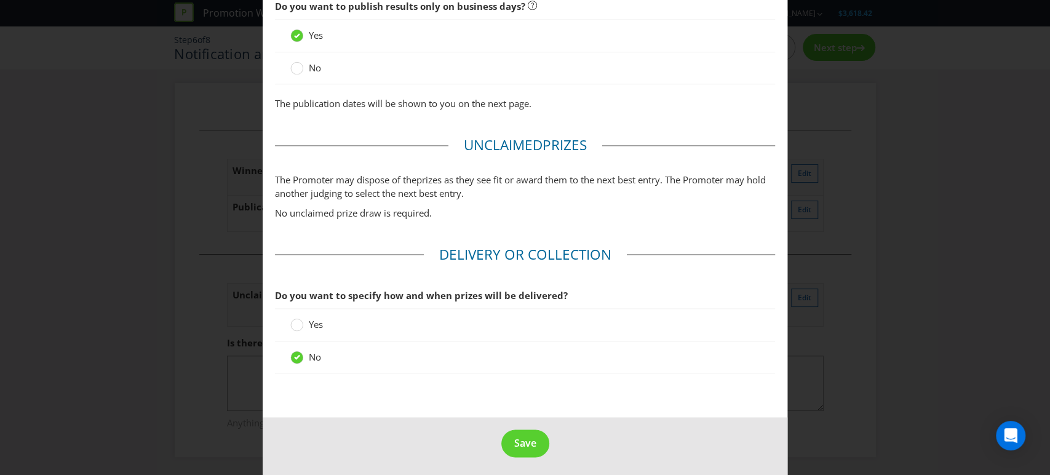
scroll to position [1009, 0]
click at [518, 438] on span "Save" at bounding box center [525, 441] width 22 height 14
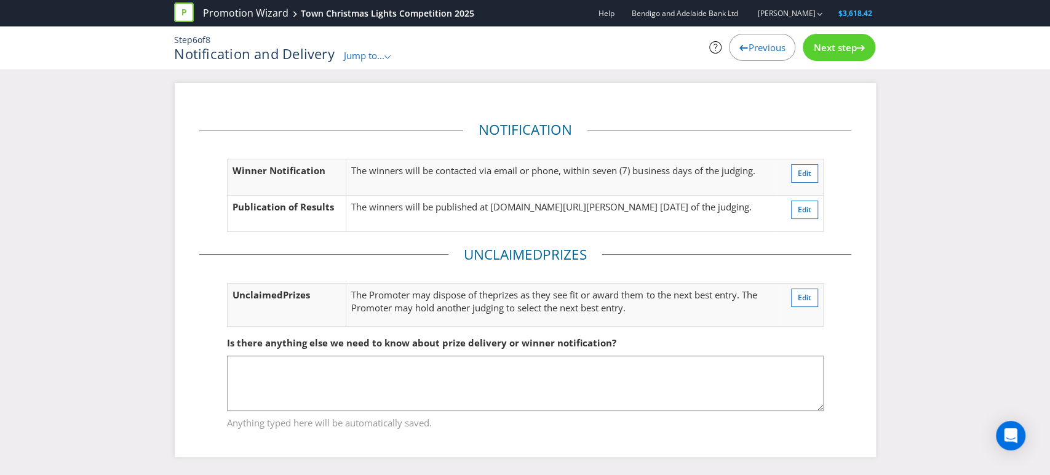
click at [830, 47] on span "Next step" at bounding box center [835, 47] width 43 height 12
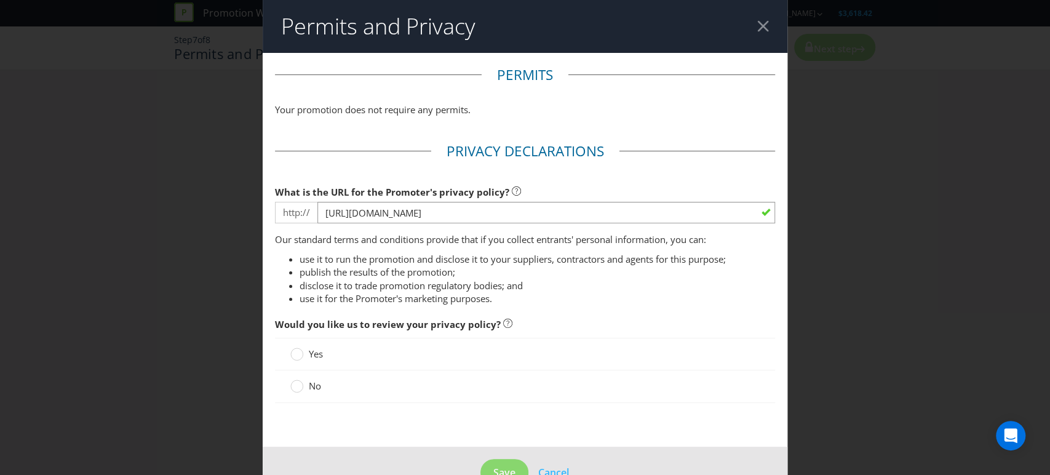
scroll to position [33, 0]
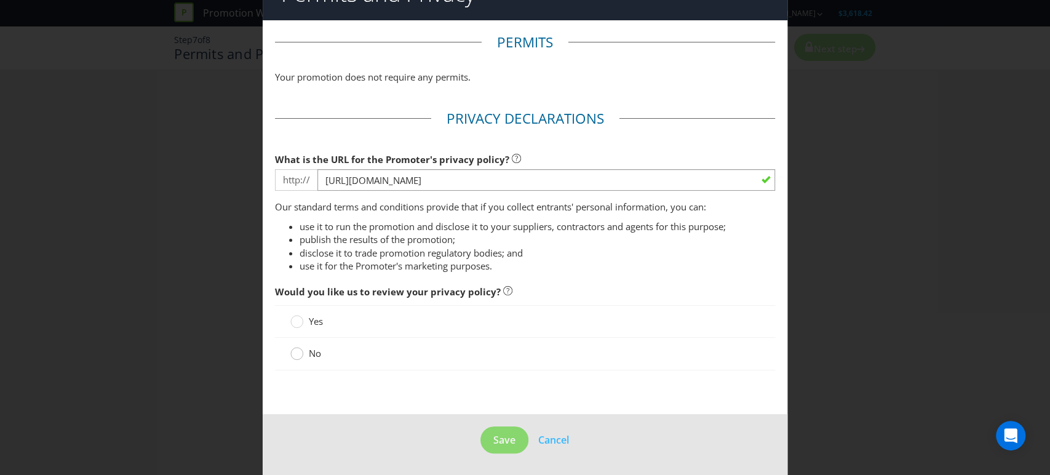
click at [292, 354] on circle at bounding box center [297, 354] width 12 height 12
click at [0, 0] on input "No" at bounding box center [0, 0] width 0 height 0
click at [497, 439] on span "Save" at bounding box center [505, 440] width 22 height 14
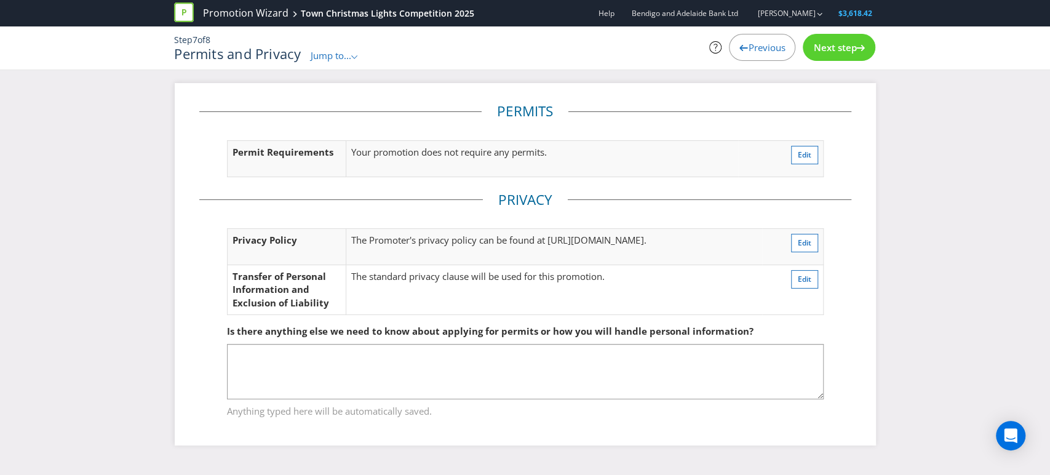
click at [764, 50] on span "Previous" at bounding box center [766, 47] width 37 height 12
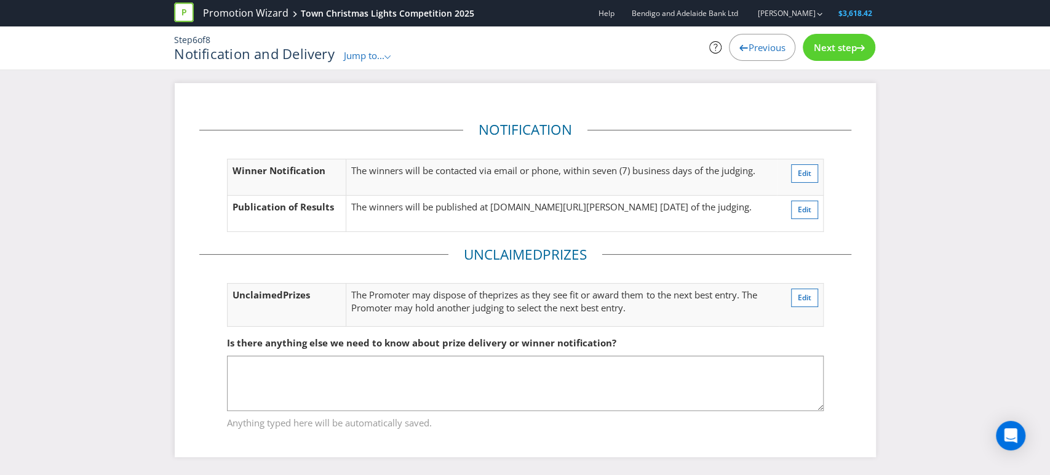
click at [764, 50] on span "Previous" at bounding box center [766, 47] width 37 height 12
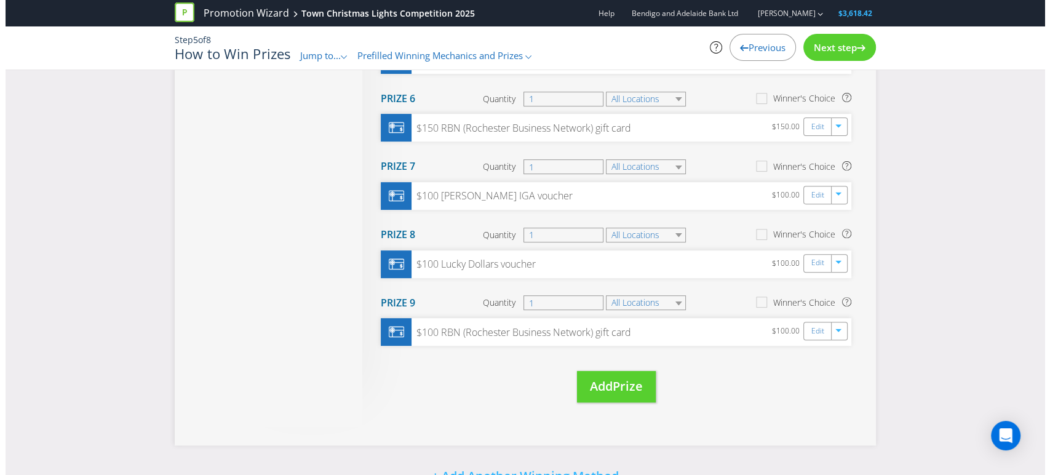
scroll to position [410, 0]
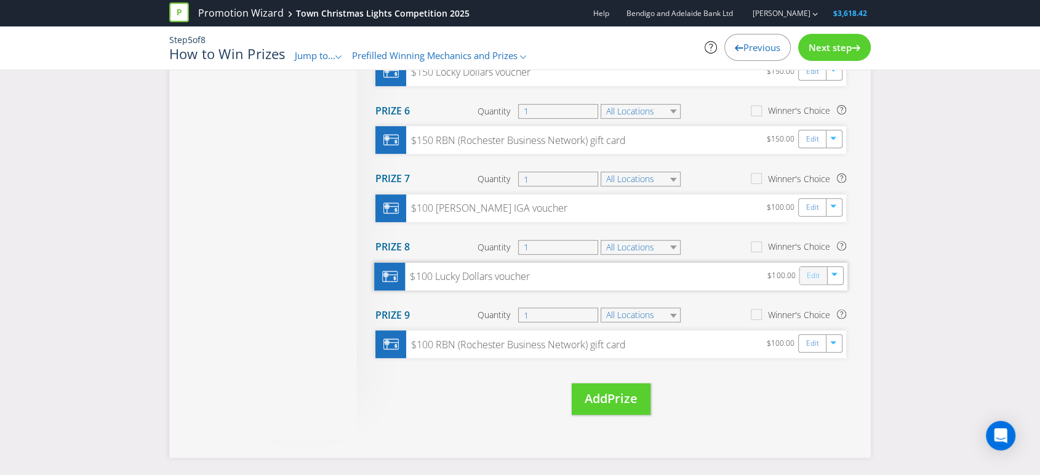
click at [810, 275] on link "Edit" at bounding box center [813, 275] width 13 height 14
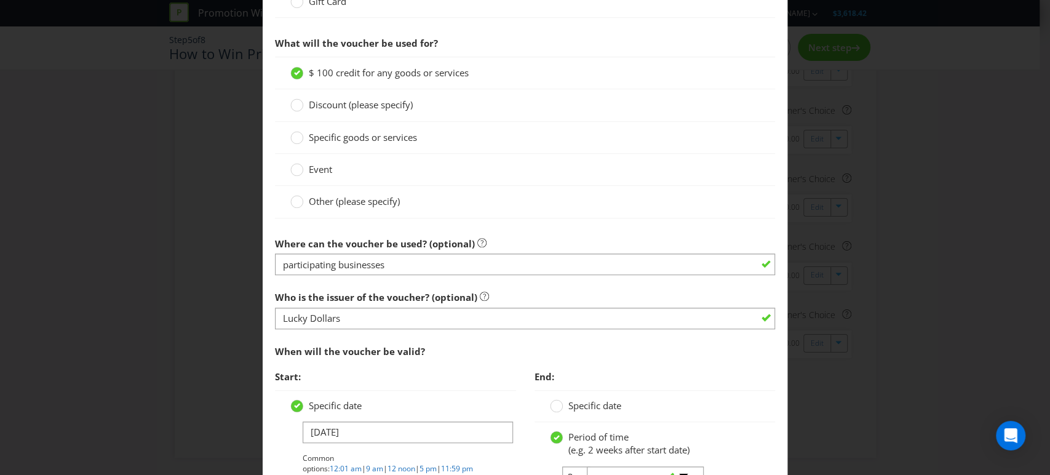
scroll to position [615, 0]
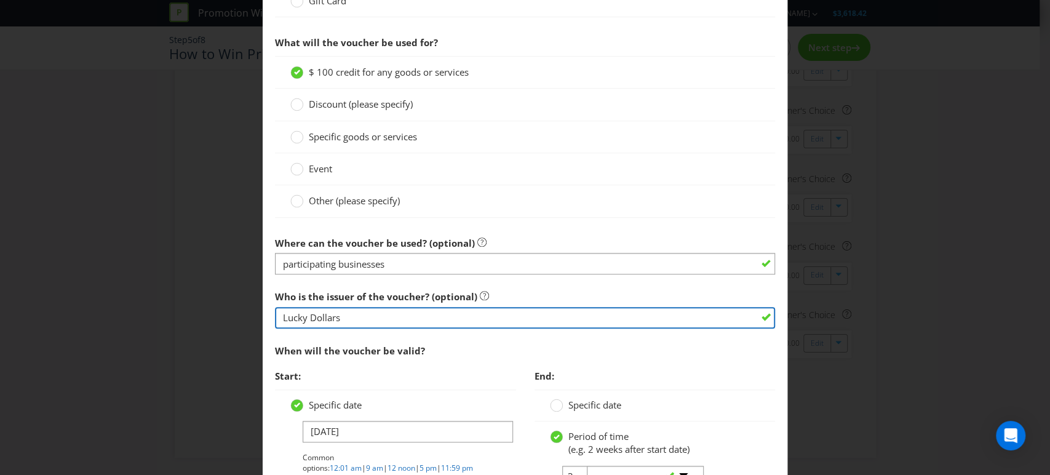
click at [295, 318] on input "Lucky Dollars" at bounding box center [525, 318] width 501 height 22
type input "Locky Dollars"
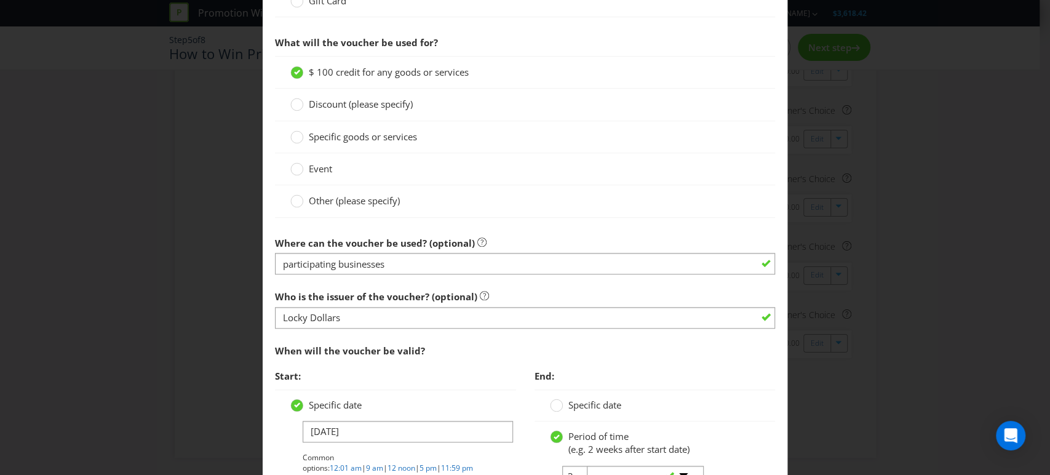
click at [369, 334] on section "Is this a voucher or a gift card? Voucher Gift Card What will the voucher be us…" at bounding box center [525, 270] width 501 height 687
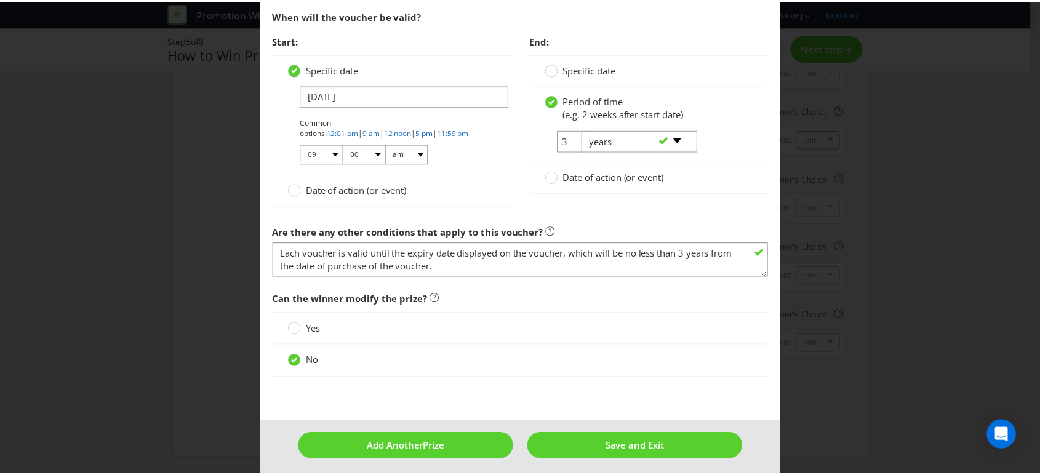
scroll to position [956, 0]
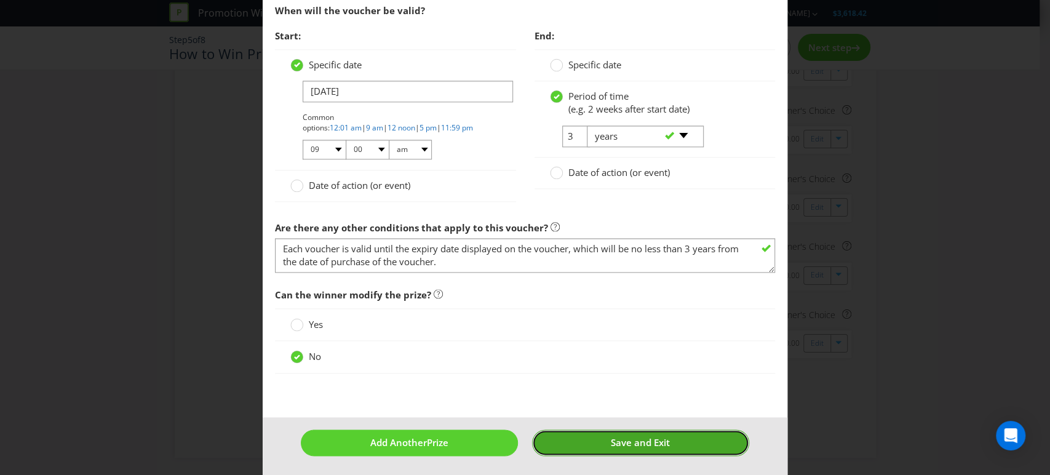
click at [571, 437] on button "Save and Exit" at bounding box center [640, 443] width 217 height 26
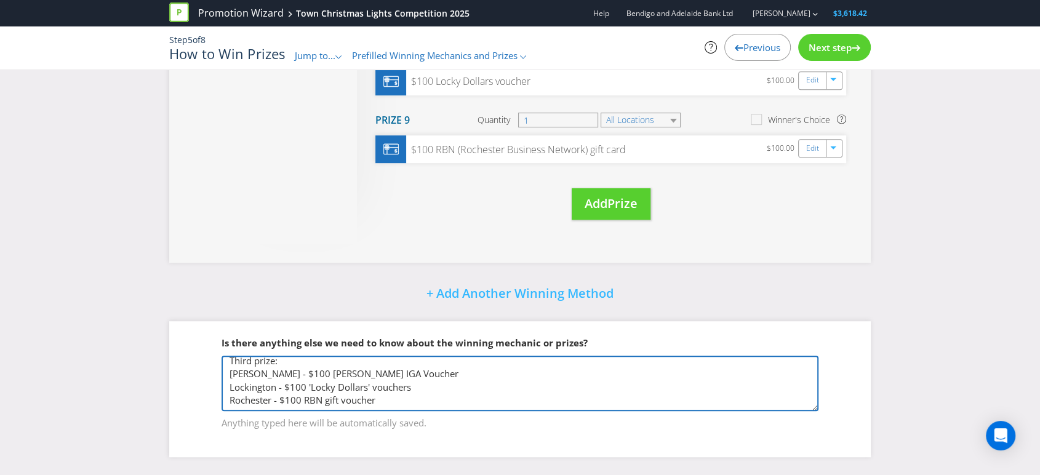
scroll to position [190, 0]
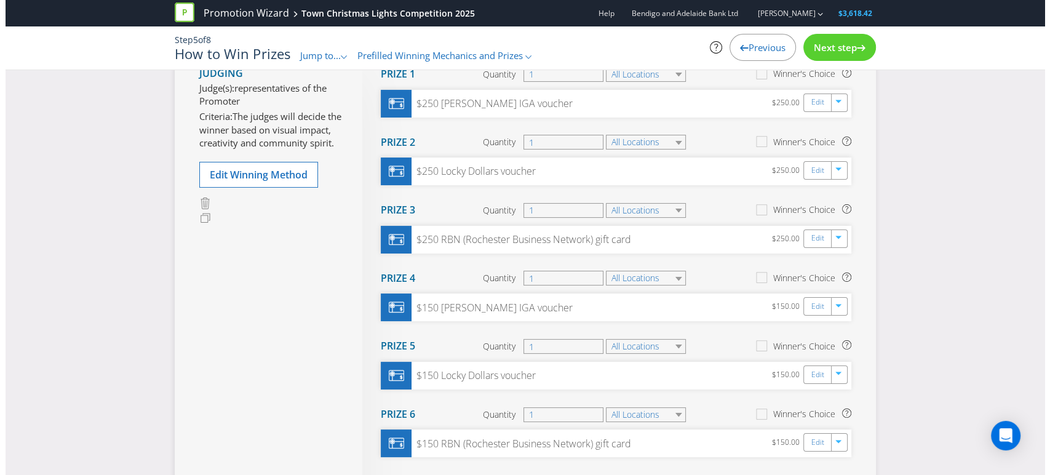
scroll to position [0, 0]
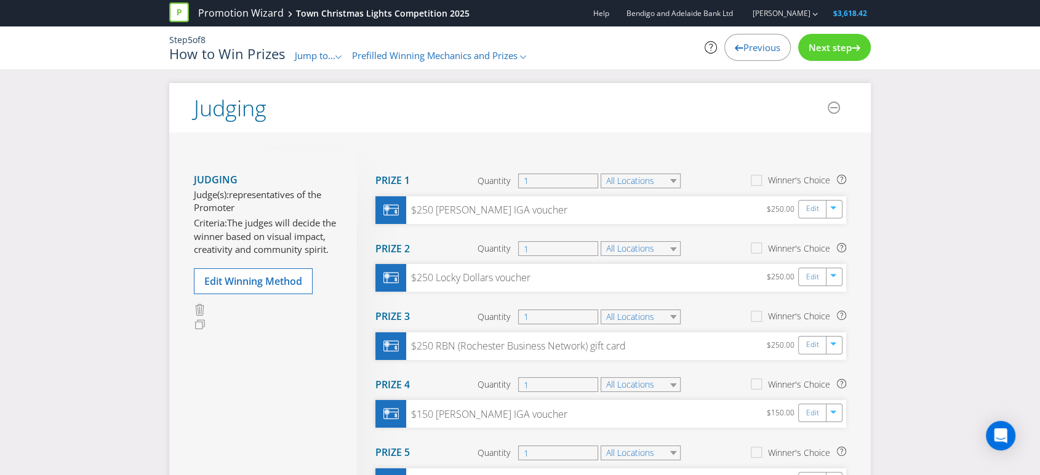
click at [834, 43] on span "Next step" at bounding box center [830, 47] width 43 height 12
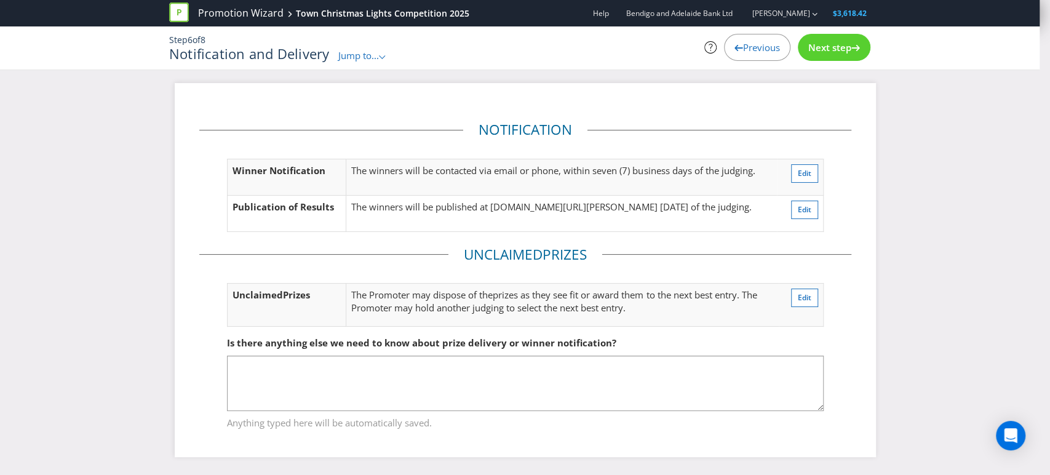
click at [748, 45] on span "Previous" at bounding box center [761, 47] width 37 height 12
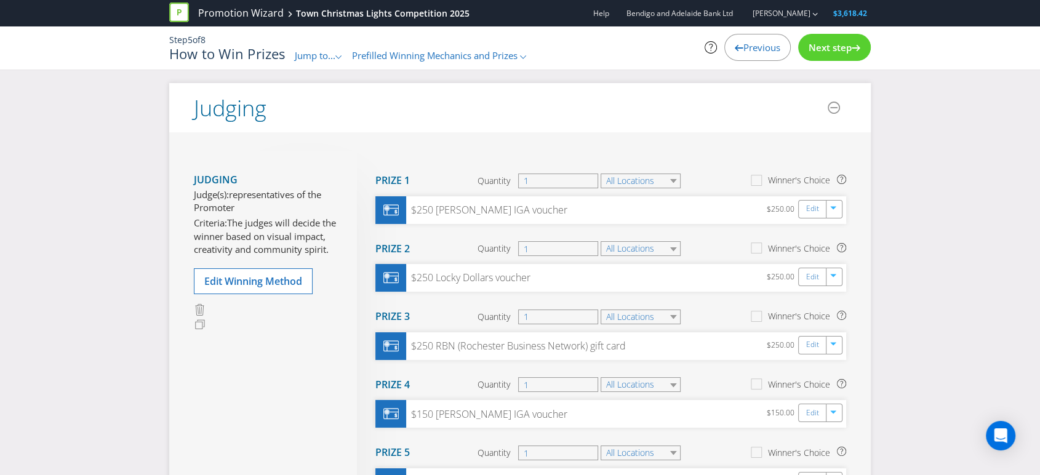
click at [829, 41] on span "Next step" at bounding box center [830, 47] width 43 height 12
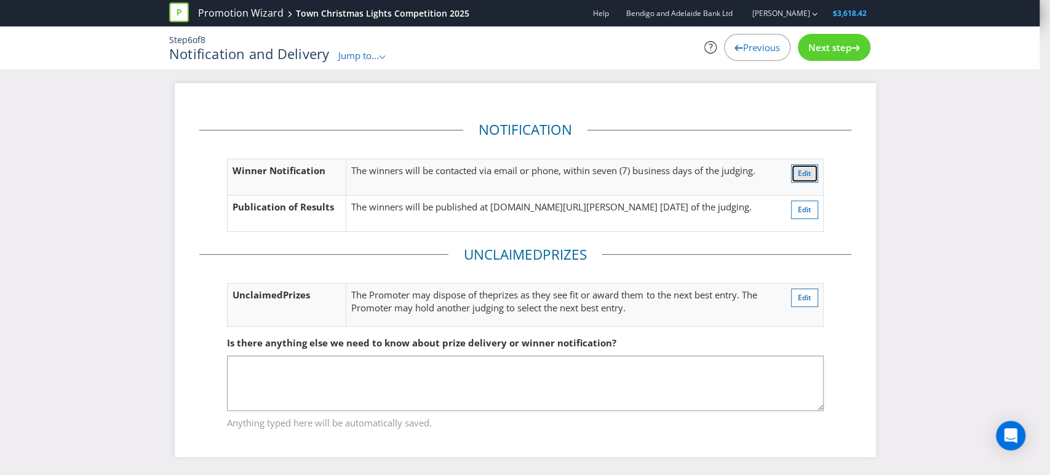
click at [806, 170] on span "Edit" at bounding box center [805, 173] width 14 height 10
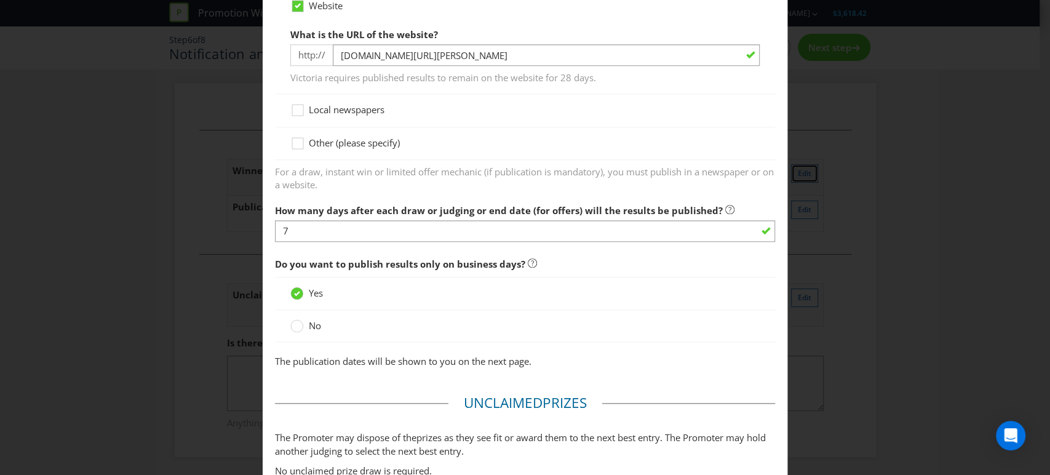
scroll to position [752, 0]
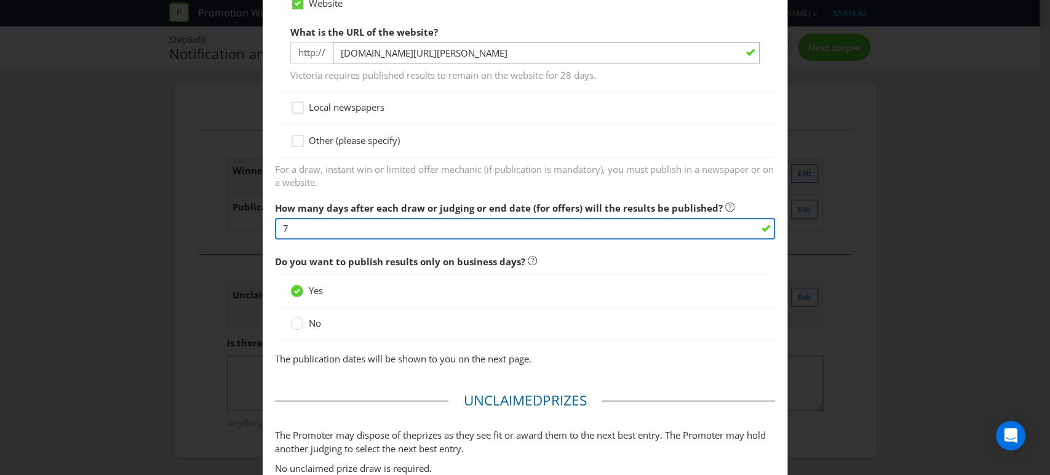
click at [286, 226] on input "7" at bounding box center [525, 229] width 501 height 22
type input "5"
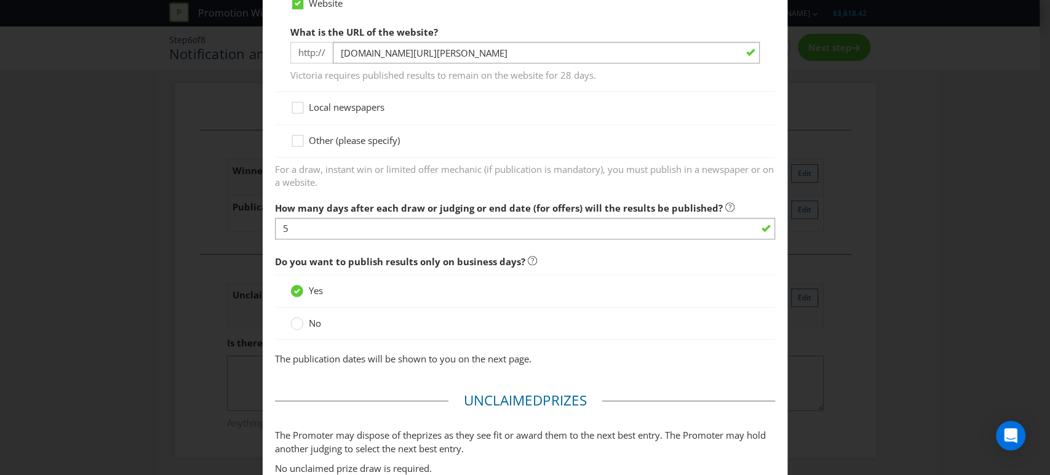
click at [521, 317] on div "No" at bounding box center [525, 323] width 470 height 13
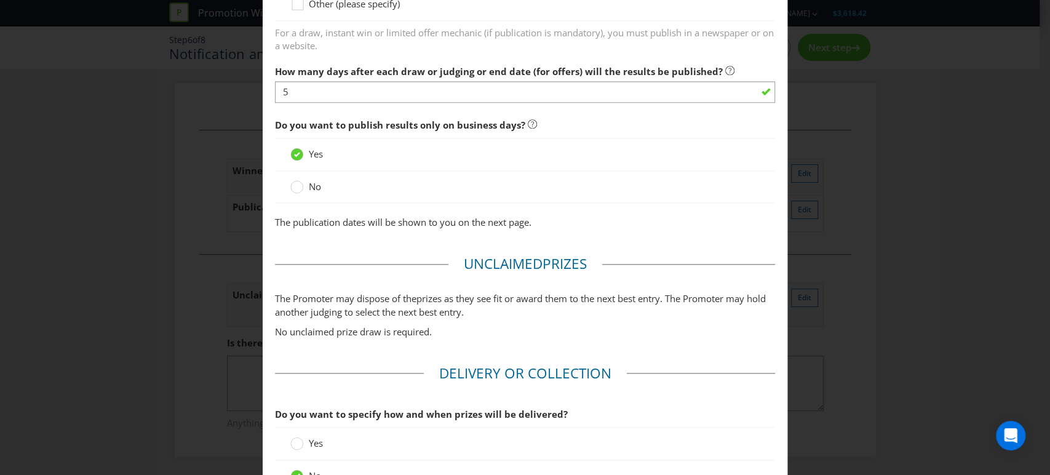
scroll to position [1009, 0]
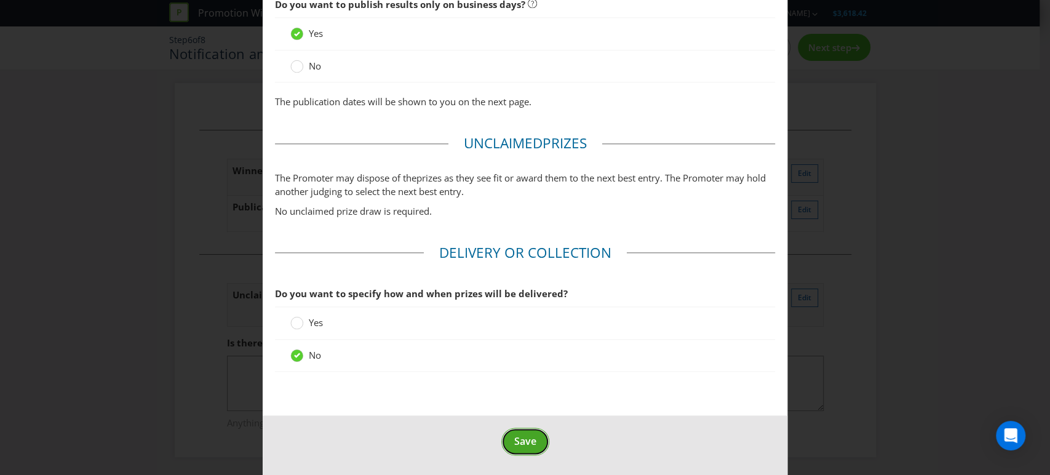
click at [519, 434] on span "Save" at bounding box center [525, 441] width 22 height 14
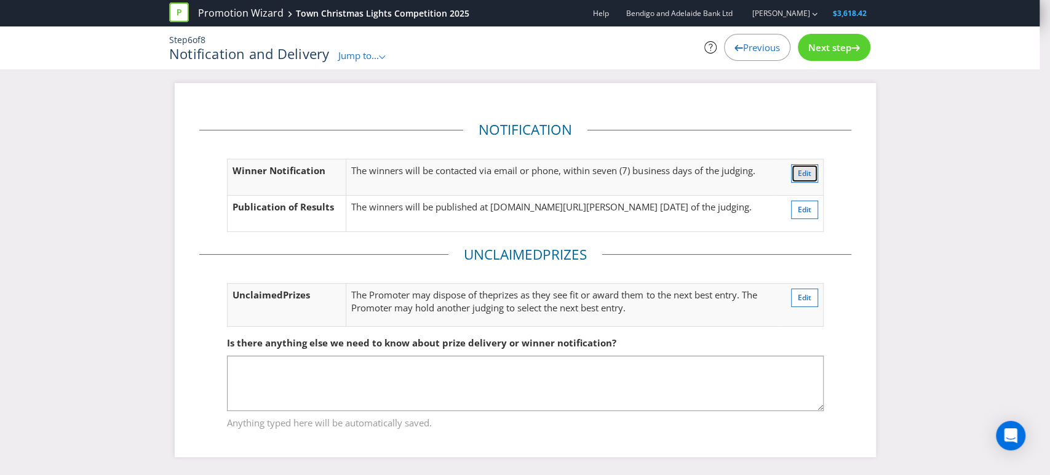
click at [802, 169] on span "Edit" at bounding box center [805, 173] width 14 height 10
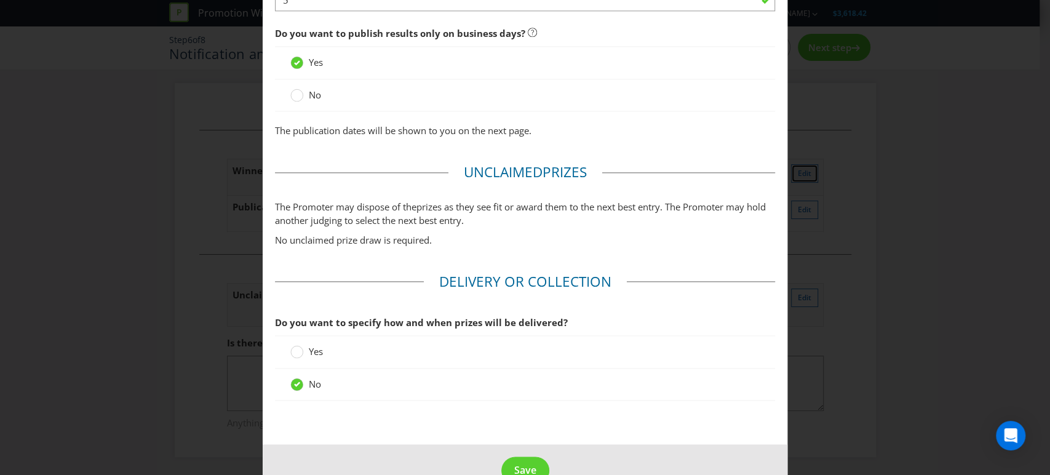
scroll to position [1009, 0]
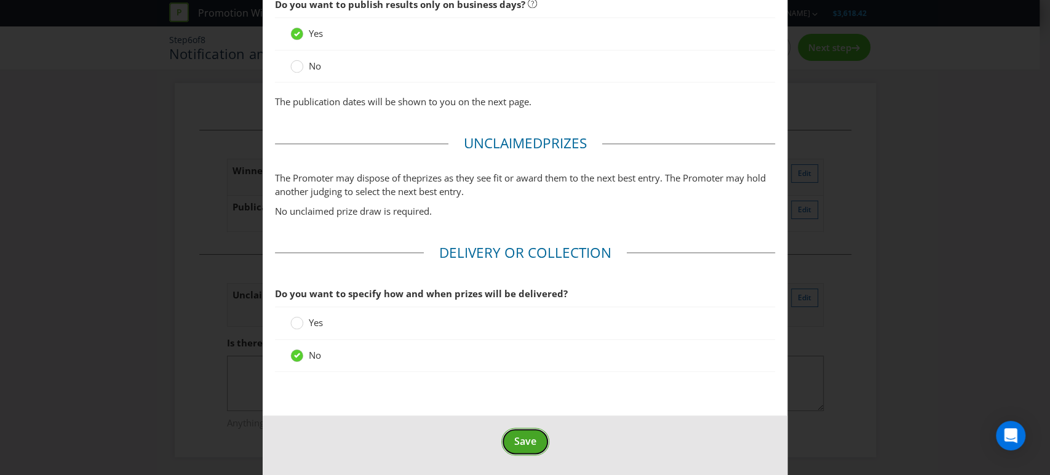
click at [517, 439] on span "Save" at bounding box center [525, 441] width 22 height 14
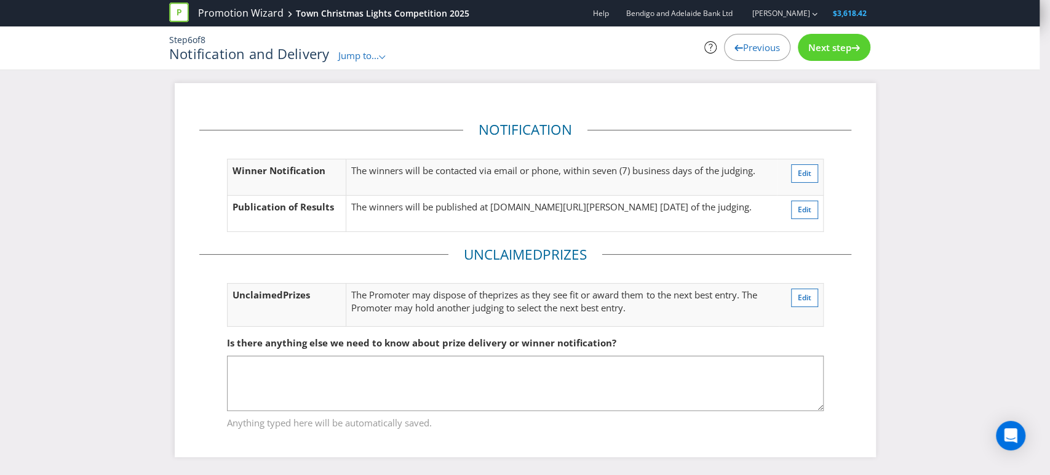
click at [618, 168] on p "The winners will be contacted via email or phone, within seven (7) business day…" at bounding box center [561, 170] width 420 height 13
click at [802, 169] on span "Edit" at bounding box center [805, 173] width 14 height 10
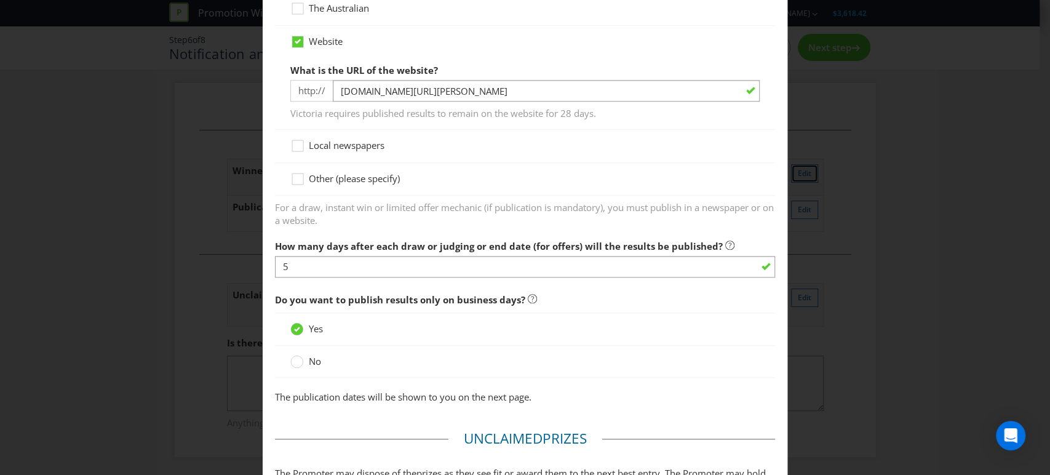
scroll to position [1009, 0]
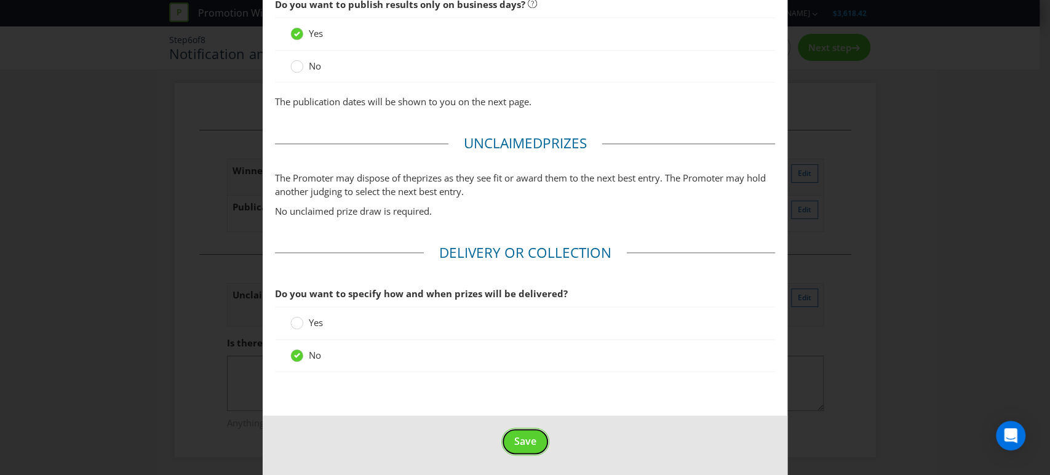
click at [521, 437] on span "Save" at bounding box center [525, 441] width 22 height 14
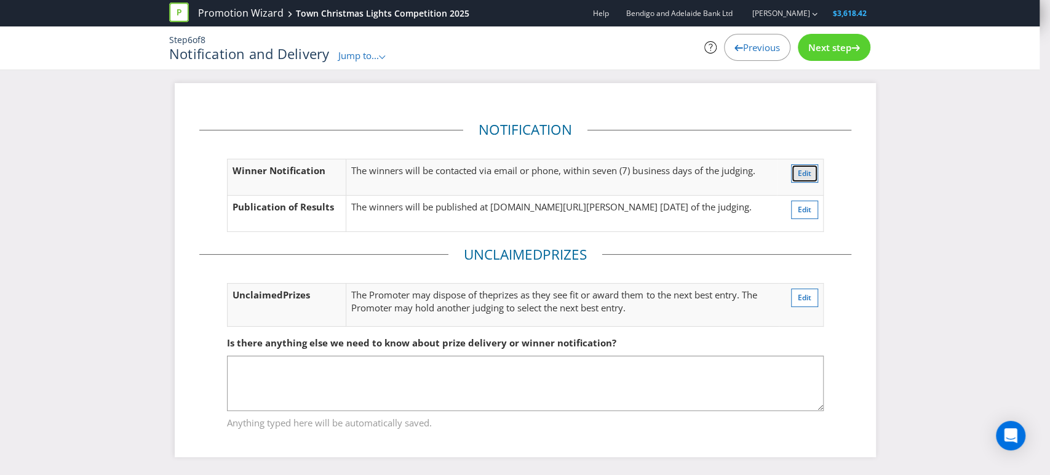
click at [801, 168] on span "Edit" at bounding box center [805, 173] width 14 height 10
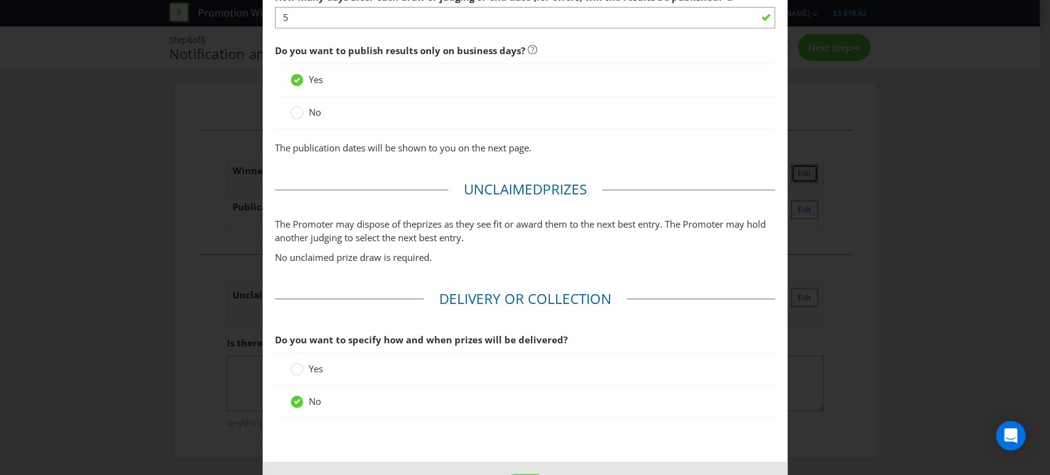
scroll to position [1009, 0]
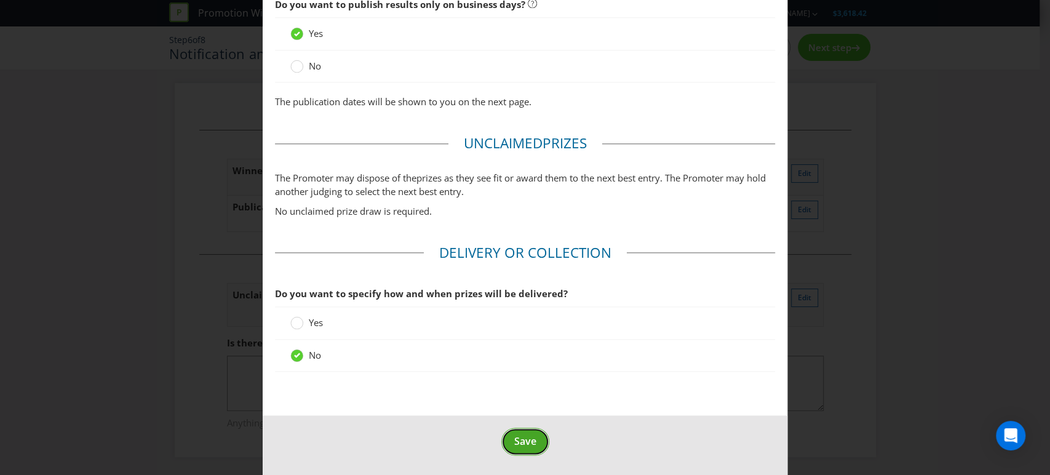
click at [520, 434] on span "Save" at bounding box center [525, 441] width 22 height 14
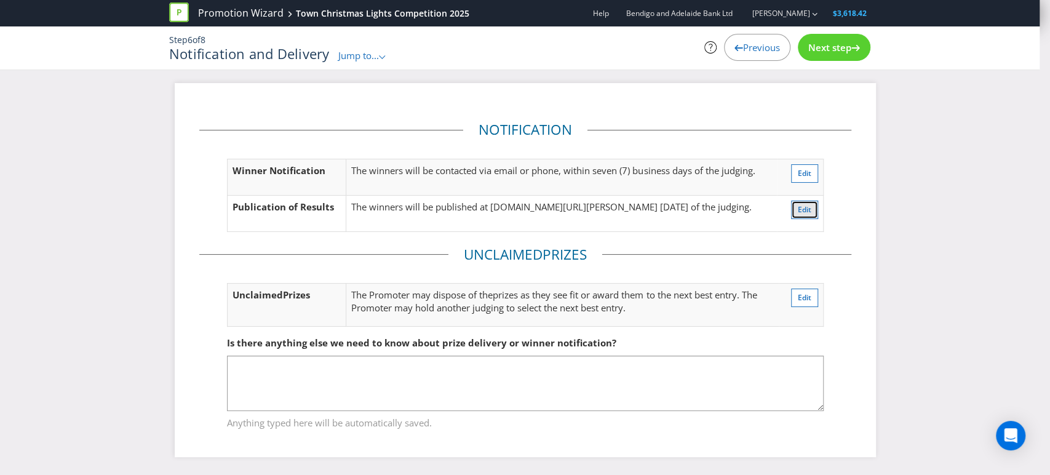
click at [804, 210] on span "Edit" at bounding box center [805, 209] width 14 height 10
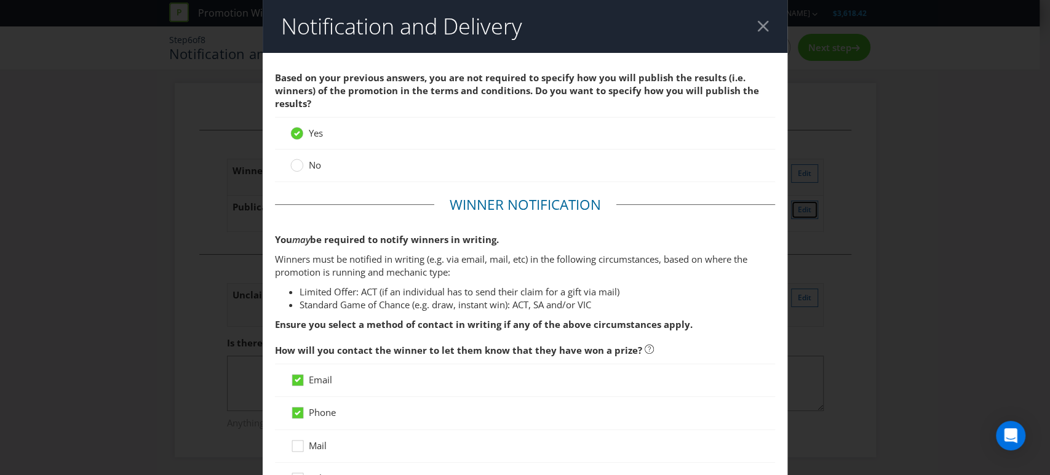
scroll to position [641, 0]
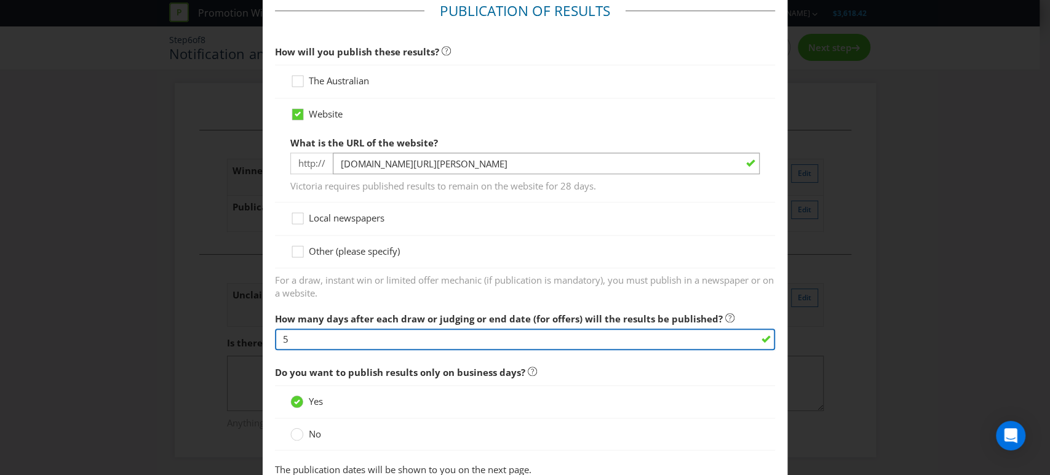
click at [341, 335] on input "5" at bounding box center [525, 340] width 501 height 22
type input "7"
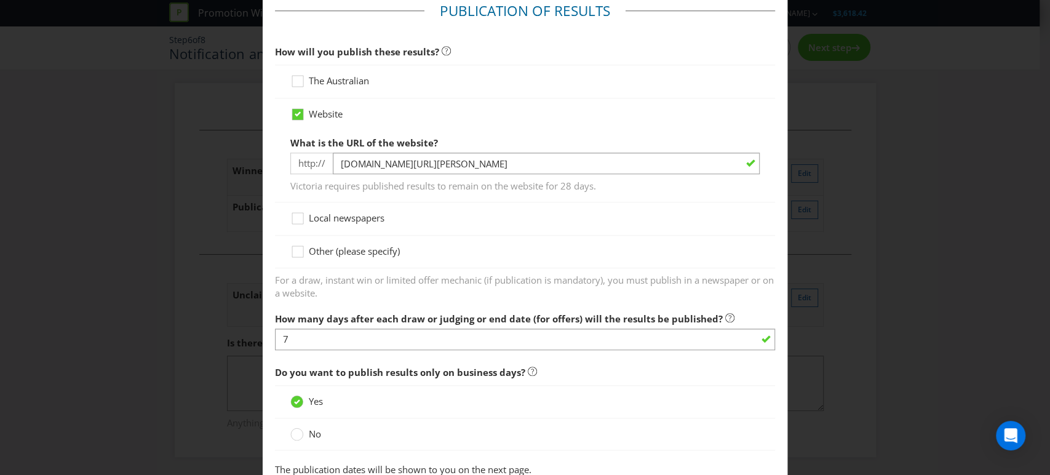
click at [566, 381] on span "Do you want to publish results only on business days?" at bounding box center [525, 372] width 501 height 25
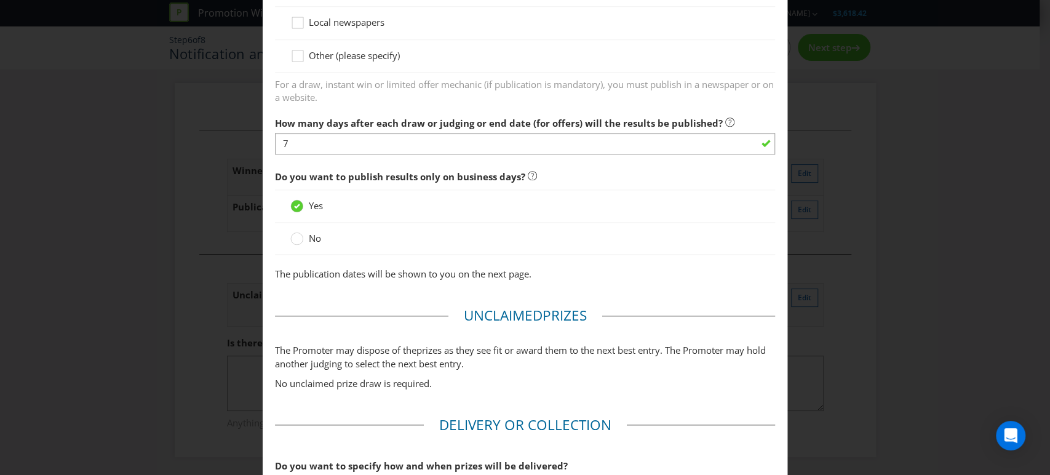
scroll to position [847, 0]
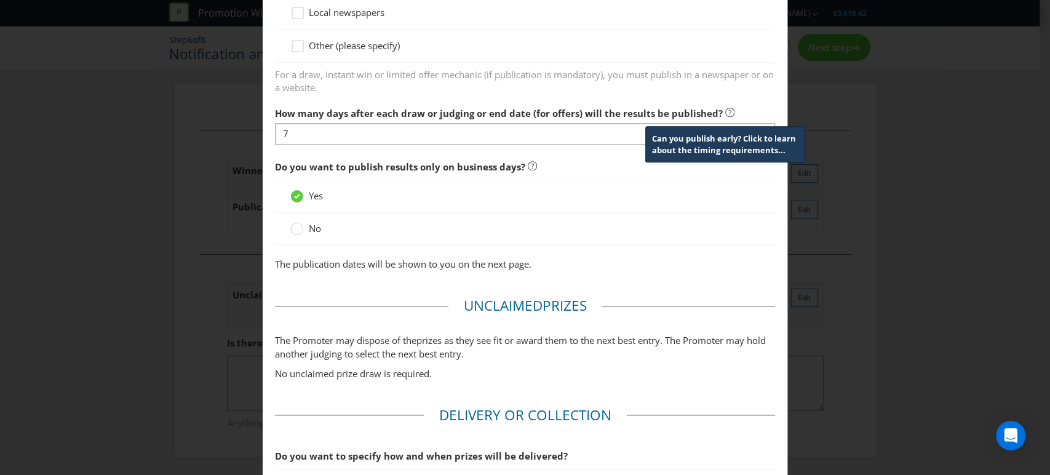
click at [726, 108] on icon at bounding box center [730, 112] width 9 height 9
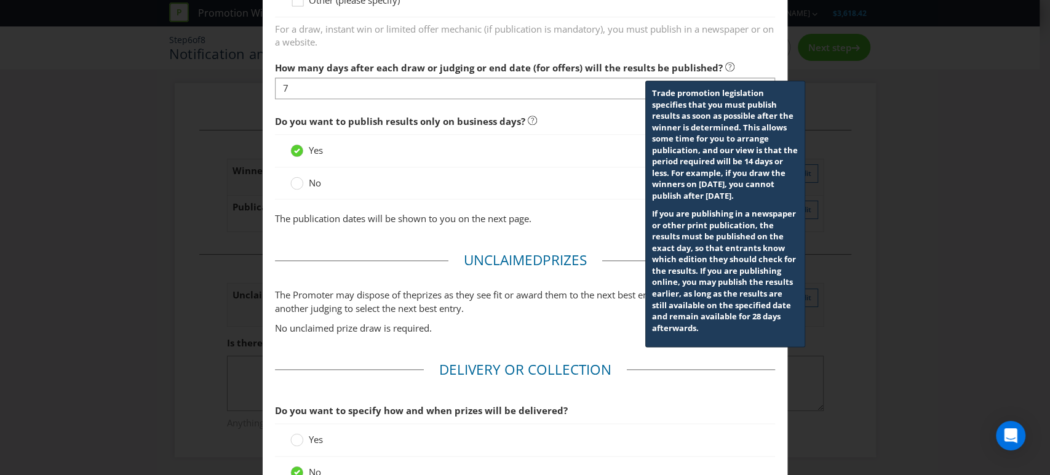
scroll to position [915, 0]
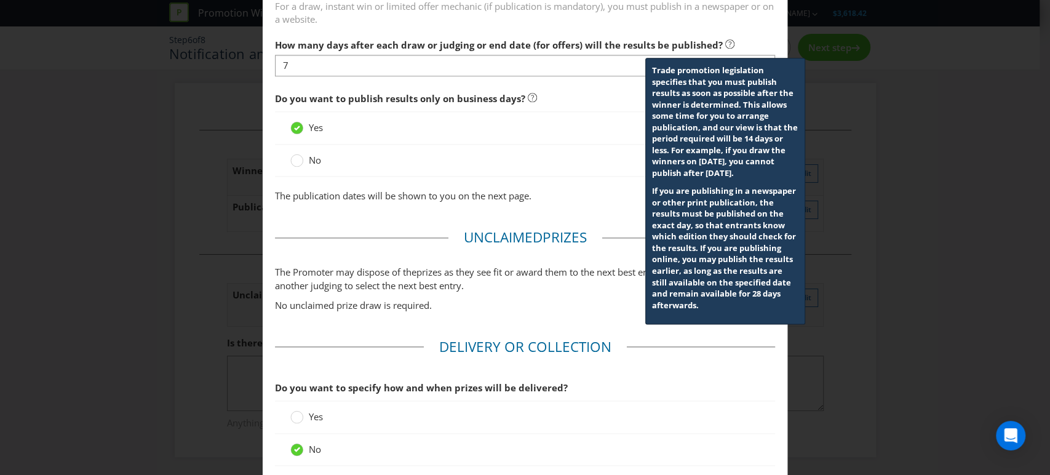
click at [685, 386] on span "Do you want to specify how and when prizes will be delivered?" at bounding box center [525, 387] width 501 height 25
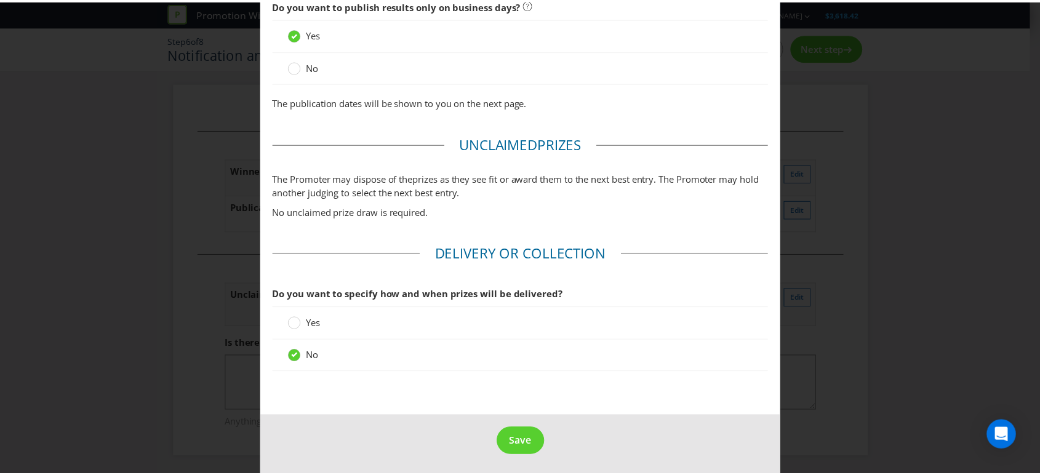
scroll to position [1009, 0]
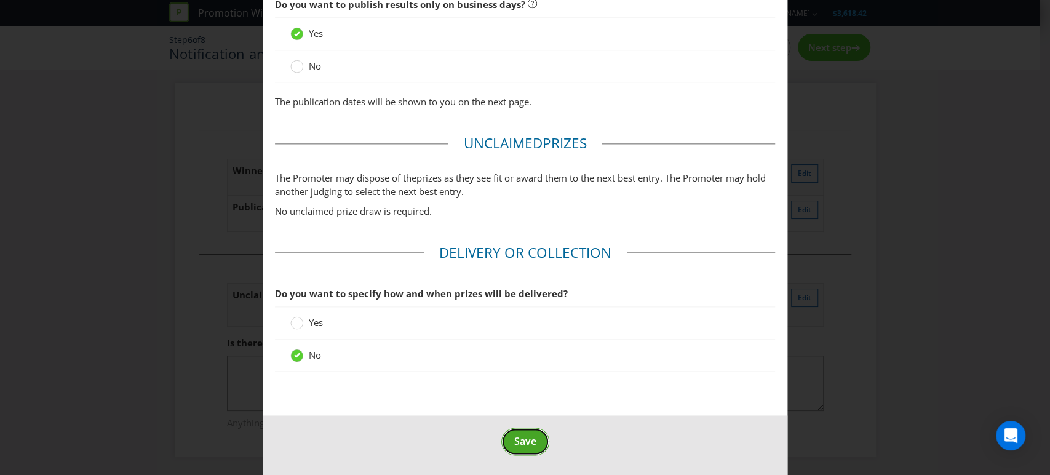
click at [522, 438] on span "Save" at bounding box center [525, 441] width 22 height 14
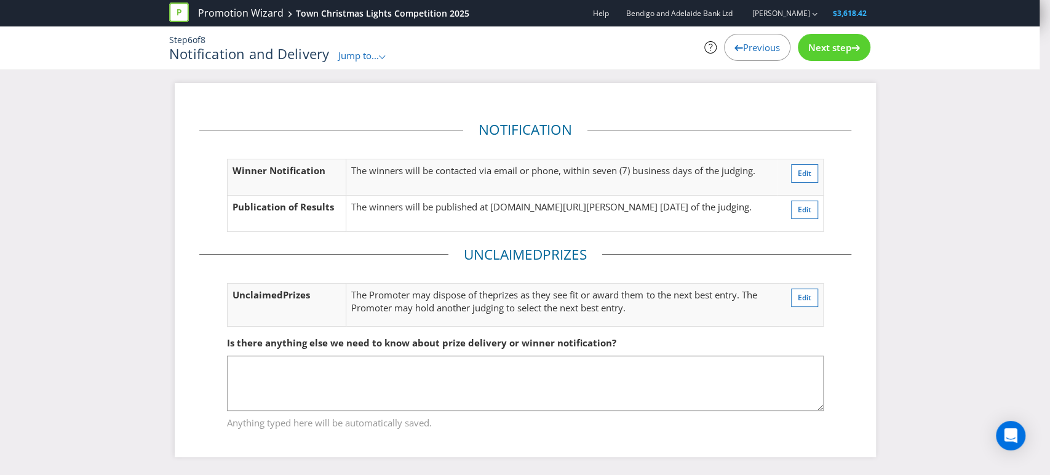
click at [814, 47] on span "Next step" at bounding box center [830, 47] width 43 height 12
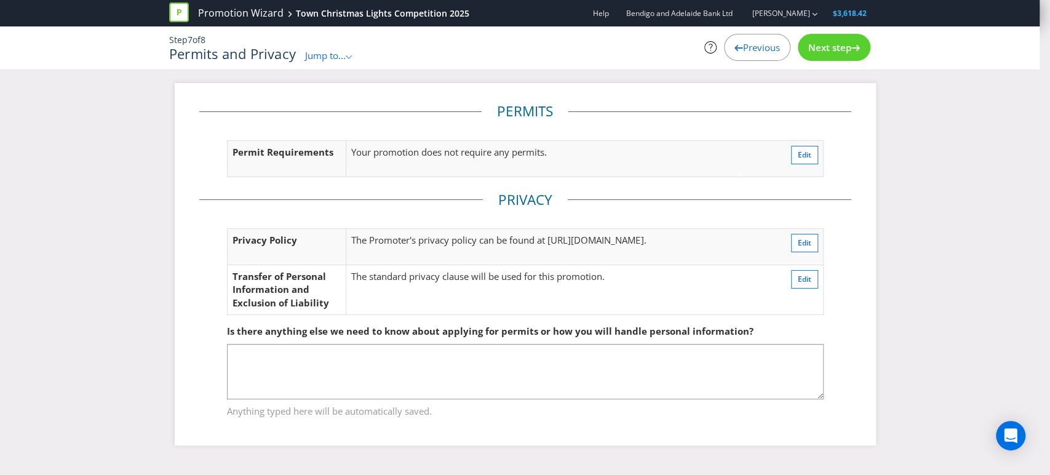
click at [814, 48] on span "Next step" at bounding box center [830, 47] width 43 height 12
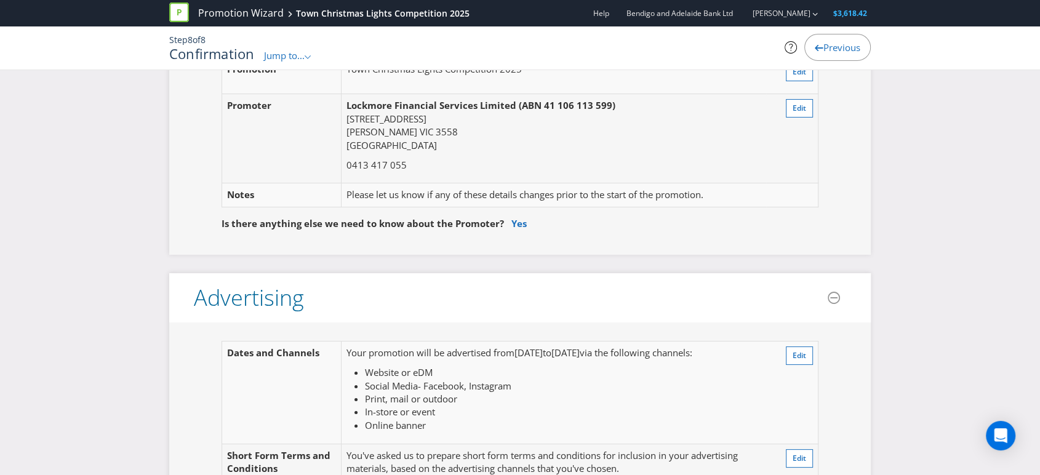
scroll to position [137, 0]
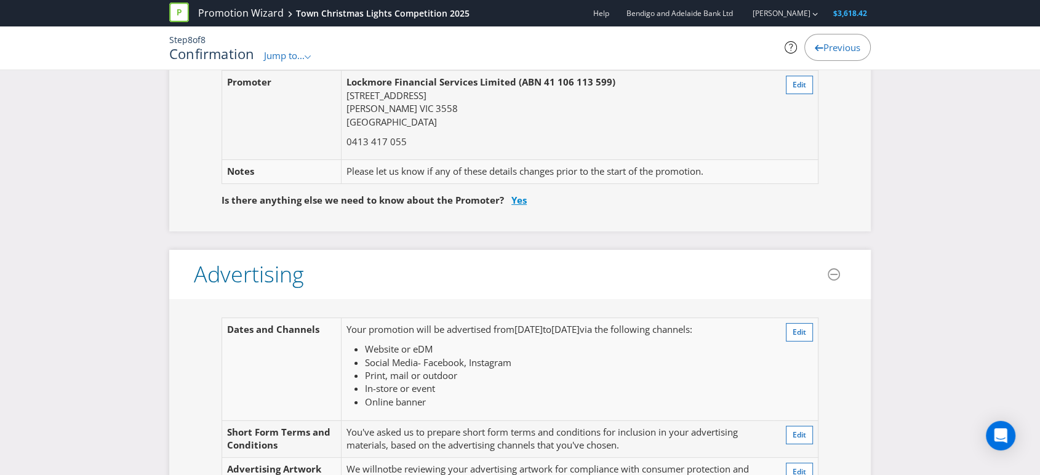
click at [521, 201] on link "Yes" at bounding box center [518, 200] width 15 height 12
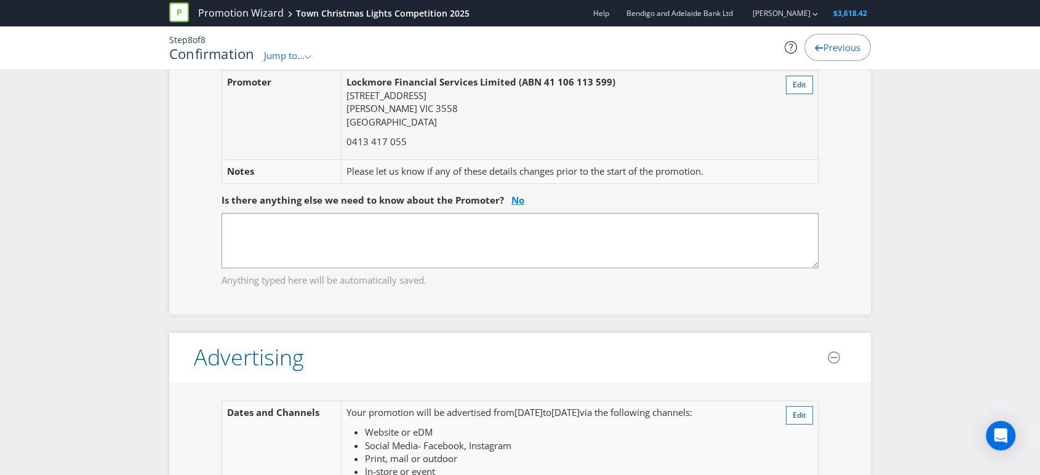
click at [515, 198] on link "No" at bounding box center [517, 200] width 13 height 12
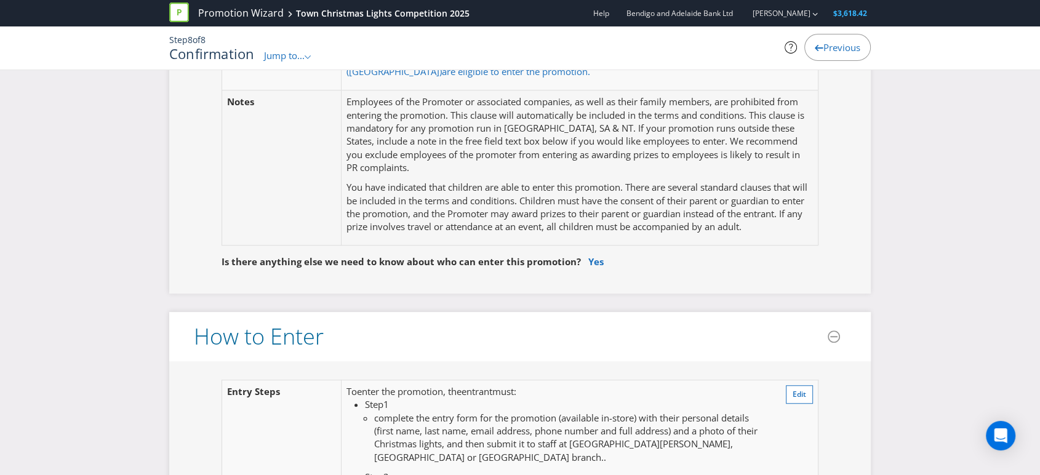
scroll to position [1025, 0]
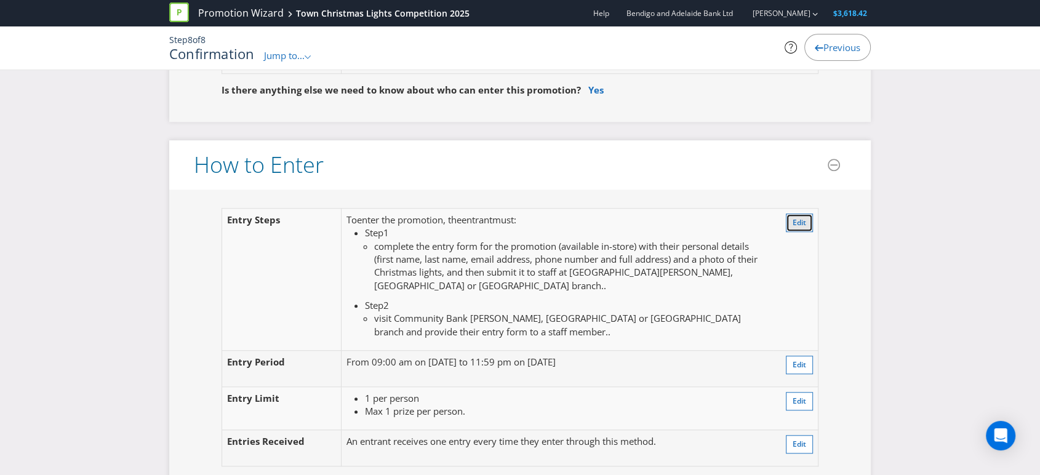
click at [801, 224] on span "Edit" at bounding box center [800, 222] width 14 height 10
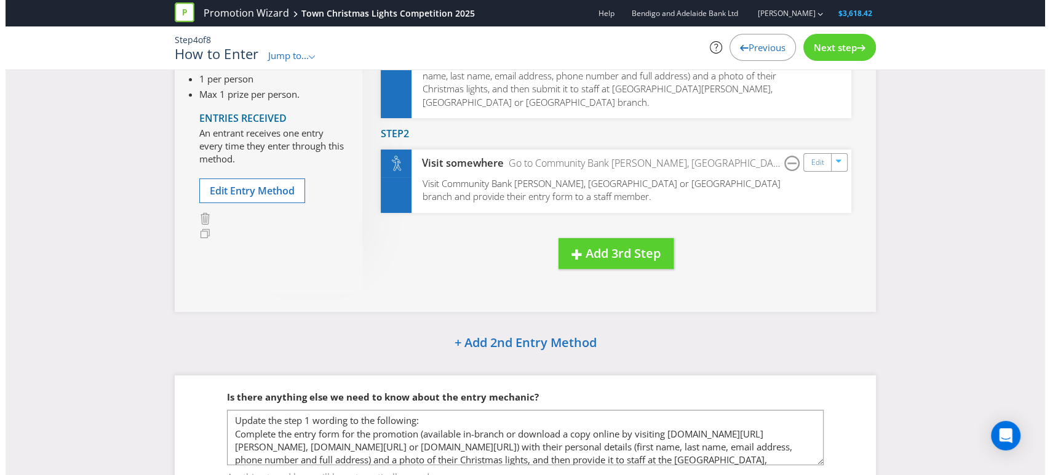
scroll to position [86, 0]
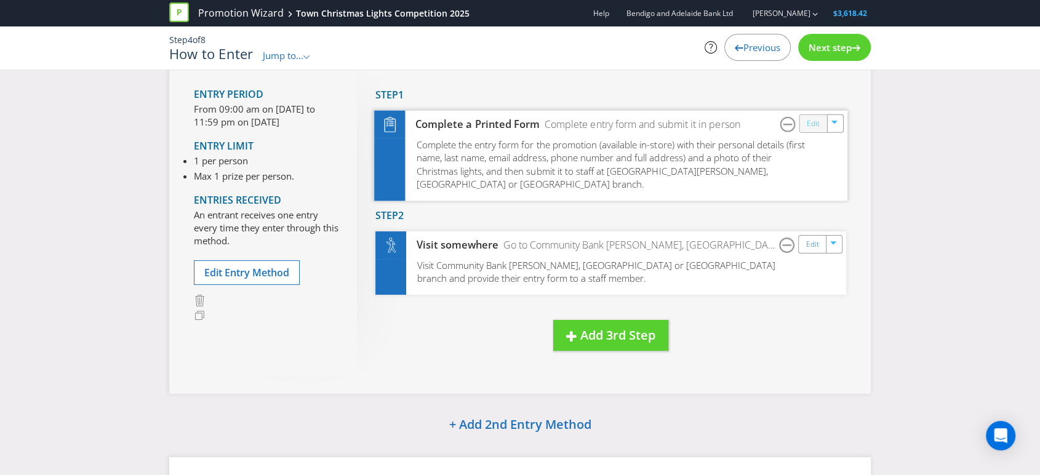
click at [816, 126] on link "Edit" at bounding box center [813, 123] width 13 height 14
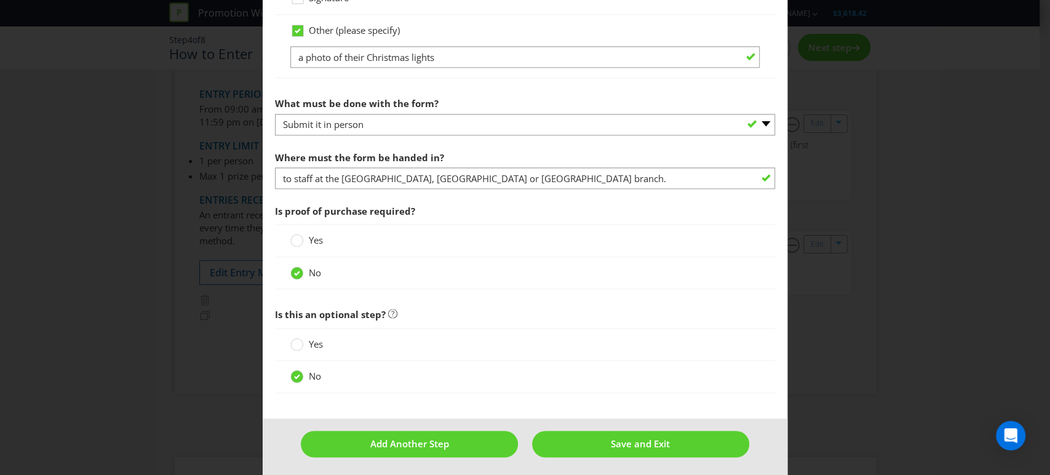
scroll to position [932, 0]
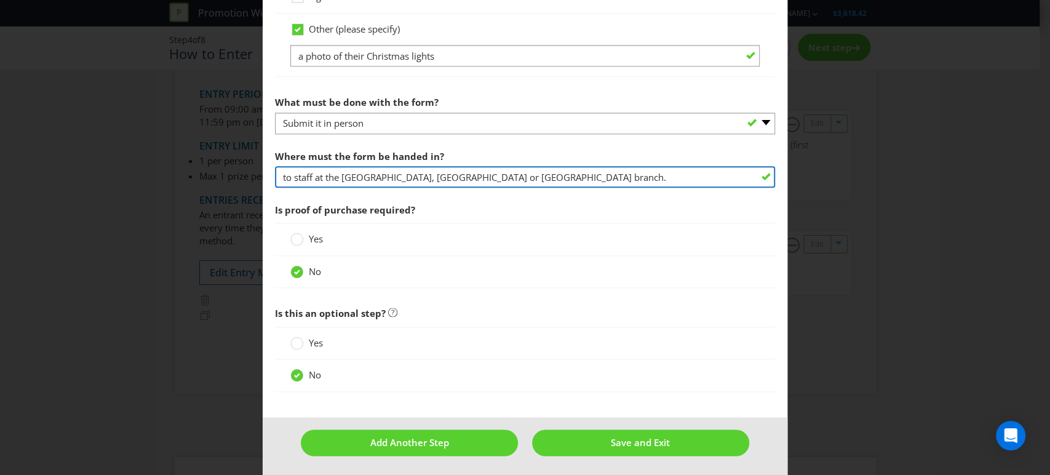
click at [527, 178] on input "to staff at the [GEOGRAPHIC_DATA], [GEOGRAPHIC_DATA] or [GEOGRAPHIC_DATA] branc…" at bounding box center [525, 177] width 501 height 22
type input "to staff at the [GEOGRAPHIC_DATA], [GEOGRAPHIC_DATA] or [GEOGRAPHIC_DATA] branch"
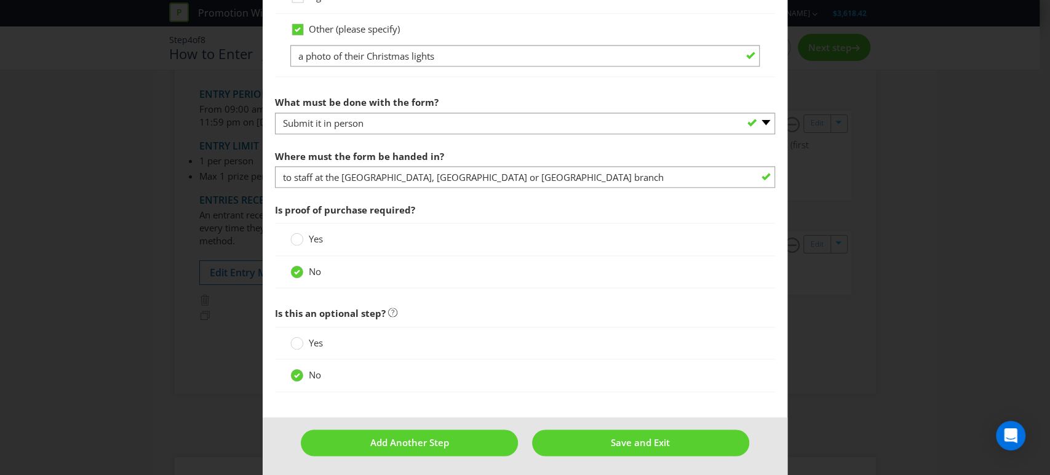
click at [545, 233] on div "Yes" at bounding box center [525, 239] width 470 height 13
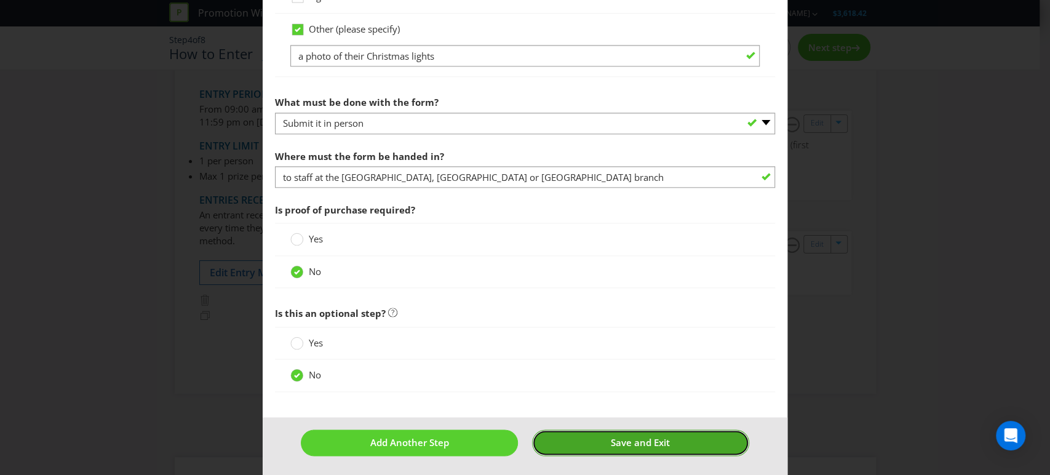
click at [611, 439] on span "Save and Exit" at bounding box center [640, 442] width 59 height 12
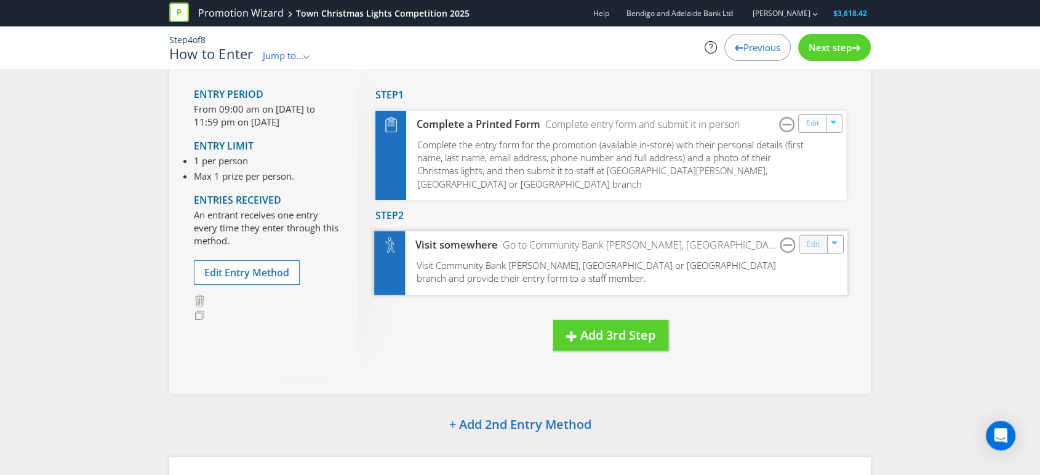
click at [815, 237] on link "Edit" at bounding box center [813, 244] width 13 height 14
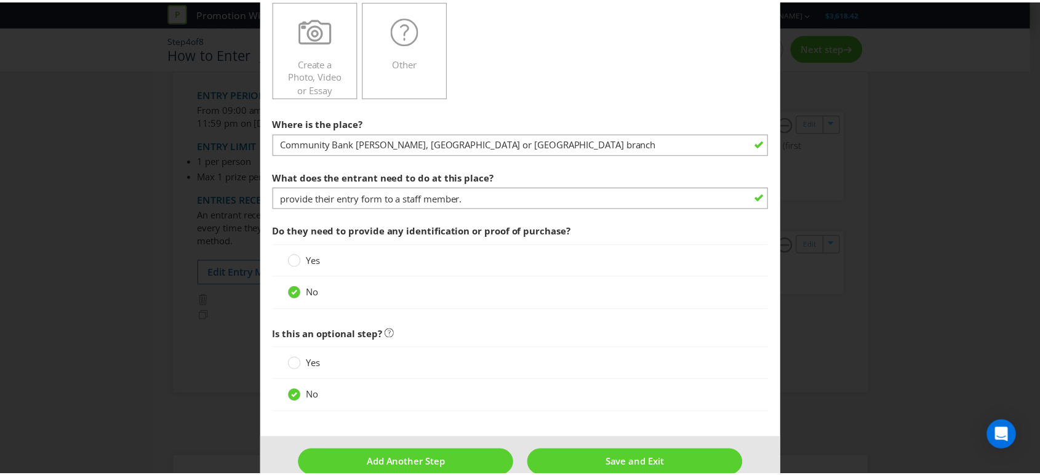
scroll to position [410, 0]
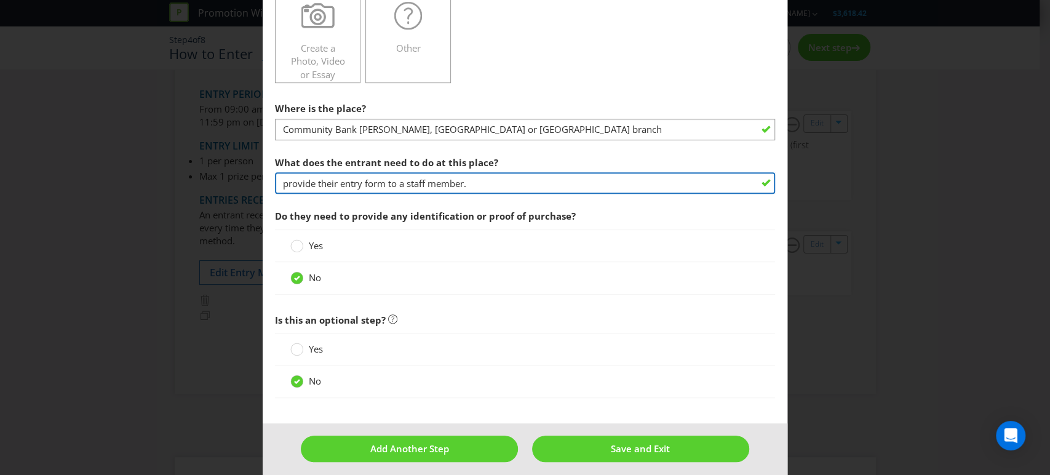
click at [478, 182] on input "provide their entry form to a staff member." at bounding box center [525, 183] width 501 height 22
type input "provide their entry form to a staff member"
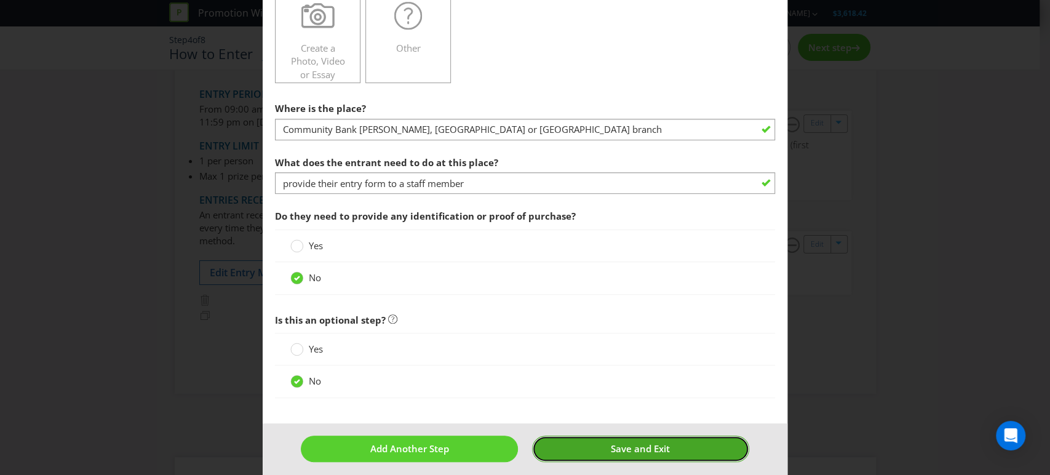
click at [611, 442] on span "Save and Exit" at bounding box center [640, 448] width 59 height 12
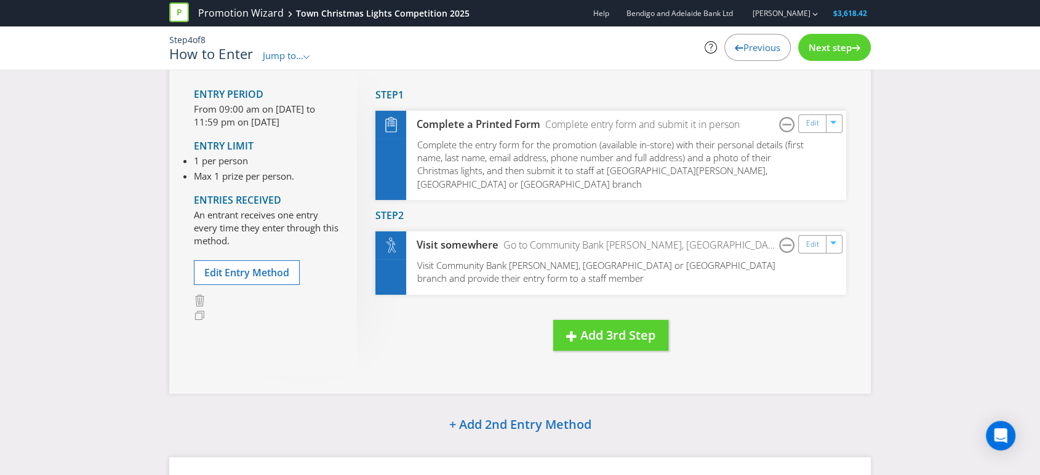
click at [763, 48] on span "Previous" at bounding box center [761, 47] width 37 height 12
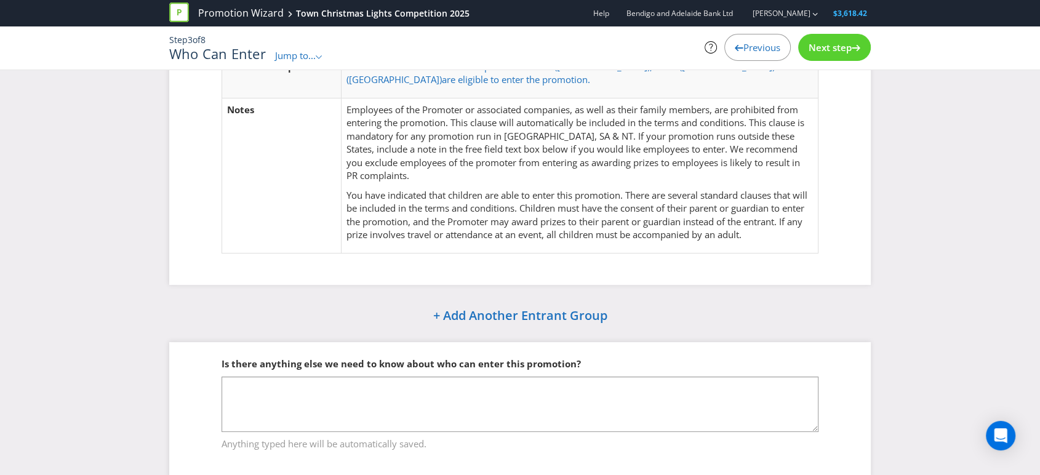
click at [759, 48] on span "Previous" at bounding box center [761, 47] width 37 height 12
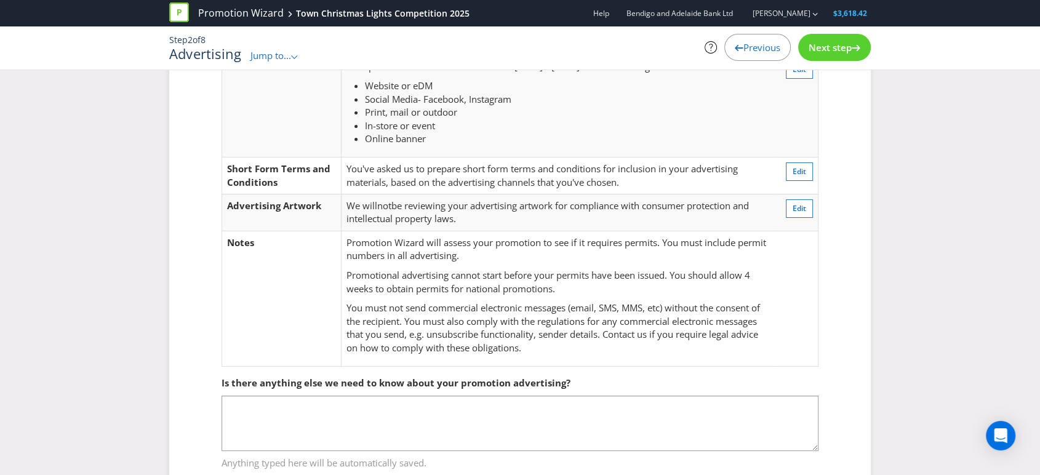
click at [759, 48] on span "Previous" at bounding box center [761, 47] width 37 height 12
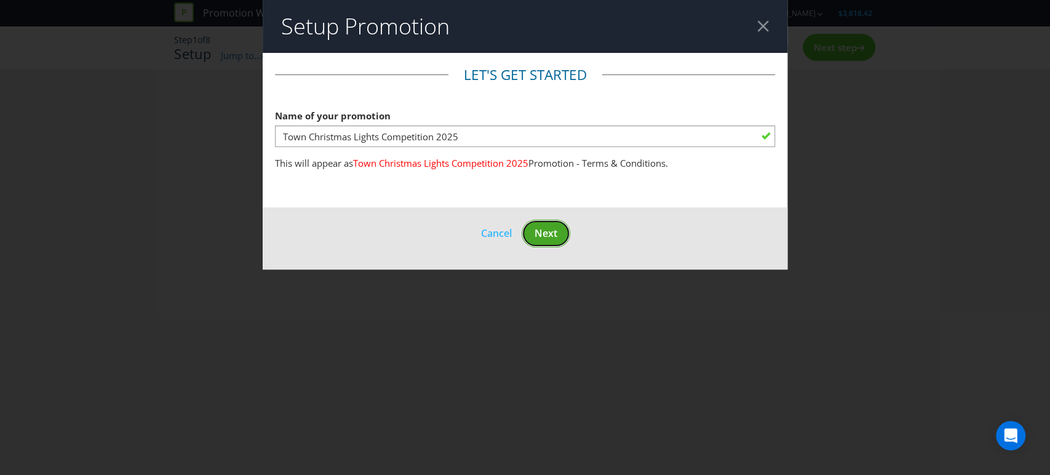
click at [536, 231] on span "Next" at bounding box center [546, 233] width 23 height 14
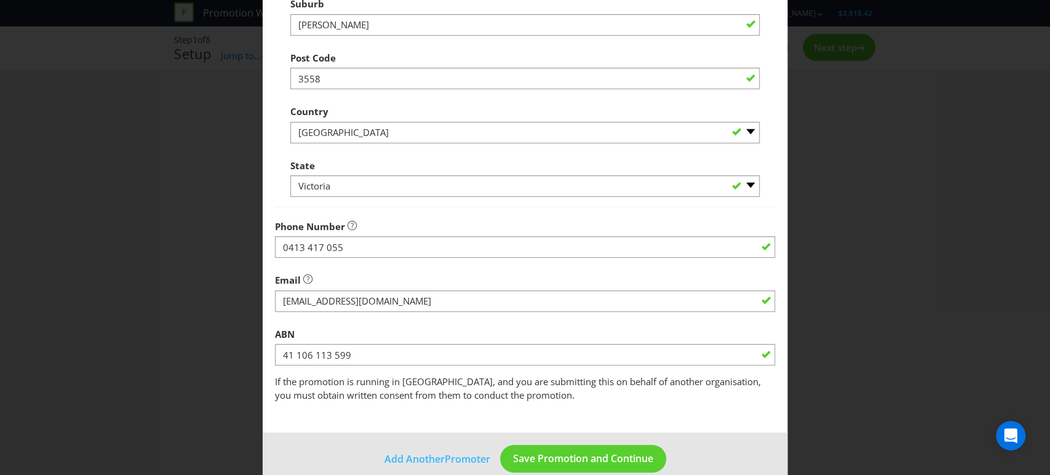
scroll to position [327, 0]
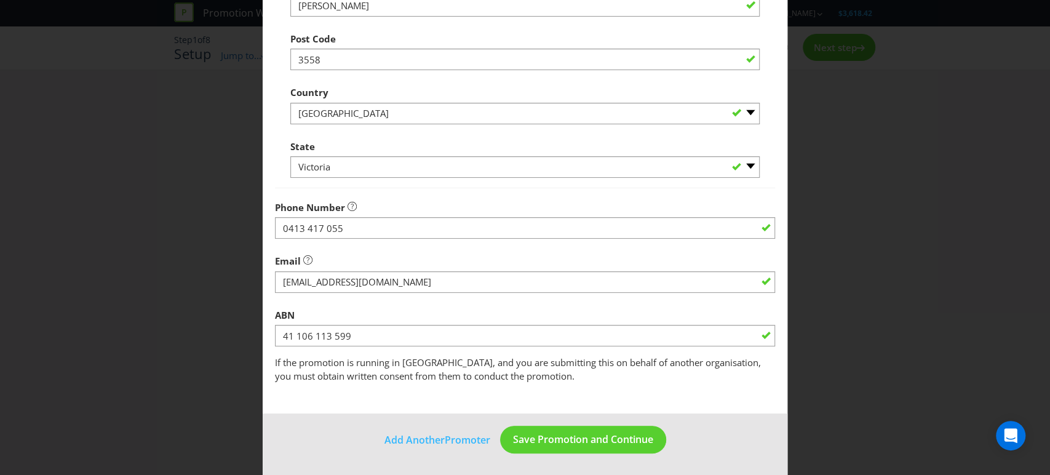
click at [340, 254] on div "Email" at bounding box center [525, 271] width 501 height 44
click at [448, 405] on main "Promoter Information Company Name Lockmore Financial Services Limited What is t…" at bounding box center [526, 70] width 526 height 689
click at [555, 433] on span "Save Promotion and Continue" at bounding box center [583, 440] width 140 height 14
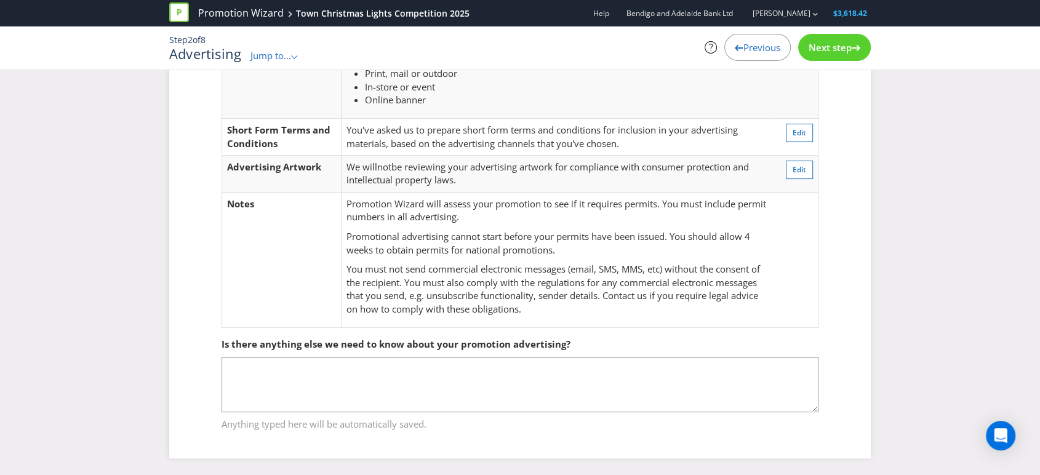
scroll to position [125, 0]
click at [825, 46] on span "Next step" at bounding box center [830, 47] width 43 height 12
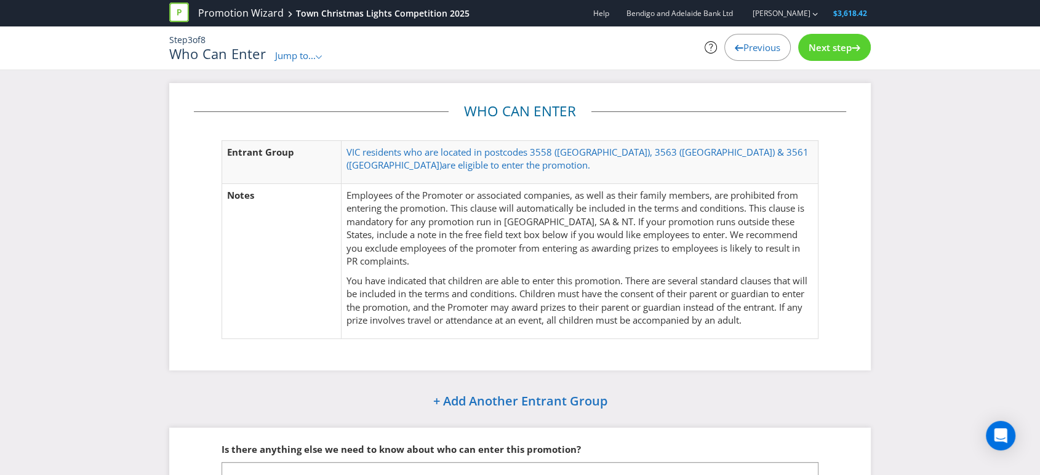
click at [833, 46] on span "Next step" at bounding box center [830, 47] width 43 height 12
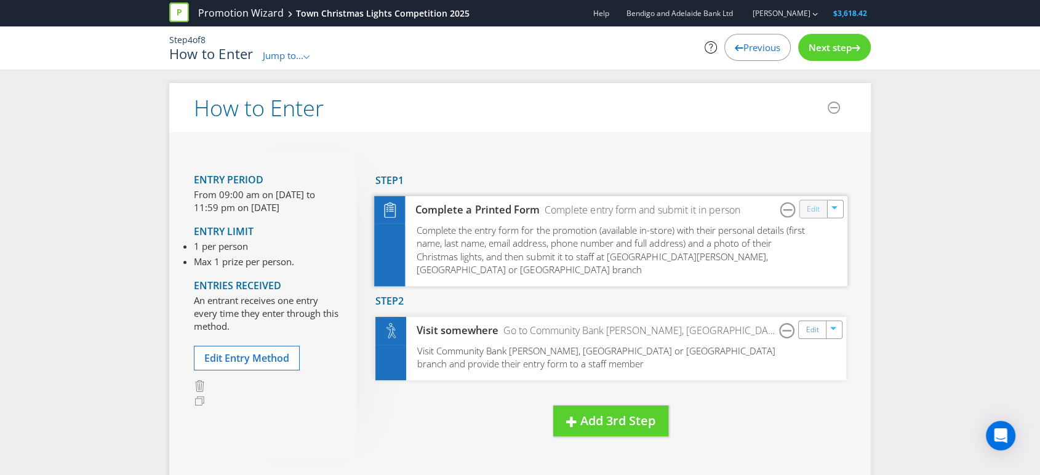
click at [809, 212] on link "Edit" at bounding box center [813, 209] width 13 height 14
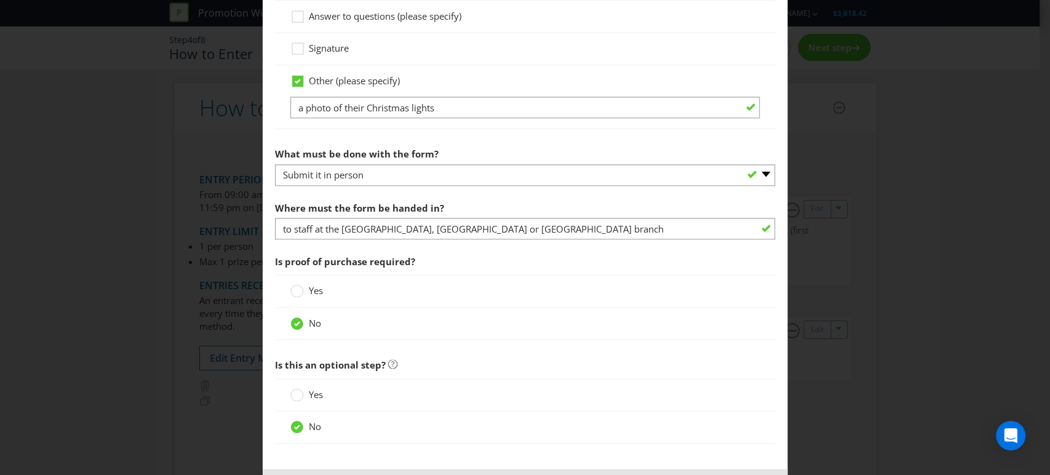
scroll to position [932, 0]
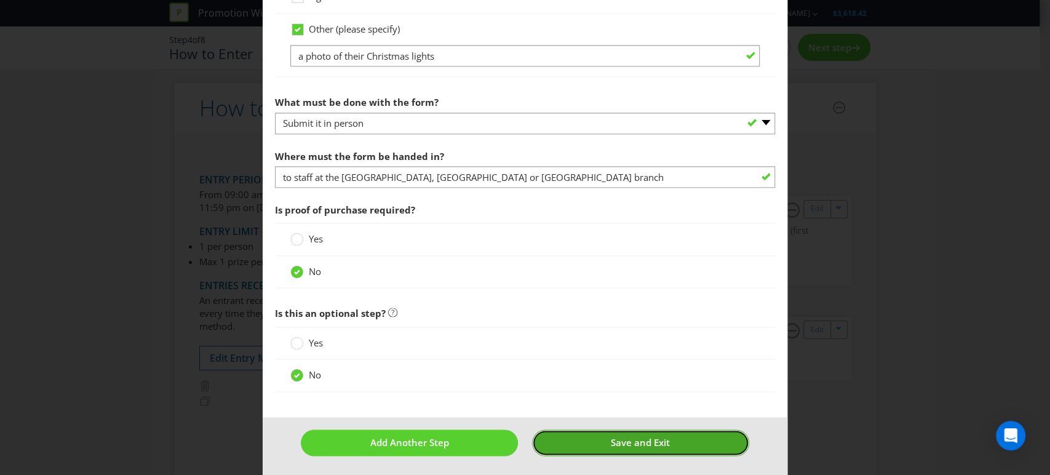
click at [666, 437] on button "Save and Exit" at bounding box center [640, 443] width 217 height 26
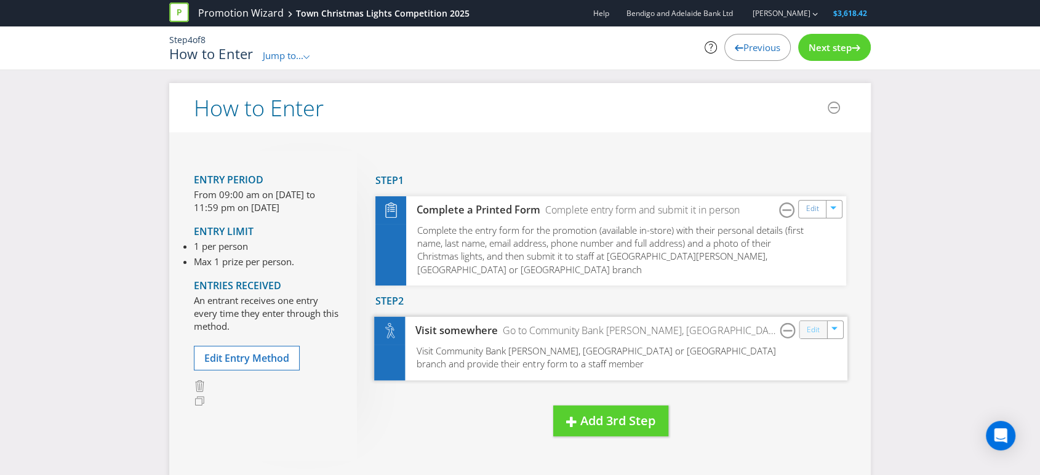
click at [810, 322] on link "Edit" at bounding box center [813, 329] width 13 height 14
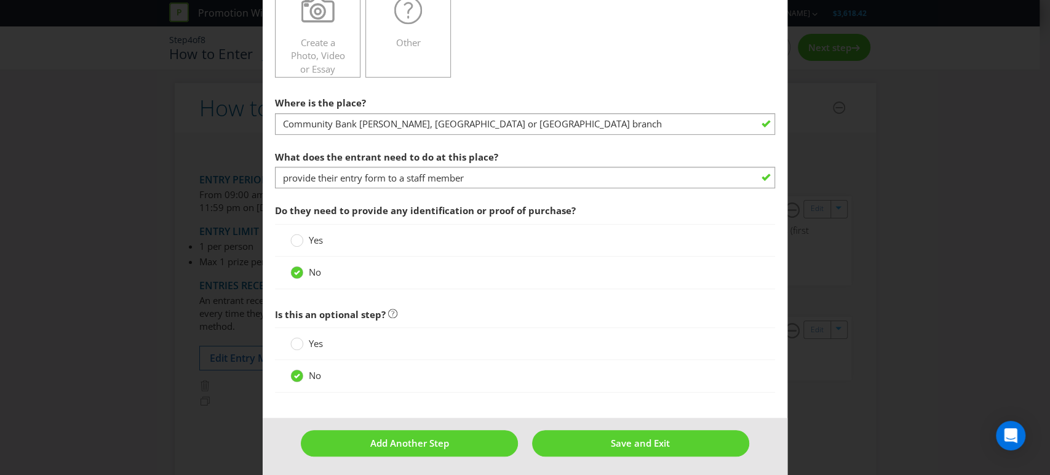
scroll to position [417, 0]
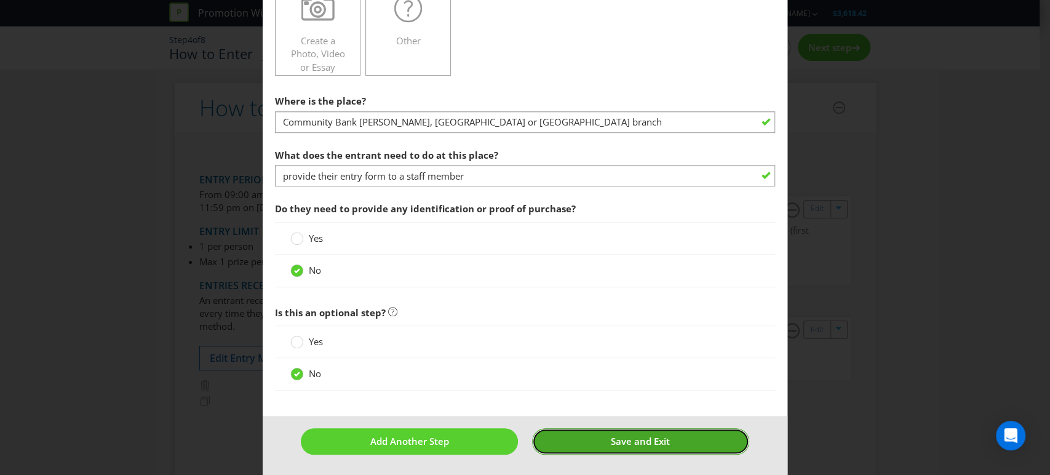
click at [643, 438] on span "Save and Exit" at bounding box center [640, 441] width 59 height 12
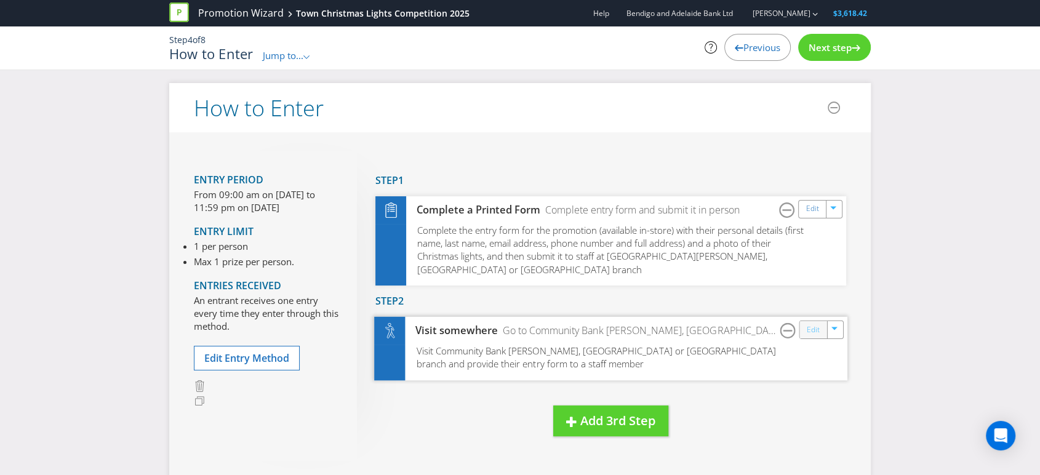
click at [812, 322] on link "Edit" at bounding box center [813, 329] width 13 height 14
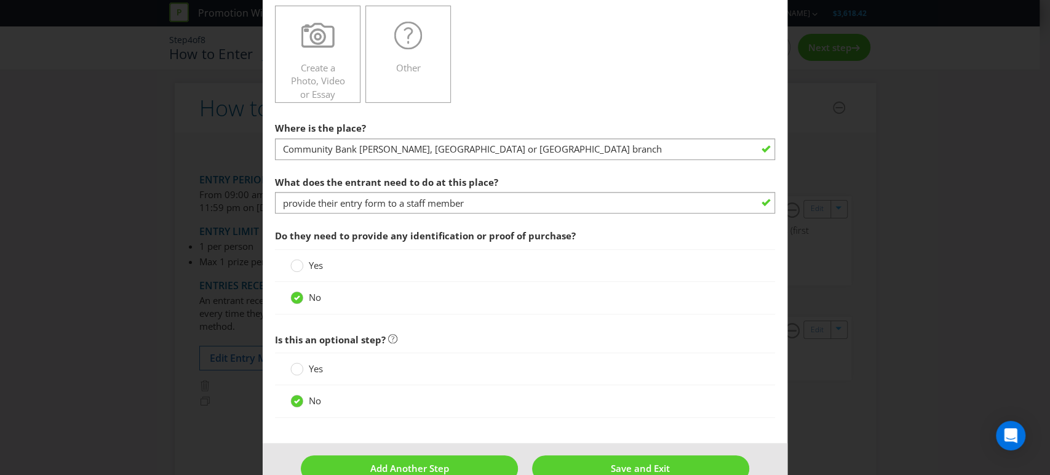
scroll to position [410, 0]
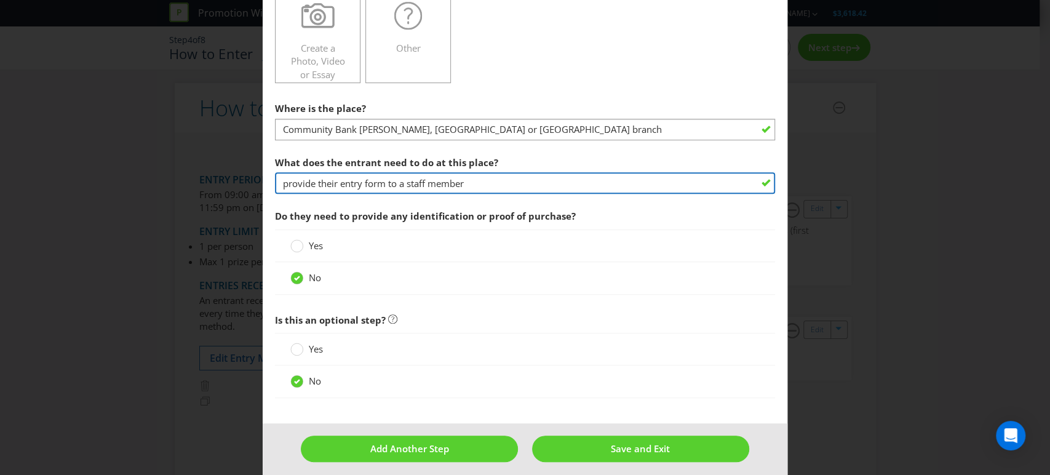
click at [487, 183] on input "provide their entry form to a staff member" at bounding box center [525, 183] width 501 height 22
click at [527, 182] on input "provide their entry form to a staff member or email it to [EMAIL_ADDRESS][DOMAI…" at bounding box center [525, 183] width 501 height 22
type input "provide their entry form to a staff member or email it to [EMAIL_ADDRESS][DOMAI…"
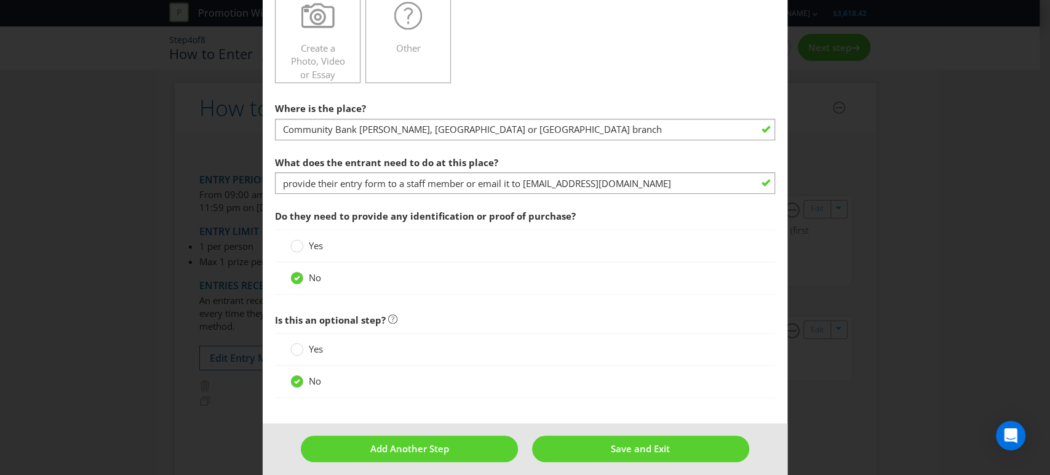
click at [678, 249] on div "Yes" at bounding box center [525, 245] width 470 height 13
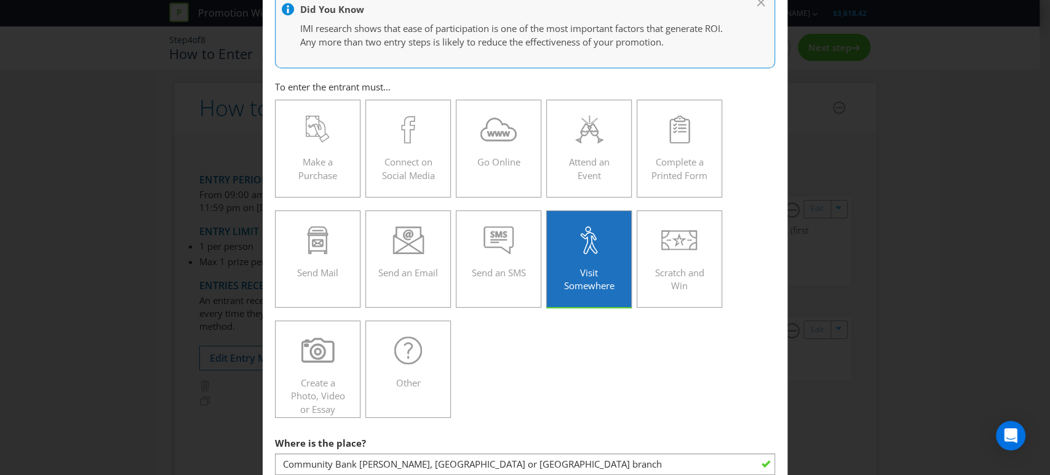
scroll to position [417, 0]
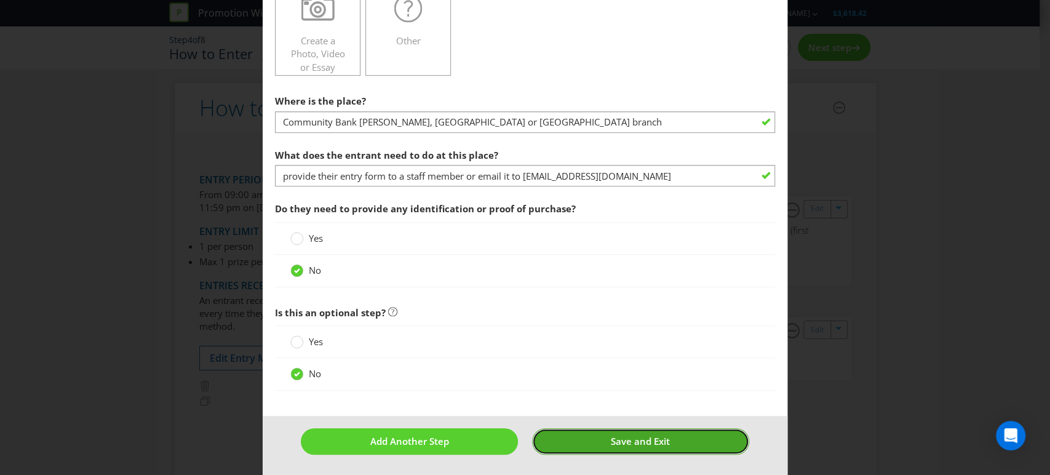
click at [641, 440] on span "Save and Exit" at bounding box center [640, 441] width 59 height 12
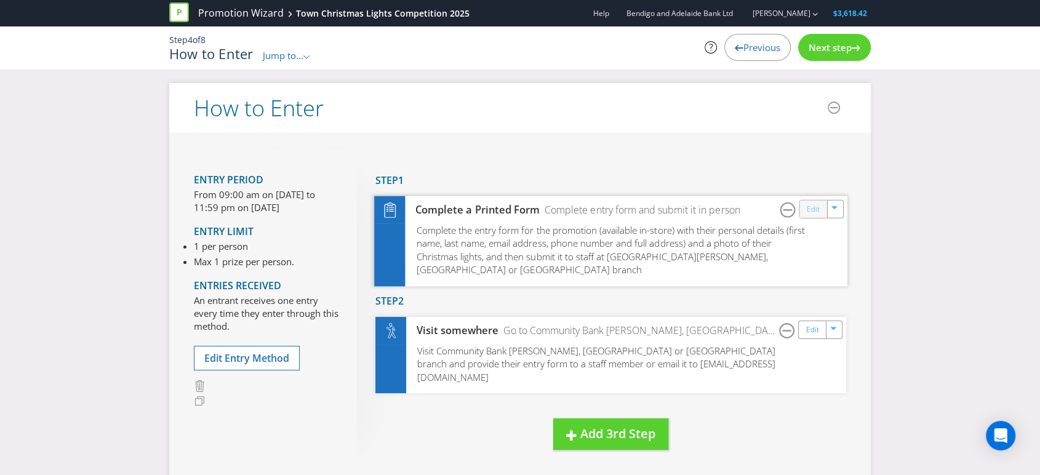
click at [814, 209] on link "Edit" at bounding box center [813, 209] width 13 height 14
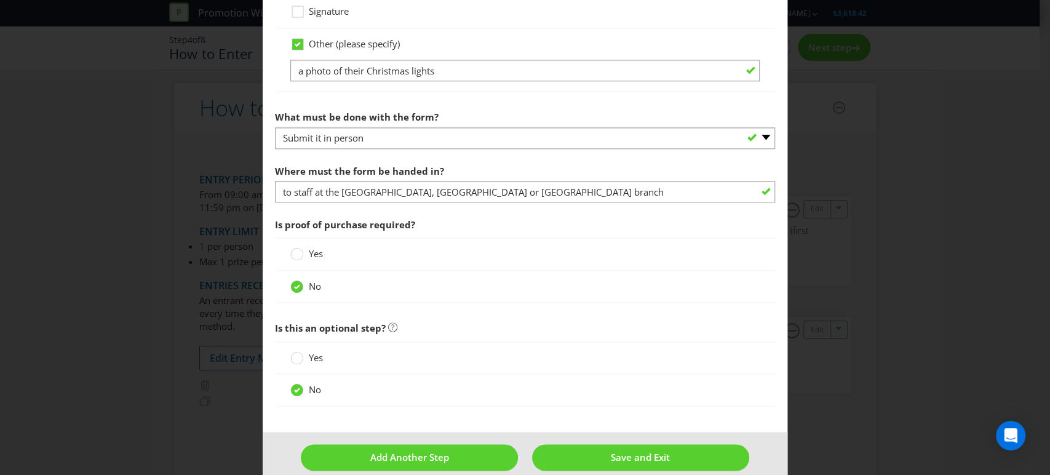
scroll to position [932, 0]
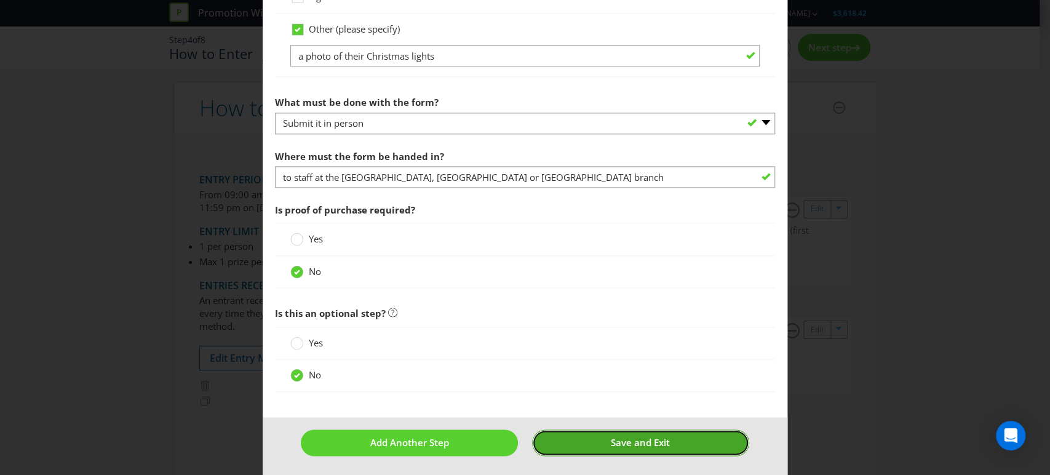
click at [665, 438] on button "Save and Exit" at bounding box center [640, 443] width 217 height 26
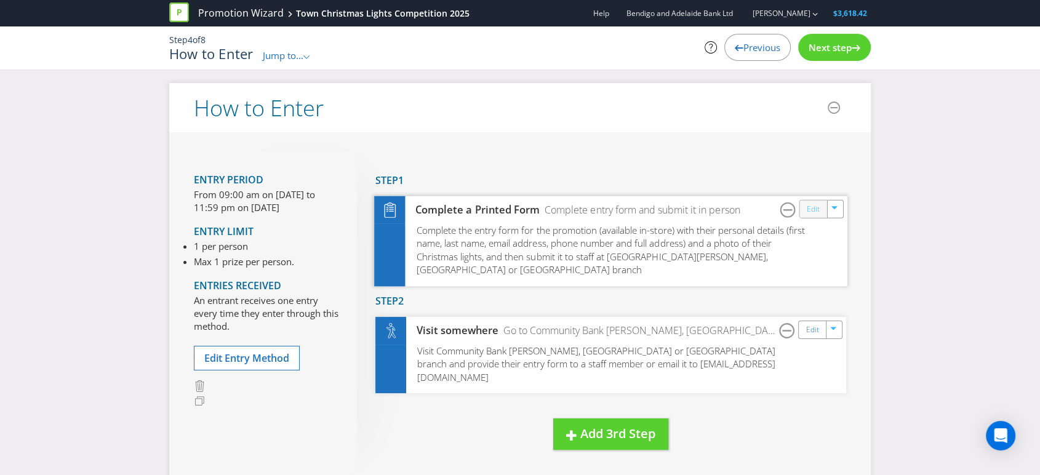
click at [813, 210] on link "Edit" at bounding box center [813, 209] width 13 height 14
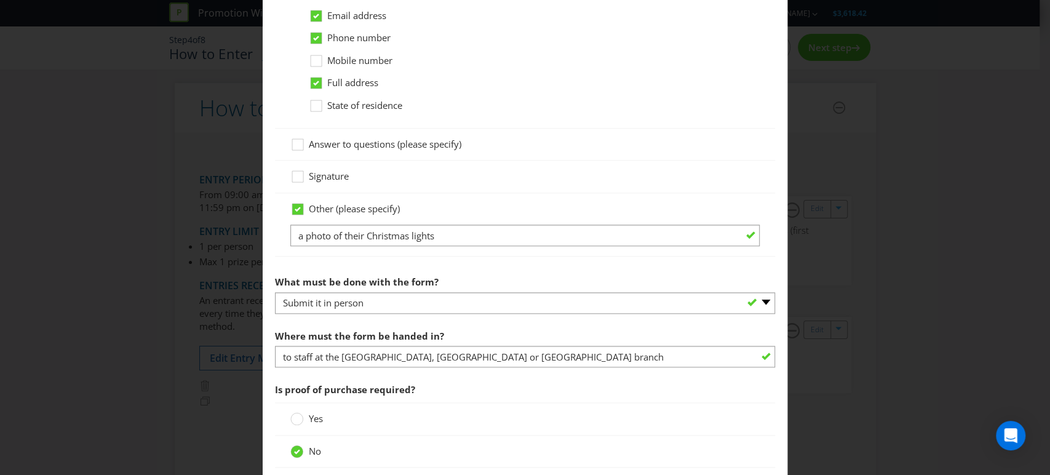
scroll to position [820, 0]
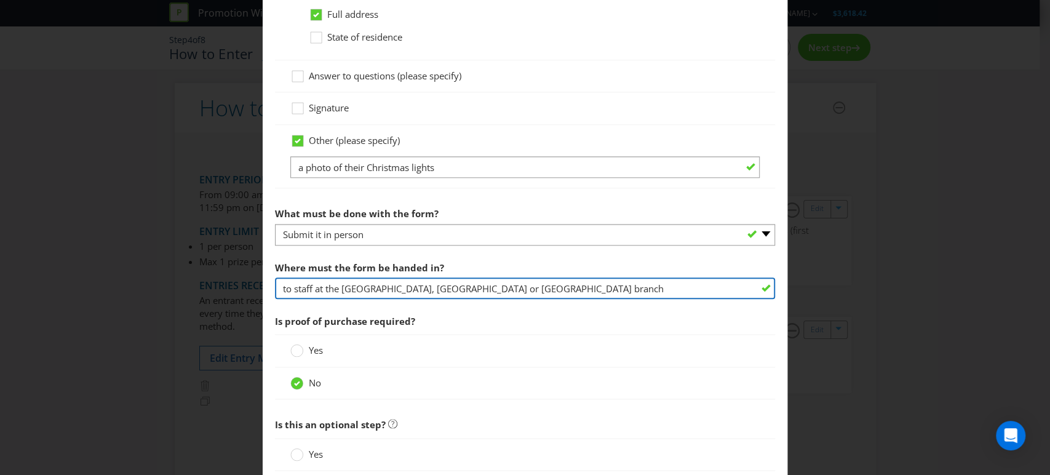
click at [530, 286] on input "to staff at the [GEOGRAPHIC_DATA], [GEOGRAPHIC_DATA] or [GEOGRAPHIC_DATA] branch" at bounding box center [525, 289] width 501 height 22
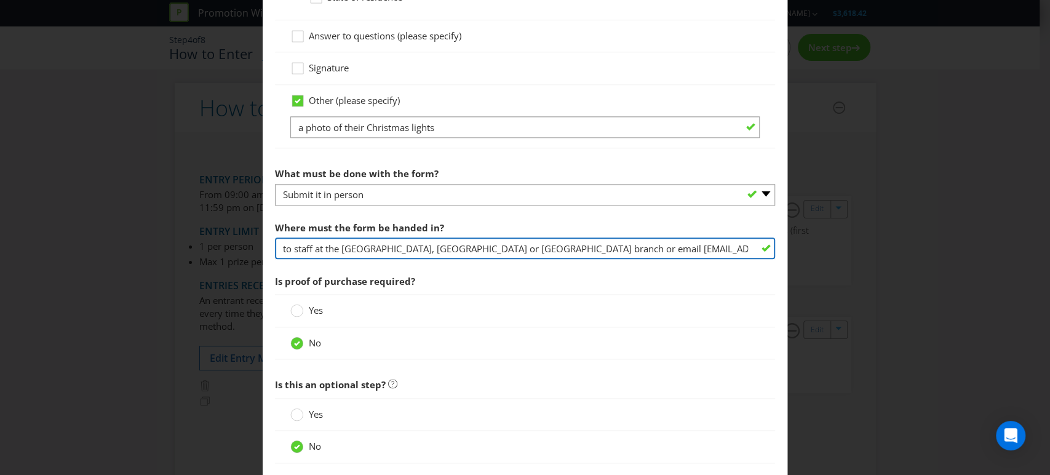
scroll to position [932, 0]
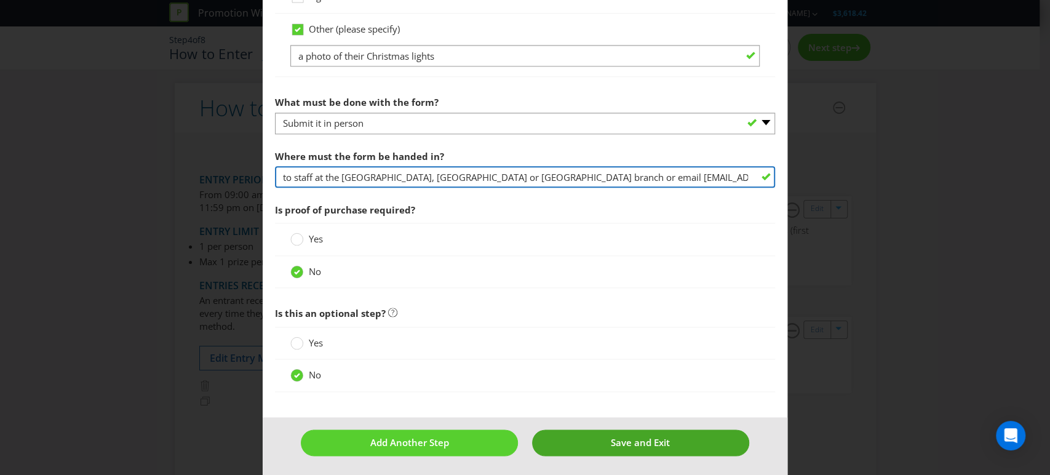
type input "to staff at the [GEOGRAPHIC_DATA], [GEOGRAPHIC_DATA] or [GEOGRAPHIC_DATA] branc…"
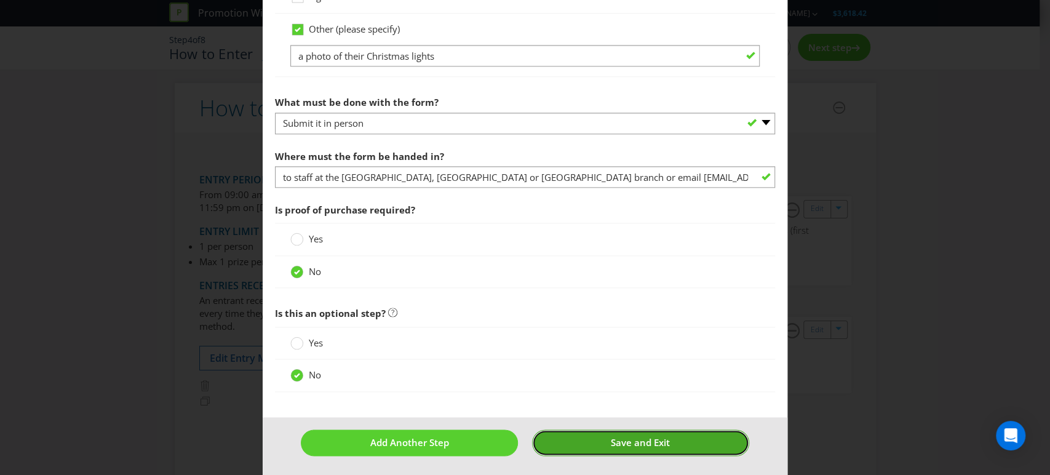
click at [628, 442] on span "Save and Exit" at bounding box center [640, 442] width 59 height 12
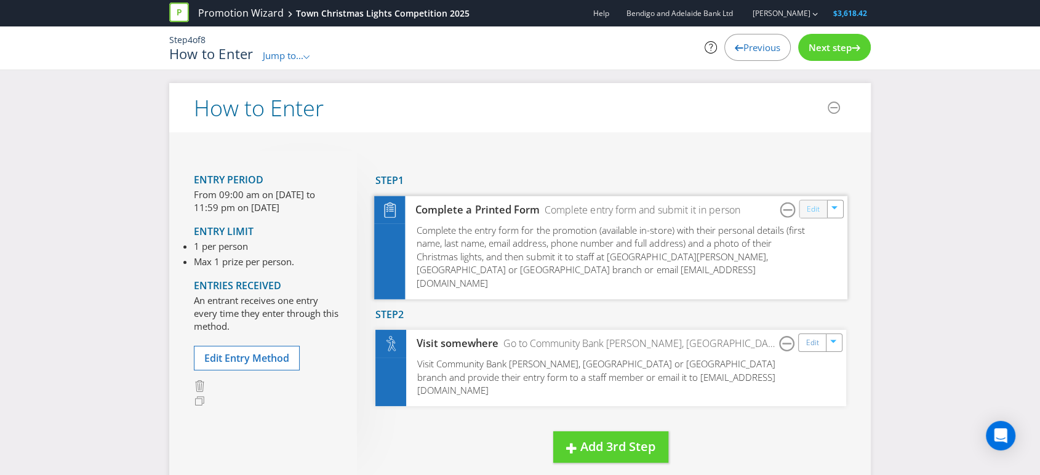
click at [817, 206] on link "Edit" at bounding box center [813, 209] width 13 height 14
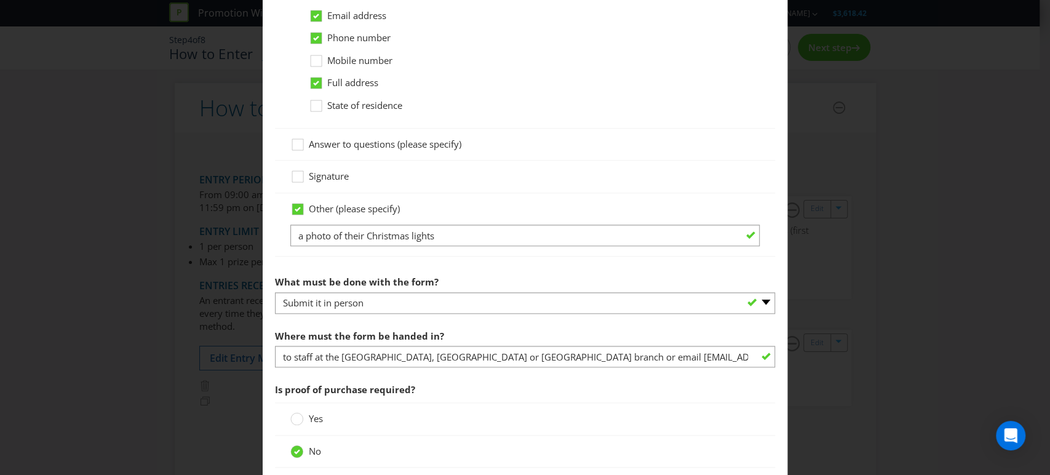
scroll to position [820, 0]
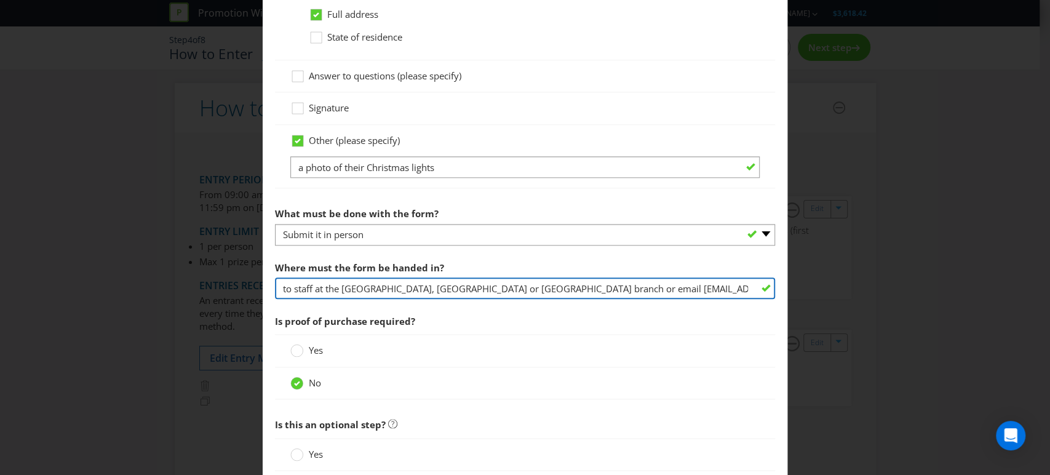
click at [550, 284] on input "to staff at the [GEOGRAPHIC_DATA], [GEOGRAPHIC_DATA] or [GEOGRAPHIC_DATA] branc…" at bounding box center [525, 289] width 501 height 22
click at [684, 292] on input "to staff at the [GEOGRAPHIC_DATA], [GEOGRAPHIC_DATA] or [GEOGRAPHIC_DATA] branc…" at bounding box center [525, 289] width 501 height 22
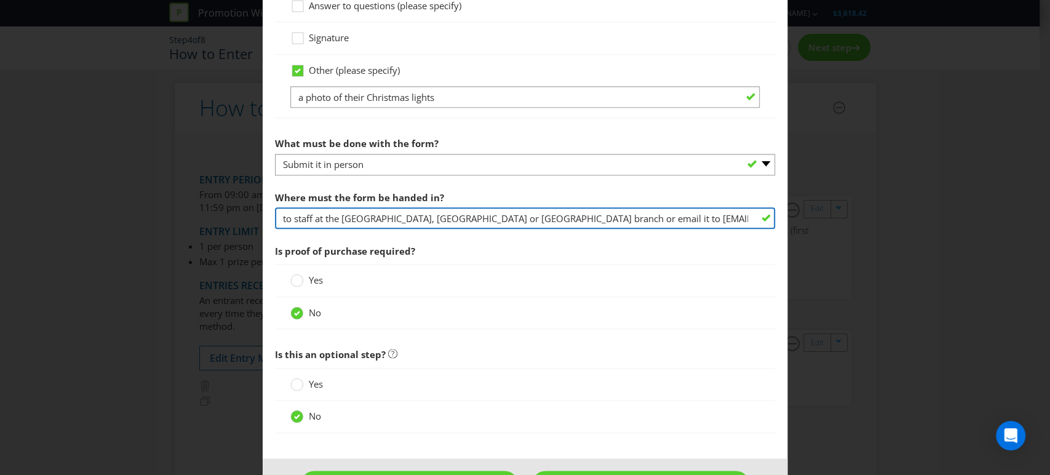
scroll to position [932, 0]
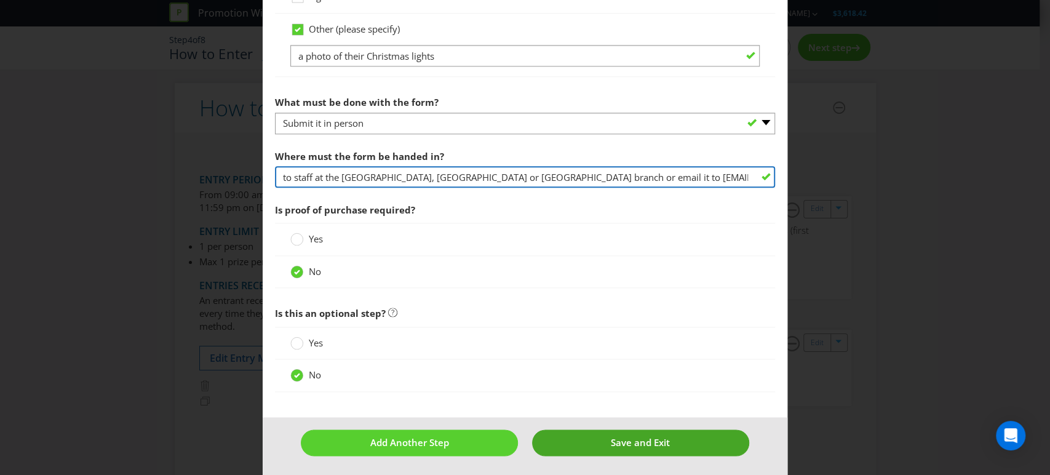
type input "to staff at the [GEOGRAPHIC_DATA], [GEOGRAPHIC_DATA] or [GEOGRAPHIC_DATA] branc…"
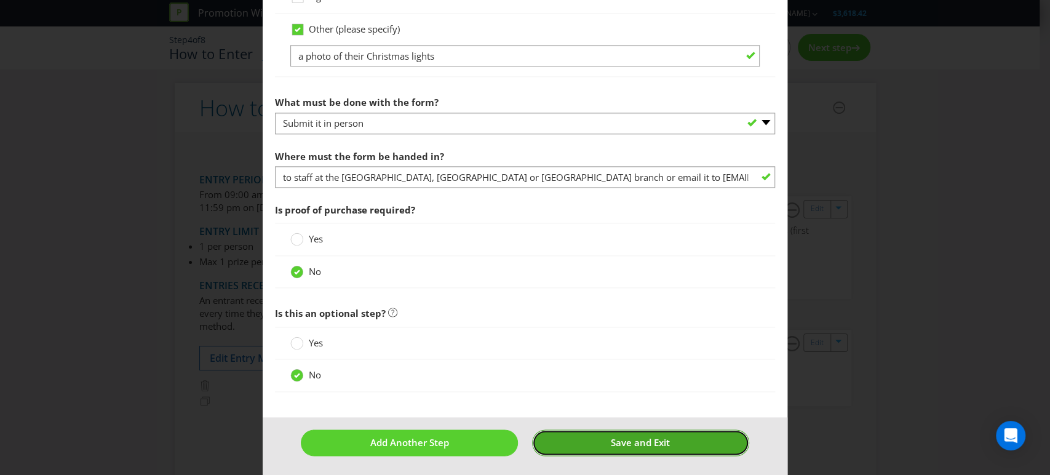
click at [665, 431] on button "Save and Exit" at bounding box center [640, 443] width 217 height 26
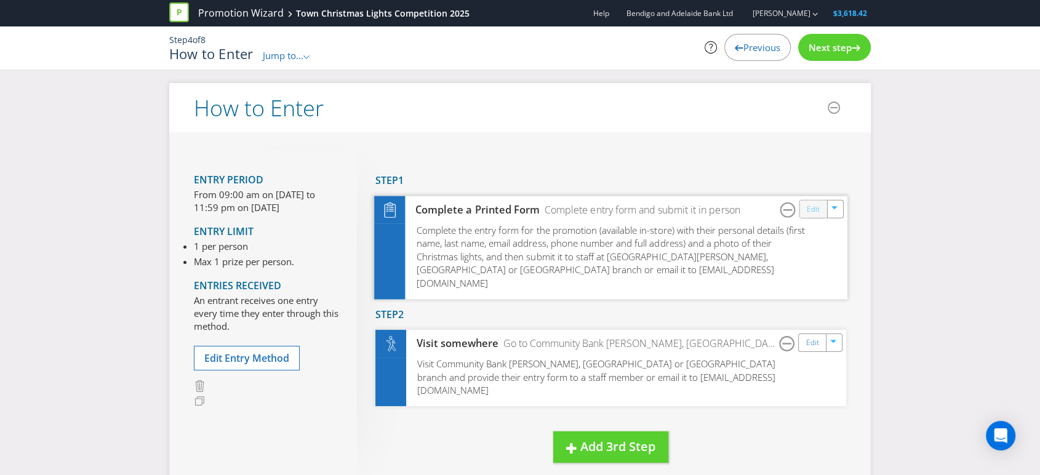
click at [815, 208] on link "Edit" at bounding box center [813, 209] width 13 height 14
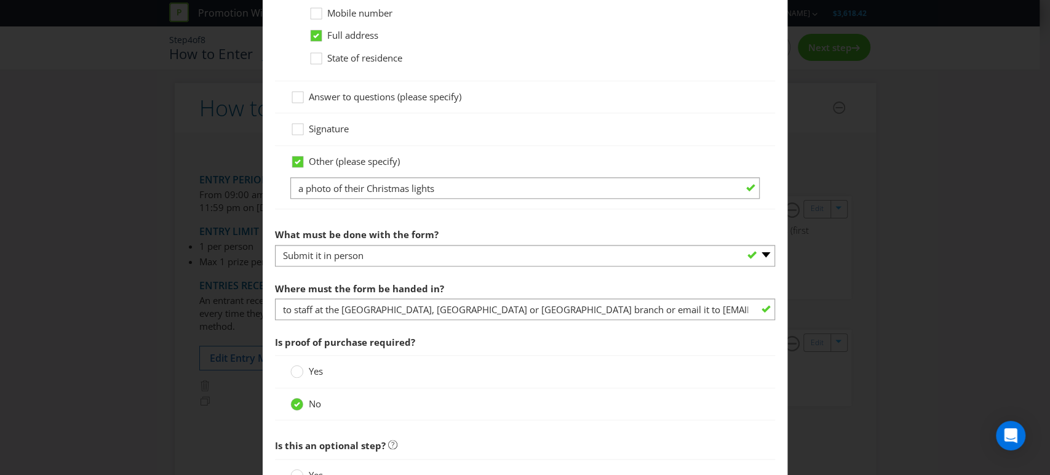
scroll to position [820, 0]
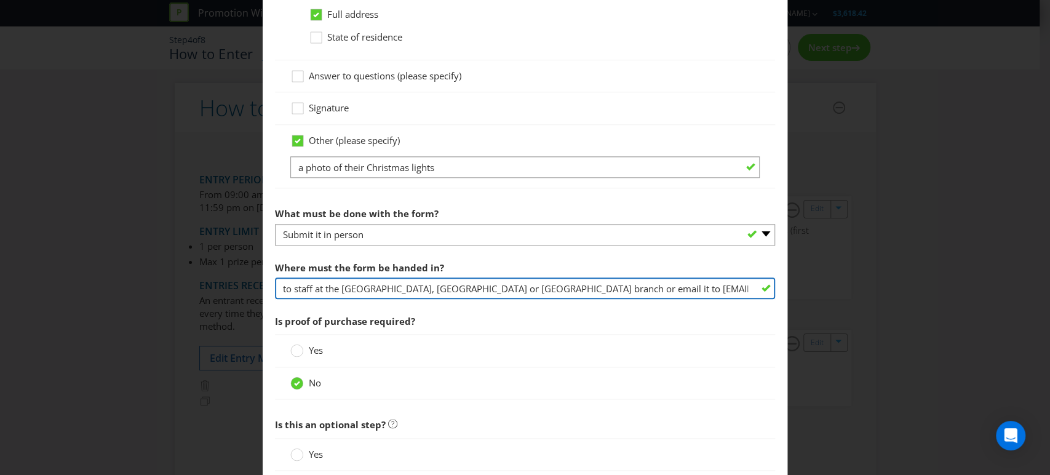
click at [339, 287] on input "to staff at the [GEOGRAPHIC_DATA], [GEOGRAPHIC_DATA] or [GEOGRAPHIC_DATA] branc…" at bounding box center [525, 289] width 501 height 22
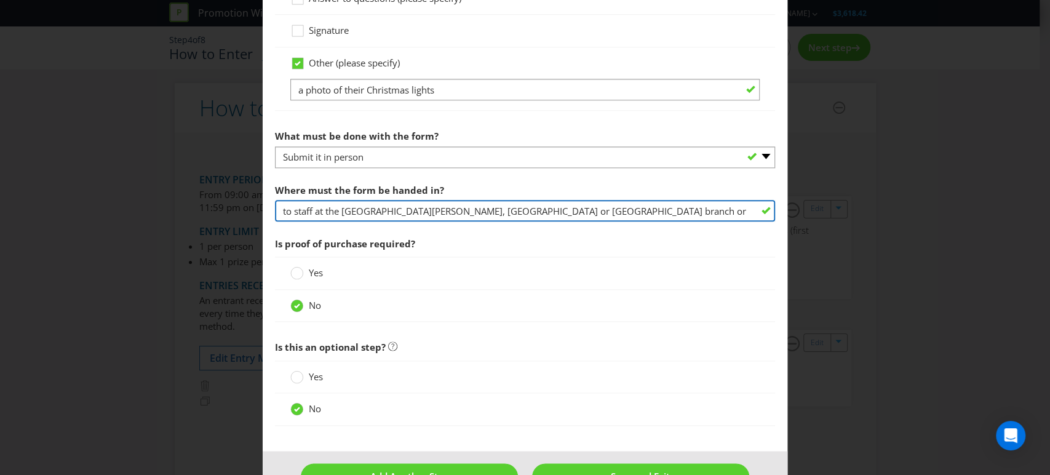
scroll to position [932, 0]
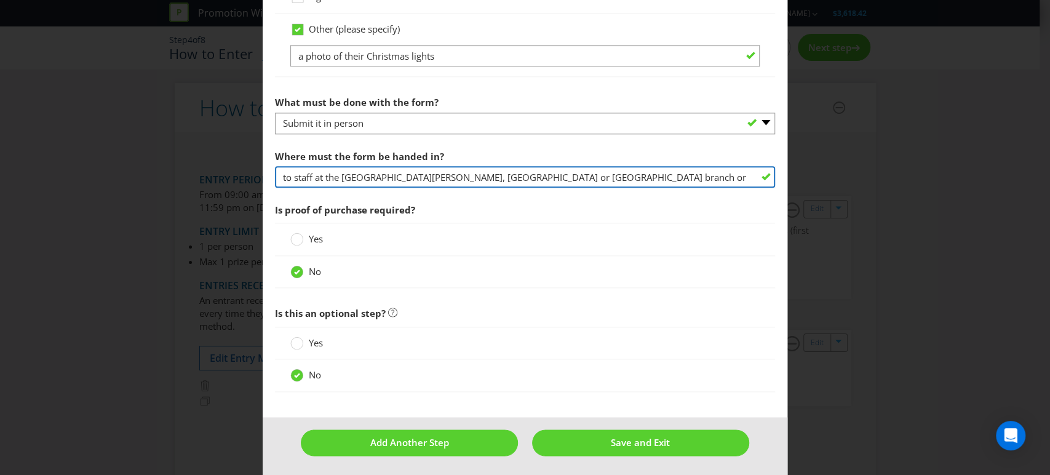
type input "to staff at the [GEOGRAPHIC_DATA][PERSON_NAME], [GEOGRAPHIC_DATA] or [GEOGRAPHI…"
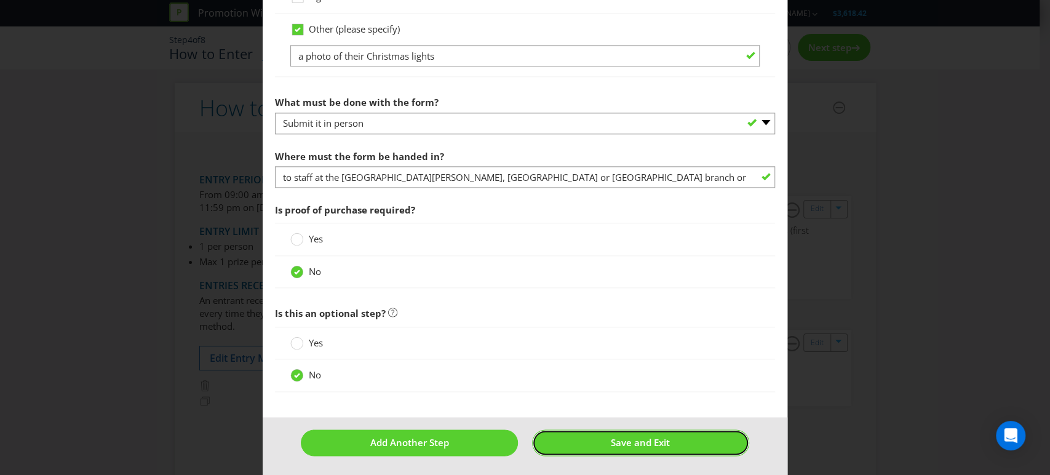
click at [611, 436] on span "Save and Exit" at bounding box center [640, 442] width 59 height 12
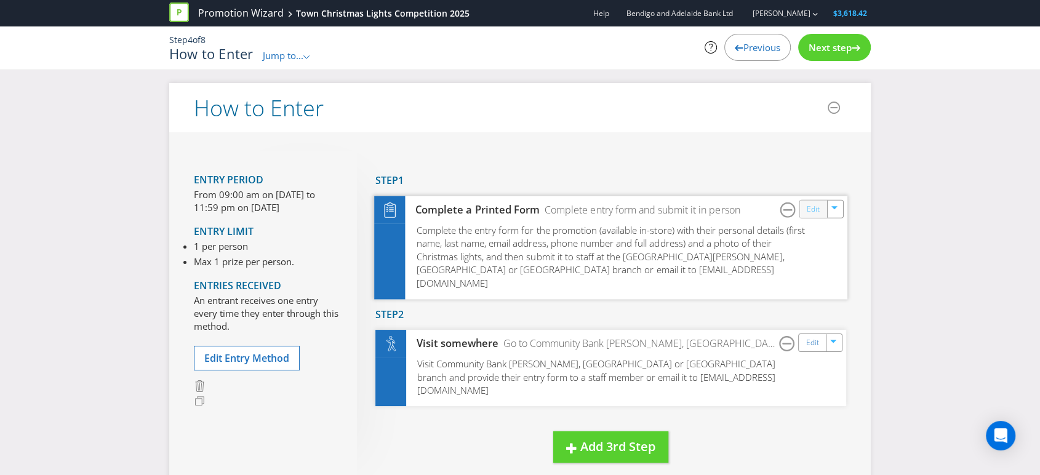
click at [814, 212] on link "Edit" at bounding box center [813, 209] width 13 height 14
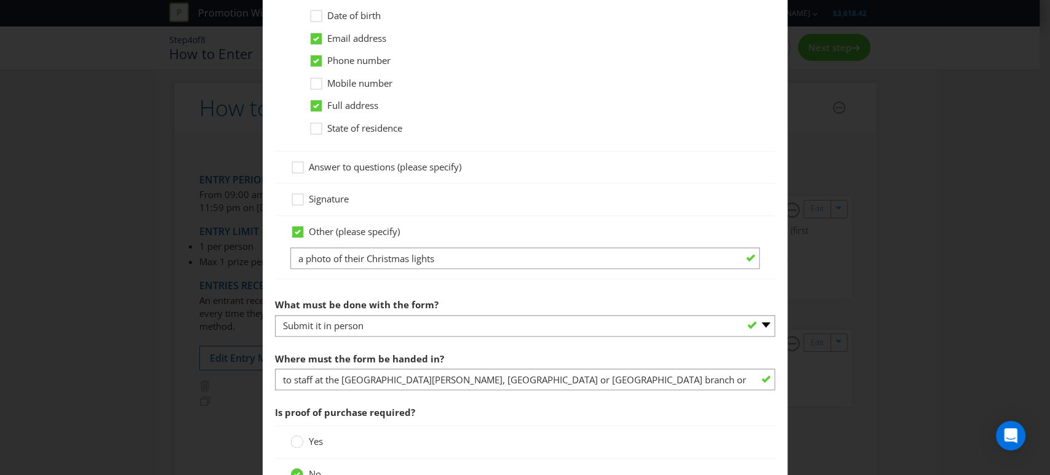
scroll to position [752, 0]
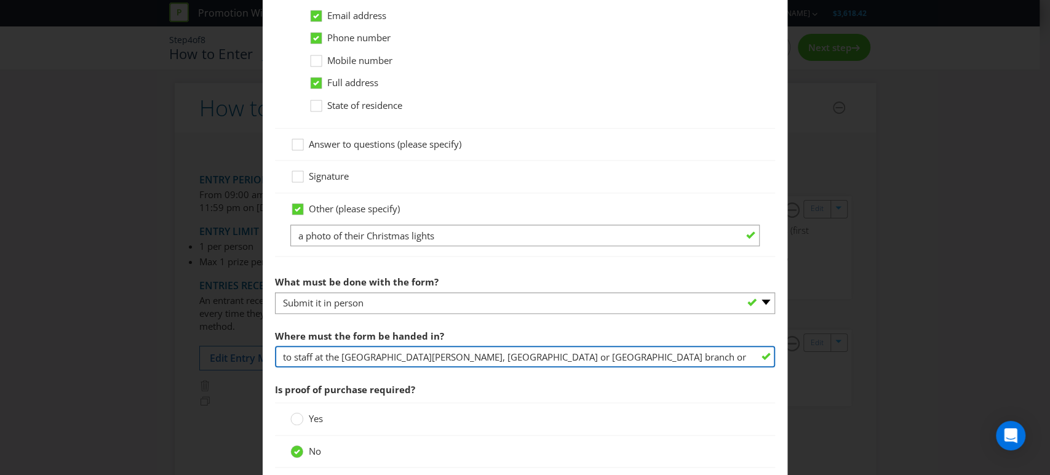
click at [336, 356] on input "to staff at the [GEOGRAPHIC_DATA][PERSON_NAME], [GEOGRAPHIC_DATA] or [GEOGRAPHI…" at bounding box center [525, 357] width 501 height 22
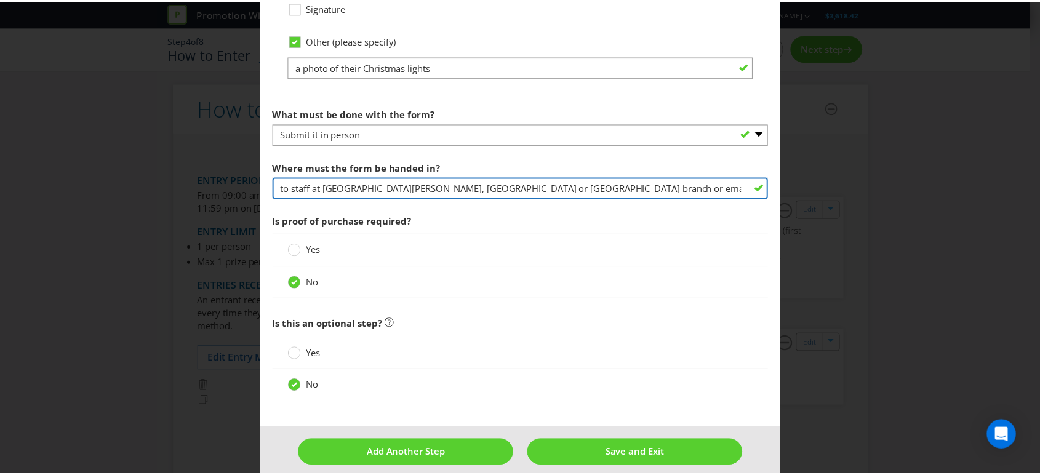
scroll to position [932, 0]
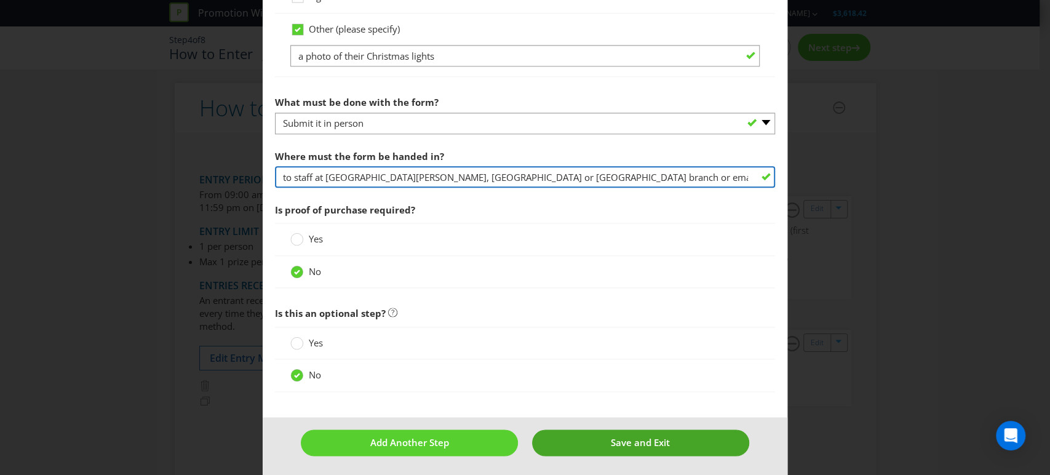
type input "to staff at [GEOGRAPHIC_DATA][PERSON_NAME], [GEOGRAPHIC_DATA] or [GEOGRAPHIC_DA…"
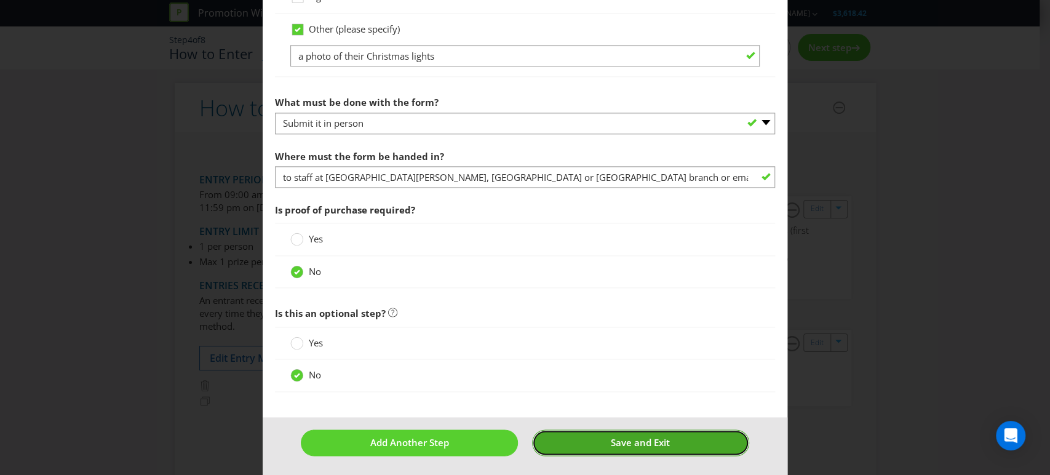
click at [636, 439] on span "Save and Exit" at bounding box center [640, 442] width 59 height 12
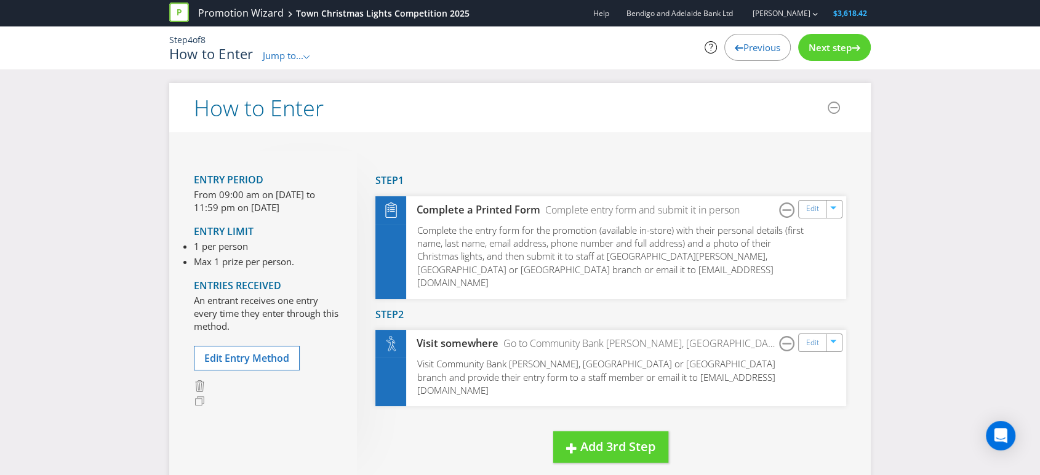
click at [830, 44] on span "Next step" at bounding box center [830, 47] width 43 height 12
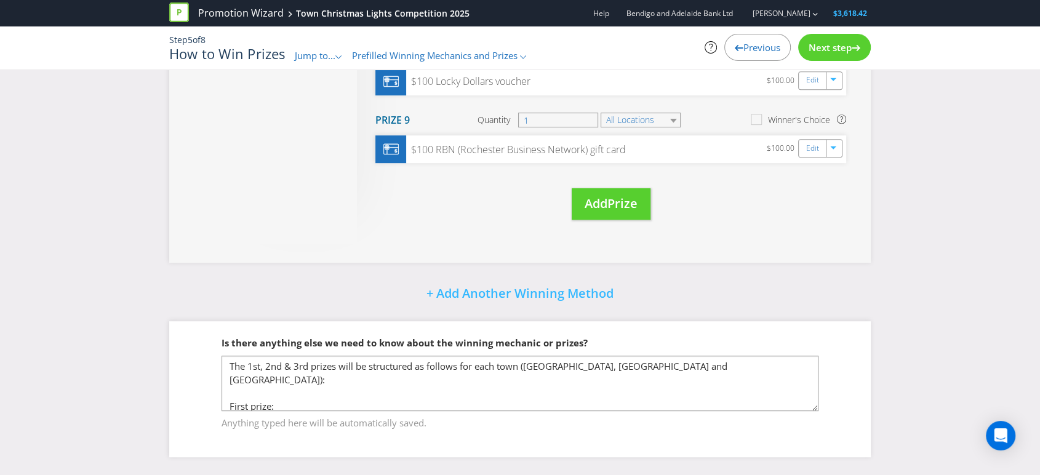
click at [836, 46] on span "Next step" at bounding box center [830, 47] width 43 height 12
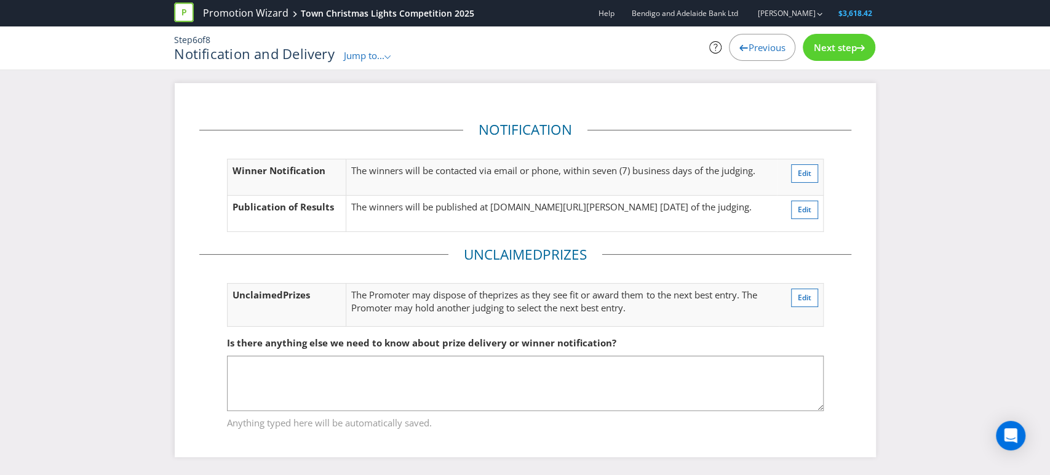
click at [823, 49] on span "Next step" at bounding box center [835, 47] width 43 height 12
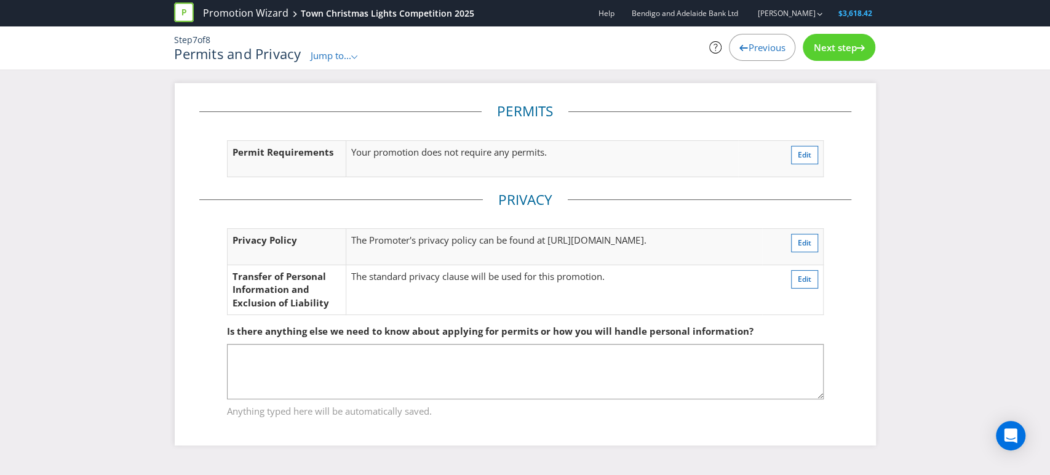
click at [753, 48] on span "Previous" at bounding box center [766, 47] width 37 height 12
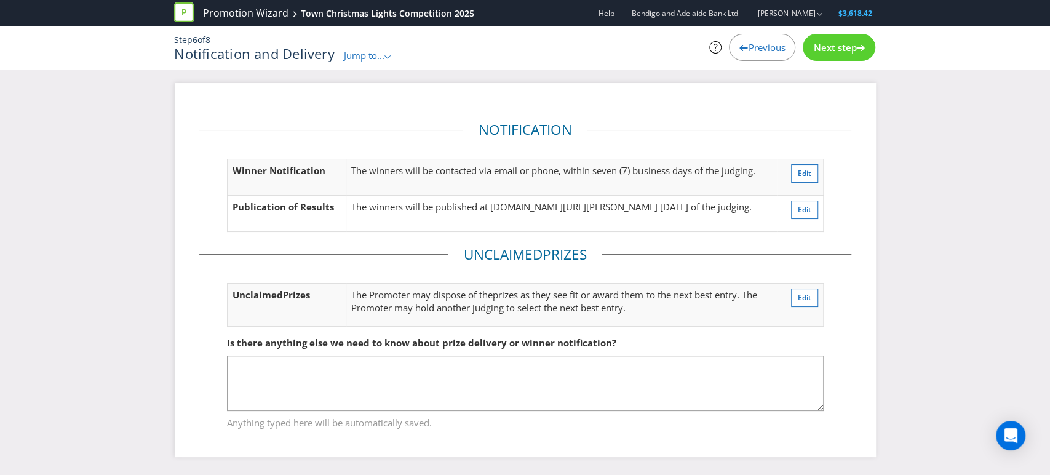
click at [753, 48] on span "Previous" at bounding box center [766, 47] width 37 height 12
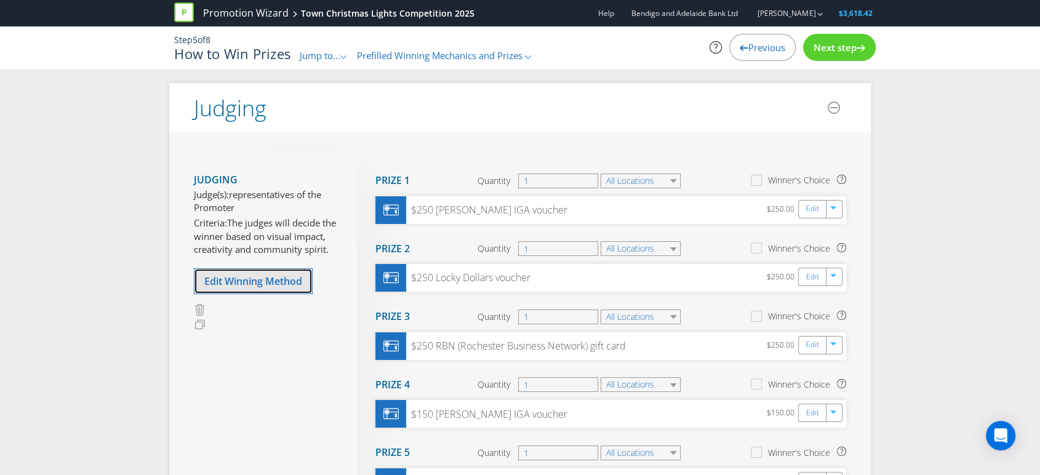
click at [252, 288] on span "Edit Winning Method" at bounding box center [253, 281] width 98 height 14
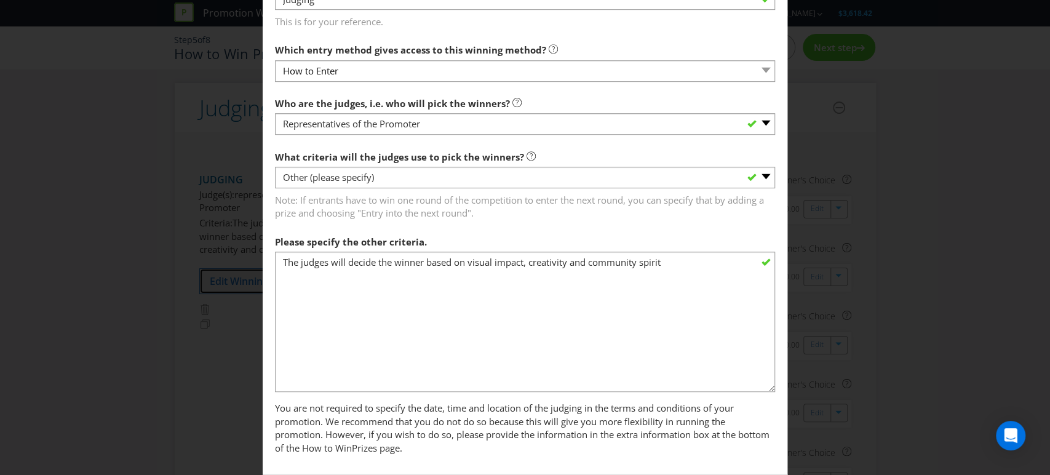
scroll to position [469, 0]
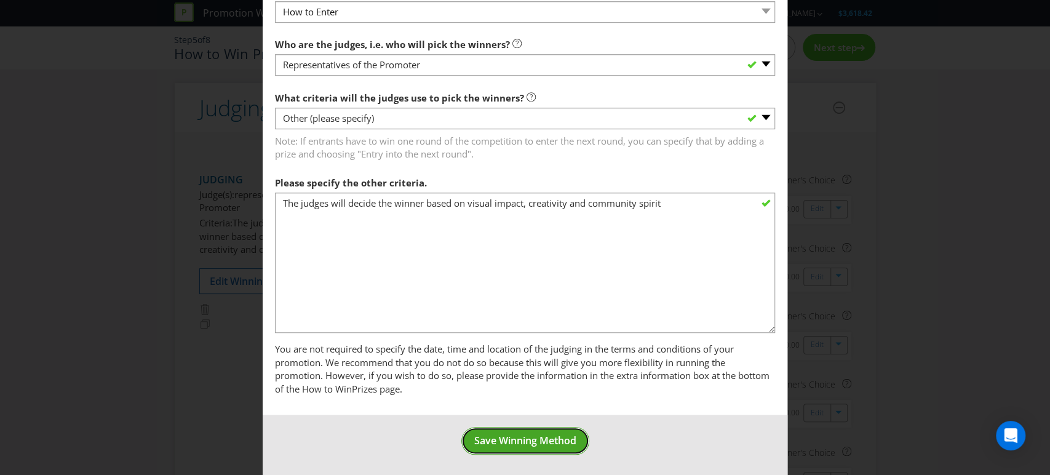
click at [523, 434] on span "Save Winning Method" at bounding box center [525, 441] width 102 height 14
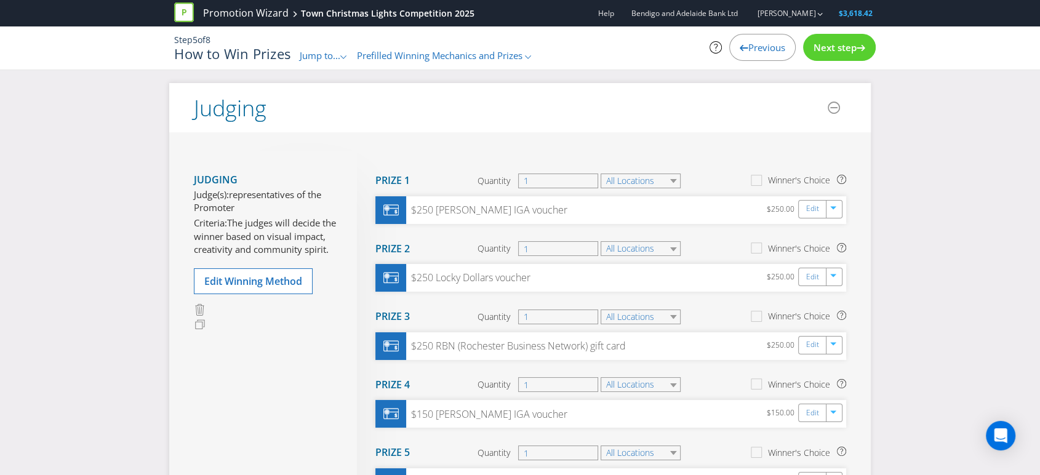
click at [759, 45] on span "Previous" at bounding box center [766, 47] width 37 height 12
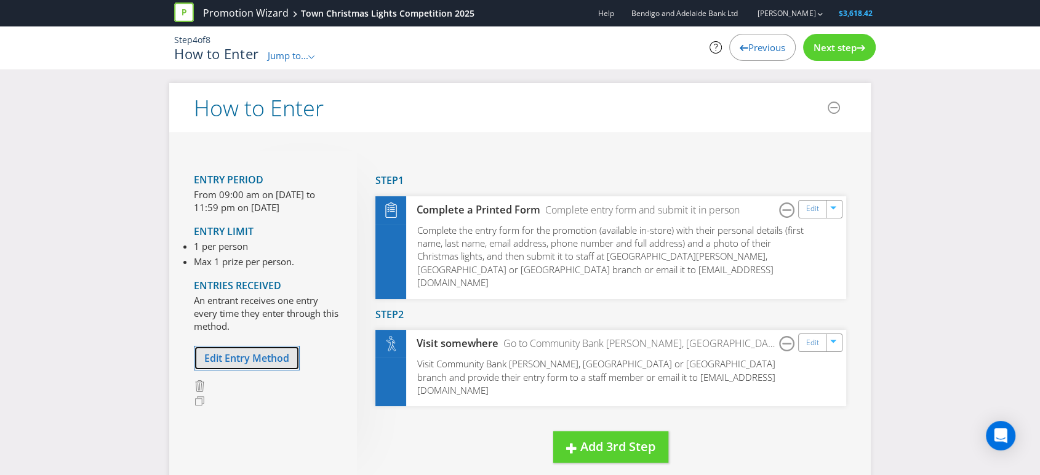
click at [262, 353] on span "Edit Entry Method" at bounding box center [246, 358] width 85 height 14
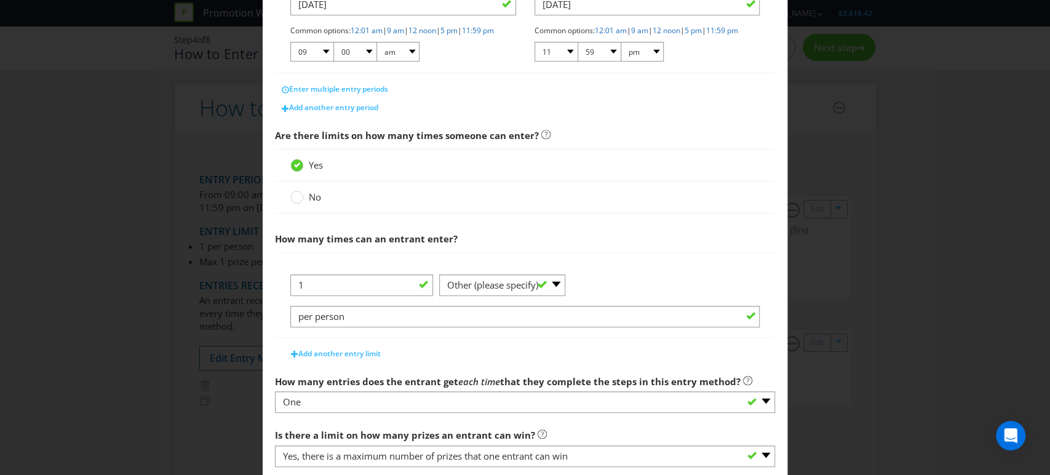
scroll to position [273, 0]
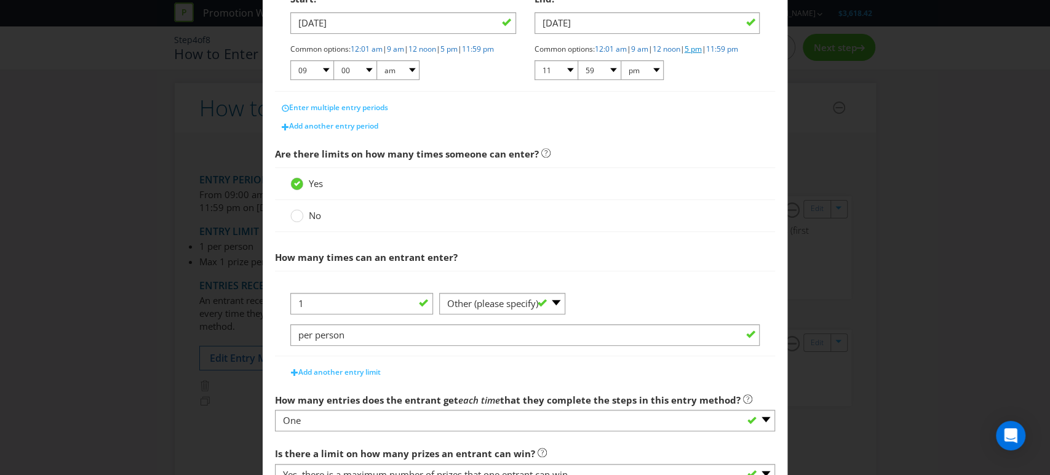
click at [702, 46] on link "5 pm" at bounding box center [693, 49] width 17 height 10
select select "05"
select select "00"
click at [664, 190] on div "Yes" at bounding box center [525, 183] width 470 height 13
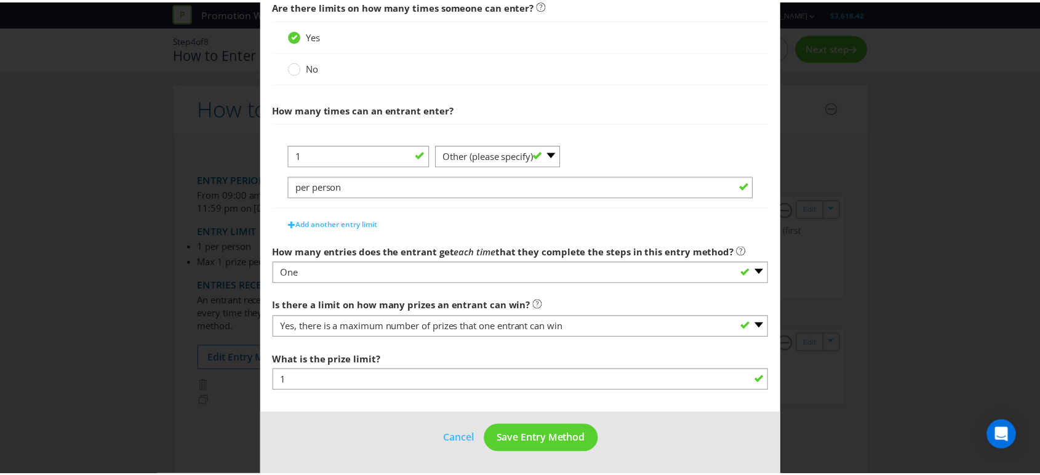
scroll to position [430, 0]
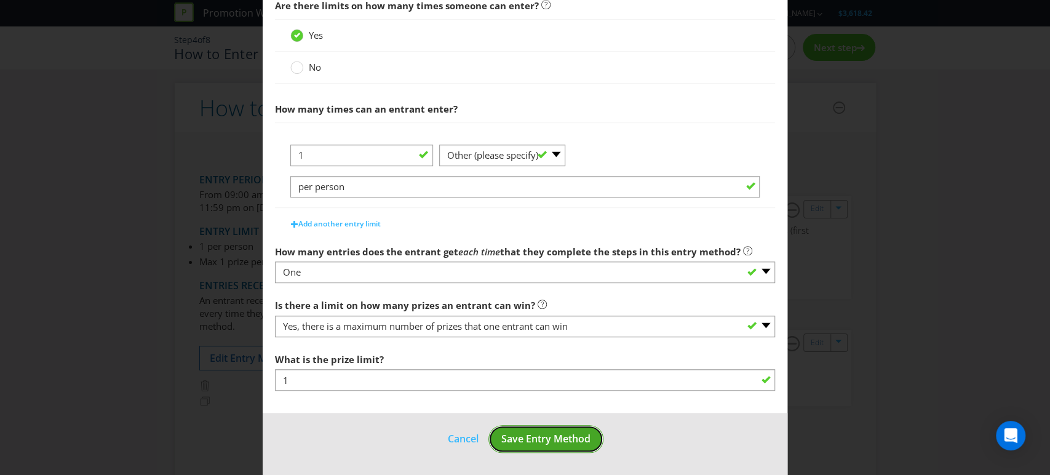
click at [544, 439] on span "Save Entry Method" at bounding box center [546, 439] width 89 height 14
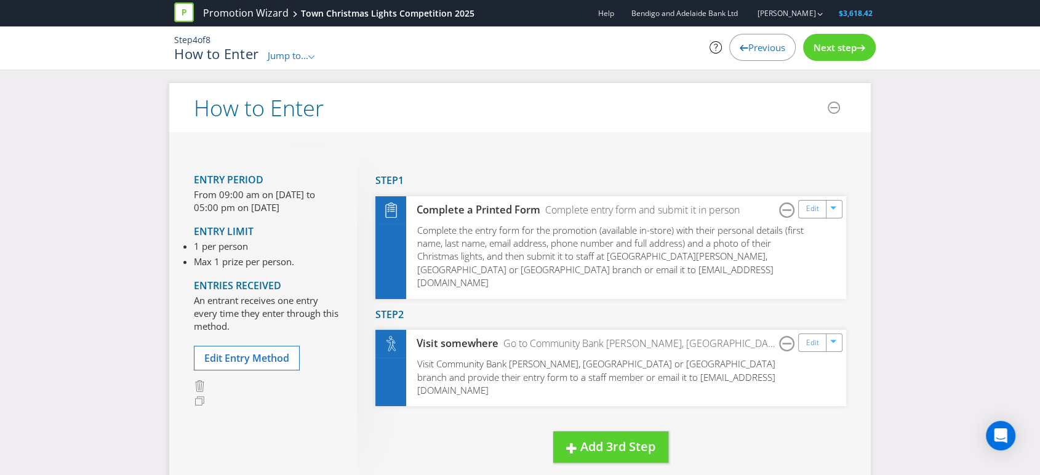
click at [846, 44] on span "Next step" at bounding box center [835, 47] width 43 height 12
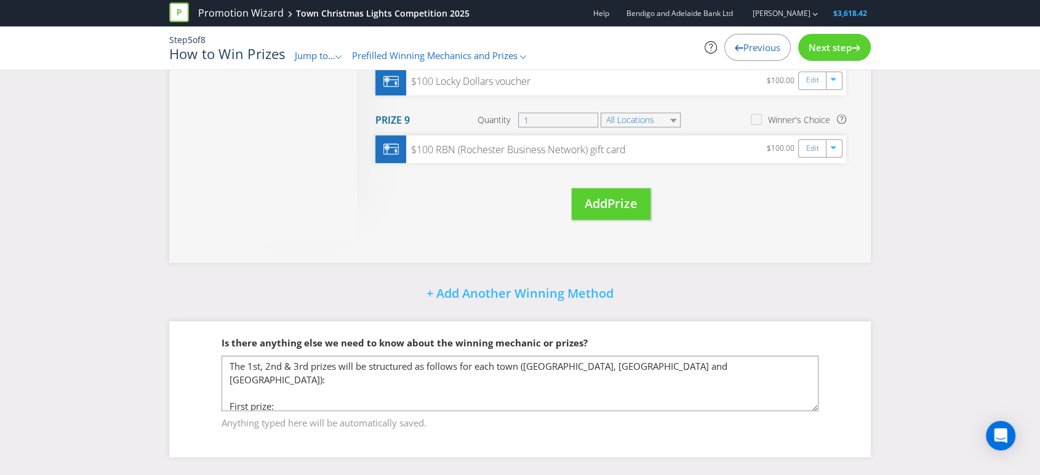
click at [822, 43] on span "Next step" at bounding box center [830, 47] width 43 height 12
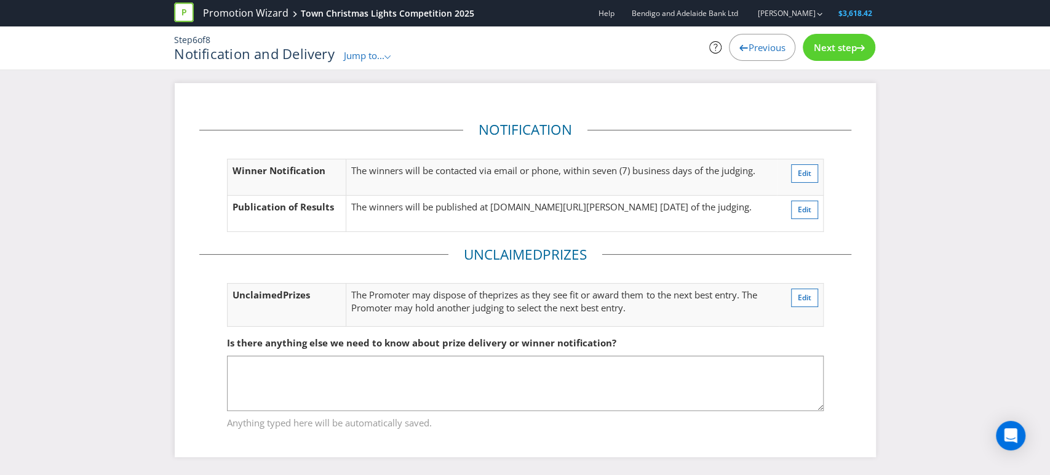
click at [848, 43] on span "Next step" at bounding box center [835, 47] width 43 height 12
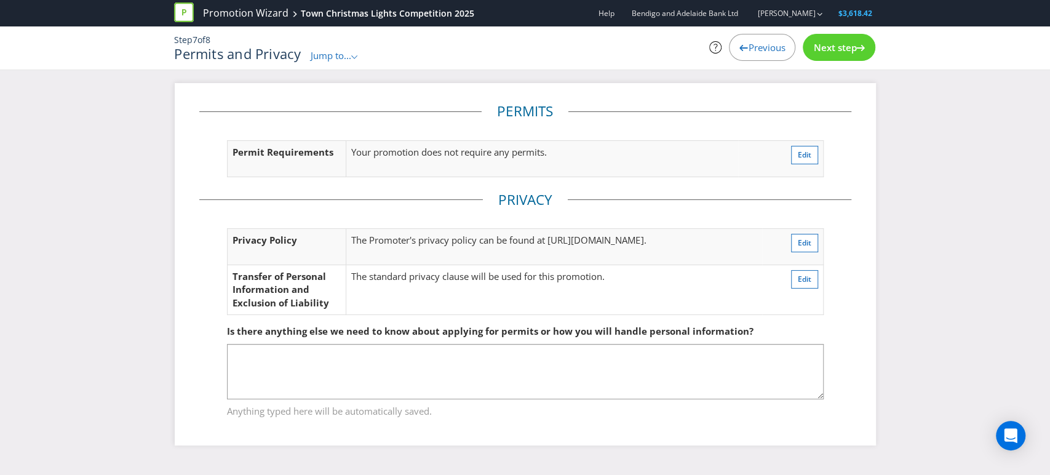
click at [837, 47] on span "Next step" at bounding box center [835, 47] width 43 height 12
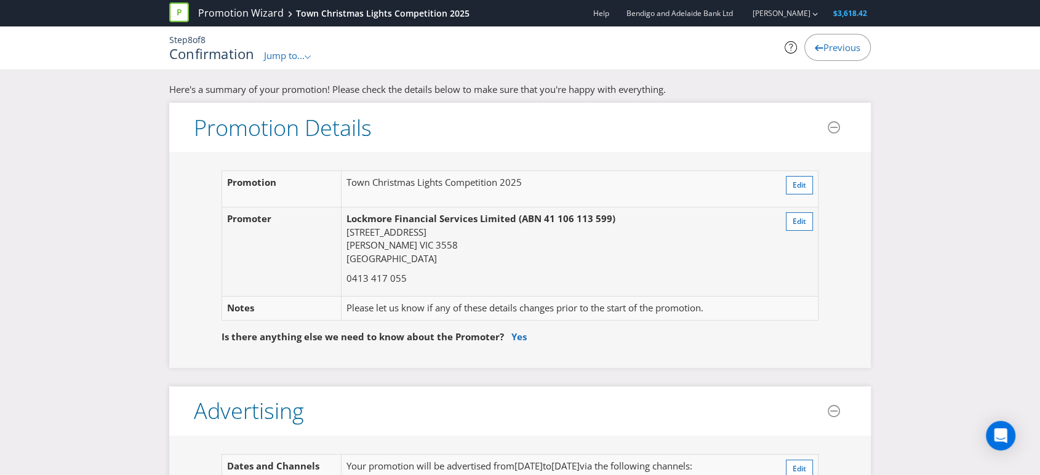
click at [836, 42] on span "Previous" at bounding box center [841, 47] width 37 height 12
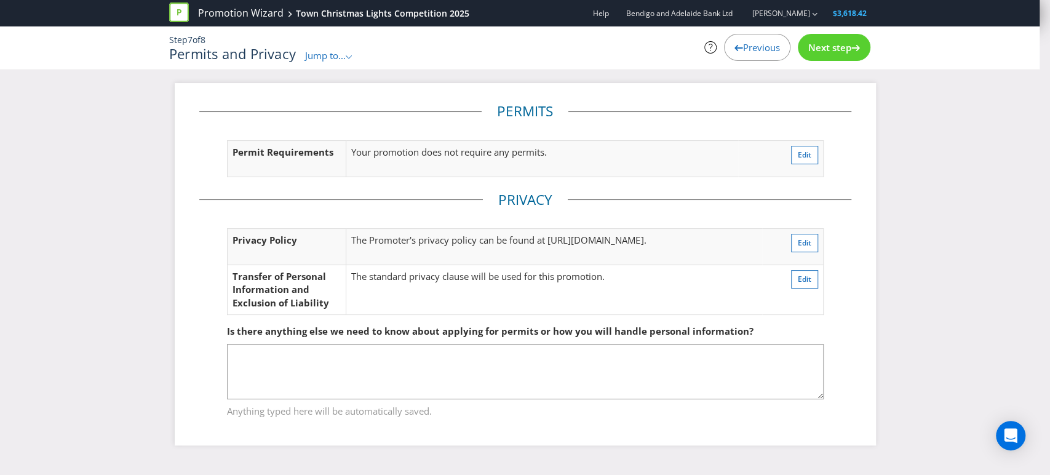
click at [766, 43] on span "Previous" at bounding box center [761, 47] width 37 height 12
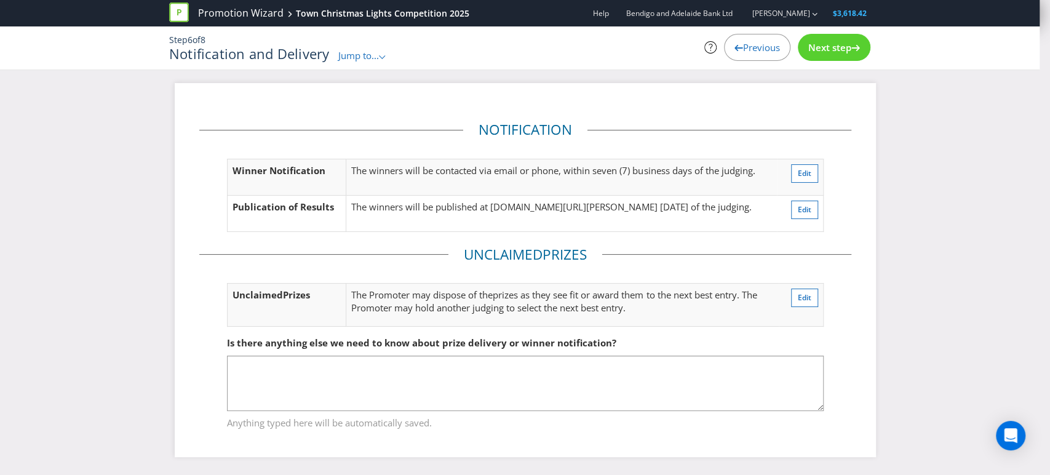
click at [753, 49] on span "Previous" at bounding box center [761, 47] width 37 height 12
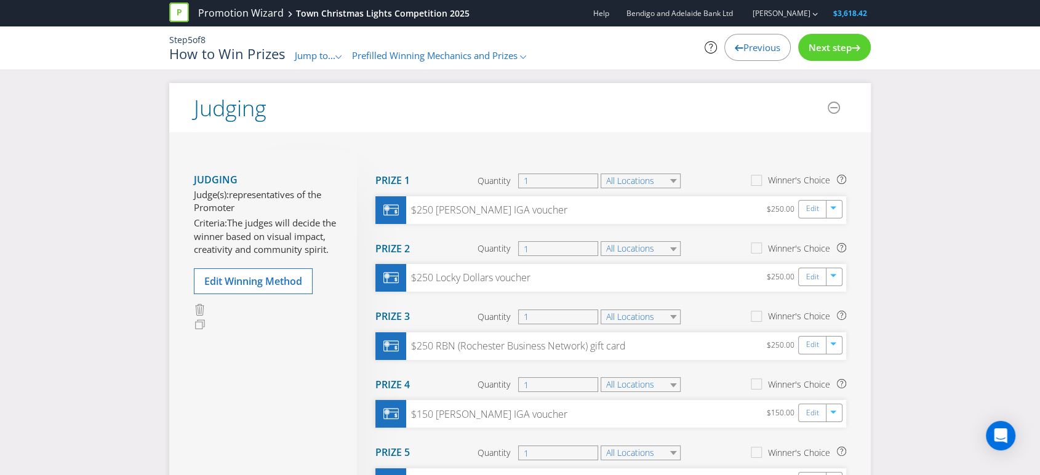
click at [818, 42] on span "Next step" at bounding box center [830, 47] width 43 height 12
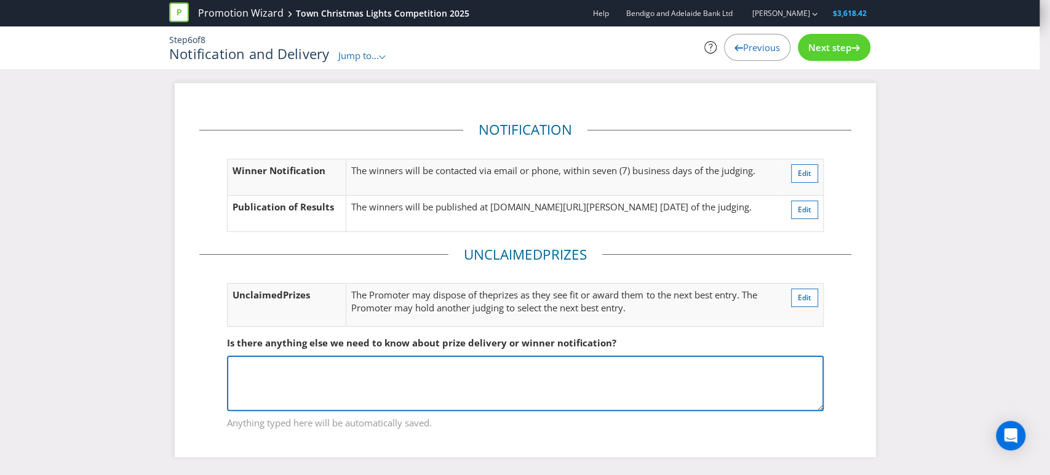
click at [256, 364] on textarea at bounding box center [525, 383] width 597 height 55
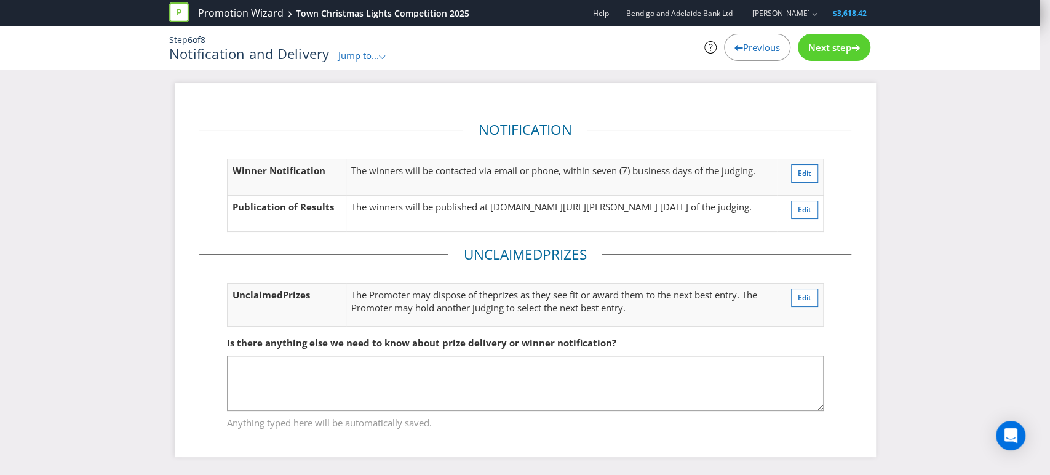
click at [756, 45] on span "Previous" at bounding box center [761, 47] width 37 height 12
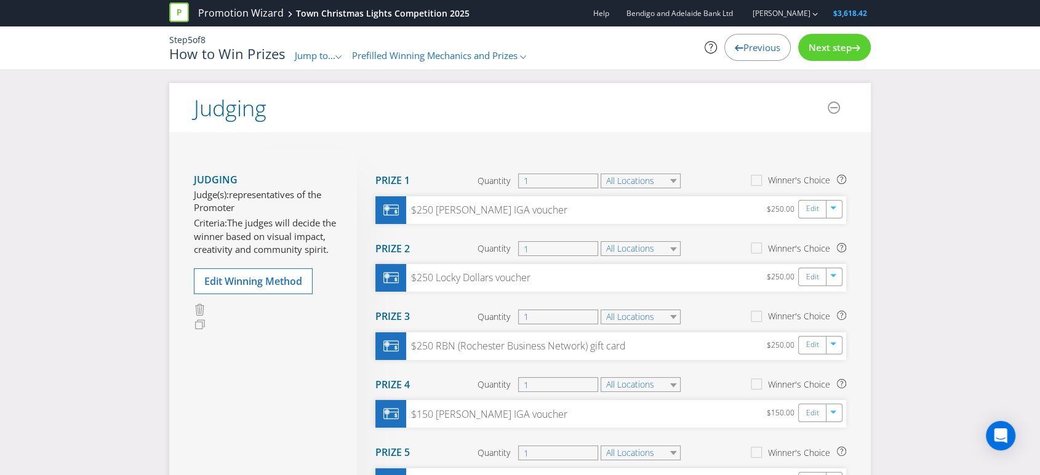
click at [745, 43] on span "Previous" at bounding box center [761, 47] width 37 height 12
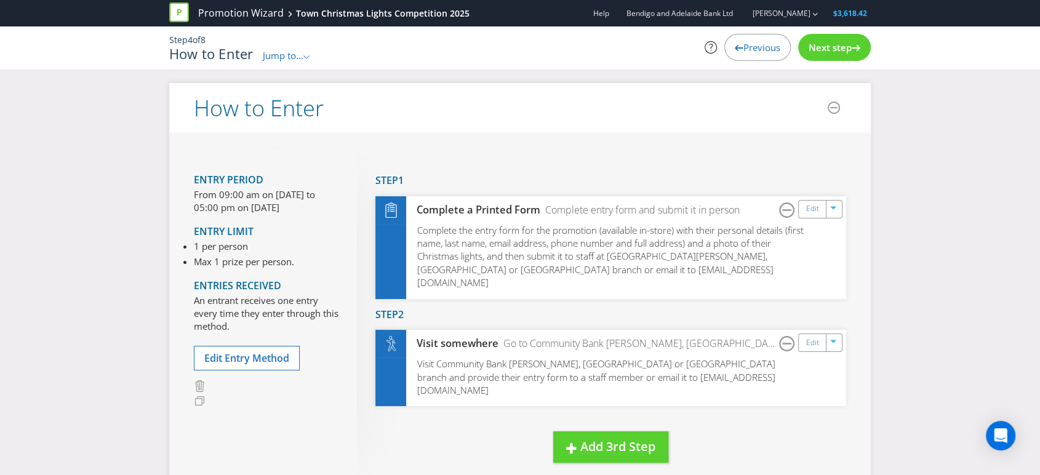
click at [752, 43] on span "Previous" at bounding box center [761, 47] width 37 height 12
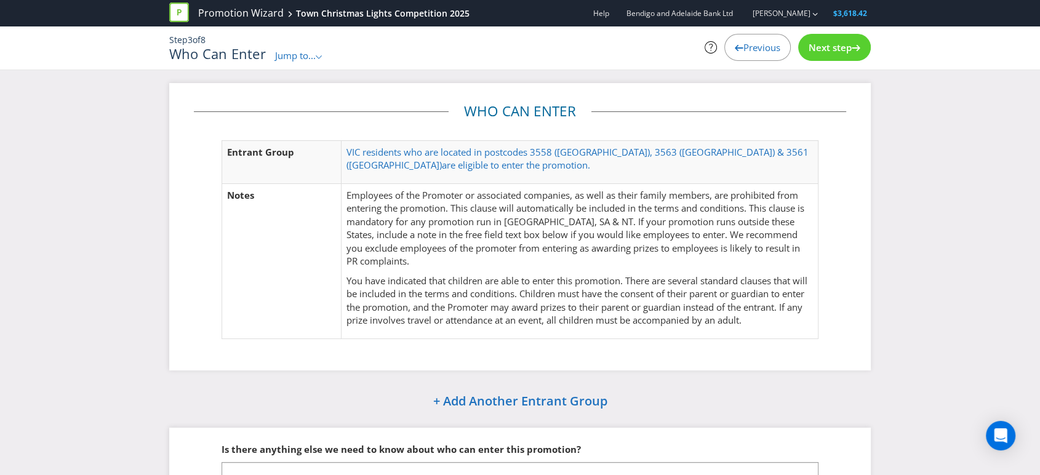
click at [752, 48] on span "Previous" at bounding box center [761, 47] width 37 height 12
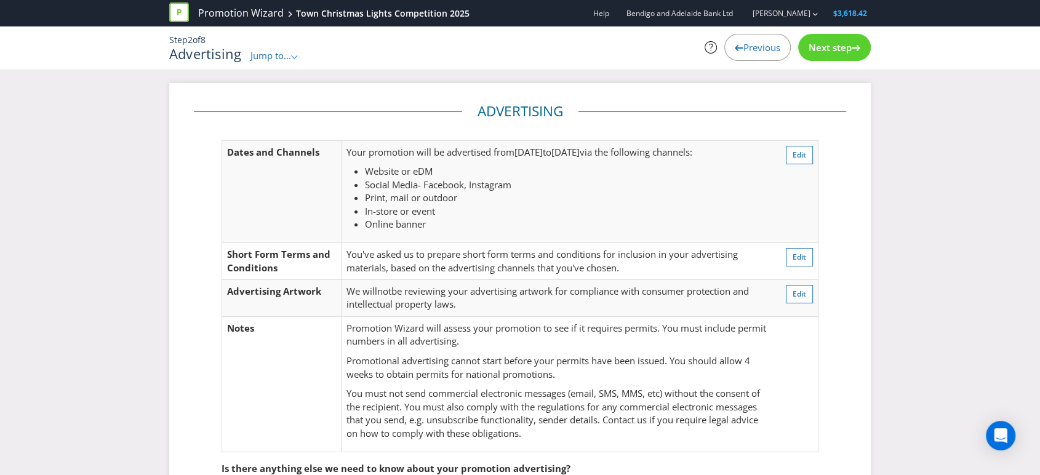
click at [827, 46] on span "Next step" at bounding box center [830, 47] width 43 height 12
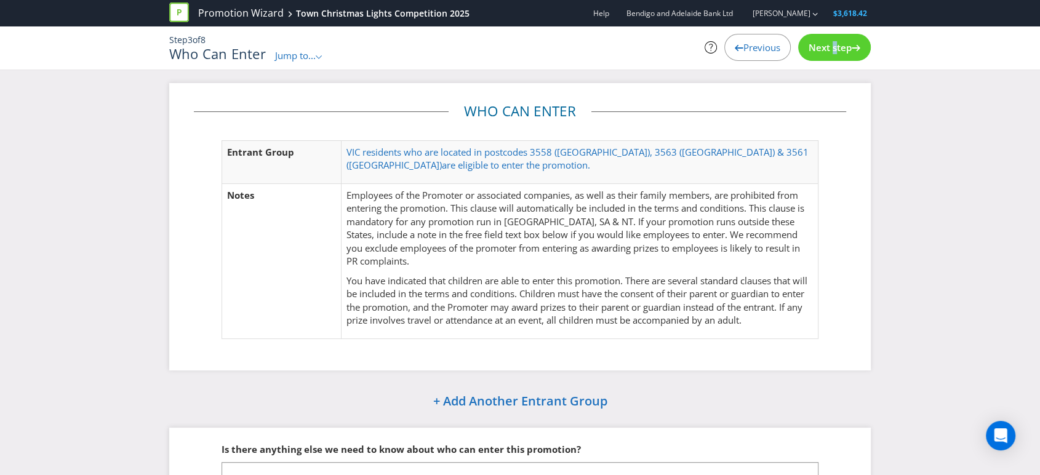
click at [827, 46] on span "Next step" at bounding box center [830, 47] width 43 height 12
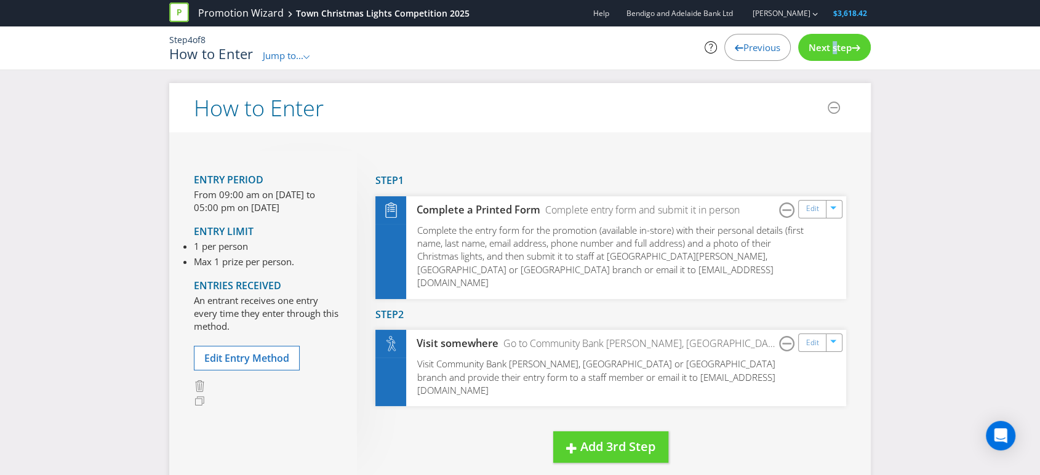
click at [831, 41] on span "Next step" at bounding box center [830, 47] width 43 height 12
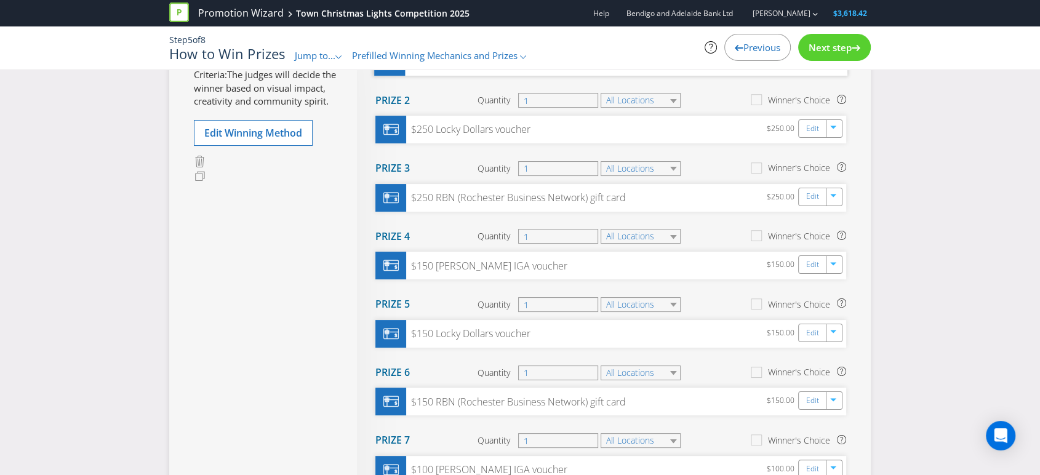
scroll to position [68, 0]
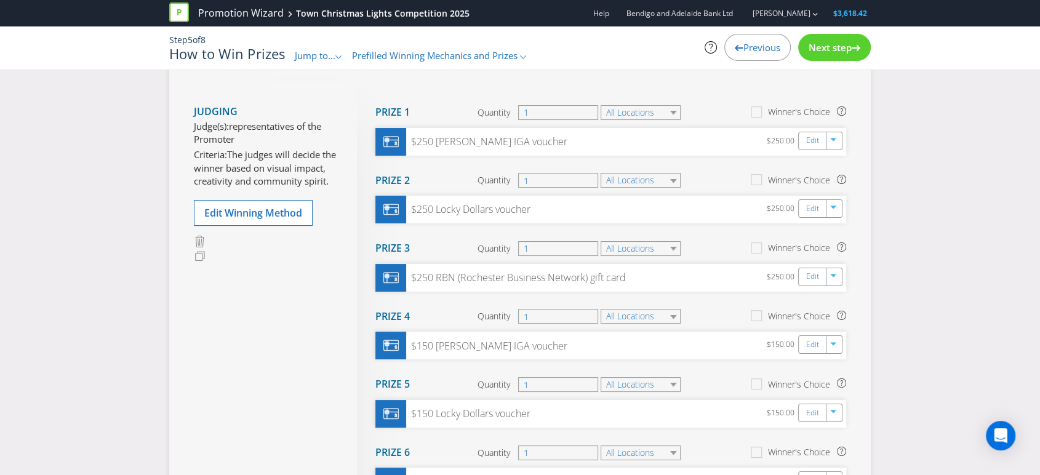
click at [826, 43] on span "Next step" at bounding box center [830, 47] width 43 height 12
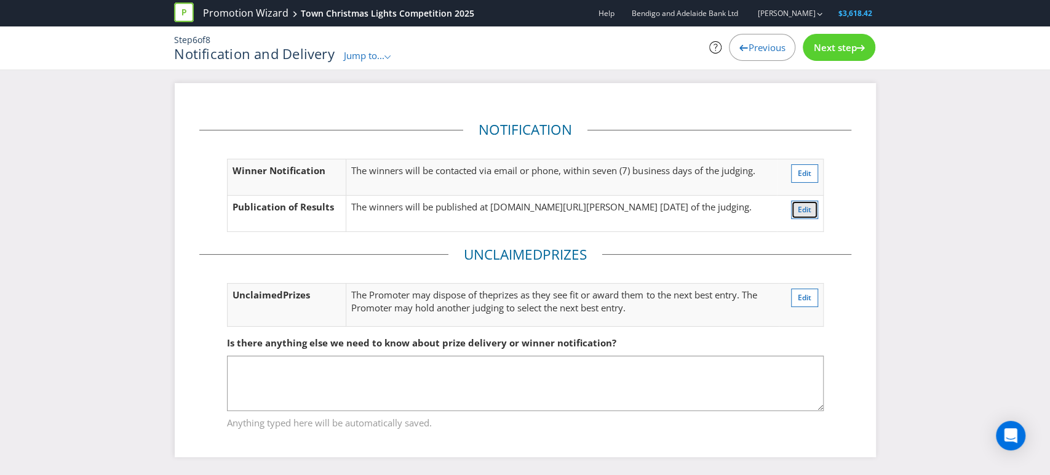
click at [801, 207] on span "Edit" at bounding box center [805, 209] width 14 height 10
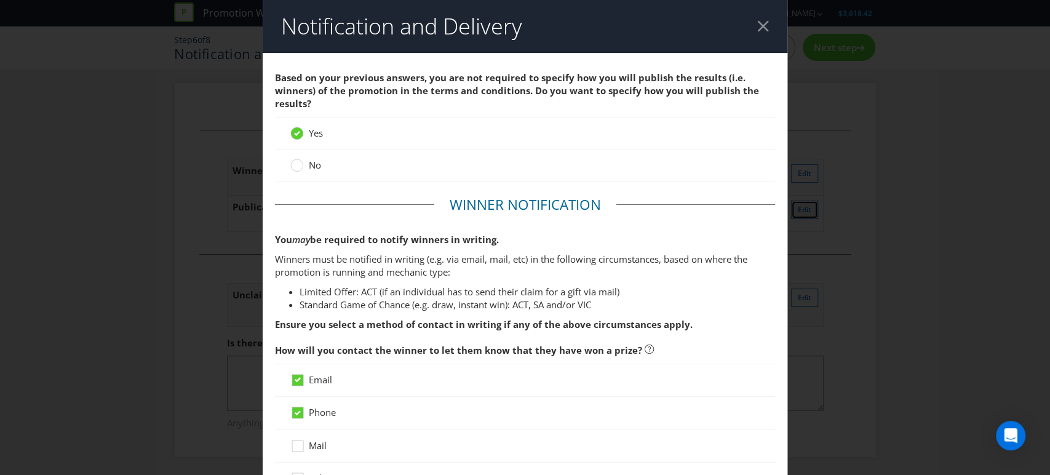
scroll to position [641, 0]
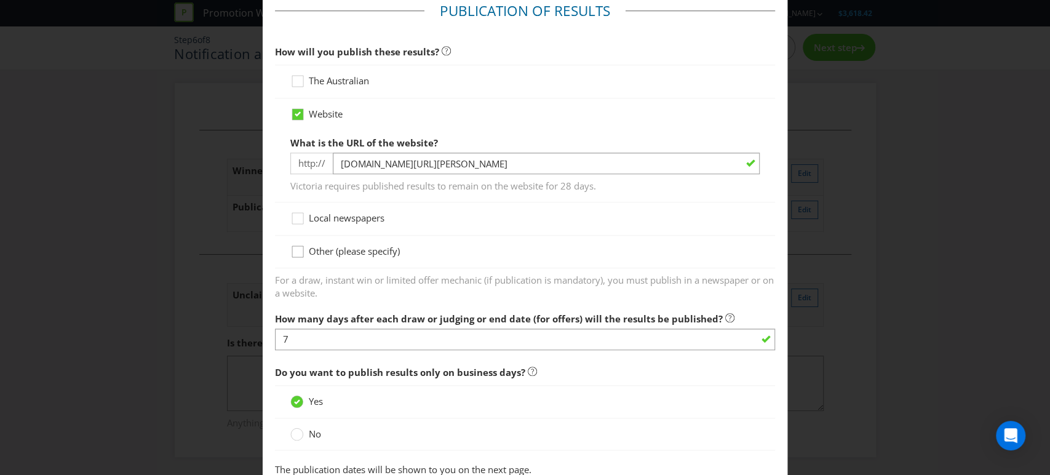
click at [295, 249] on div at bounding box center [298, 247] width 6 height 6
click at [0, 0] on input "Other (please specify)" at bounding box center [0, 0] width 0 height 0
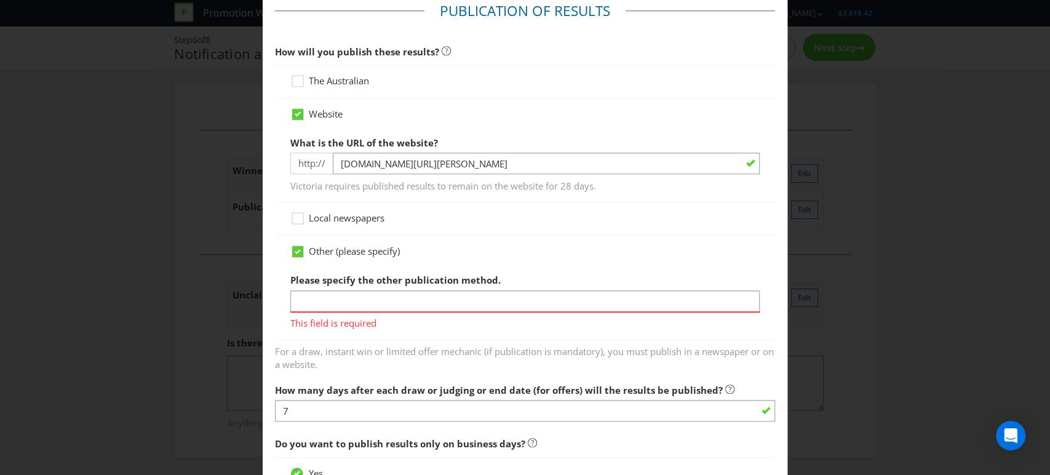
scroll to position [710, 0]
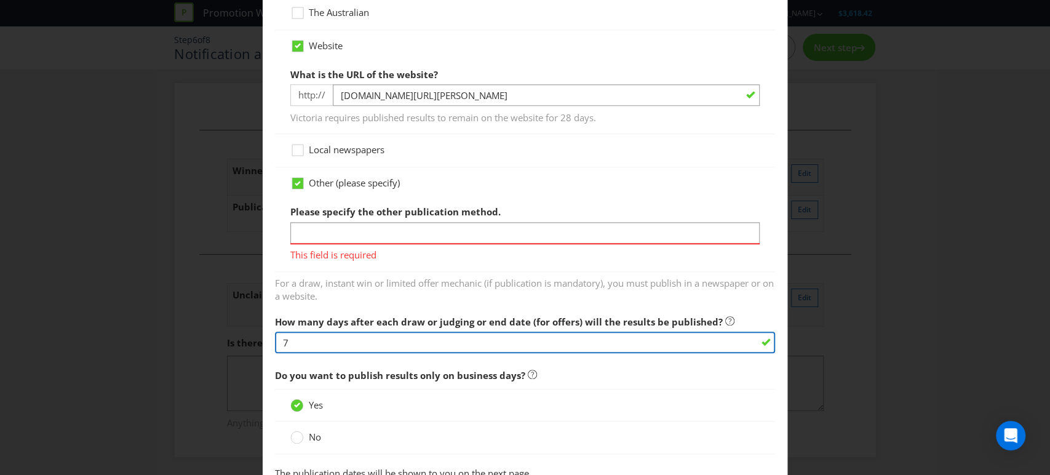
click at [312, 338] on input "7" at bounding box center [525, 343] width 501 height 22
type input "14"
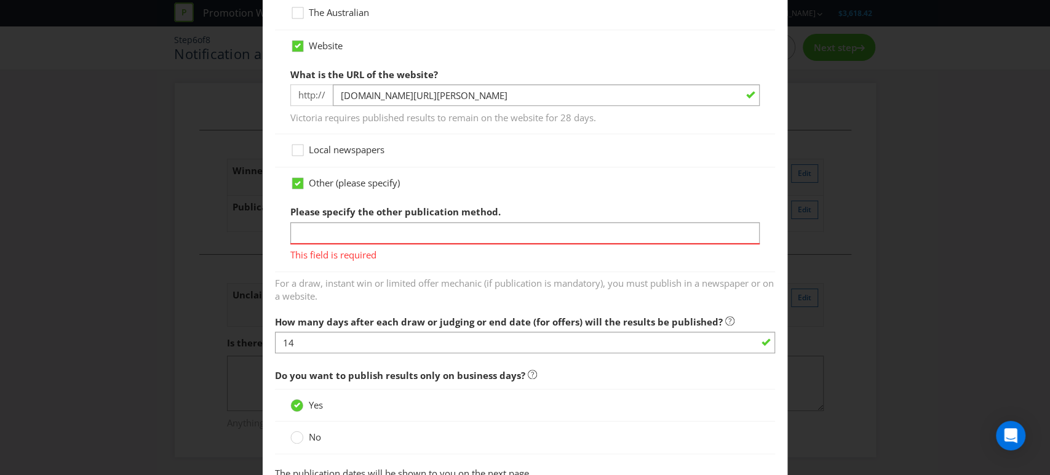
click at [633, 370] on span "Do you want to publish results only on business days?" at bounding box center [525, 375] width 501 height 25
drag, startPoint x: 345, startPoint y: 233, endPoint x: 335, endPoint y: 233, distance: 9.2
click at [345, 233] on input "text" at bounding box center [525, 233] width 470 height 22
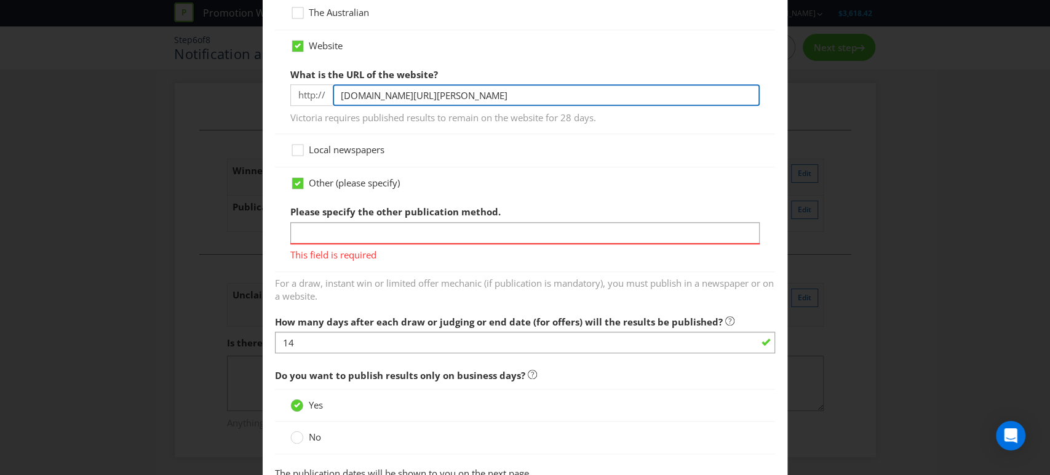
click at [453, 95] on input "[DOMAIN_NAME][URL][PERSON_NAME]" at bounding box center [547, 95] width 428 height 22
drag, startPoint x: 514, startPoint y: 93, endPoint x: 273, endPoint y: 83, distance: 242.1
click at [275, 83] on div "Website What is the URL of the website? http:// [DOMAIN_NAME]/[PERSON_NAME] req…" at bounding box center [525, 82] width 501 height 105
paste input "[URL][DOMAIN_NAME]"
drag, startPoint x: 370, startPoint y: 92, endPoint x: 292, endPoint y: 98, distance: 79.0
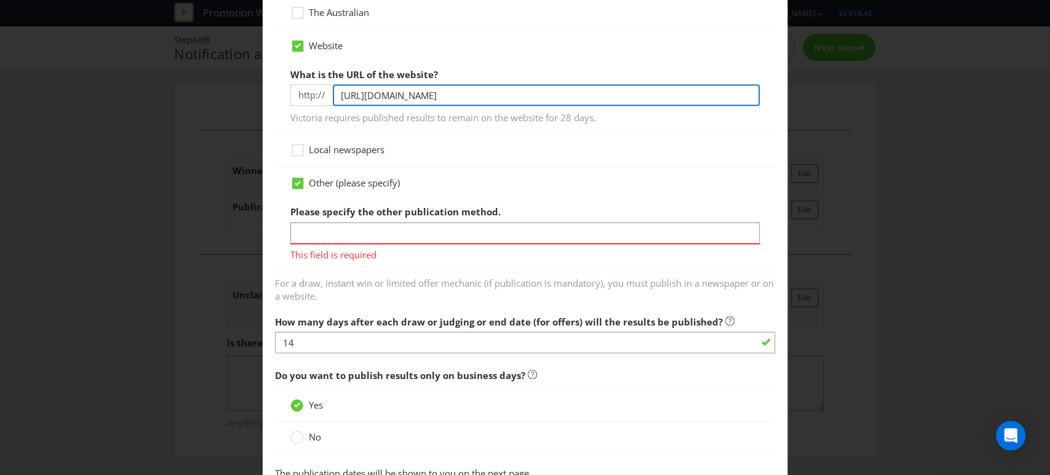
click at [292, 98] on div "http:// [URL][DOMAIN_NAME]" at bounding box center [525, 95] width 470 height 22
type input "[DOMAIN_NAME][URL]"
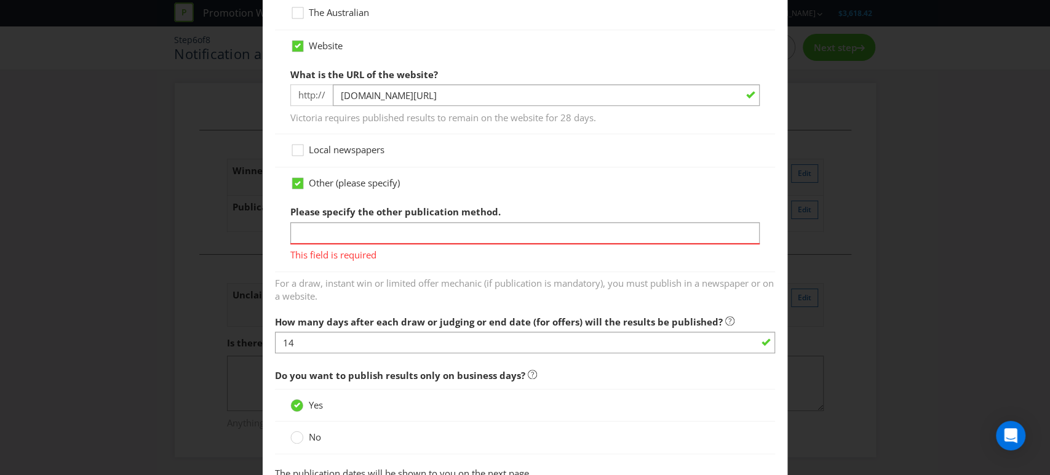
click at [655, 159] on div "Local newspapers" at bounding box center [525, 150] width 501 height 33
click at [295, 182] on icon at bounding box center [298, 183] width 6 height 5
click at [0, 0] on input "Other (please specify)" at bounding box center [0, 0] width 0 height 0
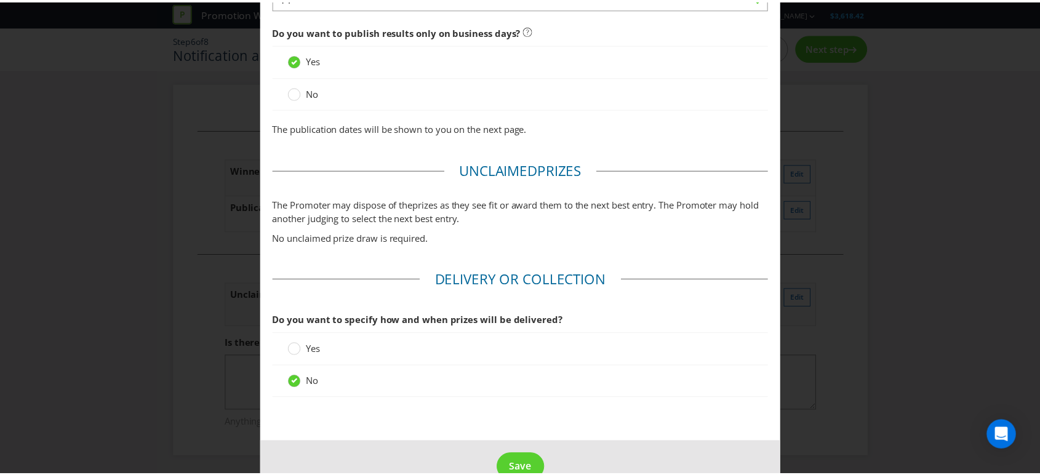
scroll to position [1009, 0]
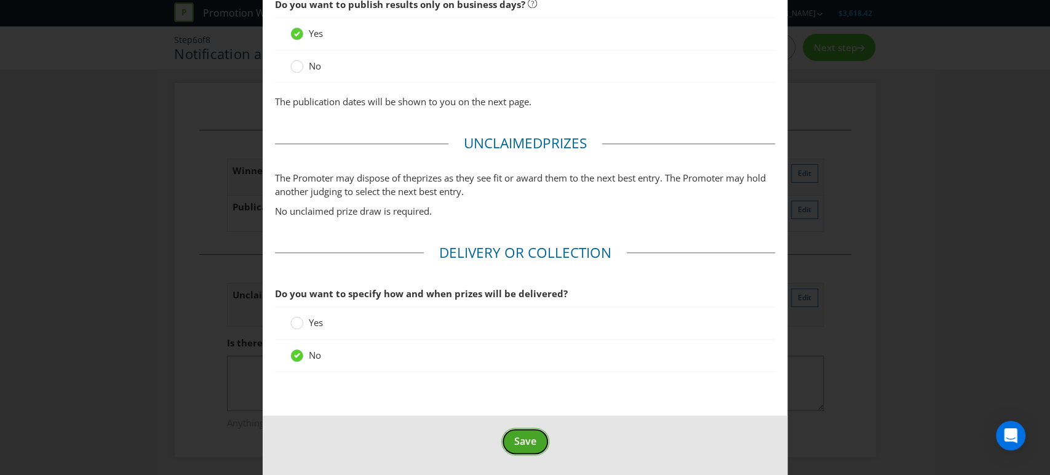
click at [521, 442] on span "Save" at bounding box center [525, 441] width 22 height 14
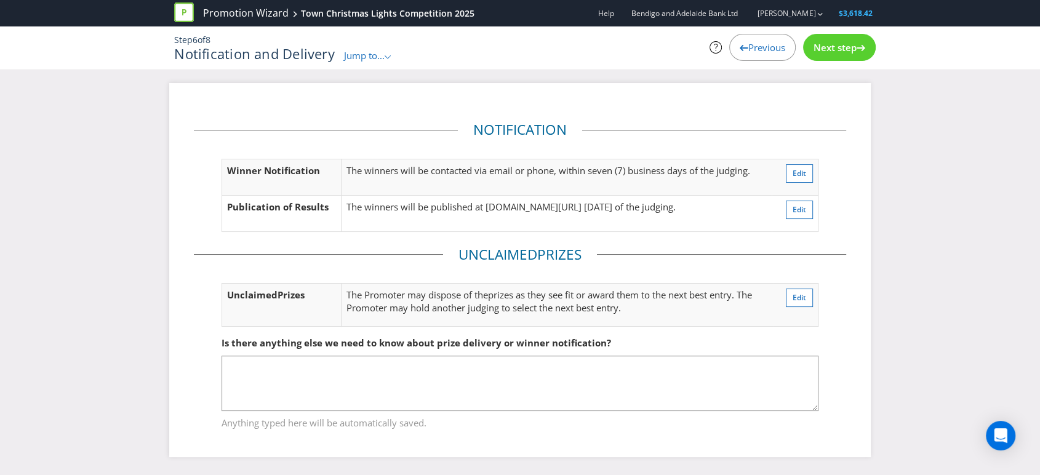
click at [858, 217] on div "Notification Winner Notification The winners will be contacted via email or pho…" at bounding box center [520, 270] width 702 height 374
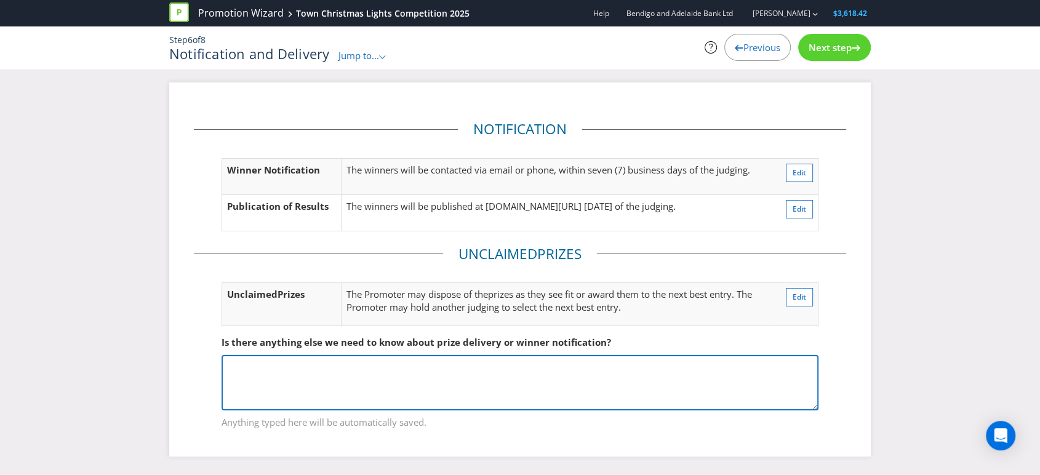
click at [243, 367] on textarea at bounding box center [520, 382] width 597 height 55
type textarea "T"
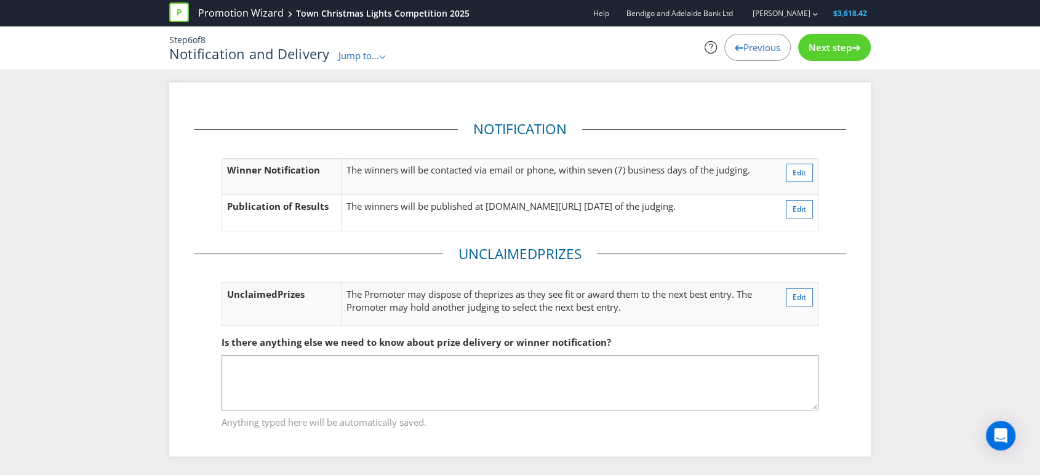
click at [830, 40] on div "Next step" at bounding box center [834, 47] width 73 height 27
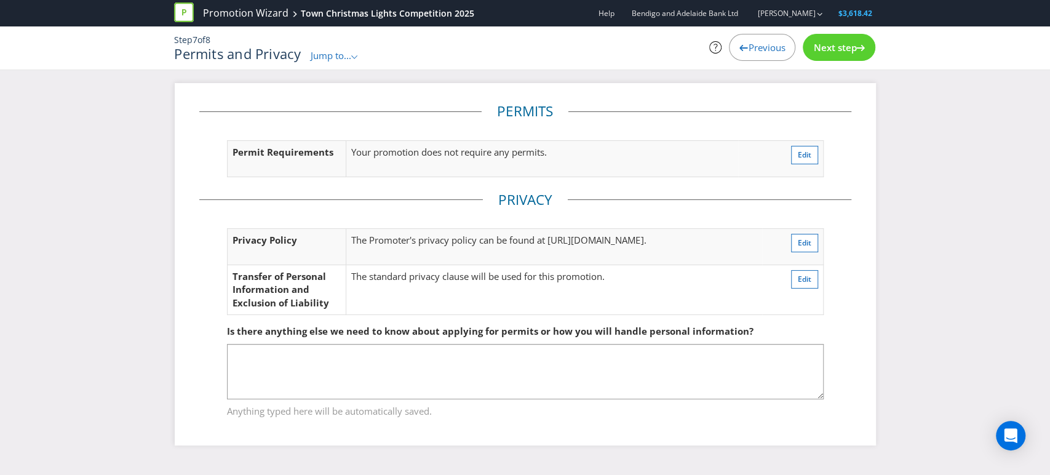
click at [833, 51] on span "Next step" at bounding box center [835, 47] width 43 height 12
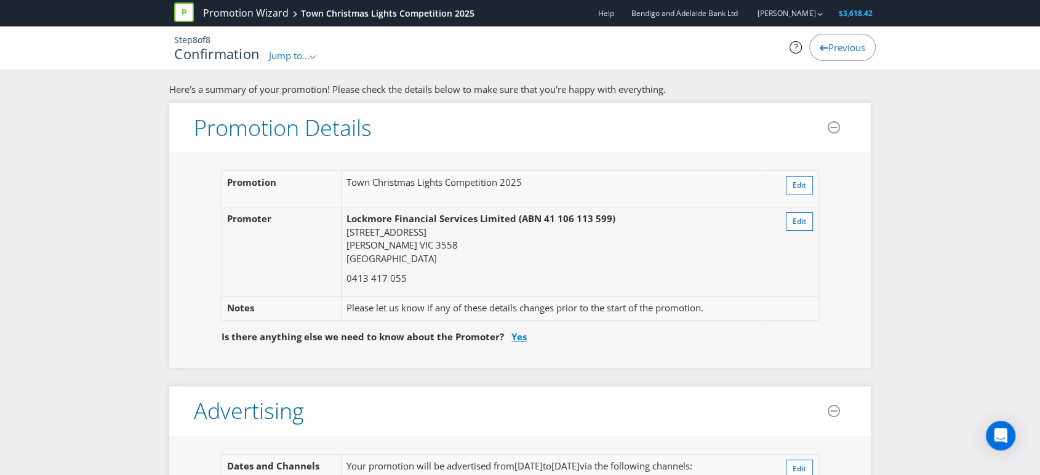
click at [514, 336] on link "Yes" at bounding box center [518, 336] width 15 height 12
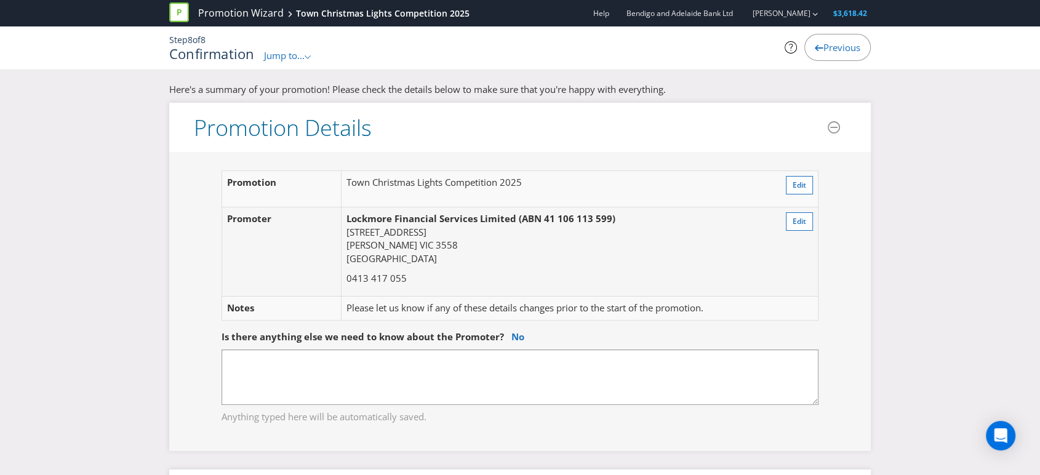
scroll to position [68, 0]
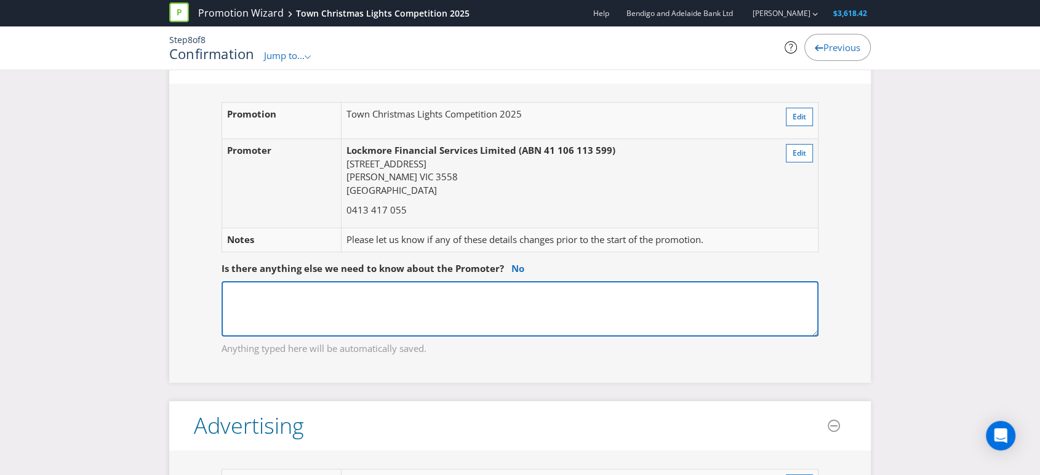
click at [230, 288] on textarea at bounding box center [520, 308] width 597 height 55
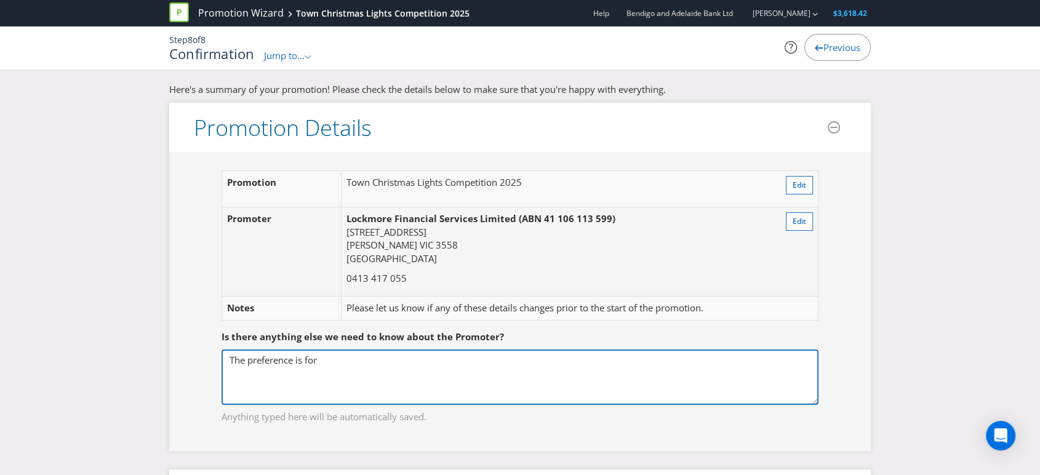
click at [322, 361] on textarea "The preference is for" at bounding box center [520, 377] width 597 height 55
click at [338, 361] on textarea "The preference is for the contact details for the" at bounding box center [520, 377] width 597 height 55
click at [454, 358] on textarea "The preference is for the key contact details for the" at bounding box center [520, 377] width 597 height 55
drag, startPoint x: 606, startPoint y: 359, endPoint x: 581, endPoint y: 358, distance: 24.6
click at [581, 358] on textarea "The preference is for the key contact details to remain as [EMAIL_ADDRESS][DOMA…" at bounding box center [520, 377] width 597 height 55
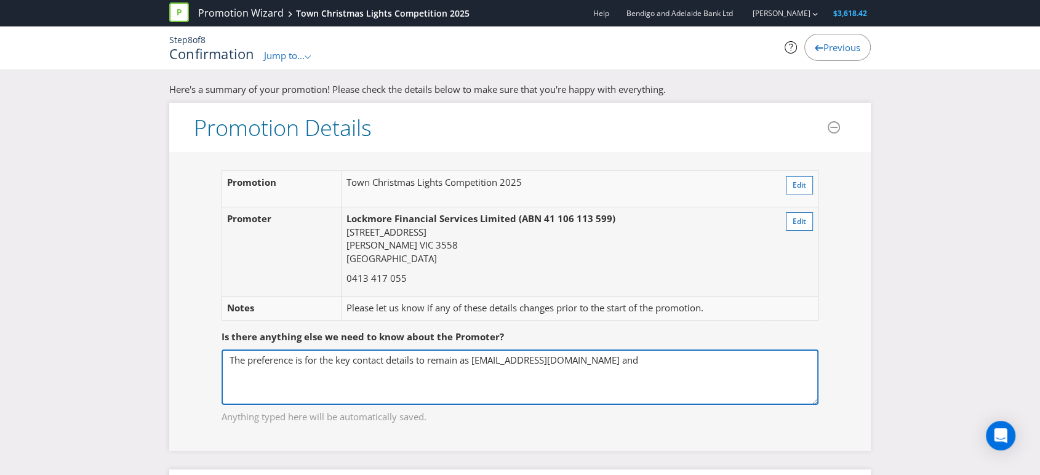
click at [462, 362] on textarea "The preference is for the key contact details to remain as [EMAIL_ADDRESS][DOMA…" at bounding box center [520, 377] width 597 height 55
click at [471, 361] on textarea "The preference is for the key contact details to remain as [EMAIL_ADDRESS][DOMA…" at bounding box center [520, 377] width 597 height 55
click at [598, 360] on textarea "The preference is for the key contact details to remain as [EMAIL_ADDRESS][DOMA…" at bounding box center [520, 377] width 597 height 55
click at [591, 361] on textarea "The preference is for the key contact details to remain as [EMAIL_ADDRESS][DOMA…" at bounding box center [520, 377] width 597 height 55
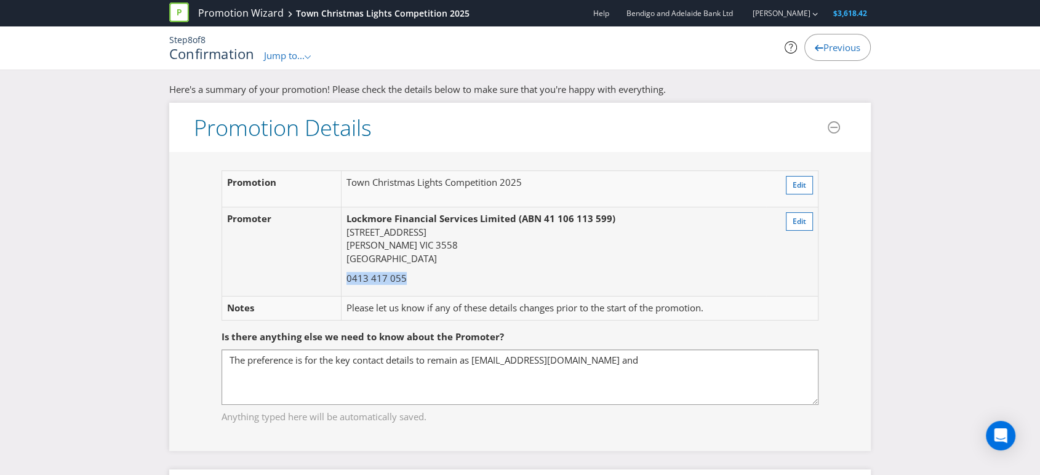
drag, startPoint x: 348, startPoint y: 278, endPoint x: 404, endPoint y: 278, distance: 56.0
click at [404, 278] on p "0413 417 055" at bounding box center [553, 278] width 415 height 13
copy p "0413 417 055"
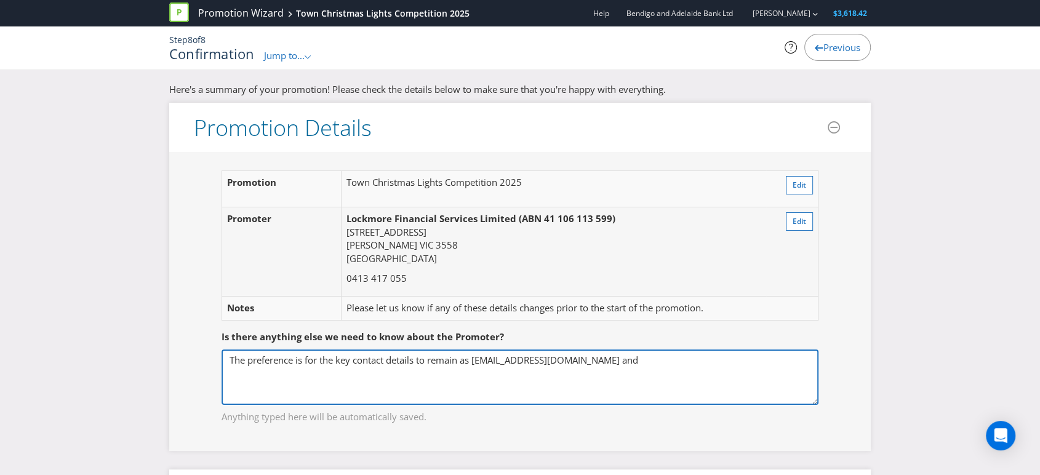
click at [607, 359] on textarea "The preference is for the key contact details to remain as [EMAIL_ADDRESS][DOMA…" at bounding box center [520, 377] width 597 height 55
paste textarea "0413 417 055"
click at [315, 376] on textarea "The preference is for the key contact details to remain as [EMAIL_ADDRESS][DOMA…" at bounding box center [520, 377] width 597 height 55
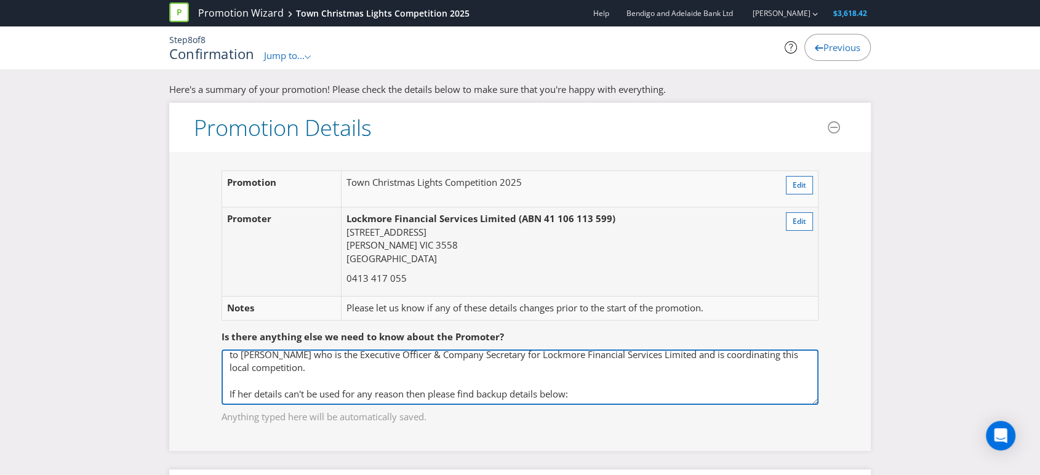
scroll to position [41, 0]
click at [237, 388] on textarea "The preference is for the key contact details to remain as [EMAIL_ADDRESS][DOMA…" at bounding box center [520, 377] width 597 height 55
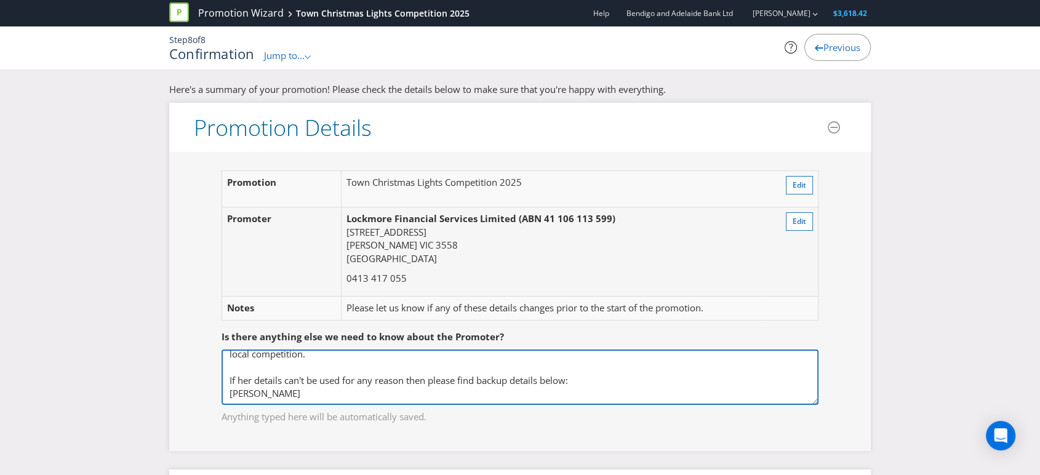
click at [429, 373] on textarea "The preference is for the key contact details to remain as [EMAIL_ADDRESS][DOMA…" at bounding box center [520, 377] width 597 height 55
click at [431, 373] on textarea "The preference is for the key contact details to remain as [EMAIL_ADDRESS][DOMA…" at bounding box center [520, 377] width 597 height 55
click at [271, 383] on textarea "The preference is for the key contact details to remain as [EMAIL_ADDRESS][DOMA…" at bounding box center [520, 377] width 597 height 55
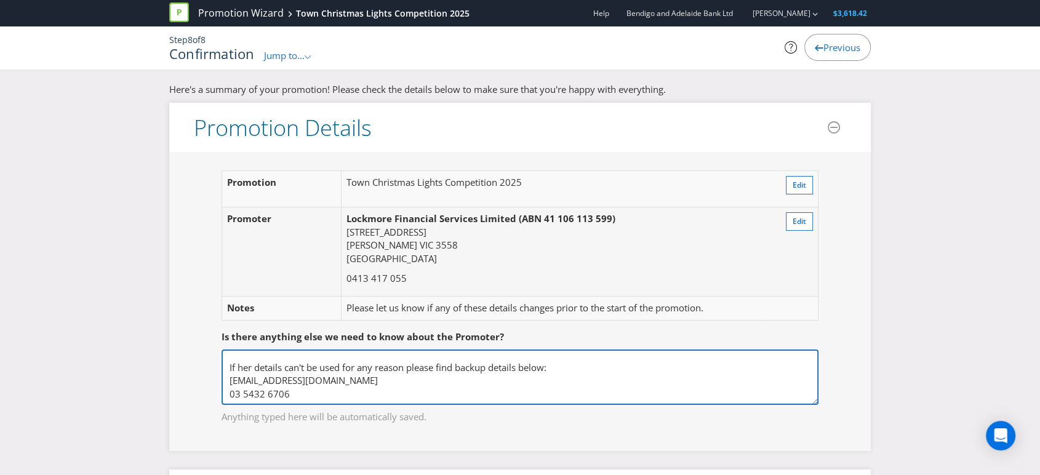
click at [348, 383] on textarea "The preference is for the key contact details to remain as [EMAIL_ADDRESS][DOMA…" at bounding box center [520, 377] width 597 height 55
click at [251, 357] on textarea "The preference is for the key contact details to remain as [EMAIL_ADDRESS][DOMA…" at bounding box center [520, 377] width 597 height 55
click at [478, 359] on textarea "The preference is for the key contact details to remain as [EMAIL_ADDRESS][DOMA…" at bounding box center [520, 377] width 597 height 55
click at [332, 383] on textarea "The preference is for the key contact details to remain as [EMAIL_ADDRESS][DOMA…" at bounding box center [520, 377] width 597 height 55
click at [512, 358] on textarea "The preference is for the key contact details to remain as [EMAIL_ADDRESS][DOMA…" at bounding box center [520, 377] width 597 height 55
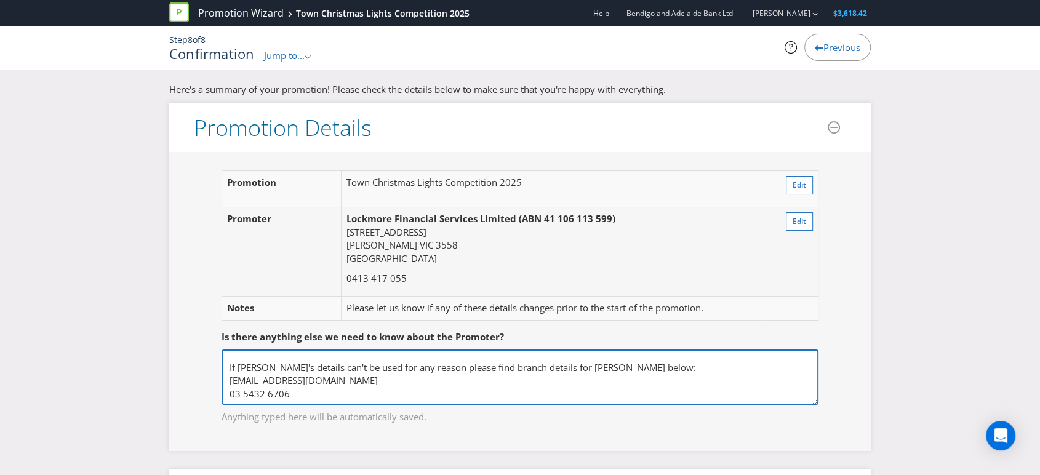
click at [380, 383] on textarea "The preference is for the key contact details to remain as [EMAIL_ADDRESS][DOMA…" at bounding box center [520, 377] width 597 height 55
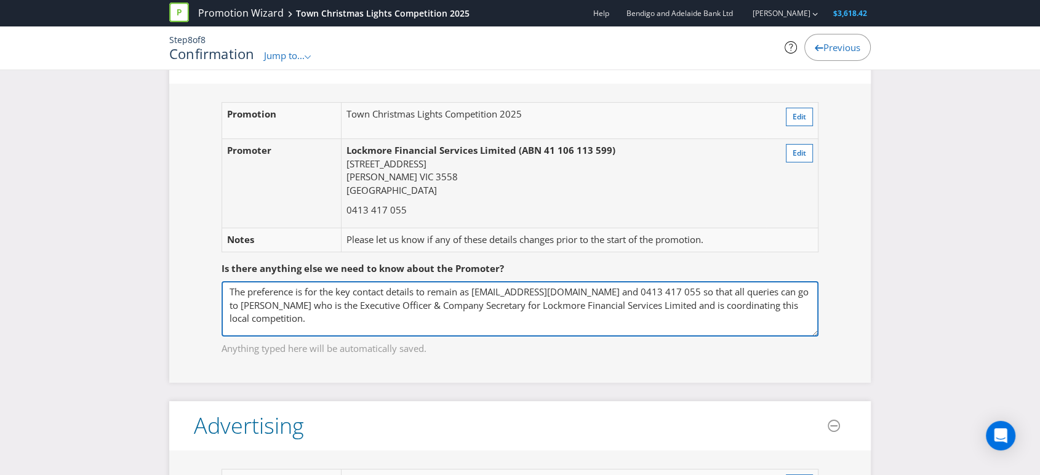
scroll to position [137, 0]
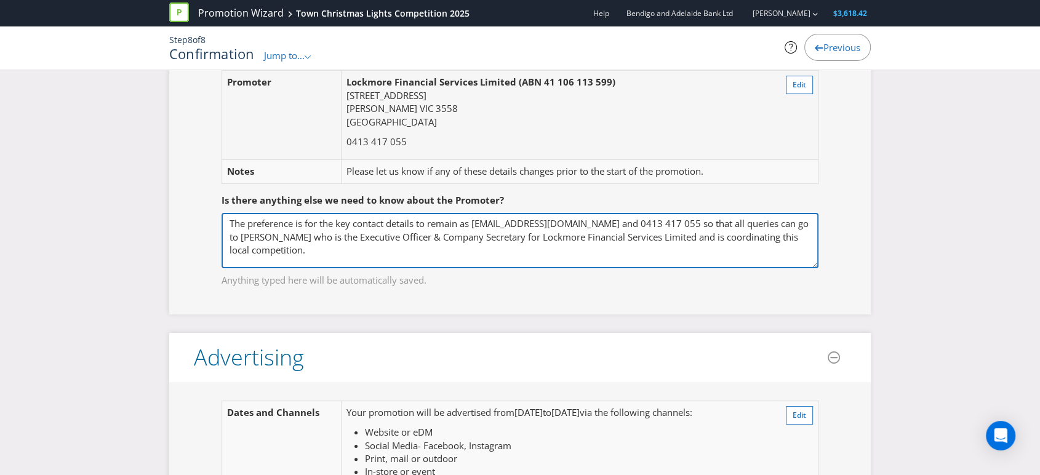
click at [758, 236] on textarea "The preference is for the key contact details to remain as [EMAIL_ADDRESS][DOMA…" at bounding box center [520, 240] width 597 height 55
click at [449, 249] on textarea "The preference is for the key contact details to remain as [EMAIL_ADDRESS][DOMA…" at bounding box center [520, 240] width 597 height 55
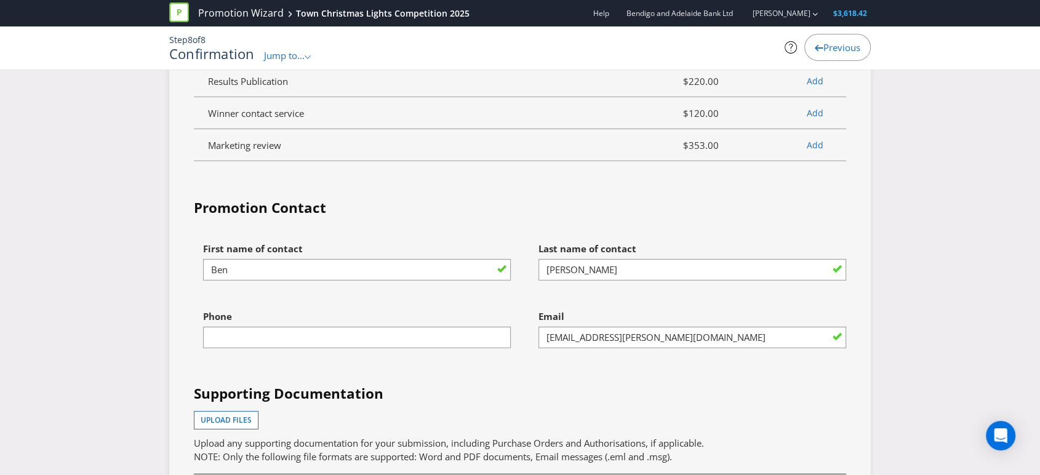
scroll to position [3761, 0]
type textarea "The preference is for the key contact details to remain as [EMAIL_ADDRESS][DOMA…"
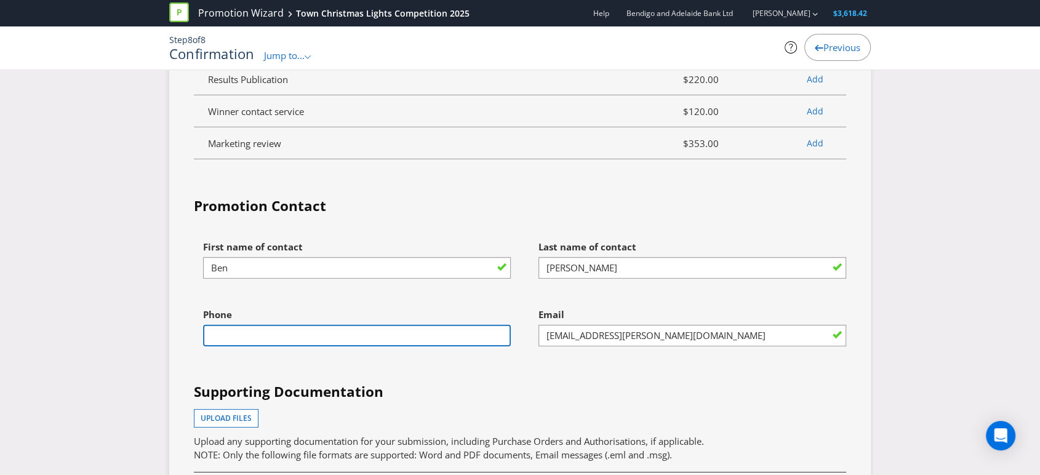
click at [252, 325] on input "text" at bounding box center [357, 336] width 308 height 22
type input "0401655141"
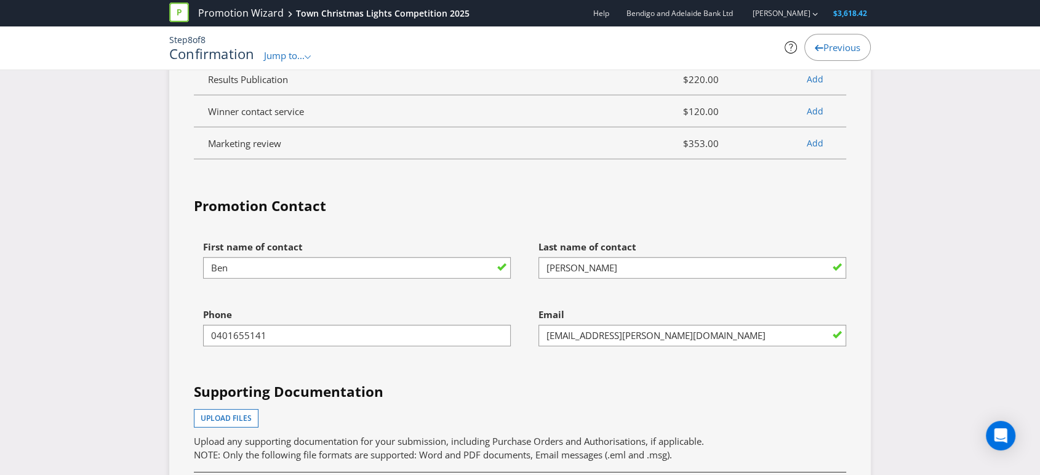
click at [286, 334] on div "Phone [PHONE_NUMBER]" at bounding box center [352, 336] width 335 height 68
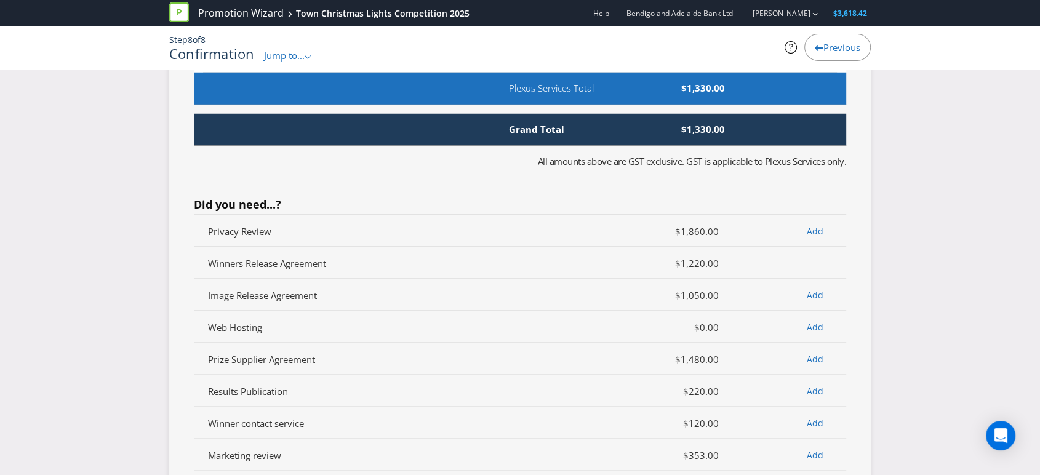
scroll to position [3447, 0]
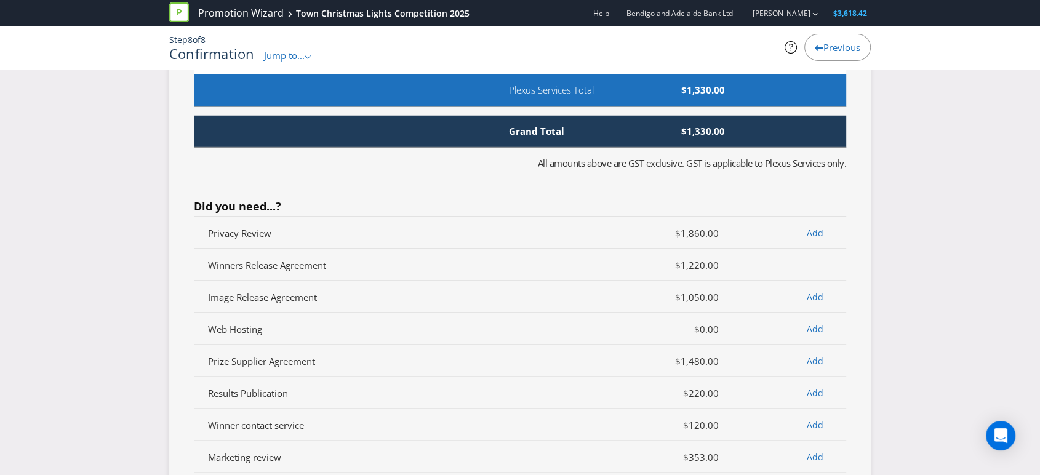
click at [833, 47] on span "Previous" at bounding box center [841, 47] width 37 height 12
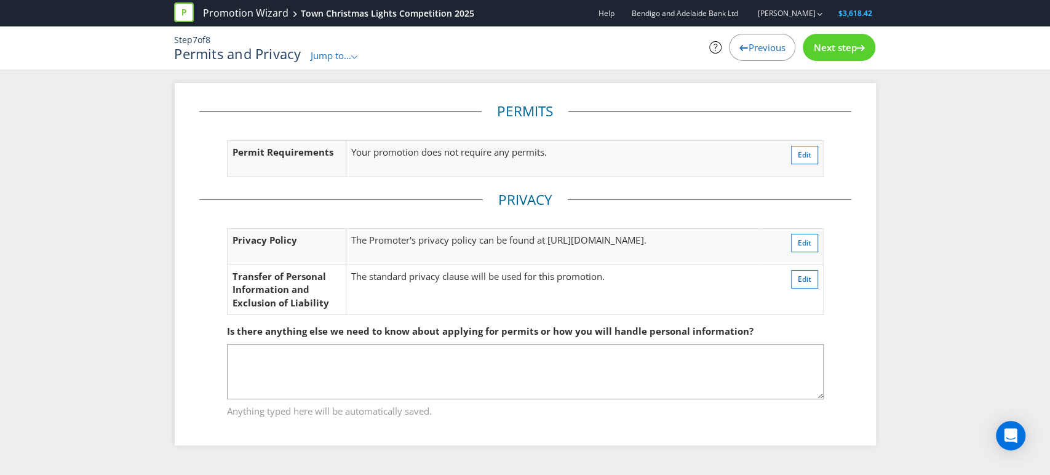
click at [748, 42] on span "Previous" at bounding box center [766, 47] width 37 height 12
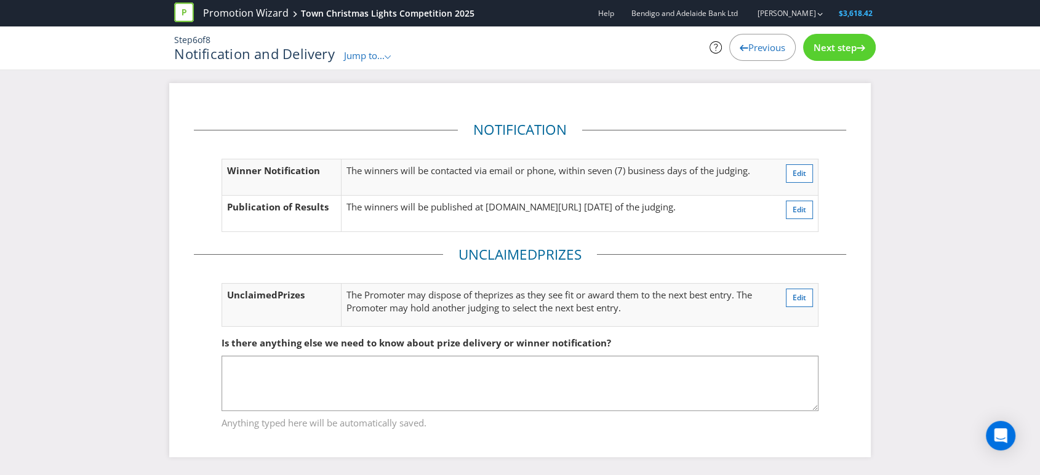
click at [748, 41] on span "Previous" at bounding box center [766, 47] width 37 height 12
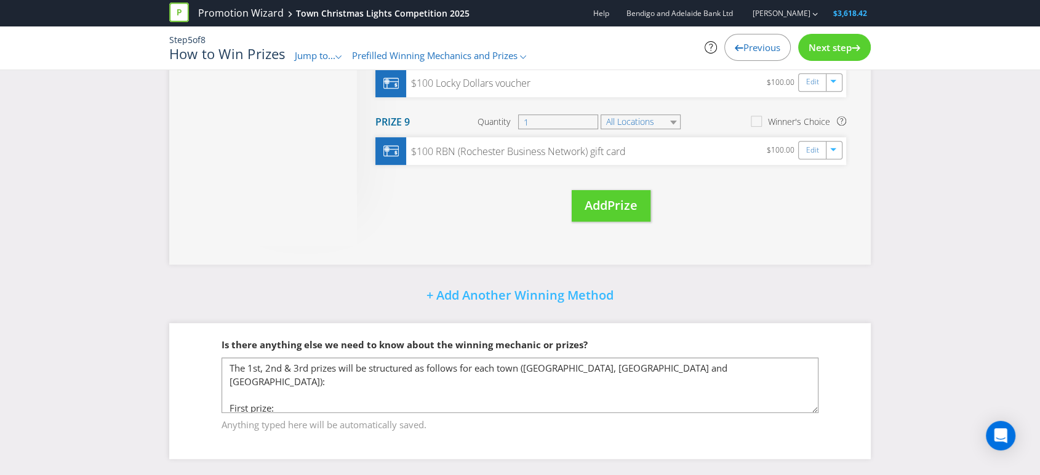
scroll to position [605, 0]
click at [756, 46] on span "Previous" at bounding box center [761, 47] width 37 height 12
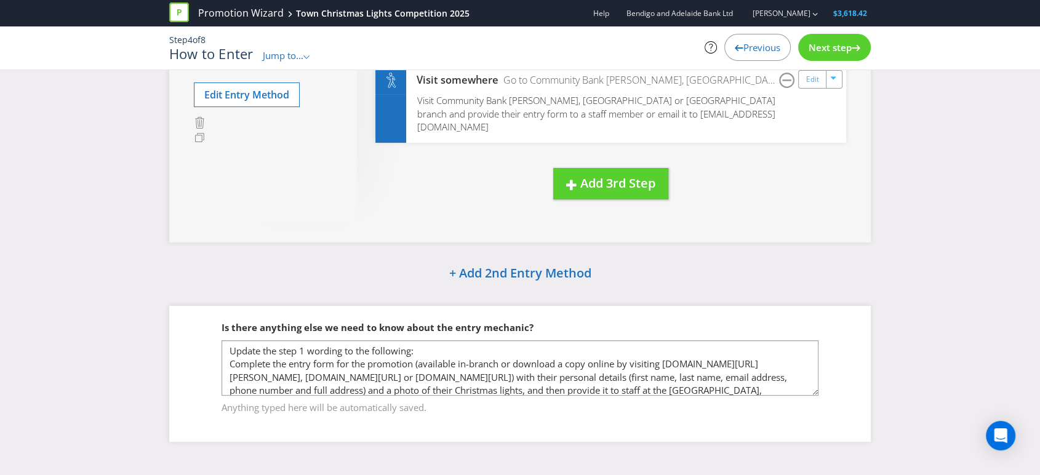
scroll to position [236, 0]
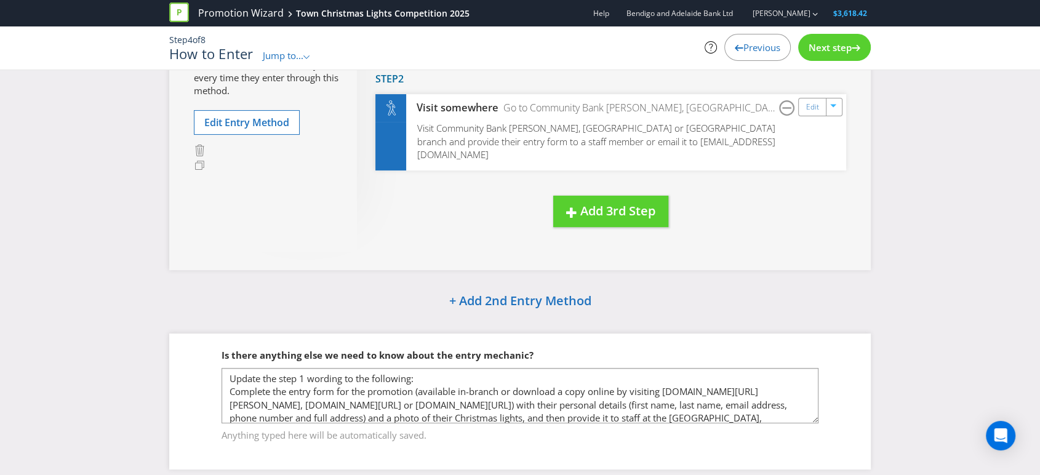
click at [754, 43] on span "Previous" at bounding box center [761, 47] width 37 height 12
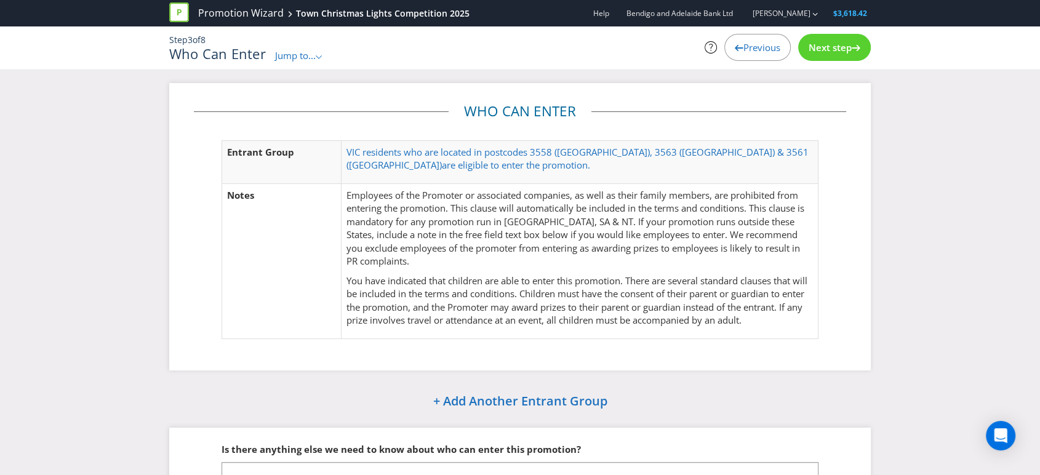
click at [744, 43] on span "Previous" at bounding box center [761, 47] width 37 height 12
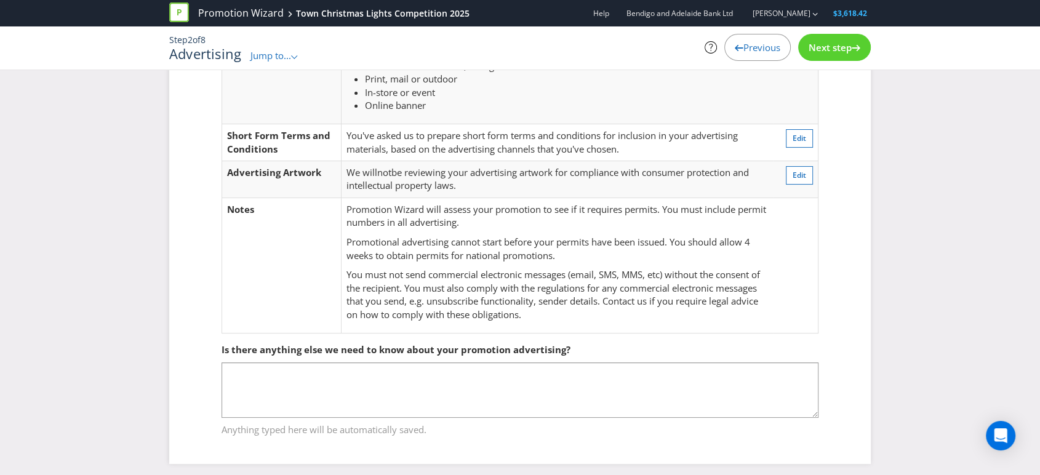
scroll to position [125, 0]
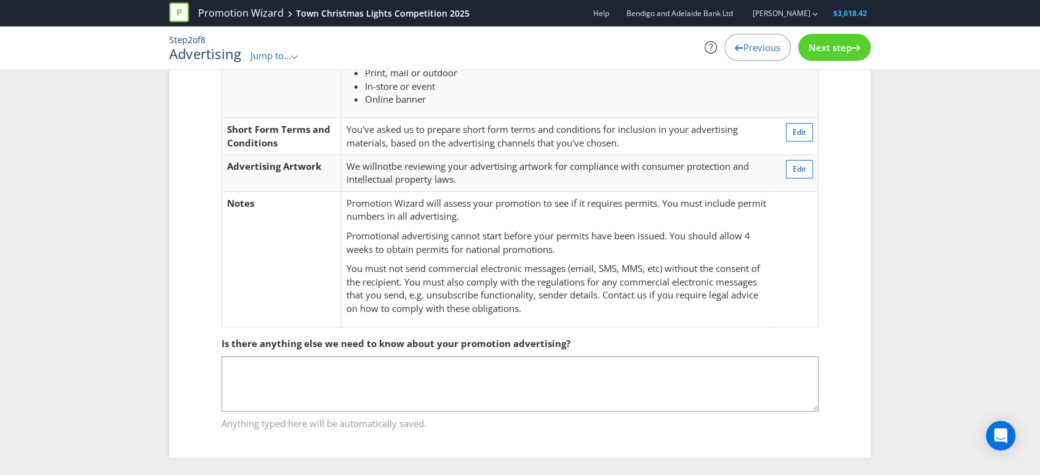
click at [759, 49] on span "Previous" at bounding box center [761, 47] width 37 height 12
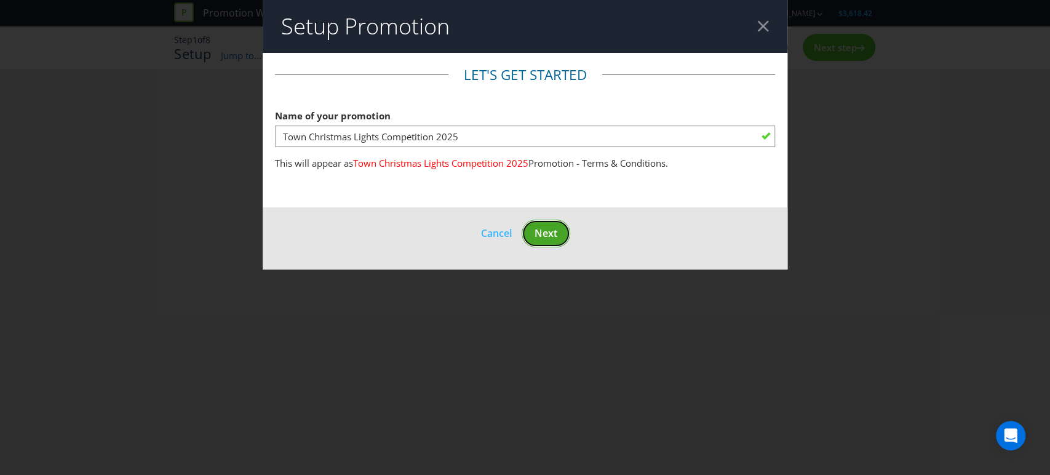
click at [545, 234] on span "Next" at bounding box center [546, 233] width 23 height 14
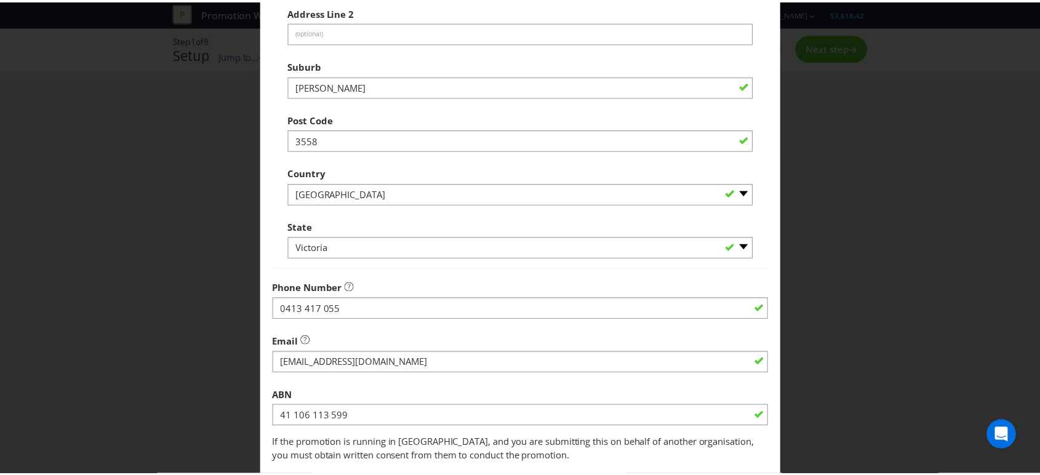
scroll to position [327, 0]
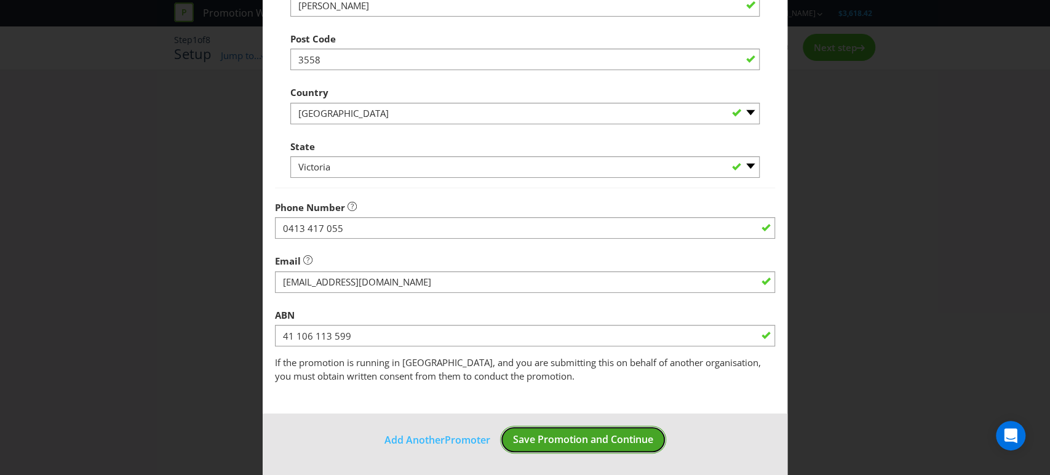
click at [553, 438] on span "Save Promotion and Continue" at bounding box center [583, 440] width 140 height 14
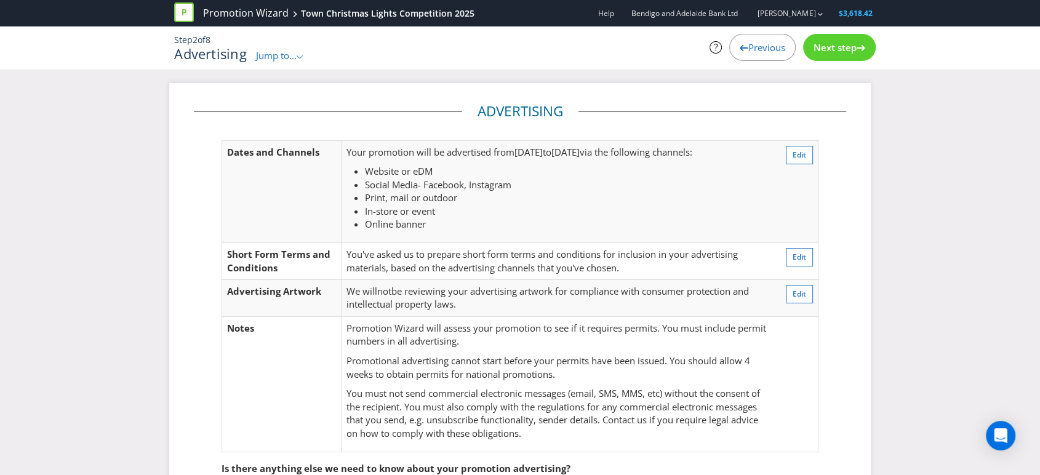
click at [830, 41] on span "Next step" at bounding box center [835, 47] width 43 height 12
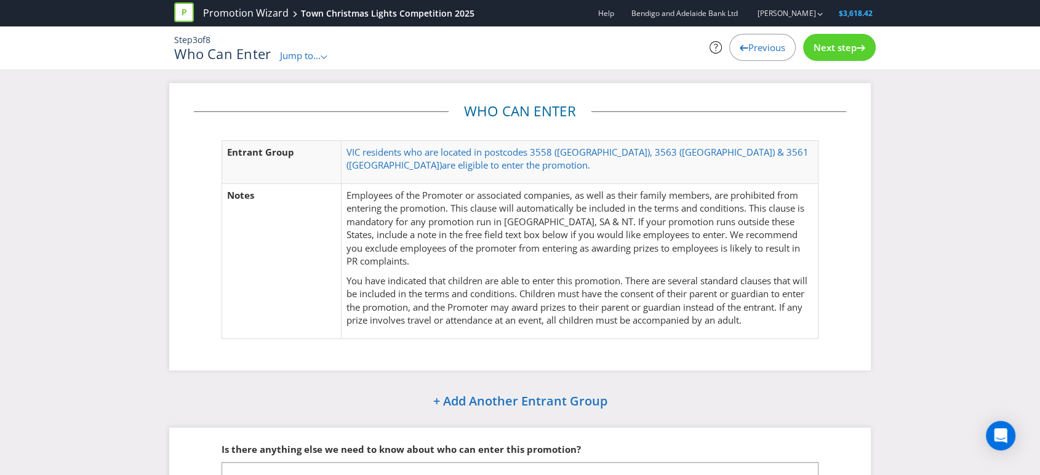
click at [830, 41] on span "Next step" at bounding box center [835, 47] width 43 height 12
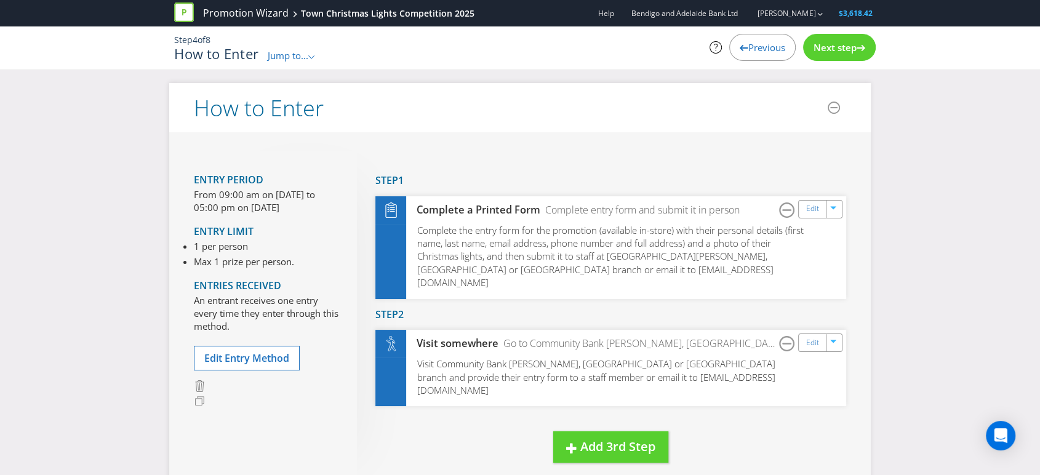
click at [830, 41] on span "Next step" at bounding box center [835, 47] width 43 height 12
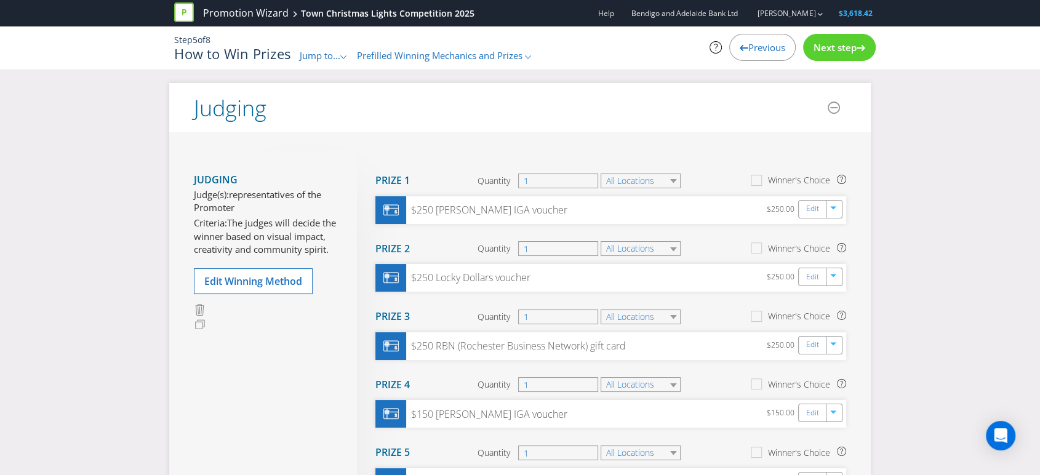
click at [763, 44] on span "Previous" at bounding box center [766, 47] width 37 height 12
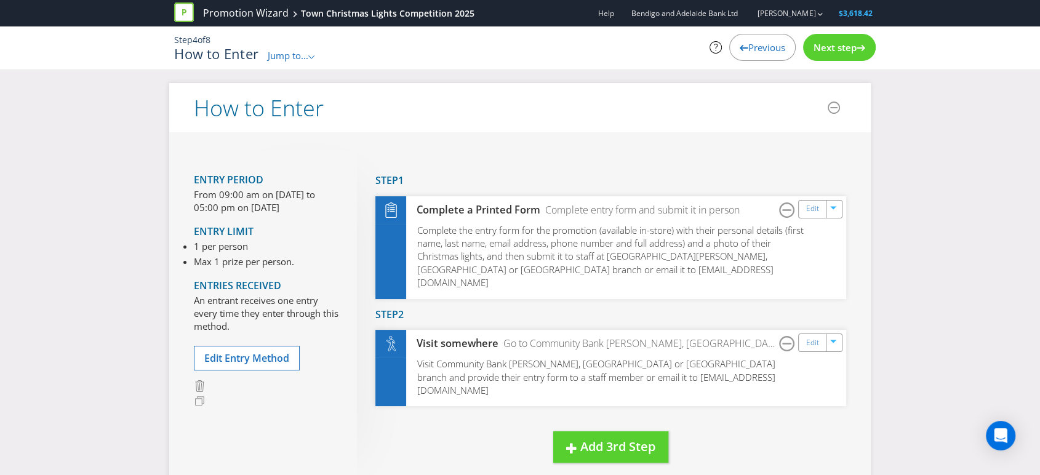
click at [842, 45] on span "Next step" at bounding box center [835, 47] width 43 height 12
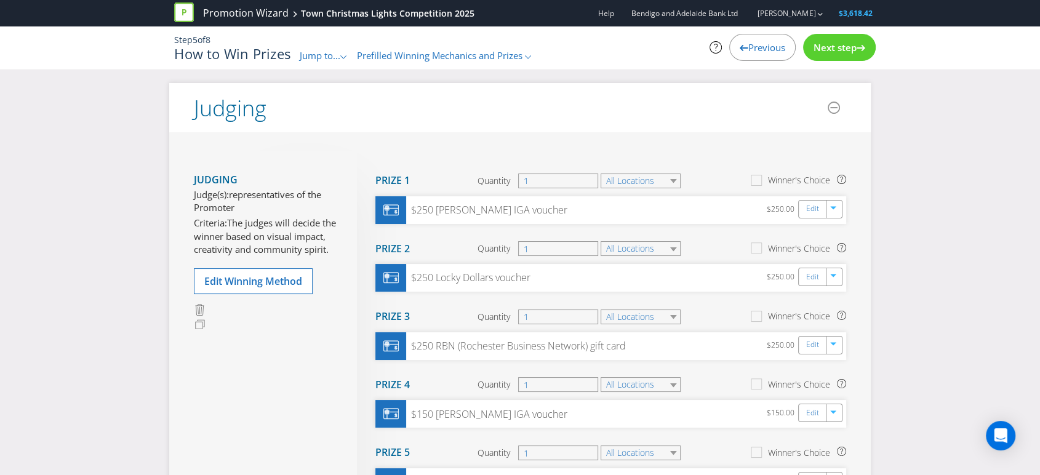
click at [842, 45] on span "Next step" at bounding box center [835, 47] width 43 height 12
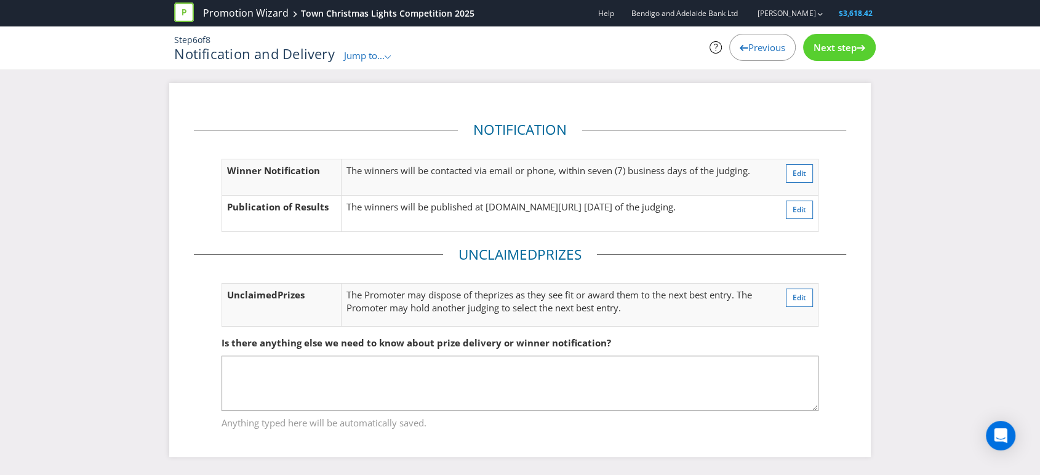
click at [842, 45] on span "Next step" at bounding box center [835, 47] width 43 height 12
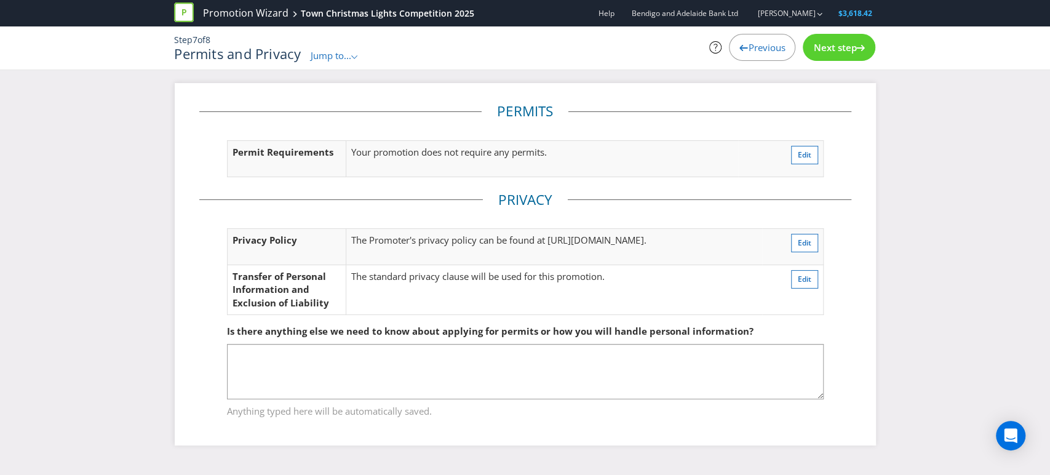
click at [827, 49] on span "Next step" at bounding box center [835, 47] width 43 height 12
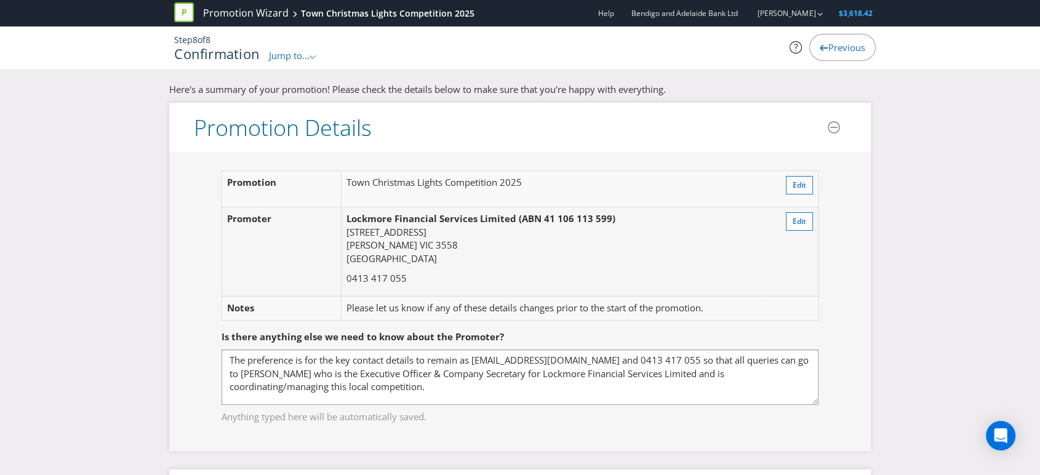
click at [828, 48] on span "Previous" at bounding box center [846, 47] width 37 height 12
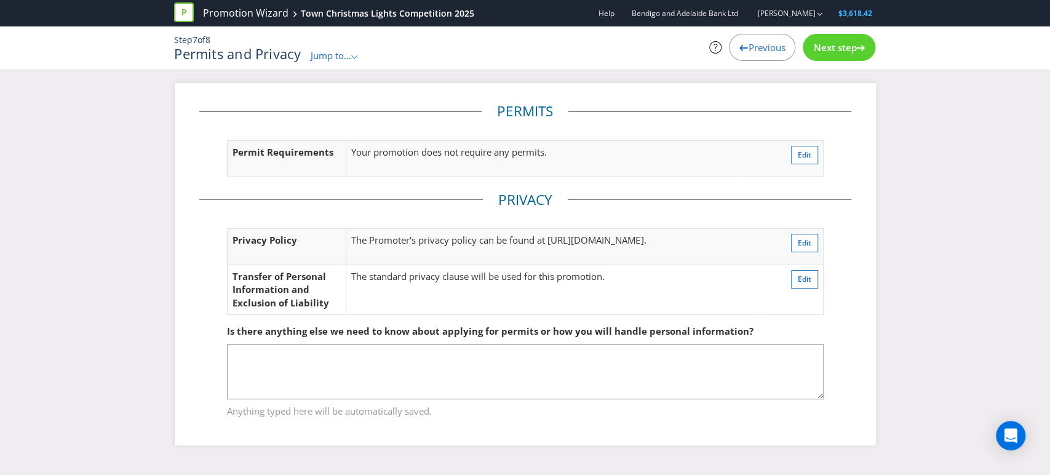
click at [838, 42] on span "Next step" at bounding box center [835, 47] width 43 height 12
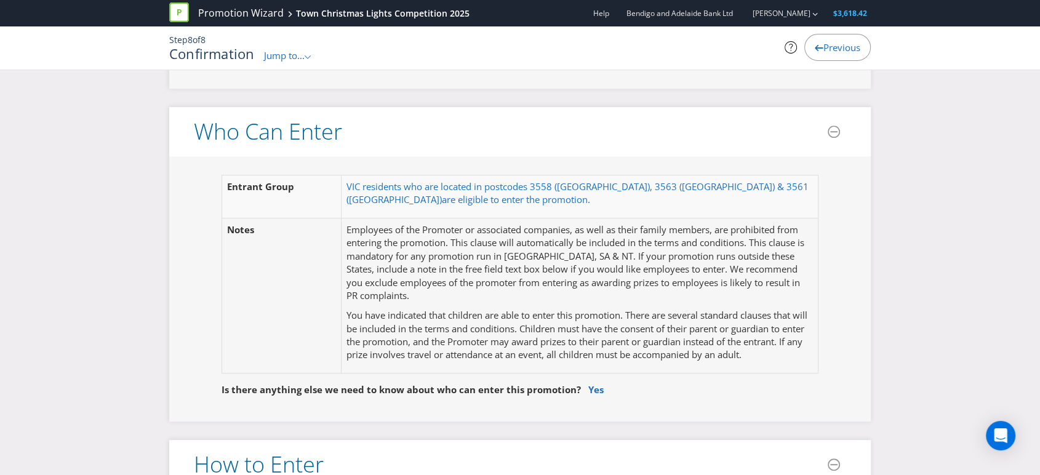
scroll to position [575, 0]
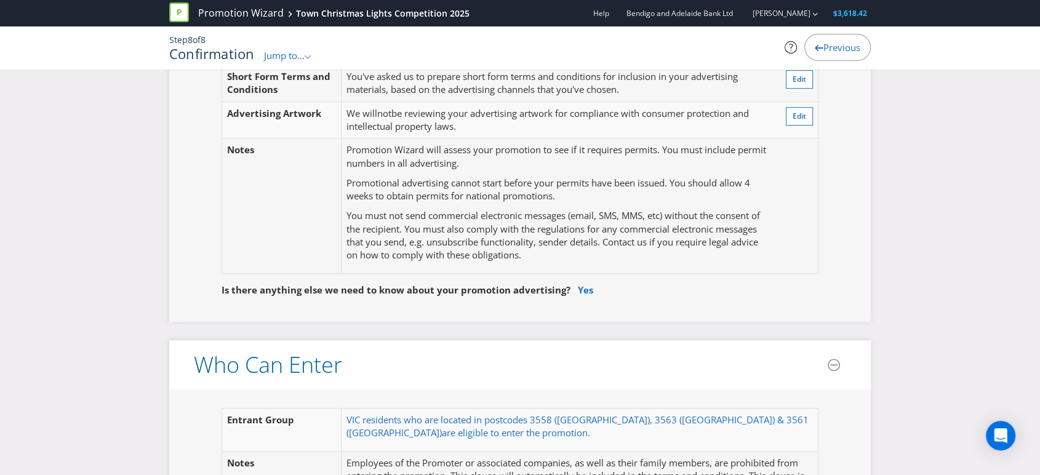
click at [823, 45] on span "Previous" at bounding box center [841, 47] width 37 height 12
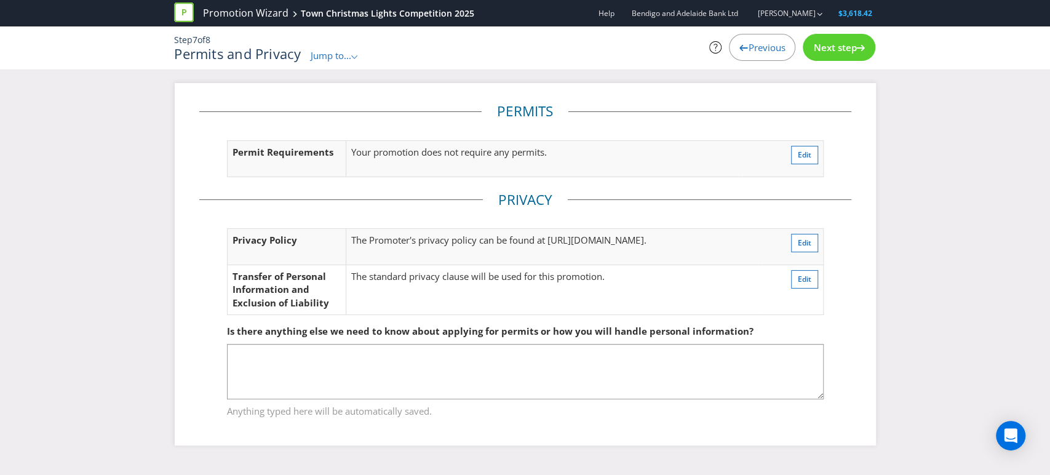
click at [762, 47] on span "Previous" at bounding box center [766, 47] width 37 height 12
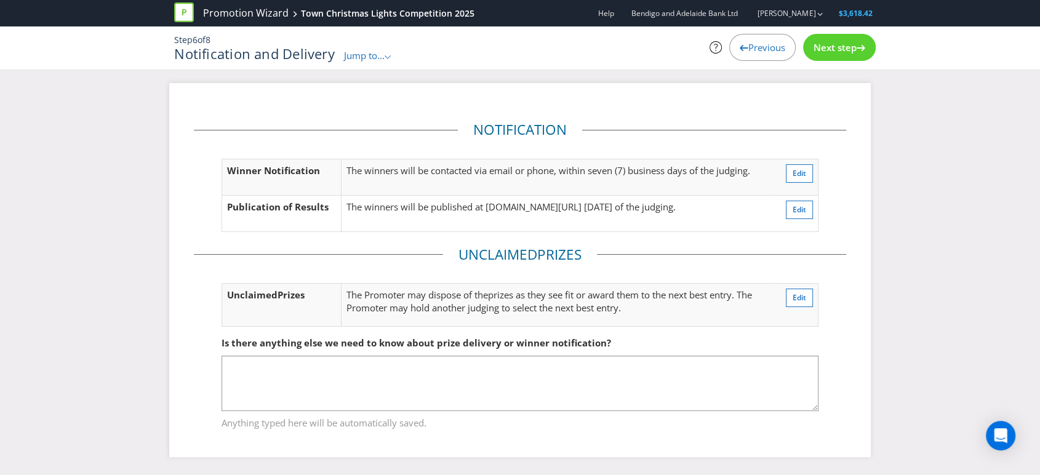
click at [748, 48] on span "Previous" at bounding box center [766, 47] width 37 height 12
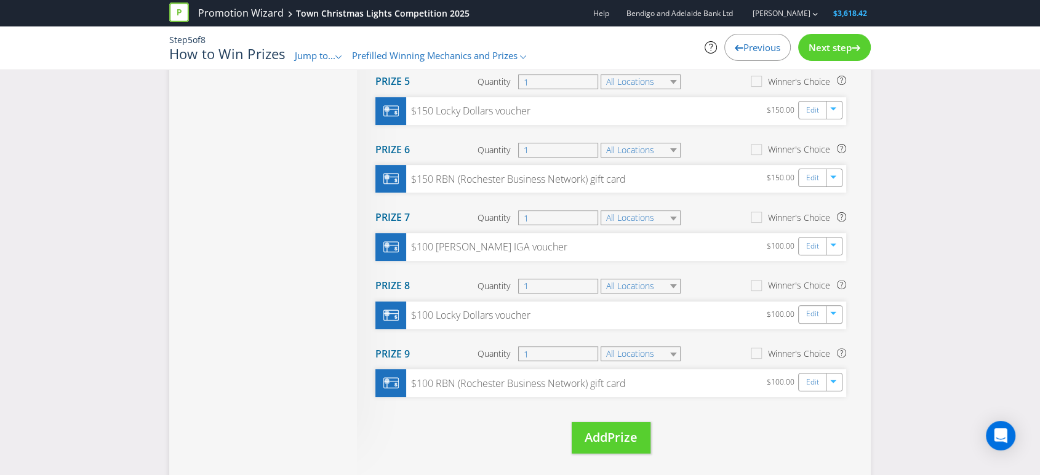
scroll to position [605, 0]
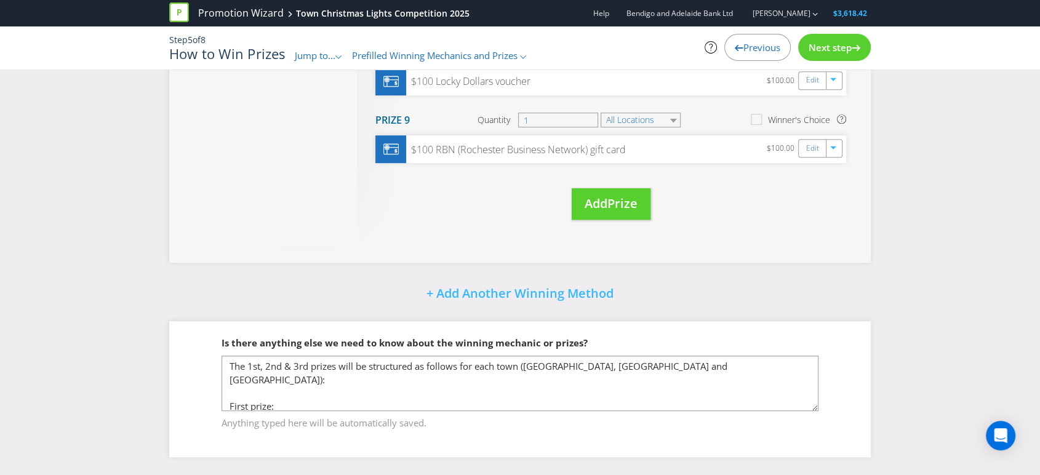
click at [819, 46] on span "Next step" at bounding box center [830, 47] width 43 height 12
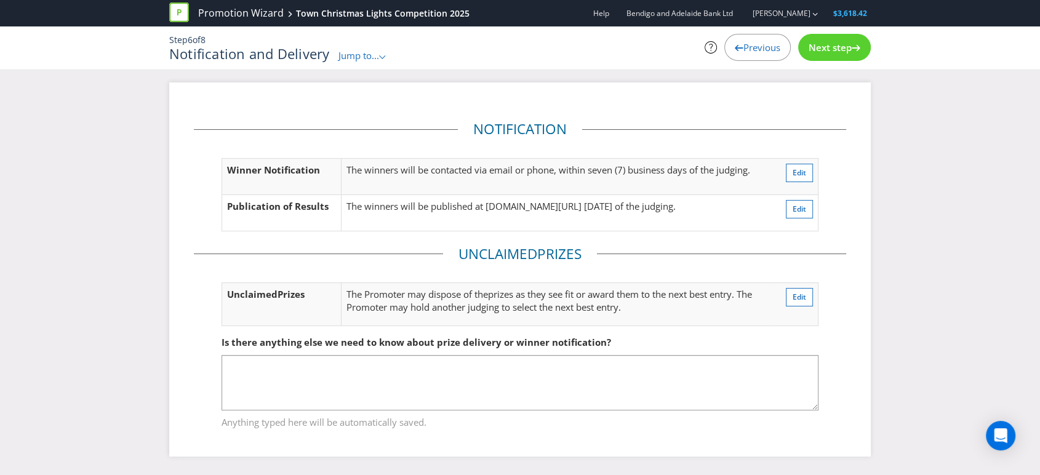
scroll to position [6, 0]
click at [830, 45] on span "Next step" at bounding box center [830, 47] width 43 height 12
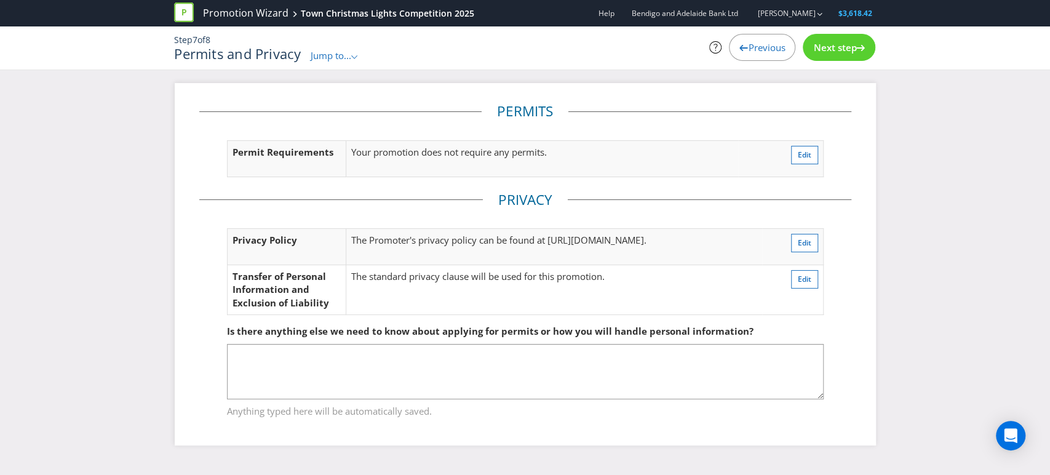
click at [833, 46] on span "Next step" at bounding box center [835, 47] width 43 height 12
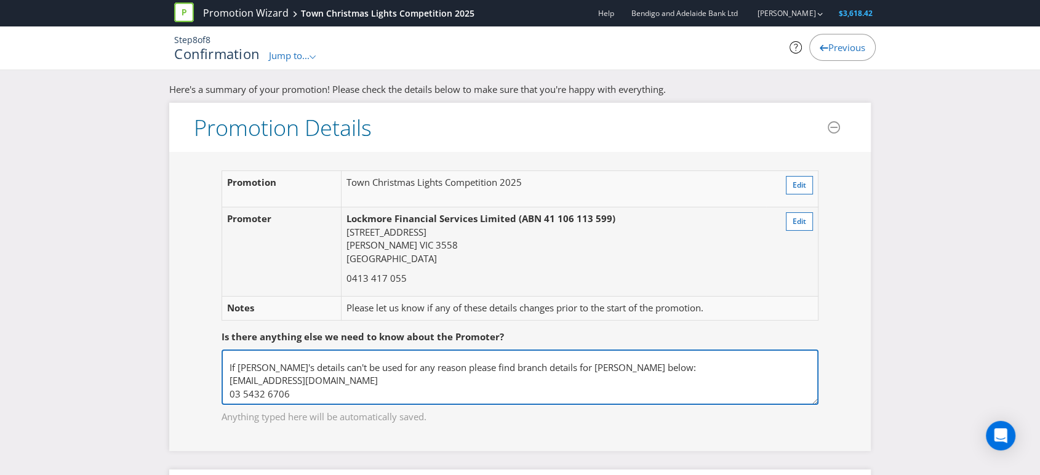
scroll to position [58, 0]
click at [261, 398] on textarea "The preference is for the key contact details to remain as [EMAIL_ADDRESS][DOMA…" at bounding box center [520, 377] width 597 height 55
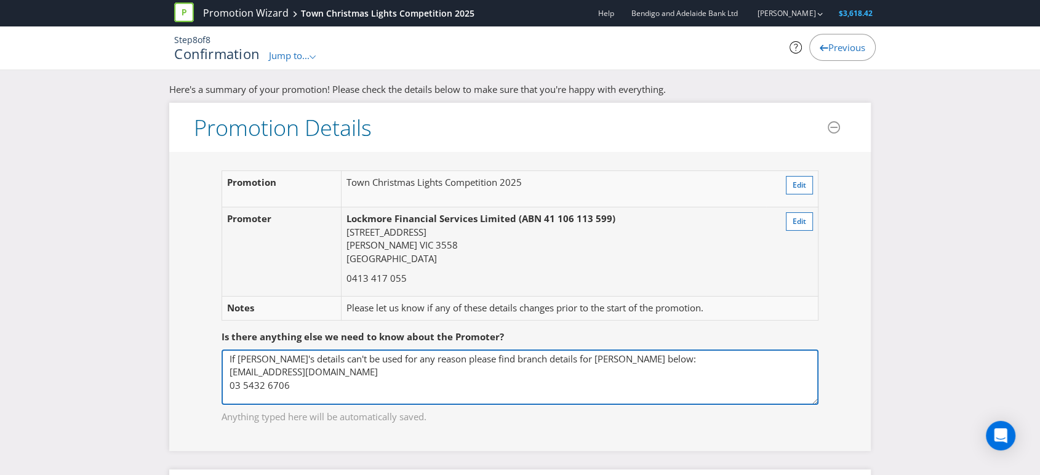
scroll to position [0, 0]
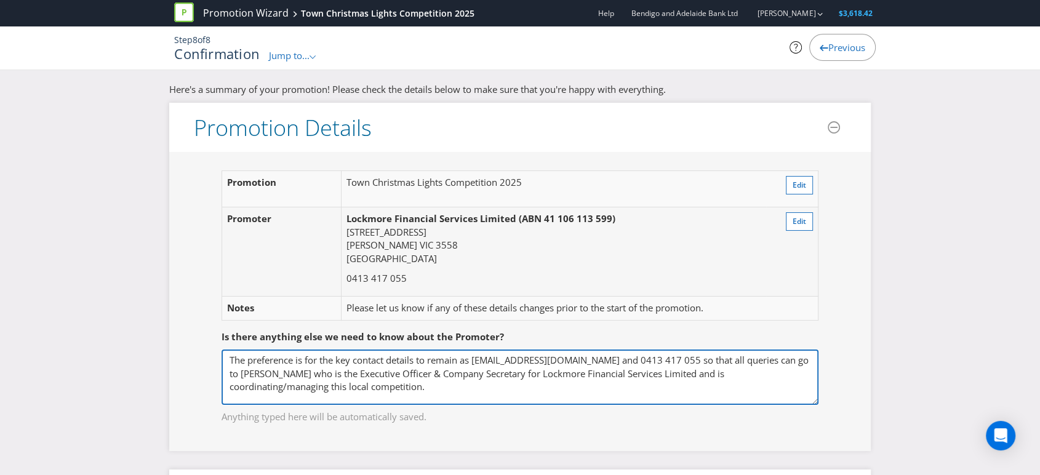
drag, startPoint x: 474, startPoint y: 361, endPoint x: 577, endPoint y: 362, distance: 102.8
click at [577, 362] on textarea "The preference is for the key contact details to remain as [EMAIL_ADDRESS][DOMA…" at bounding box center [520, 377] width 597 height 55
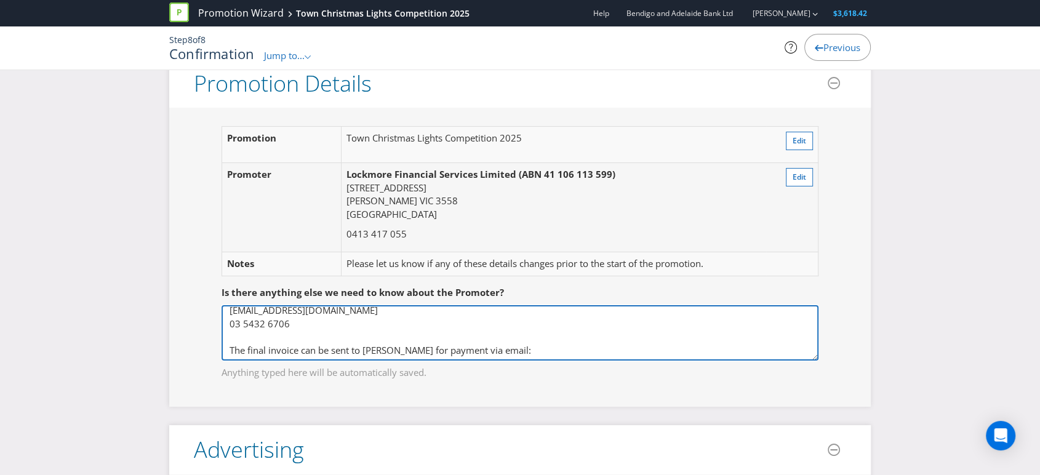
scroll to position [68, 0]
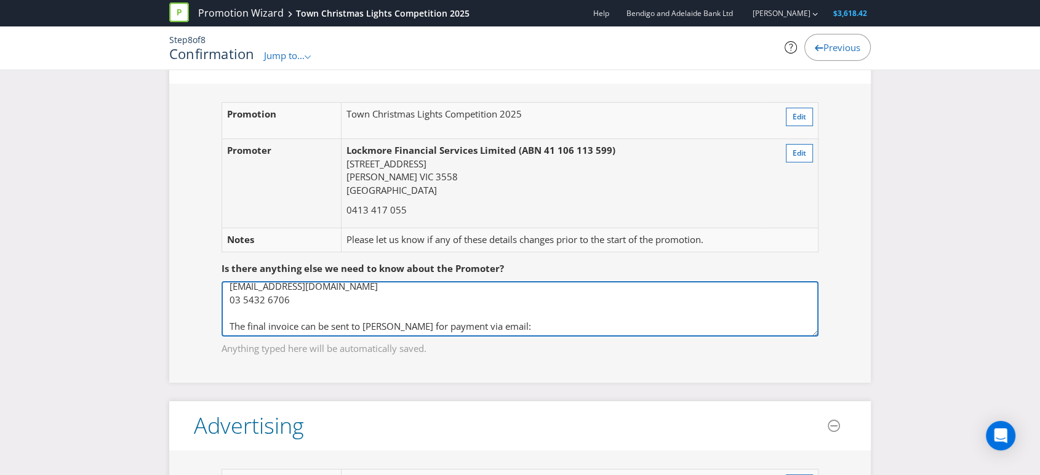
click at [532, 326] on textarea "The preference is for the key contact details to remain as [EMAIL_ADDRESS][DOMA…" at bounding box center [520, 308] width 597 height 55
paste textarea "[EMAIL_ADDRESS][DOMAIN_NAME]"
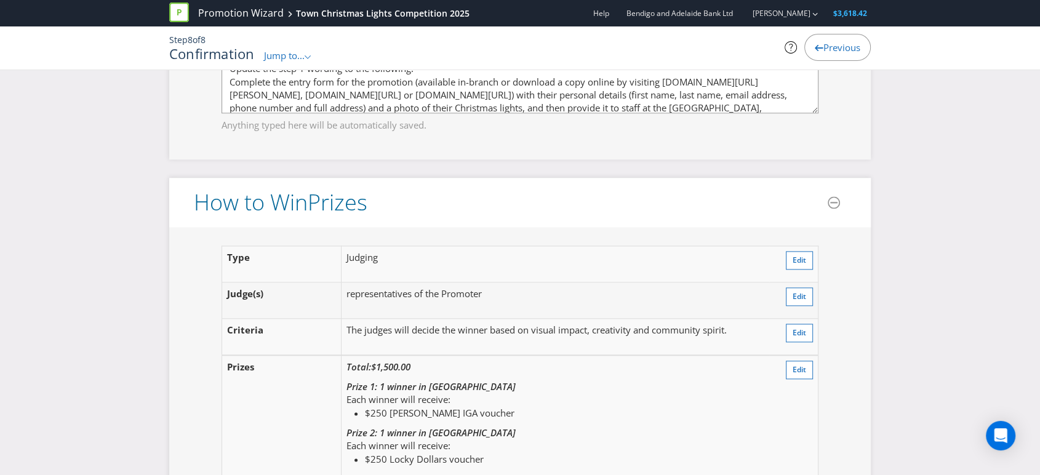
scroll to position [1504, 0]
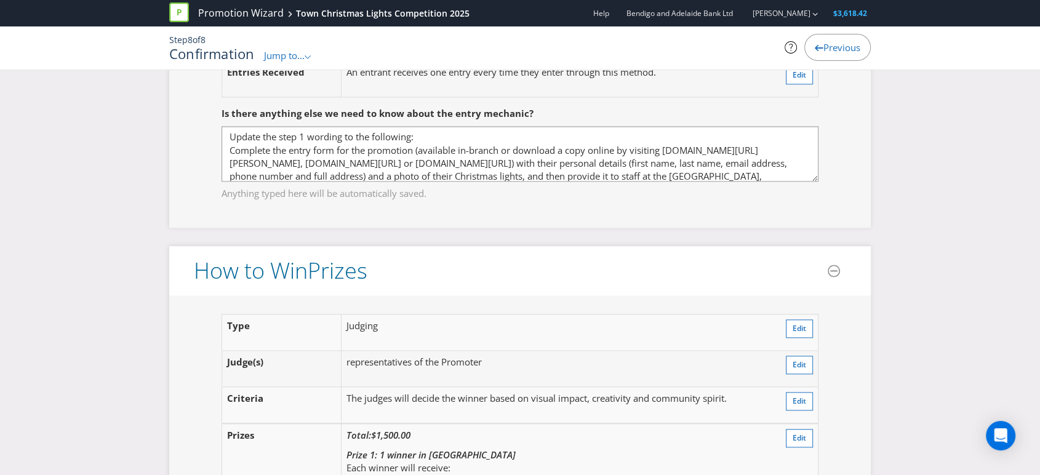
type textarea "The preference is for the key contact details to remain as [EMAIL_ADDRESS][DOMA…"
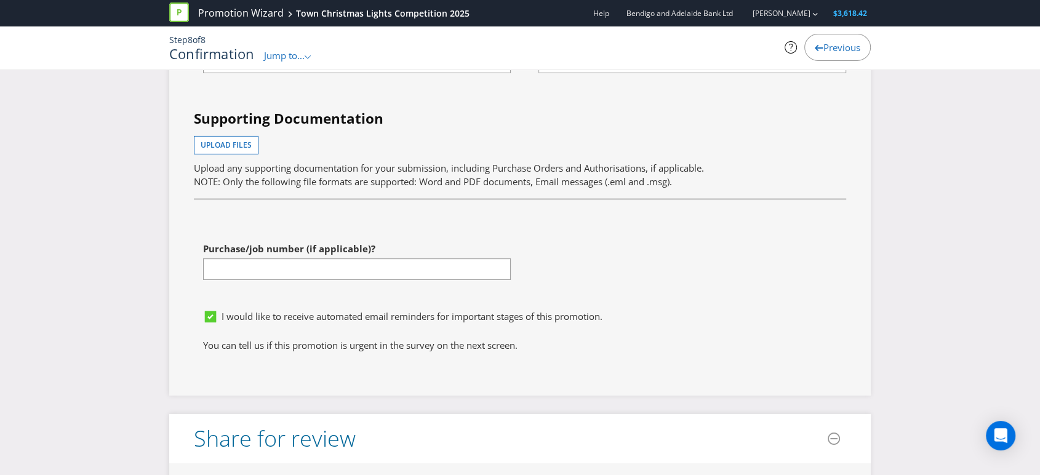
scroll to position [4268, 0]
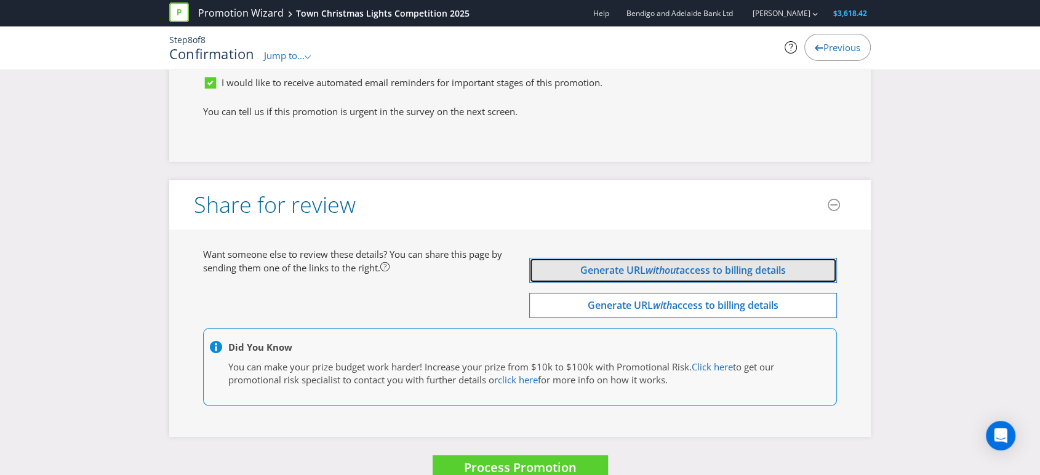
click at [611, 263] on span "Generate URL" at bounding box center [612, 270] width 65 height 14
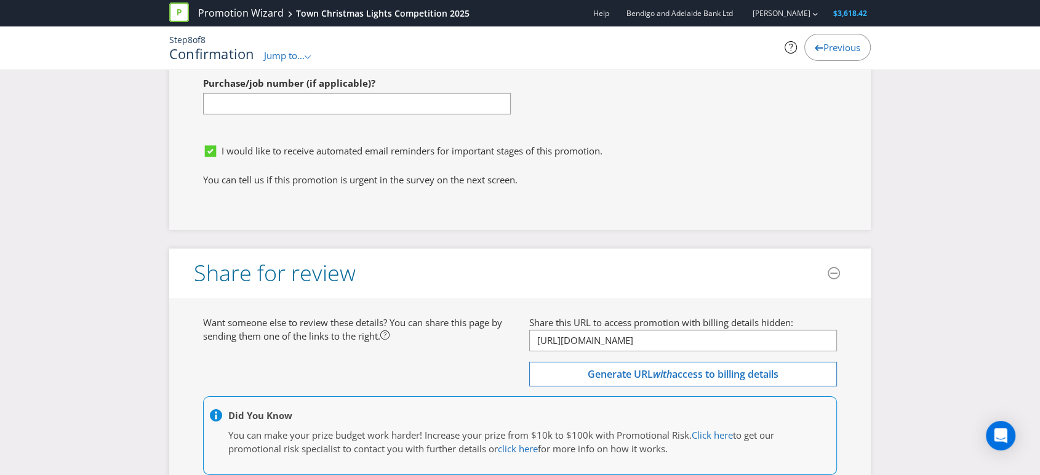
scroll to position [4199, 0]
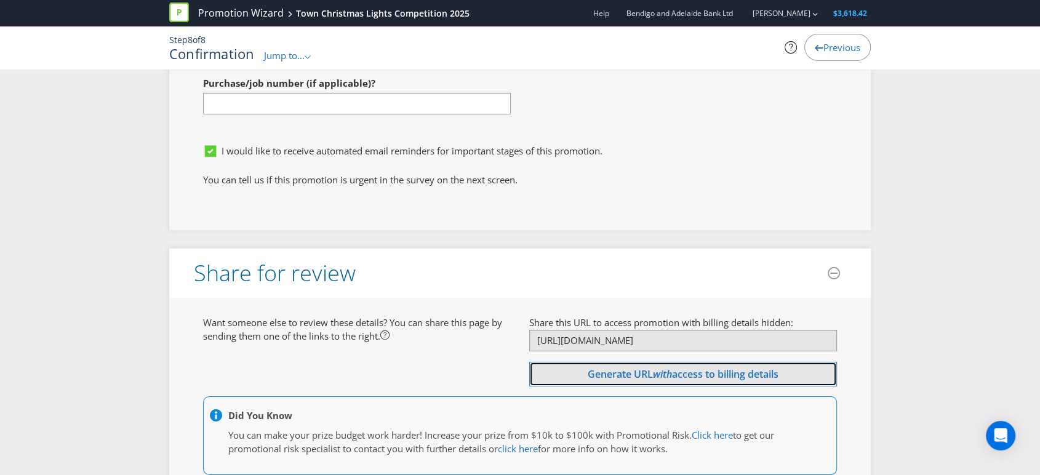
click at [623, 367] on span "Generate URL" at bounding box center [620, 374] width 65 height 14
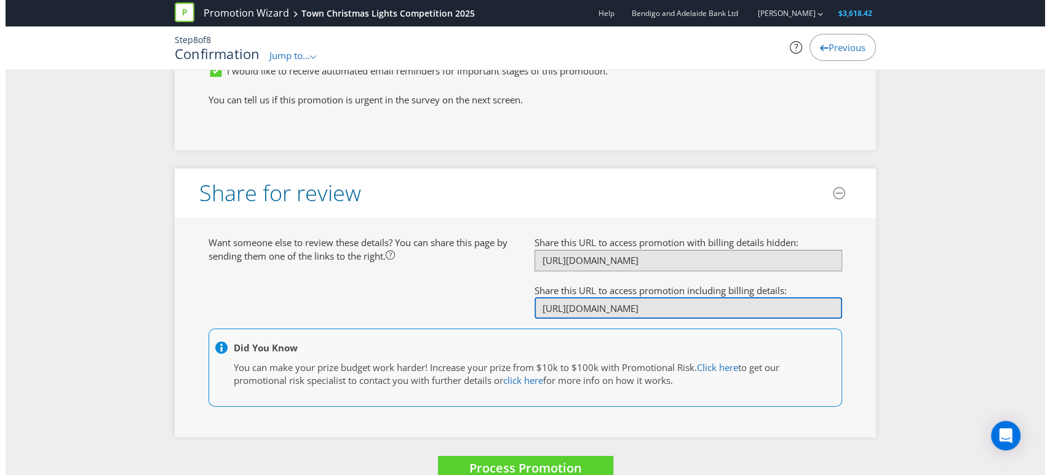
scroll to position [4280, 0]
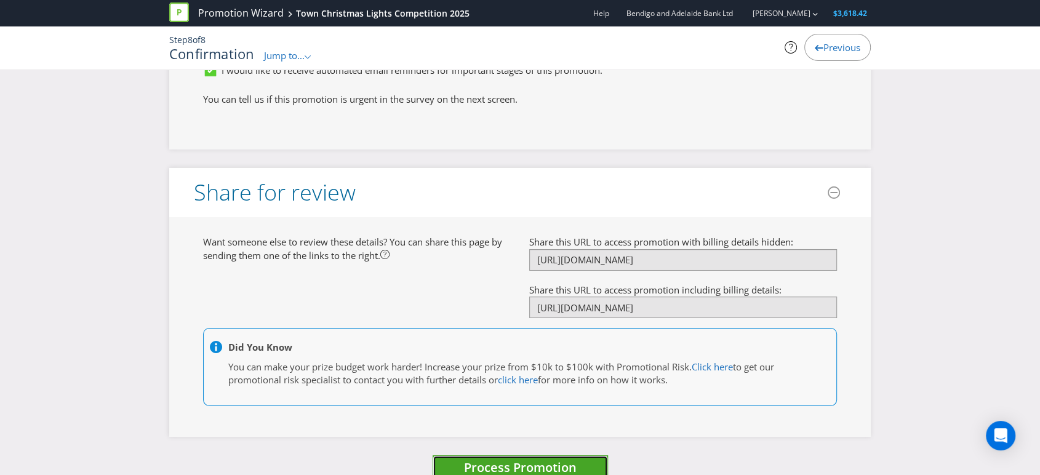
click at [517, 459] on span "Process Promotion" at bounding box center [520, 467] width 113 height 17
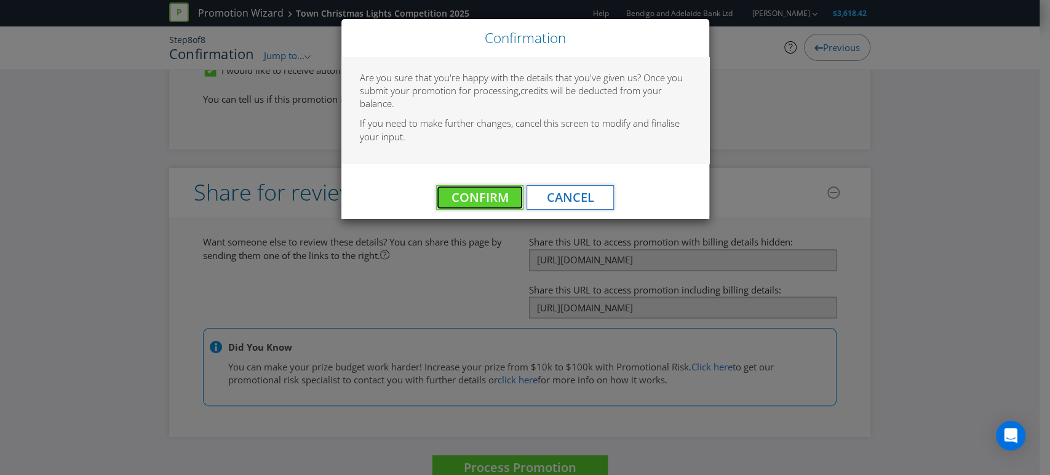
click at [465, 198] on span "Confirm" at bounding box center [480, 197] width 57 height 17
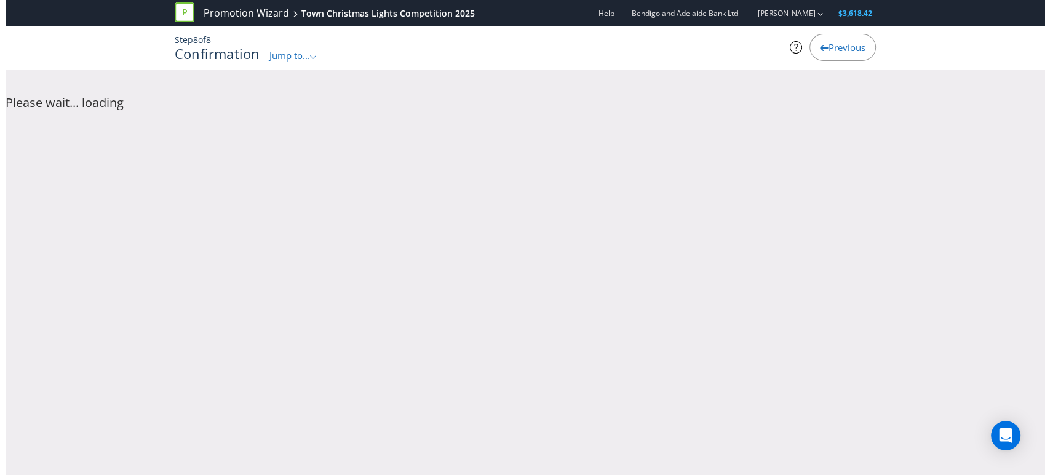
scroll to position [0, 0]
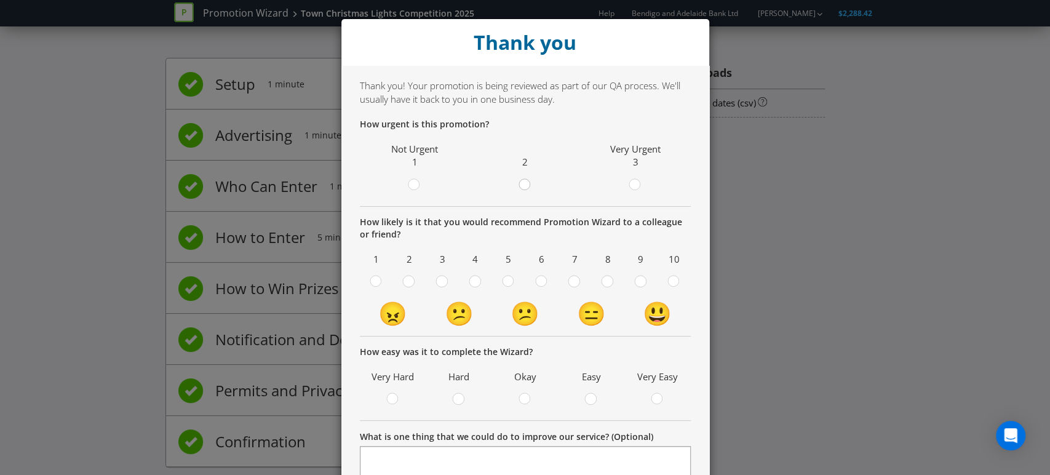
click at [522, 180] on div at bounding box center [525, 181] width 6 height 6
click at [0, 0] on input "radio" at bounding box center [0, 0] width 0 height 0
click at [638, 279] on div at bounding box center [641, 277] width 6 height 6
click at [0, 0] on input "radio" at bounding box center [0, 0] width 0 height 0
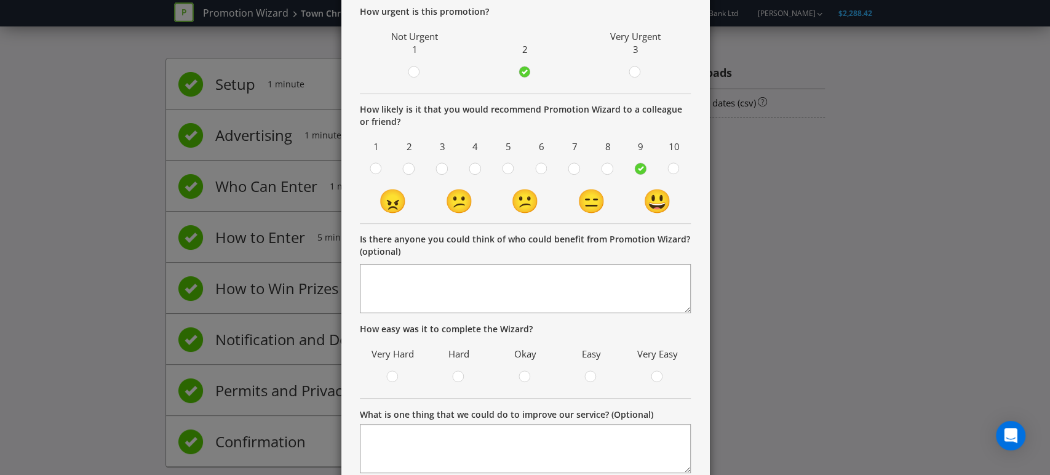
scroll to position [137, 0]
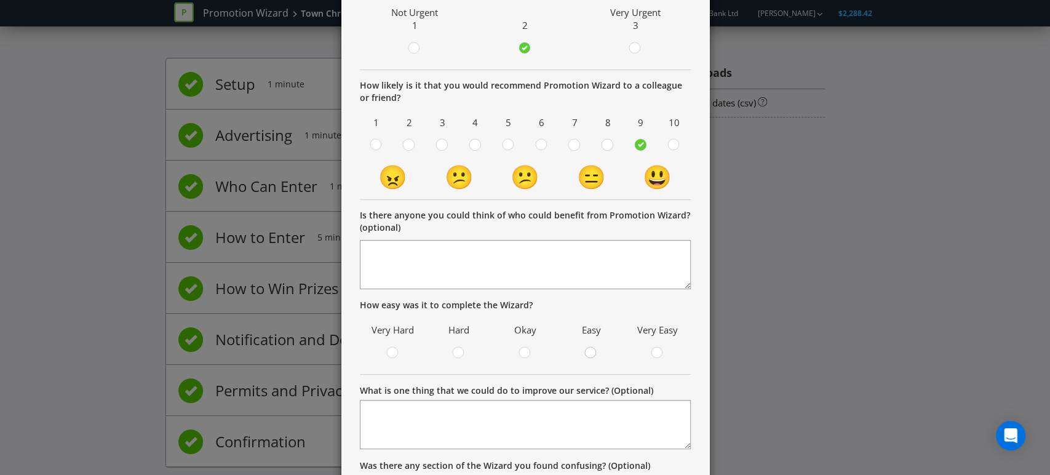
click at [588, 351] on div at bounding box center [591, 349] width 6 height 6
click at [0, 0] on input "radio" at bounding box center [0, 0] width 0 height 0
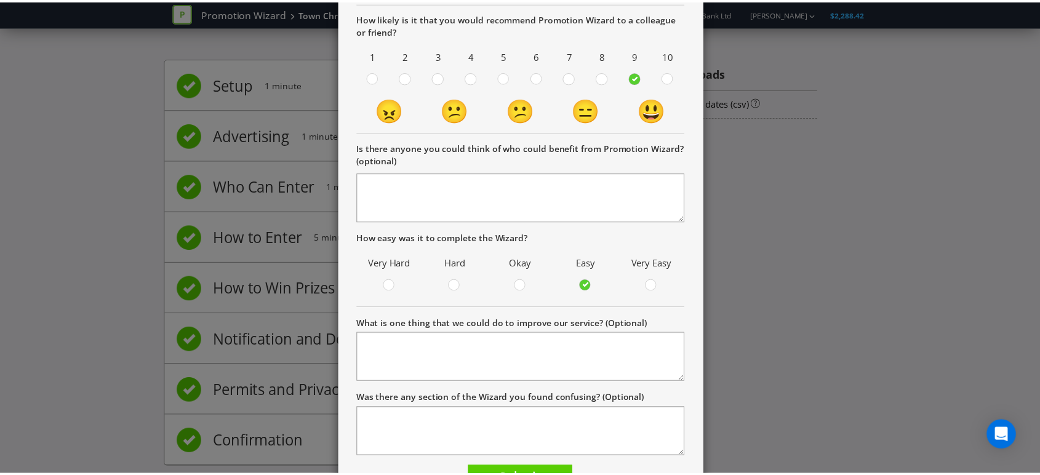
scroll to position [272, 0]
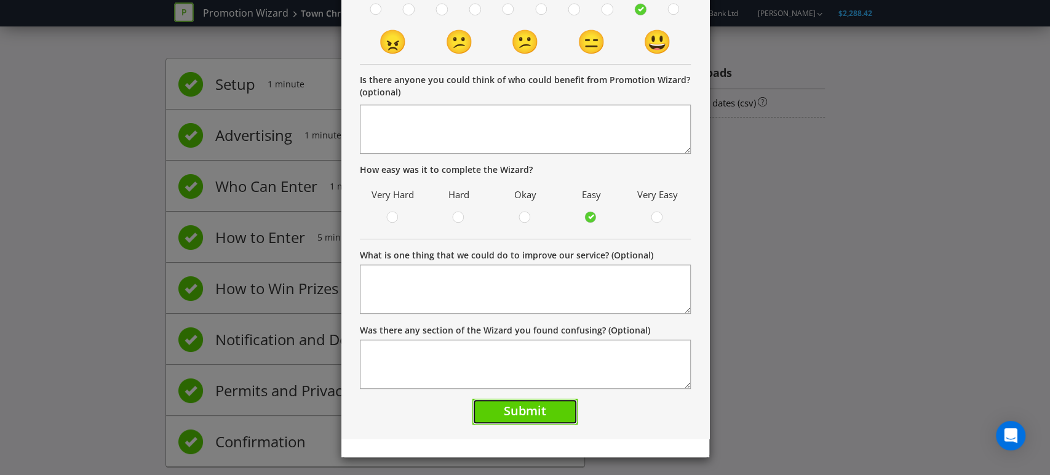
click at [529, 409] on span "Submit" at bounding box center [525, 410] width 42 height 17
